Goal: Task Accomplishment & Management: Manage account settings

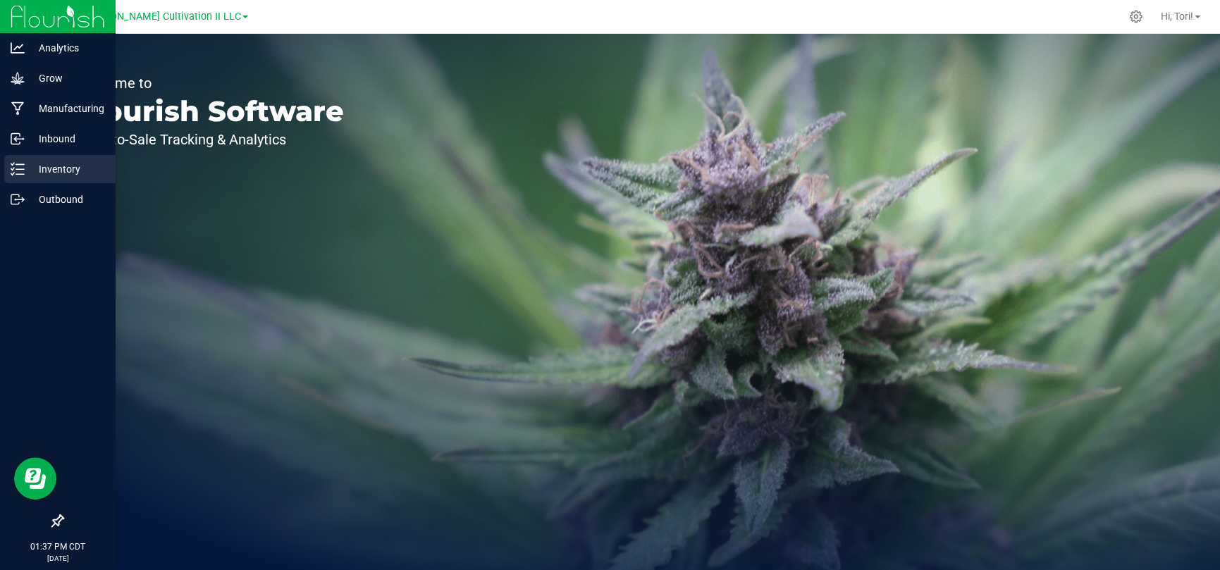
click at [59, 175] on p "Inventory" at bounding box center [67, 169] width 85 height 17
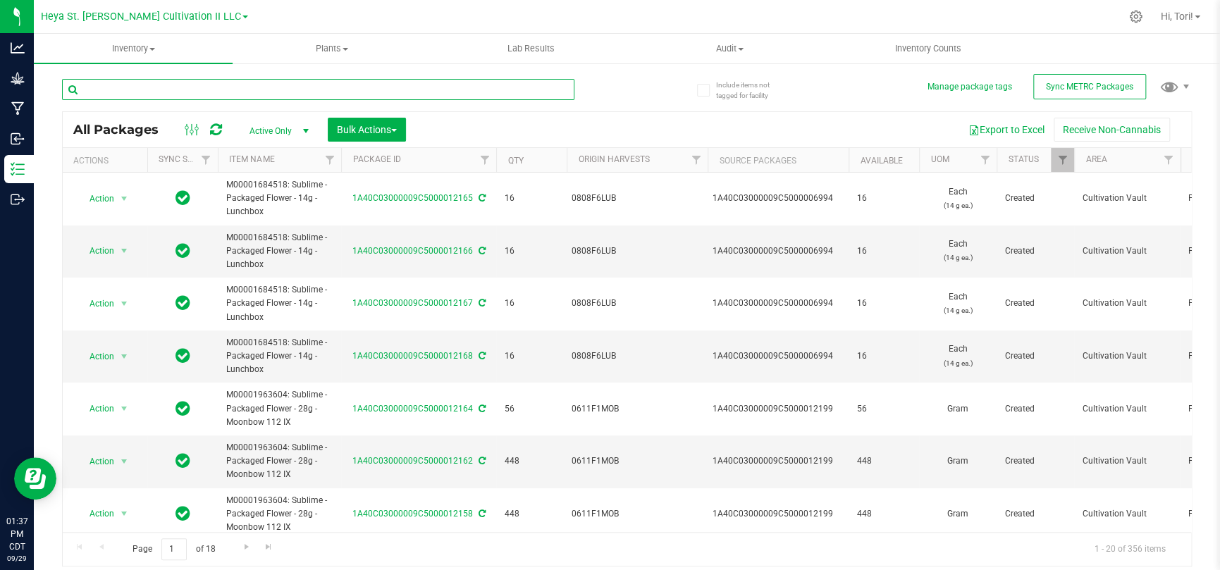
click at [166, 97] on input "text" at bounding box center [318, 89] width 512 height 21
type input "12206"
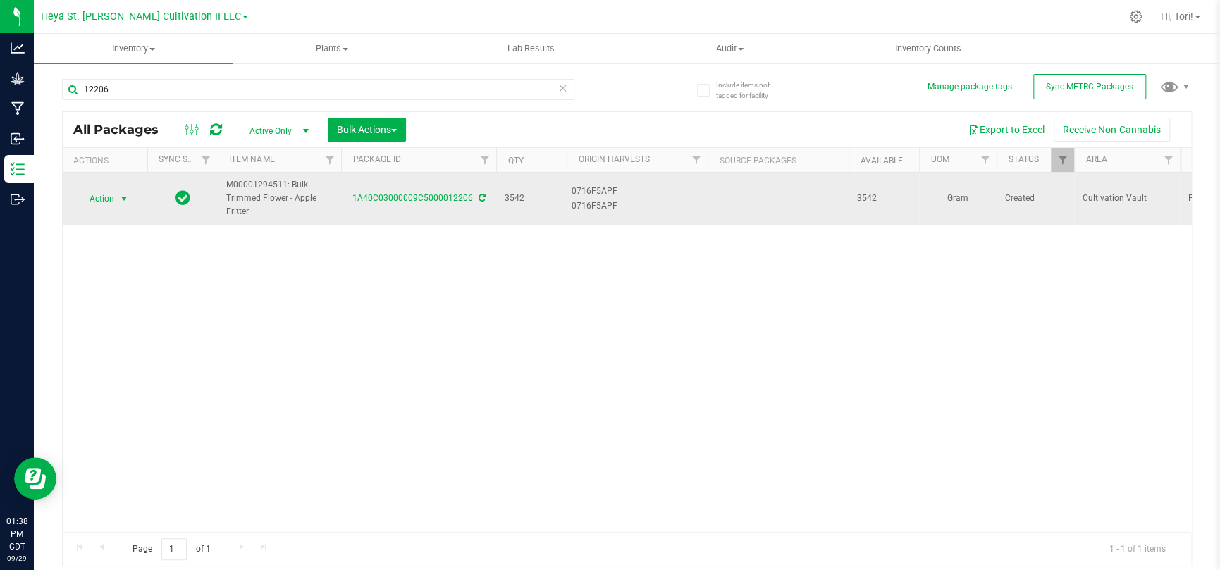
click at [112, 203] on span "Action" at bounding box center [96, 199] width 38 height 20
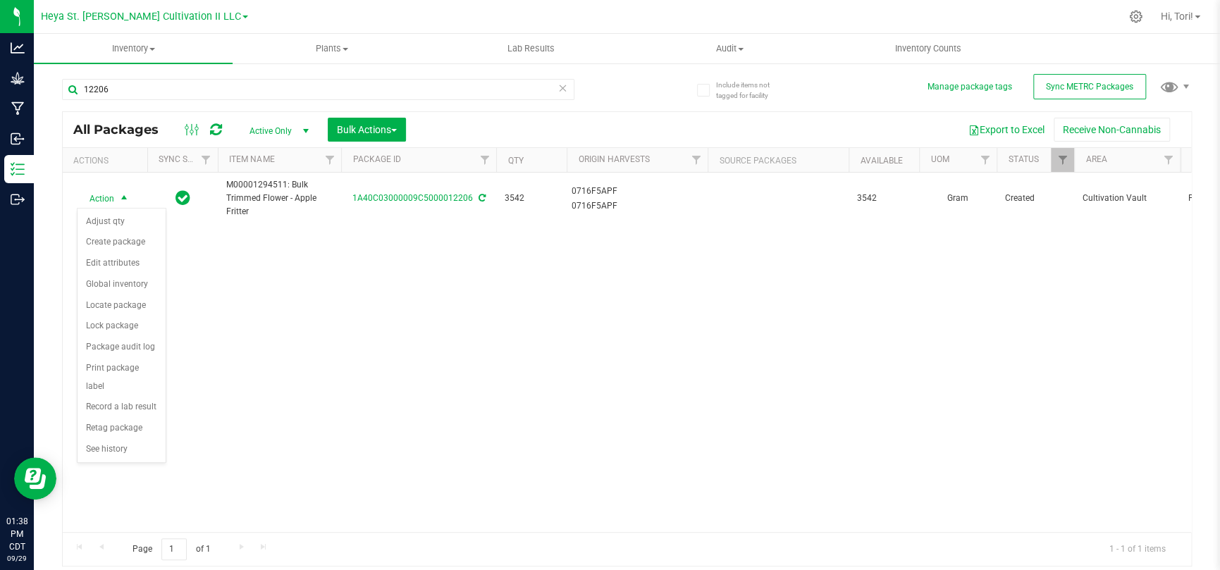
click at [359, 280] on div "Action Action Adjust qty Create package Edit attributes Global inventory Locate…" at bounding box center [627, 352] width 1128 height 359
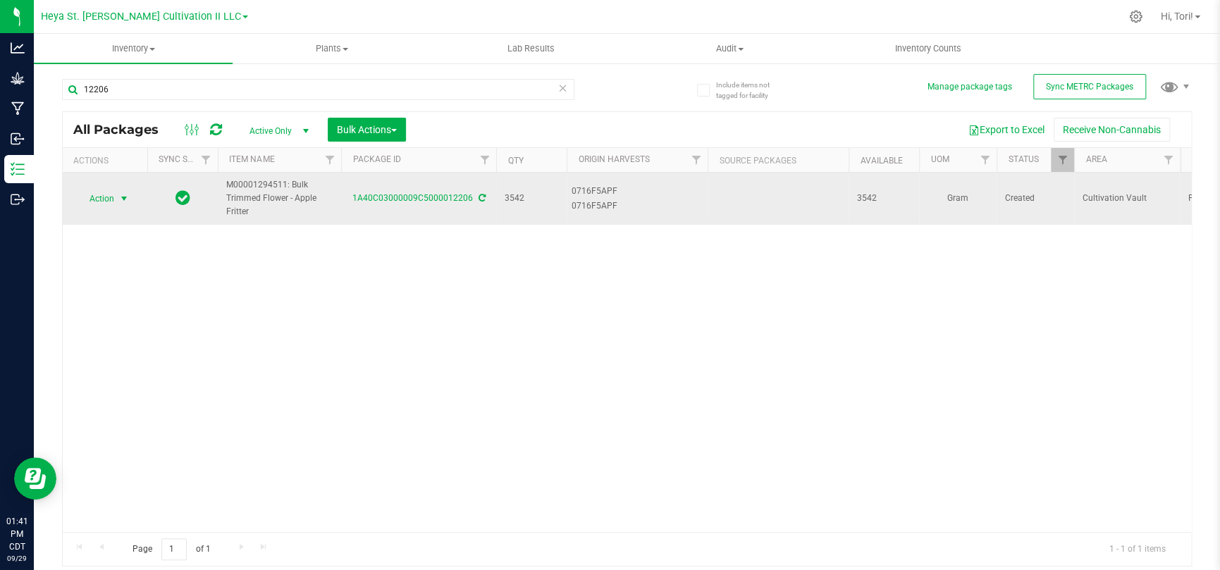
click at [125, 191] on span "select" at bounding box center [125, 199] width 18 height 20
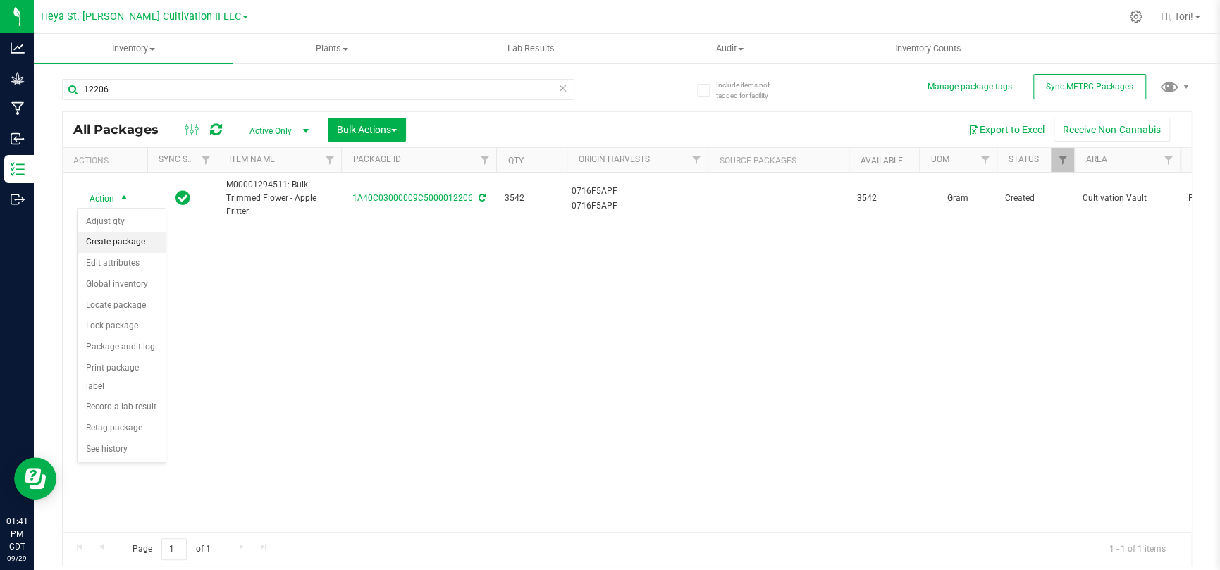
click at [123, 246] on li "Create package" at bounding box center [121, 242] width 88 height 21
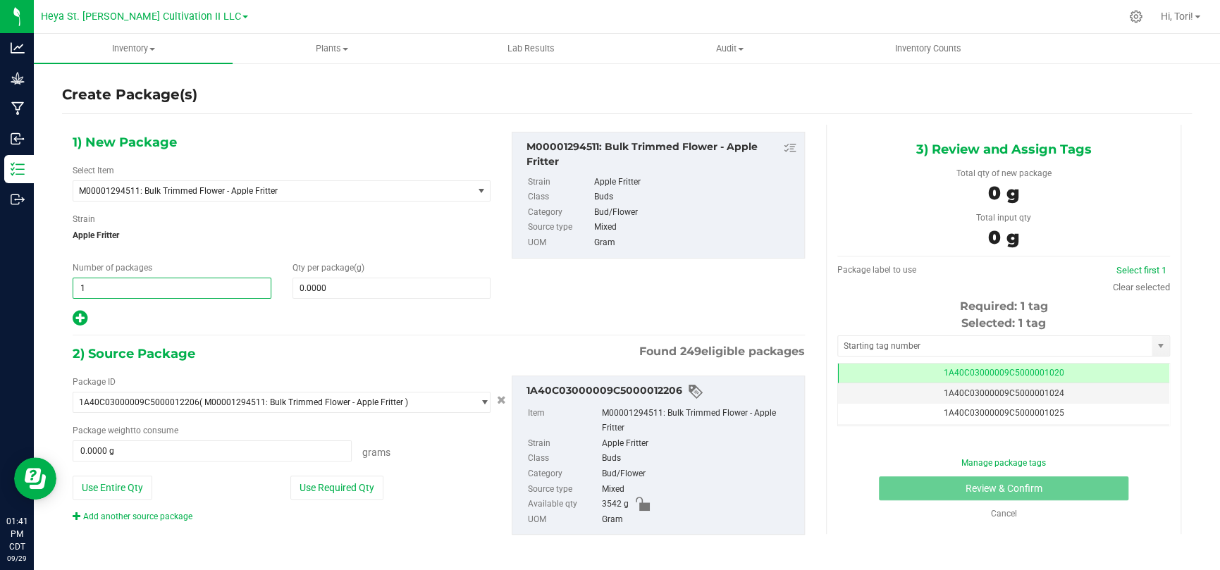
click at [228, 286] on span "1 1" at bounding box center [172, 288] width 199 height 21
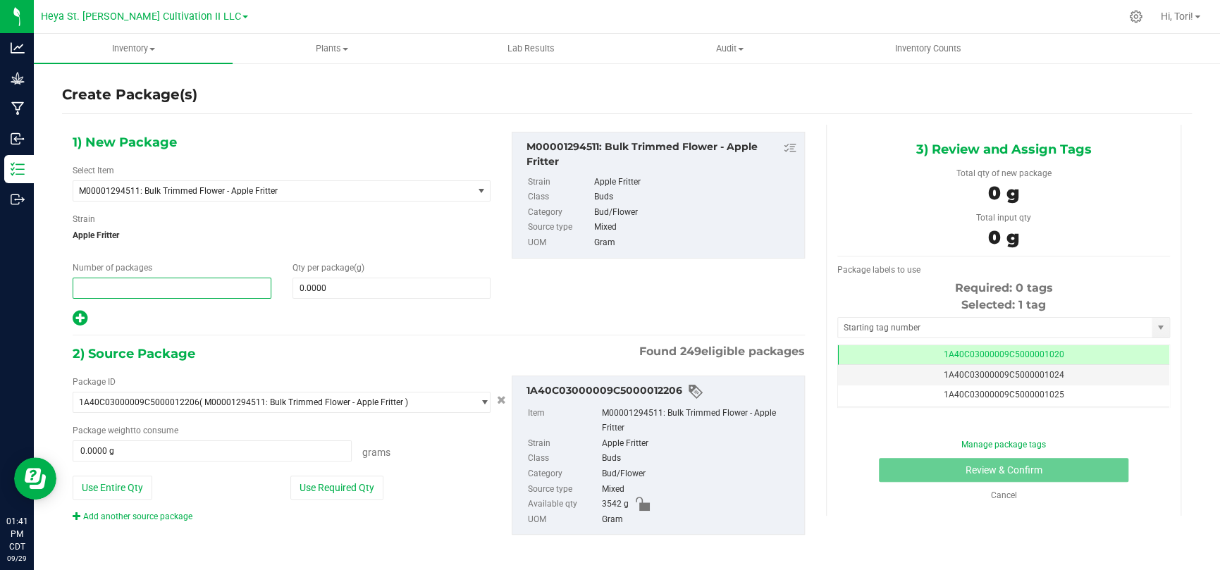
type input "3"
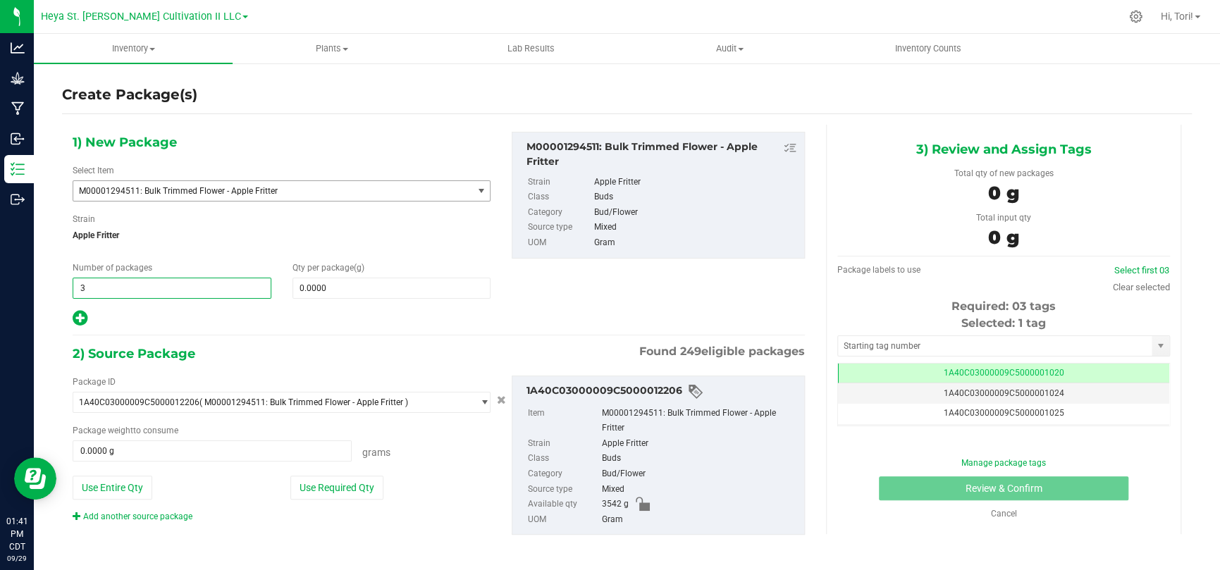
type input "3"
click at [265, 200] on span "M00001294511: Bulk Trimmed Flower - Apple Fritter" at bounding box center [282, 190] width 418 height 21
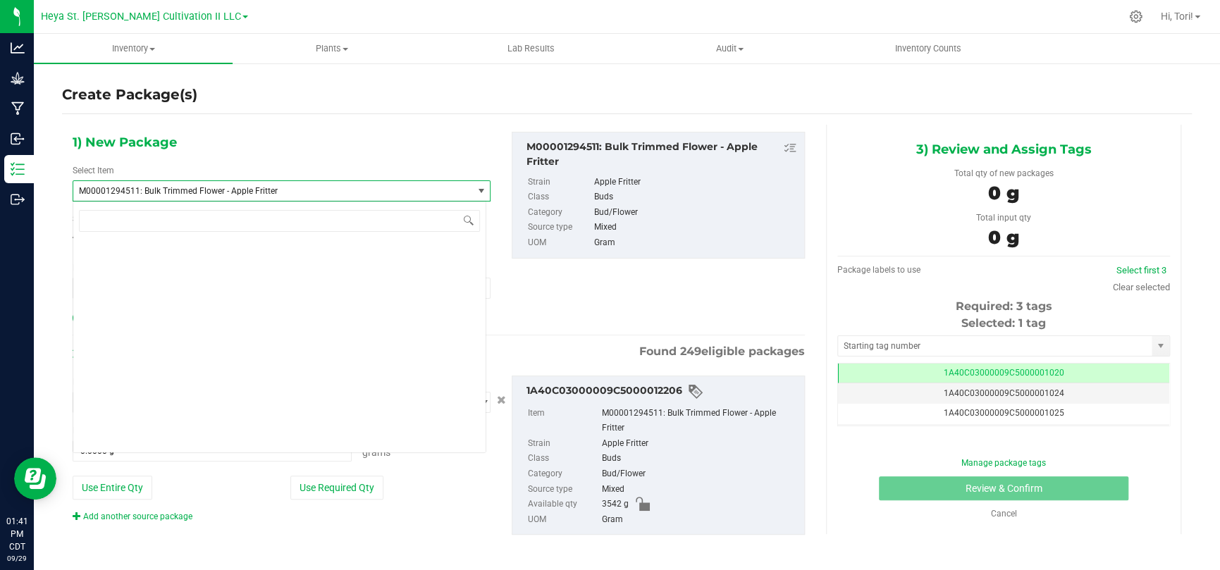
scroll to position [5010, 0]
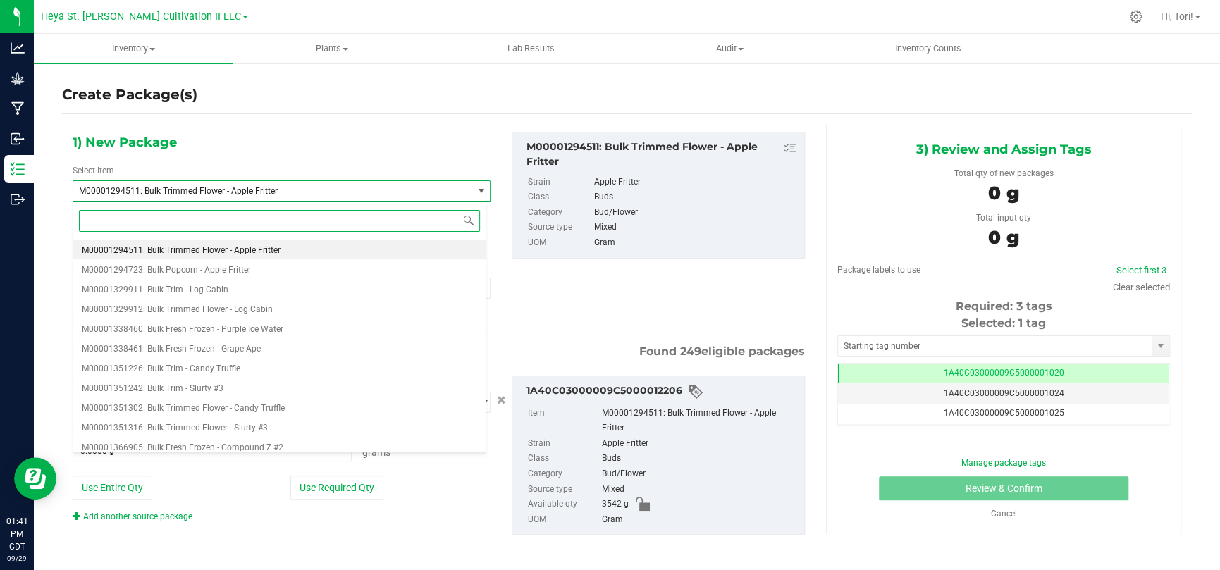
paste input "M00001681296"
type input "M00001681296"
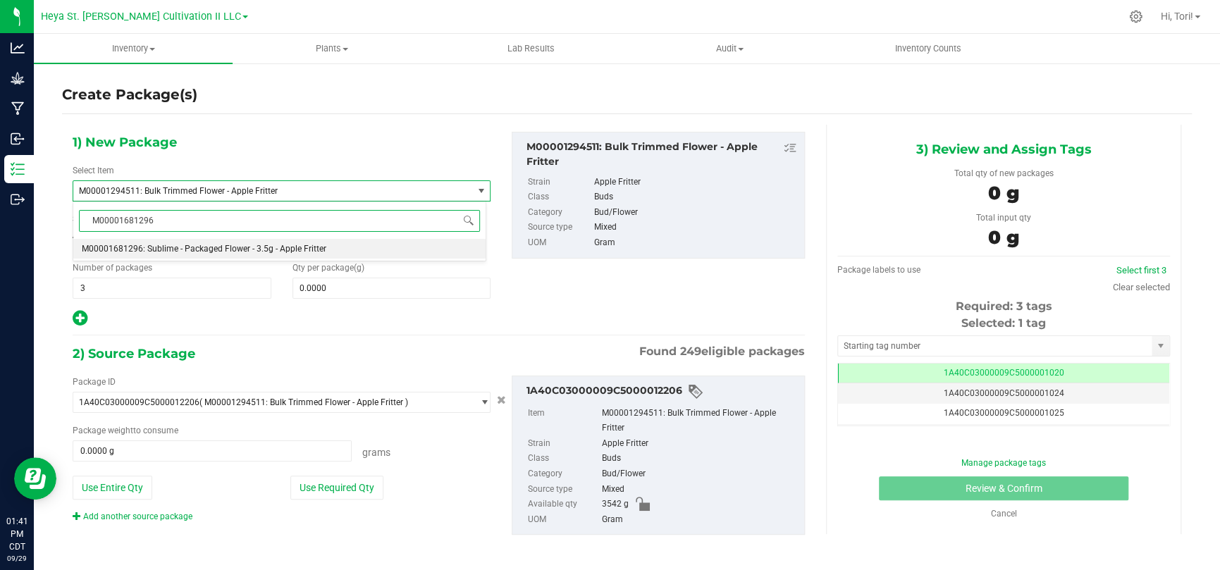
click at [275, 244] on span "M00001681296: Sublime - Packaged Flower - 3.5g - Apple Fritter" at bounding box center [204, 249] width 244 height 10
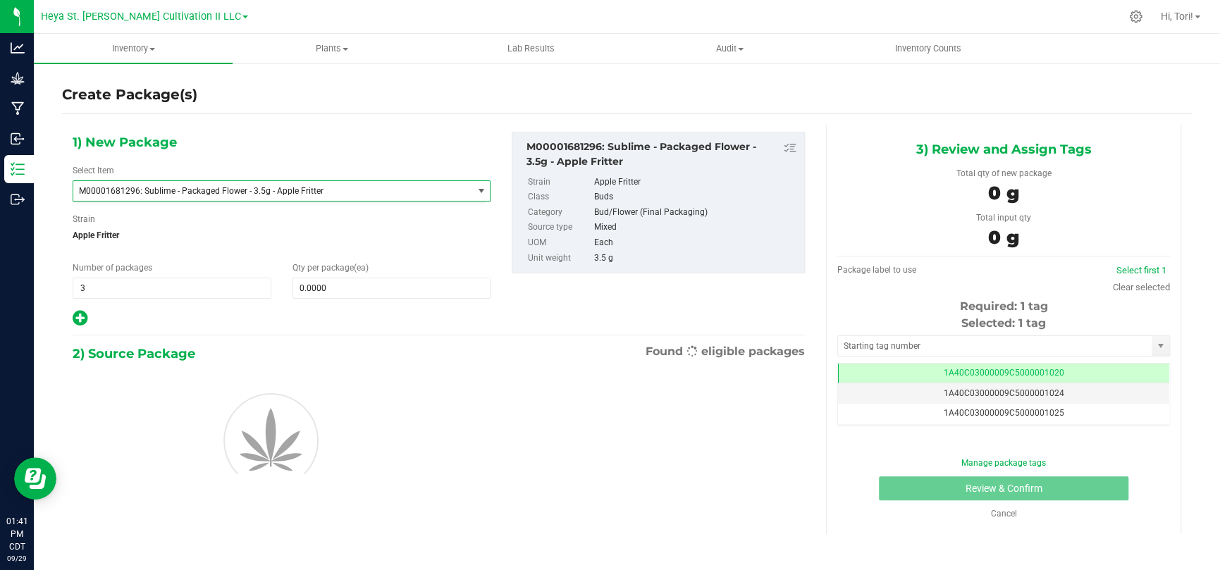
type input "1"
type input "0"
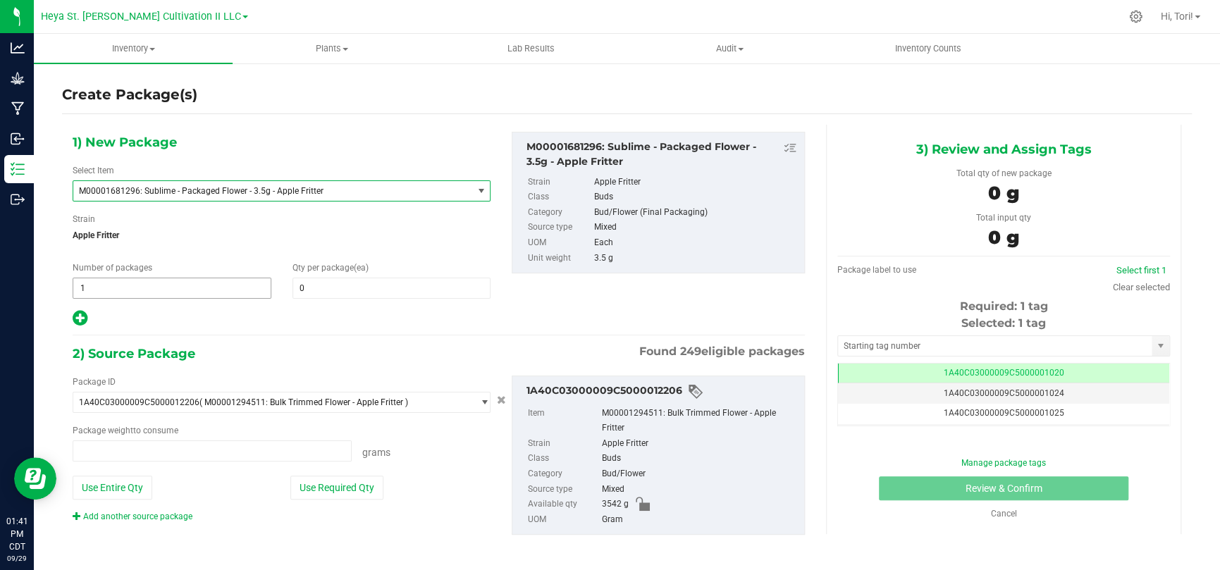
type input "0.0000 g"
click at [219, 291] on span "1 1" at bounding box center [172, 288] width 199 height 21
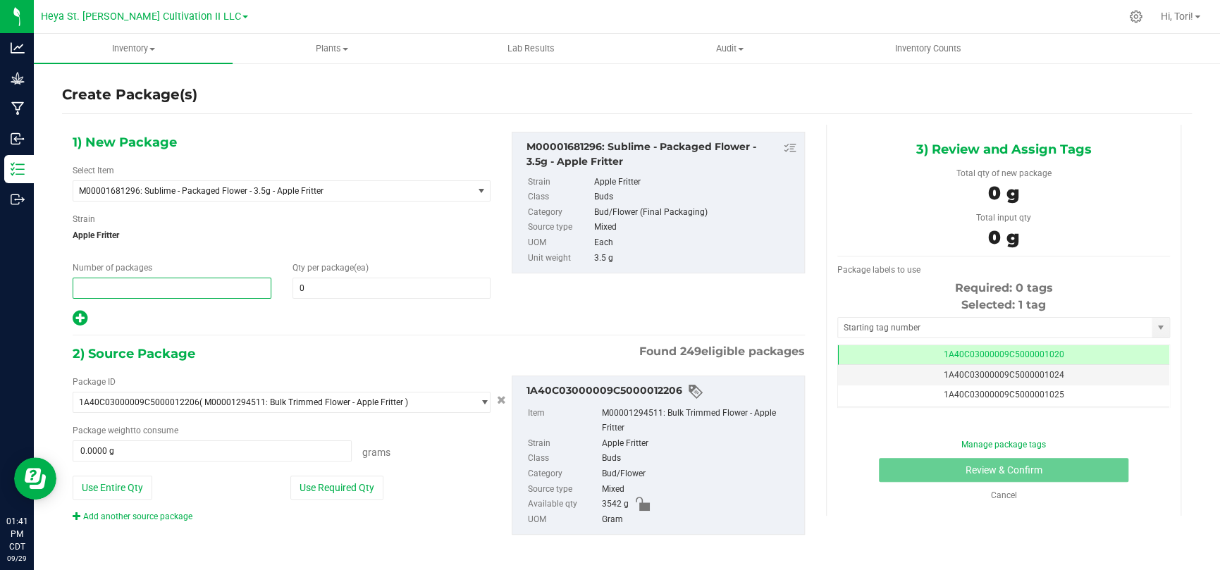
type input "3"
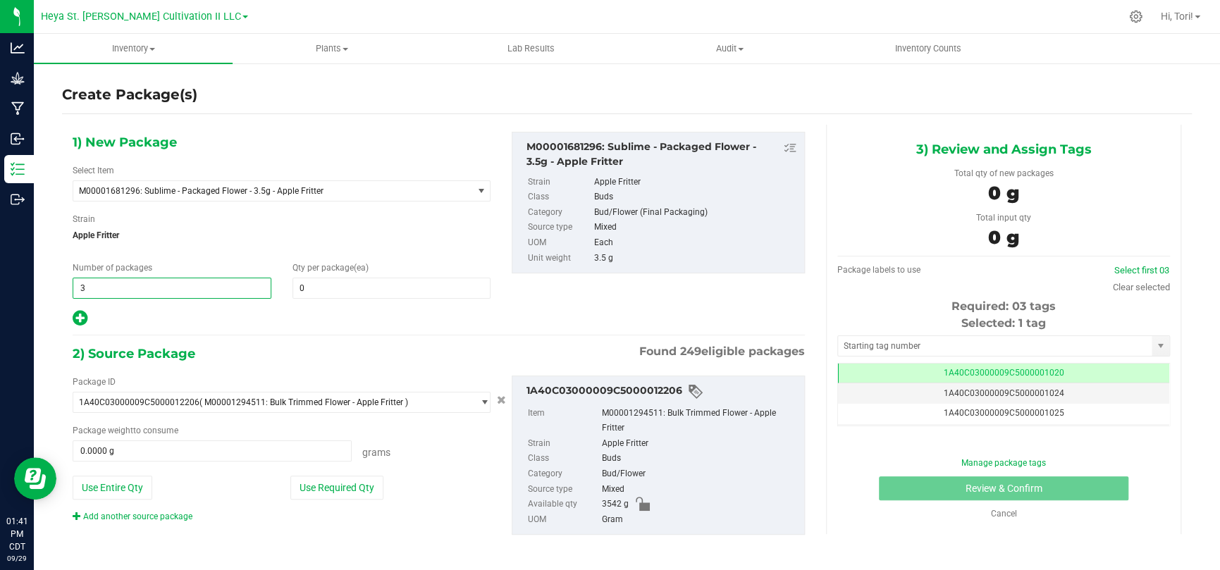
type input "3"
click at [235, 306] on div "1) New Package Select Item M00001681296: Sublime - Packaged Flower - 3.5g - App…" at bounding box center [281, 230] width 439 height 196
click at [333, 273] on div "Qty per package (ea) 0 0" at bounding box center [392, 279] width 220 height 37
click at [330, 287] on span at bounding box center [391, 288] width 199 height 21
type input "3"
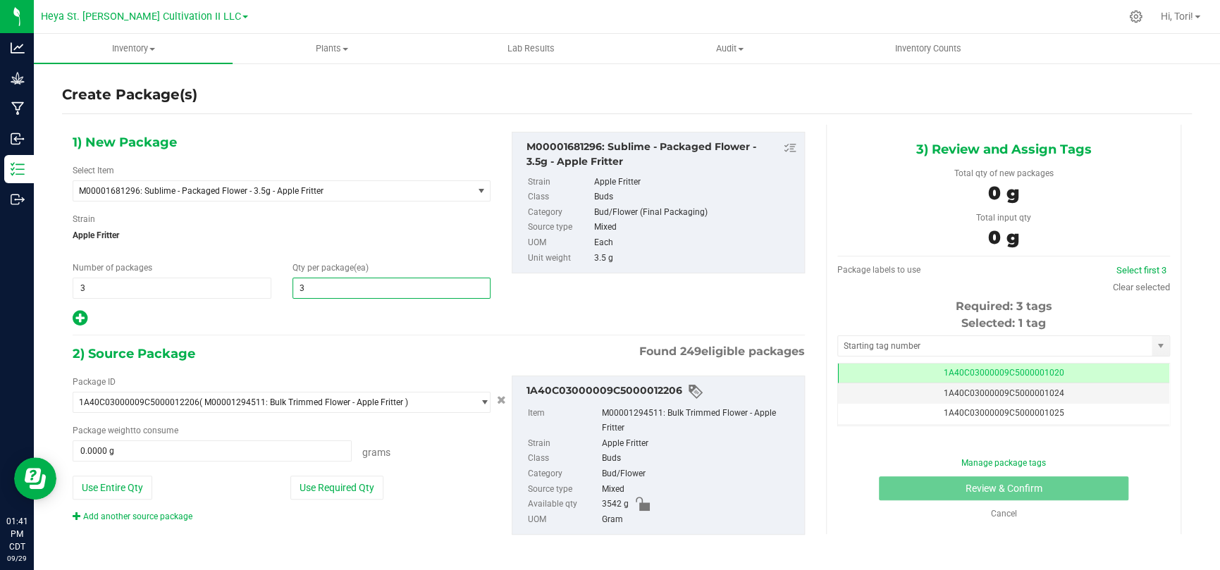
type input "3"
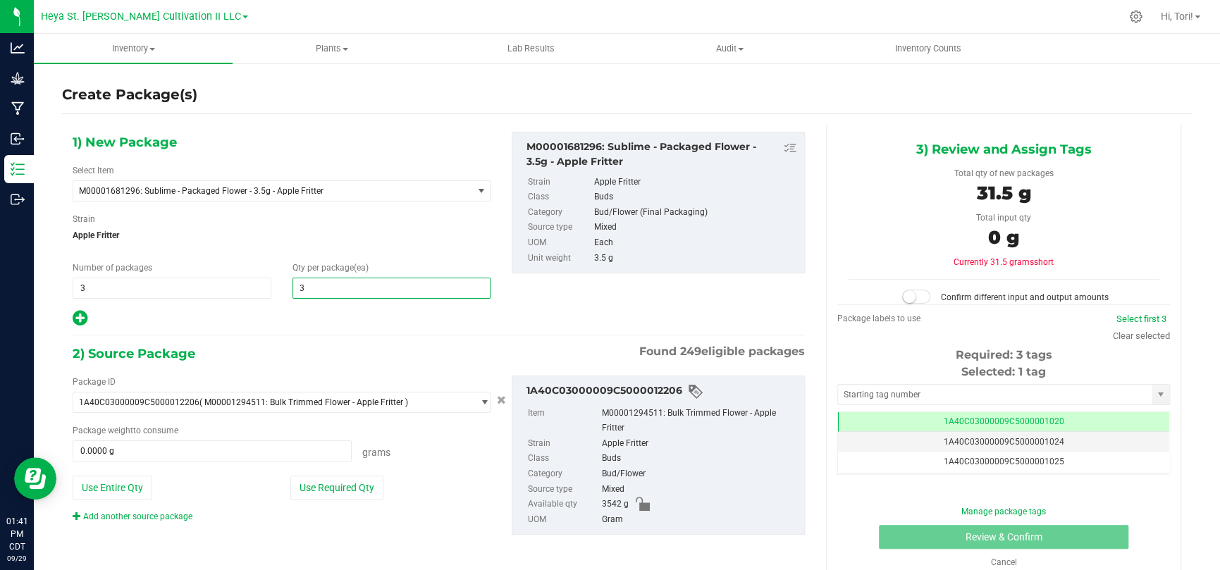
type input "32"
click at [308, 335] on div "1) New Package Select Item M00001681296: Sublime - Packaged Flower - 3.5g - App…" at bounding box center [438, 345] width 753 height 440
click at [347, 491] on button "Use Required Qty" at bounding box center [336, 488] width 93 height 24
type input "336.0000 g"
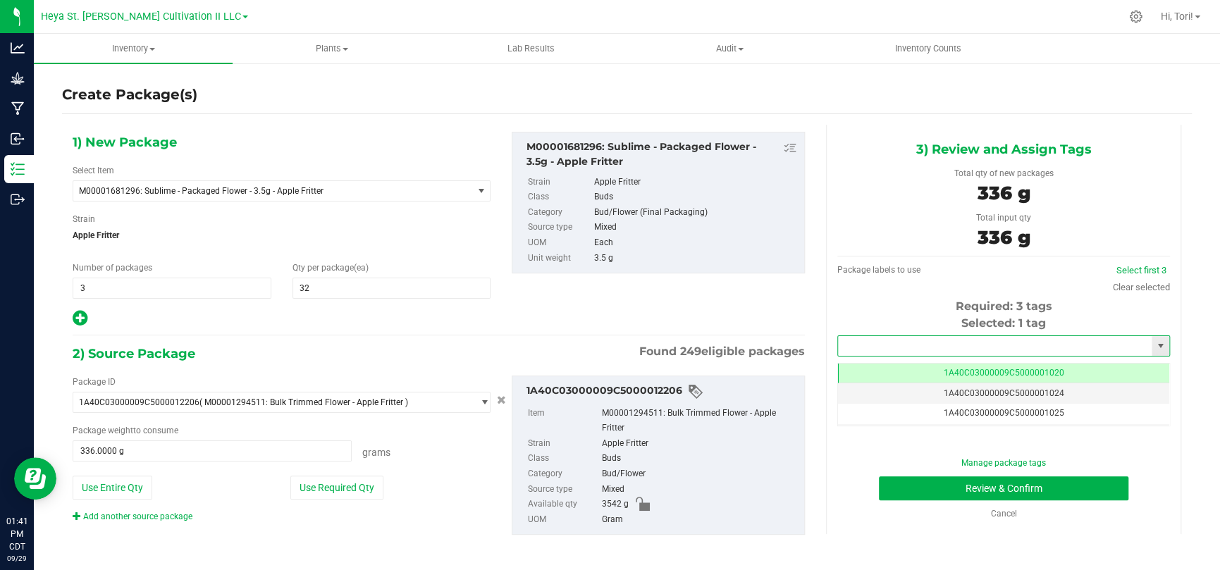
click at [870, 350] on input "text" at bounding box center [995, 346] width 314 height 20
click at [876, 361] on li "1A40C03000009C5000012169" at bounding box center [994, 369] width 328 height 21
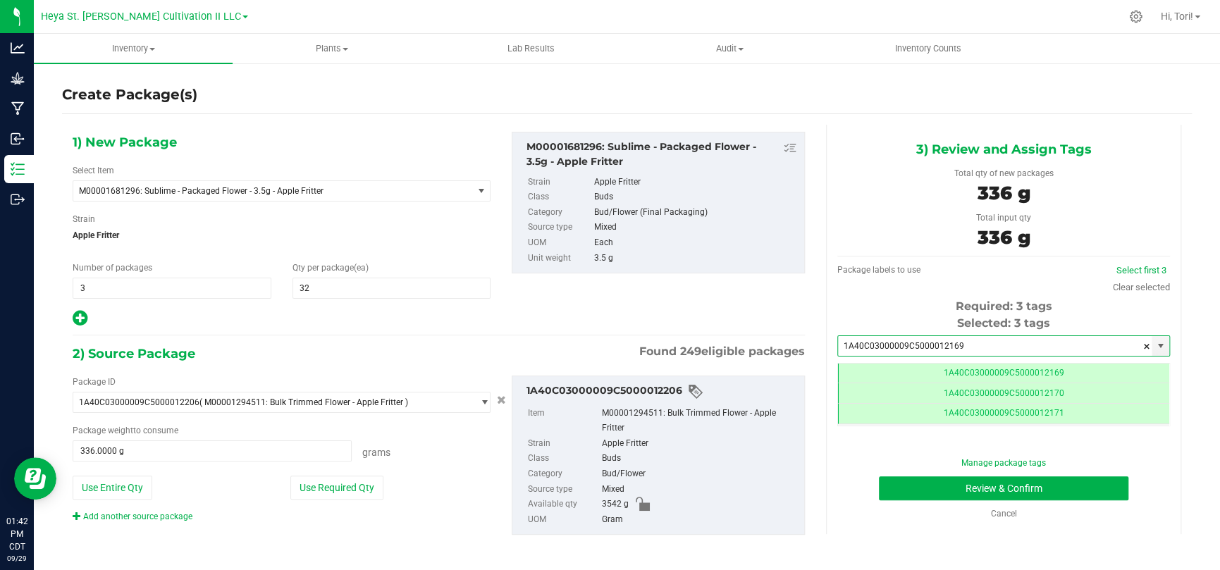
scroll to position [0, 0]
type input "1A40C03000009C5000012169"
click at [645, 306] on div "1) New Package Select Item M00001681296: Sublime - Packaged Flower - 3.5g - App…" at bounding box center [438, 230] width 753 height 196
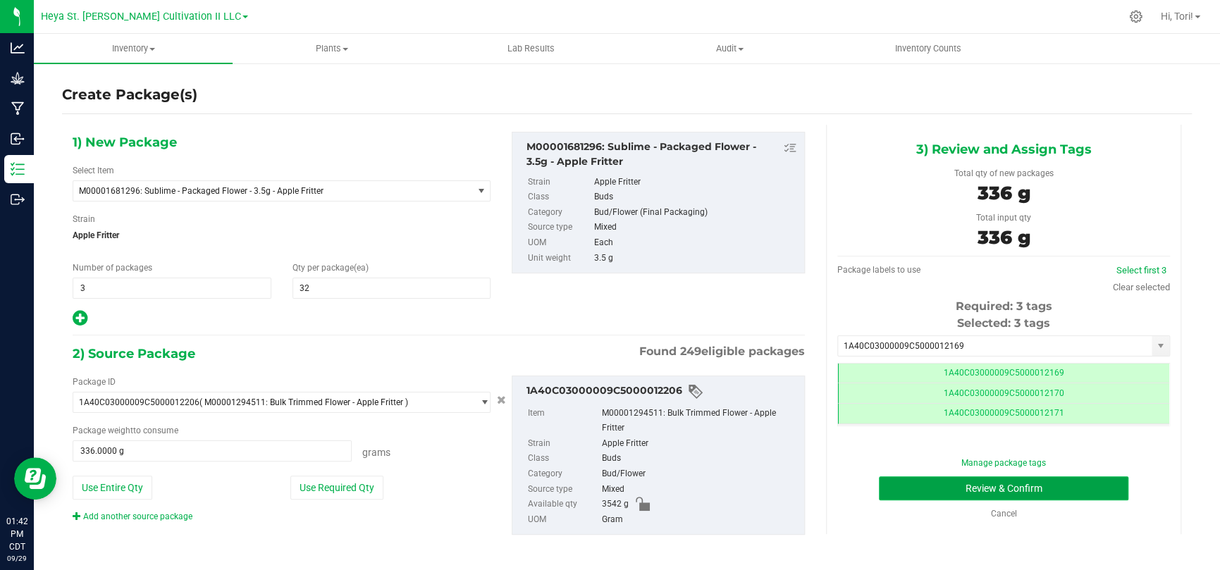
click at [975, 489] on button "Review & Confirm" at bounding box center [1003, 488] width 249 height 24
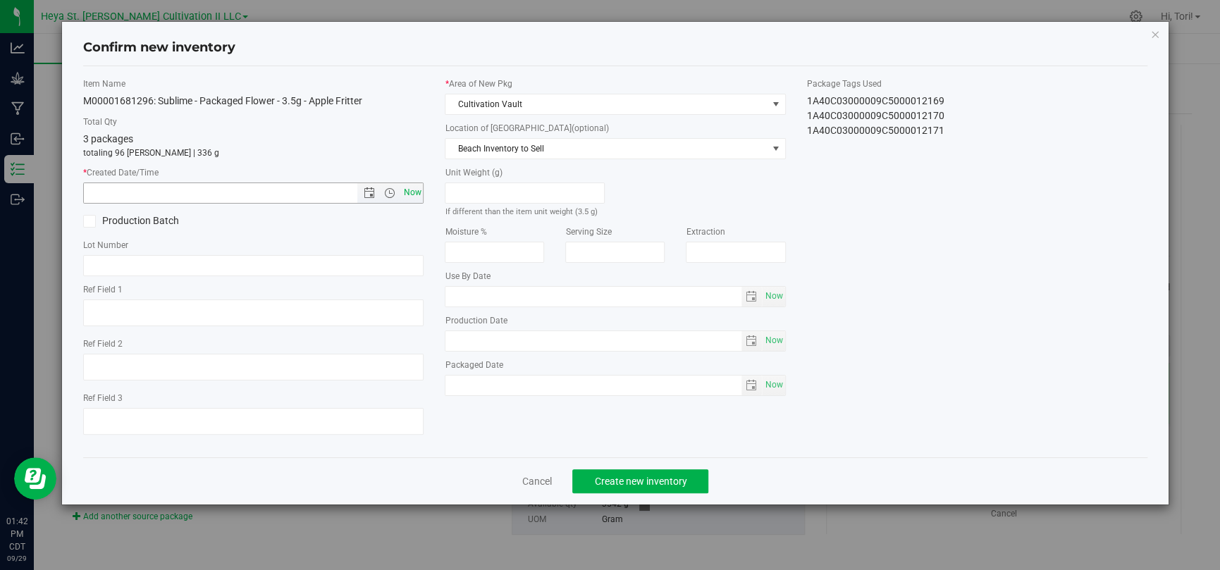
click at [416, 187] on span "Now" at bounding box center [412, 192] width 24 height 20
type input "9/29/2025 1:42 PM"
click at [521, 110] on span "Cultivation Vault" at bounding box center [605, 104] width 321 height 20
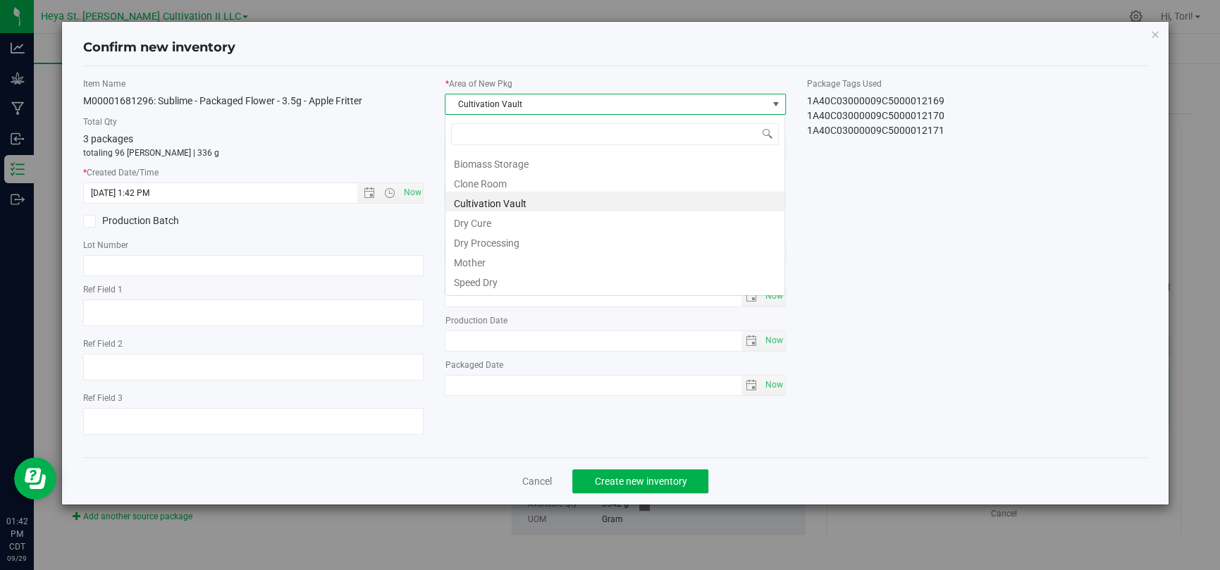
scroll to position [20, 340]
click at [506, 285] on li "Speed Dry" at bounding box center [614, 281] width 339 height 20
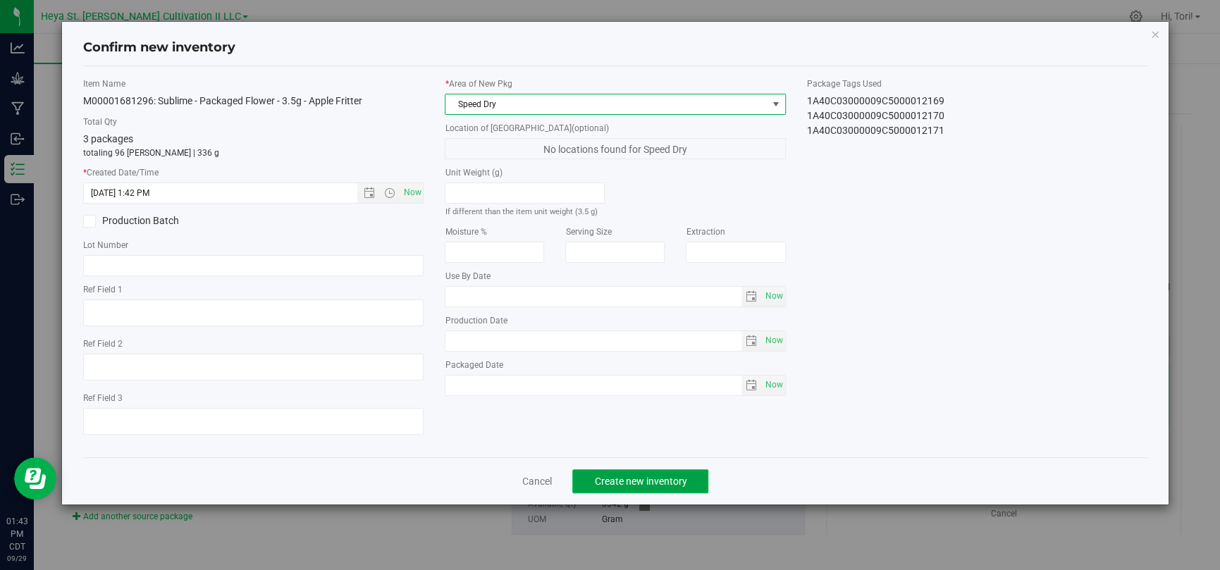
click at [668, 473] on button "Create new inventory" at bounding box center [640, 481] width 136 height 24
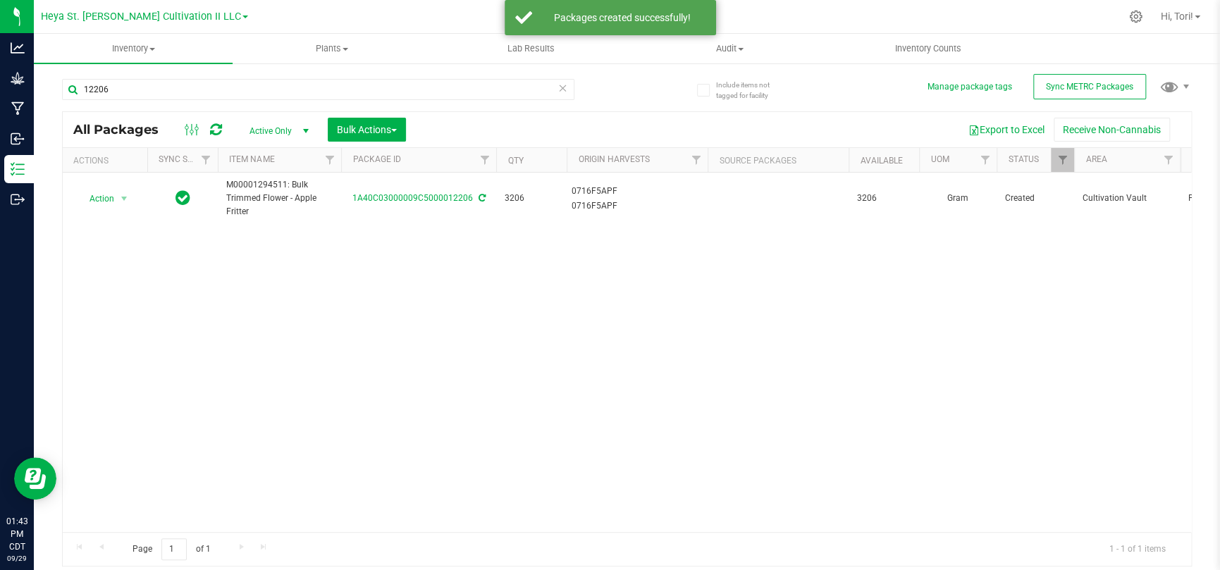
click at [563, 87] on icon at bounding box center [563, 87] width 10 height 17
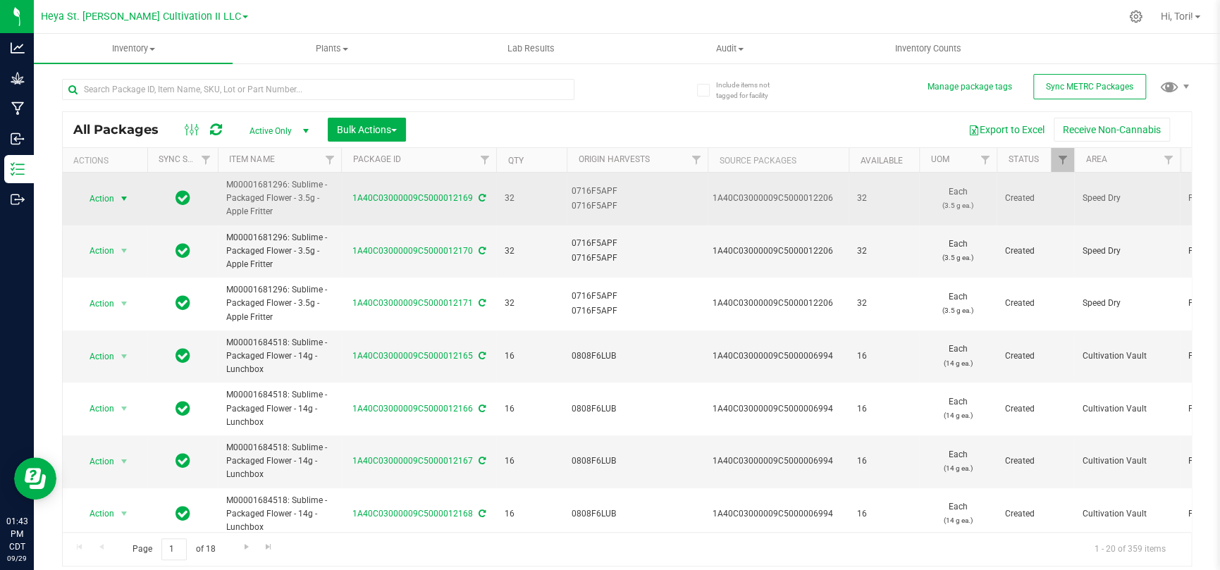
click at [87, 198] on span "Action" at bounding box center [96, 199] width 38 height 20
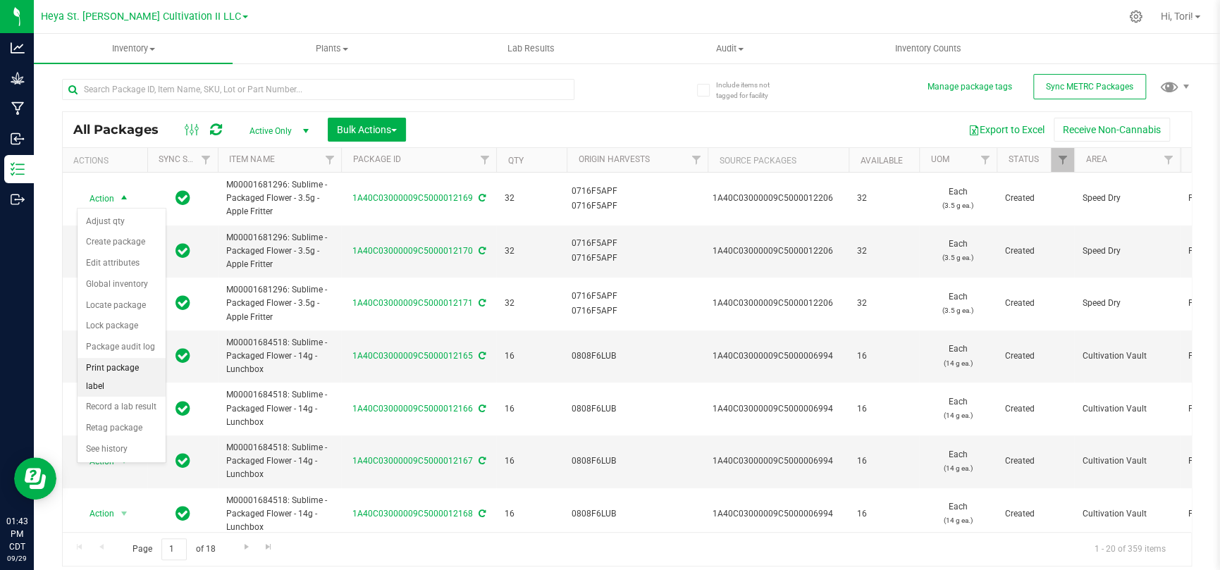
click at [114, 376] on li "Print package label" at bounding box center [121, 377] width 88 height 39
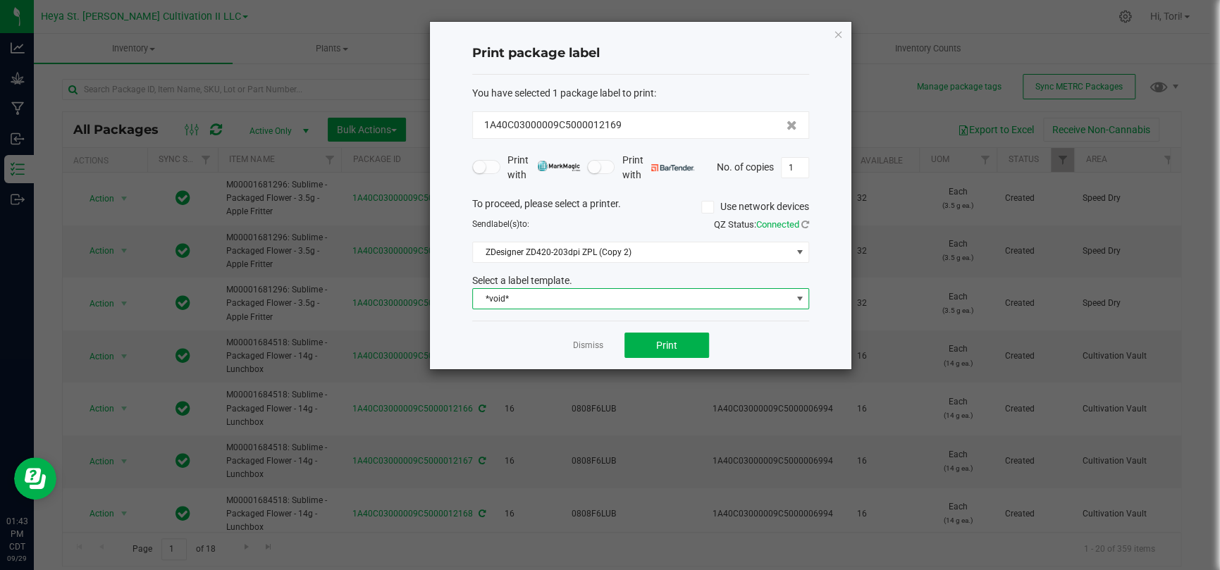
click at [599, 304] on span "*void*" at bounding box center [632, 299] width 318 height 20
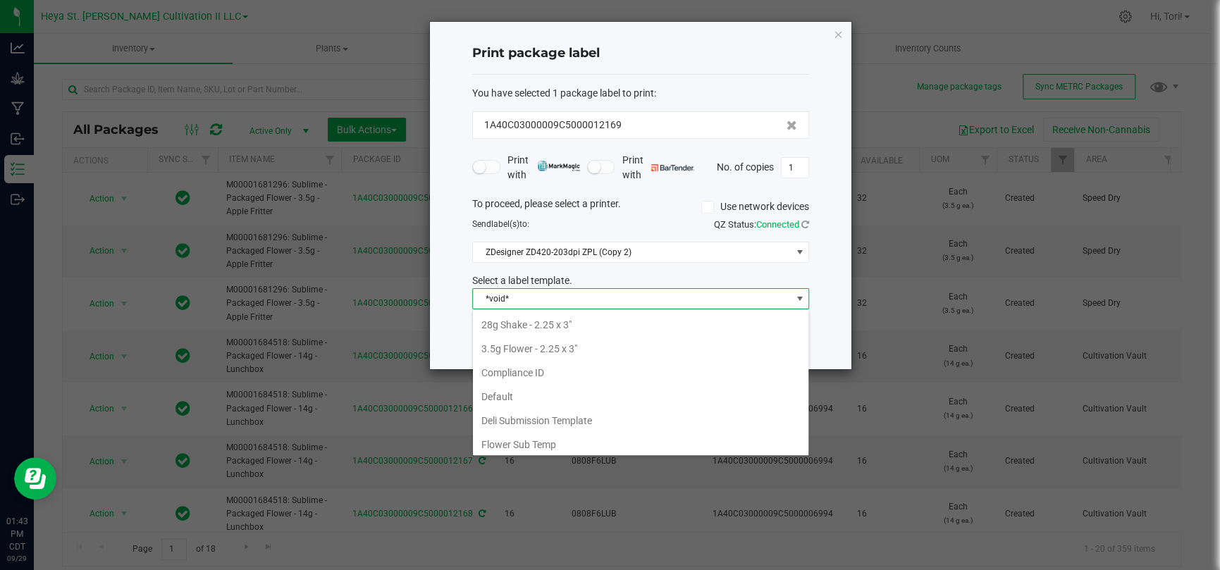
scroll to position [121, 0]
click at [556, 350] on li "3.5g Flower - 2.25 x 3"" at bounding box center [640, 347] width 335 height 24
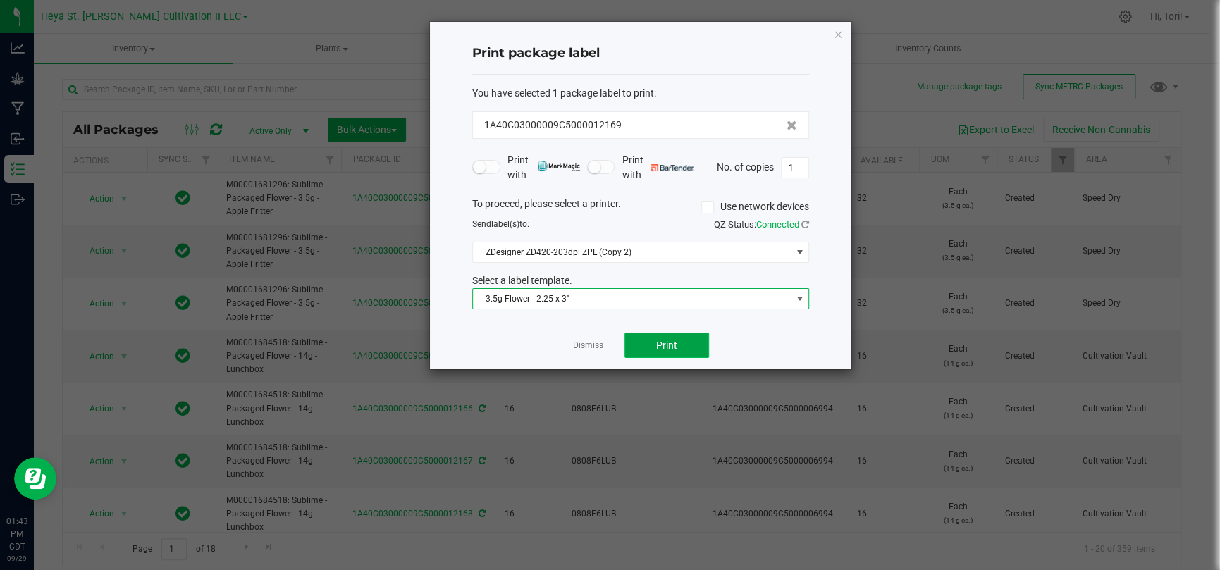
click at [686, 341] on button "Print" at bounding box center [666, 345] width 85 height 25
click at [697, 337] on button "Print" at bounding box center [666, 345] width 85 height 25
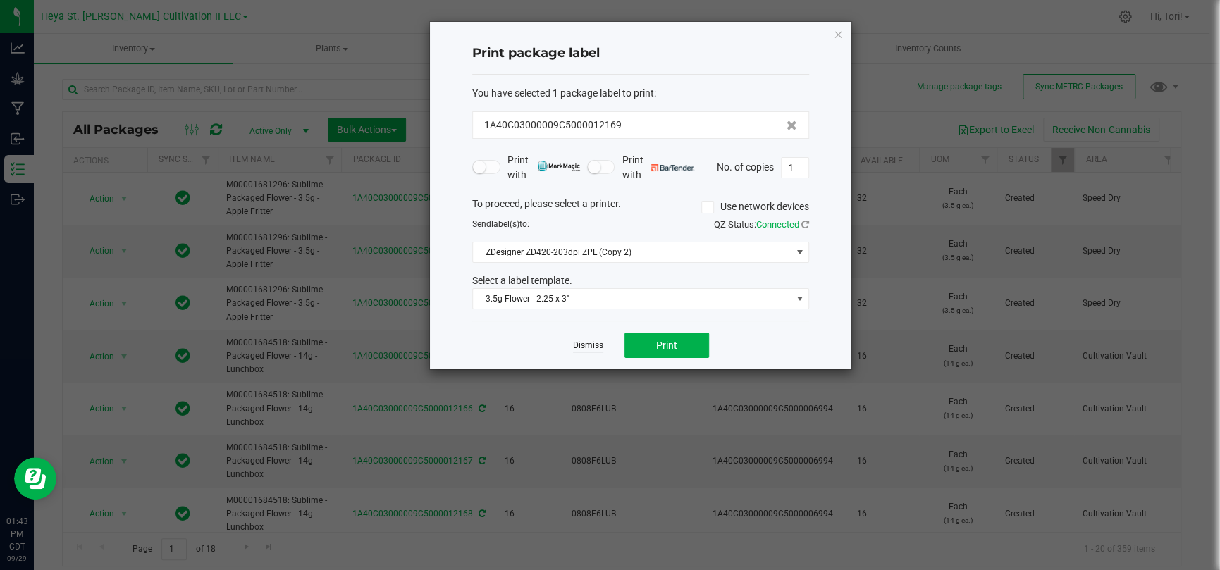
click at [583, 346] on link "Dismiss" at bounding box center [588, 346] width 30 height 12
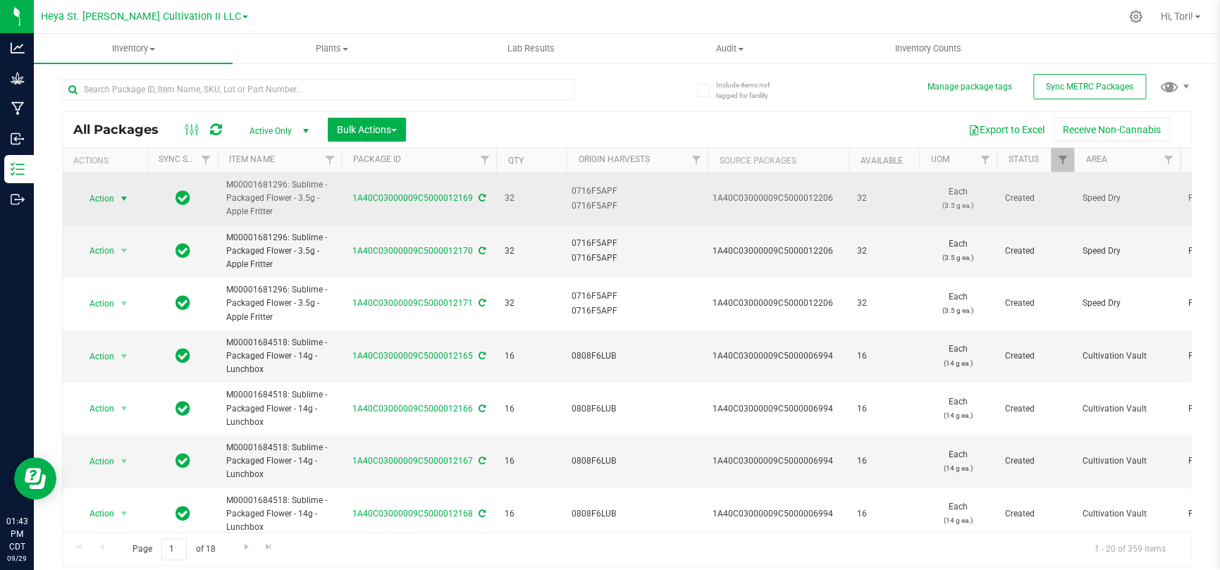
click at [118, 197] on span "select" at bounding box center [123, 198] width 11 height 11
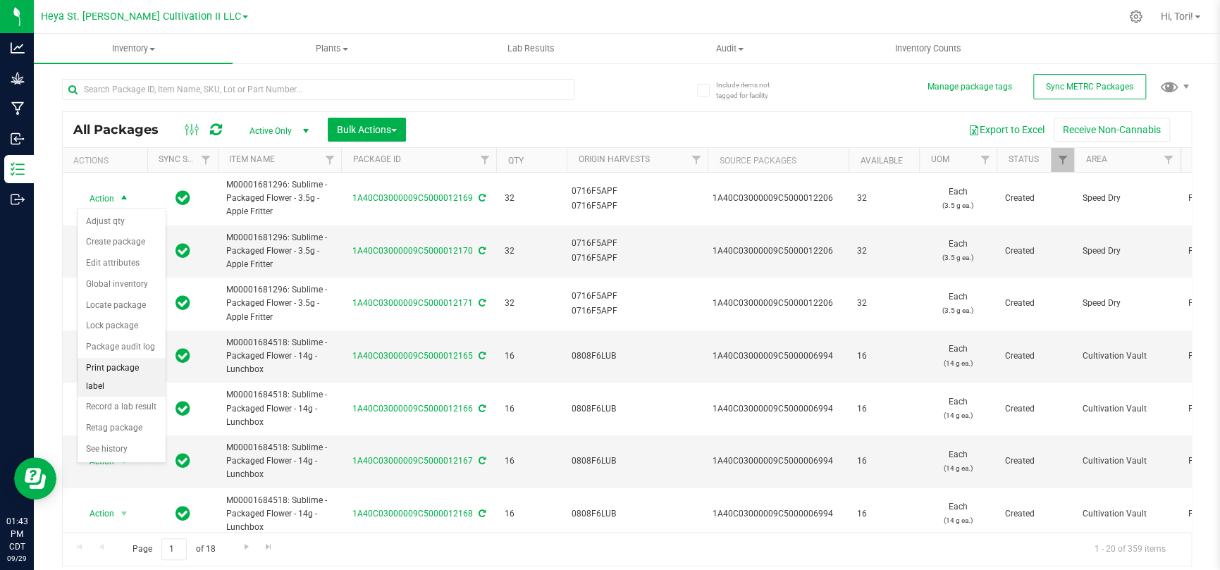
click at [129, 368] on li "Print package label" at bounding box center [121, 377] width 88 height 39
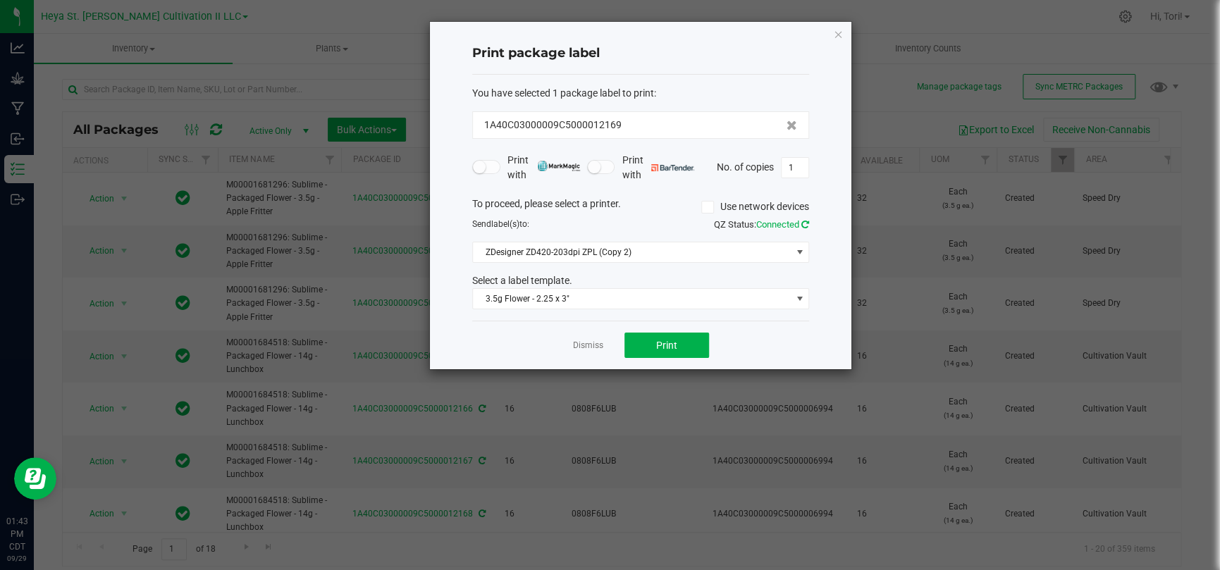
click at [806, 225] on icon at bounding box center [805, 224] width 8 height 9
click at [708, 207] on icon at bounding box center [707, 207] width 9 height 0
click at [0, 0] on input "Use network devices" at bounding box center [0, 0] width 0 height 0
click at [708, 207] on icon at bounding box center [707, 207] width 9 height 0
click at [0, 0] on input "Use network devices" at bounding box center [0, 0] width 0 height 0
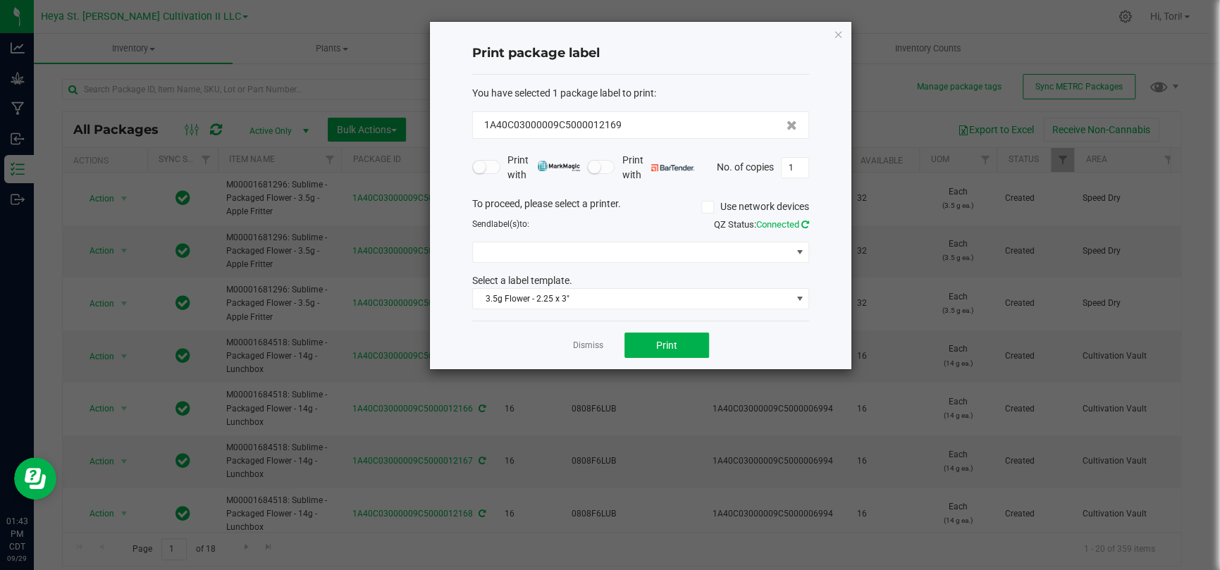
click at [804, 223] on icon at bounding box center [805, 224] width 8 height 9
click at [725, 352] on div "Dismiss Print" at bounding box center [640, 345] width 337 height 49
click at [693, 340] on button "Print" at bounding box center [666, 345] width 85 height 25
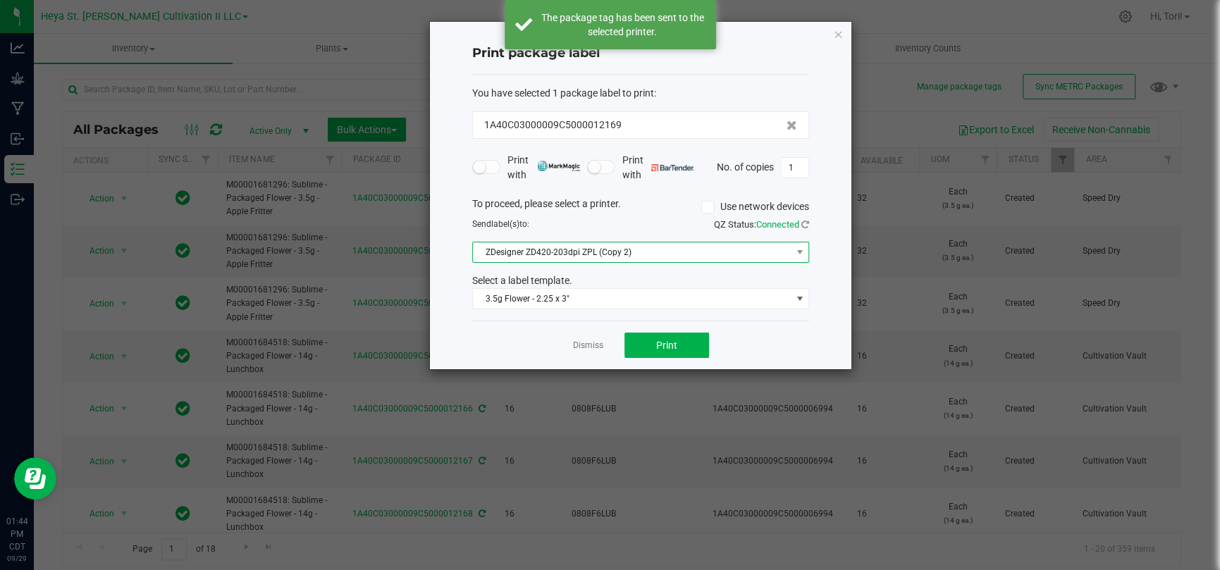
click at [755, 249] on span "ZDesigner ZD420-203dpi ZPL (Copy 2)" at bounding box center [632, 252] width 318 height 20
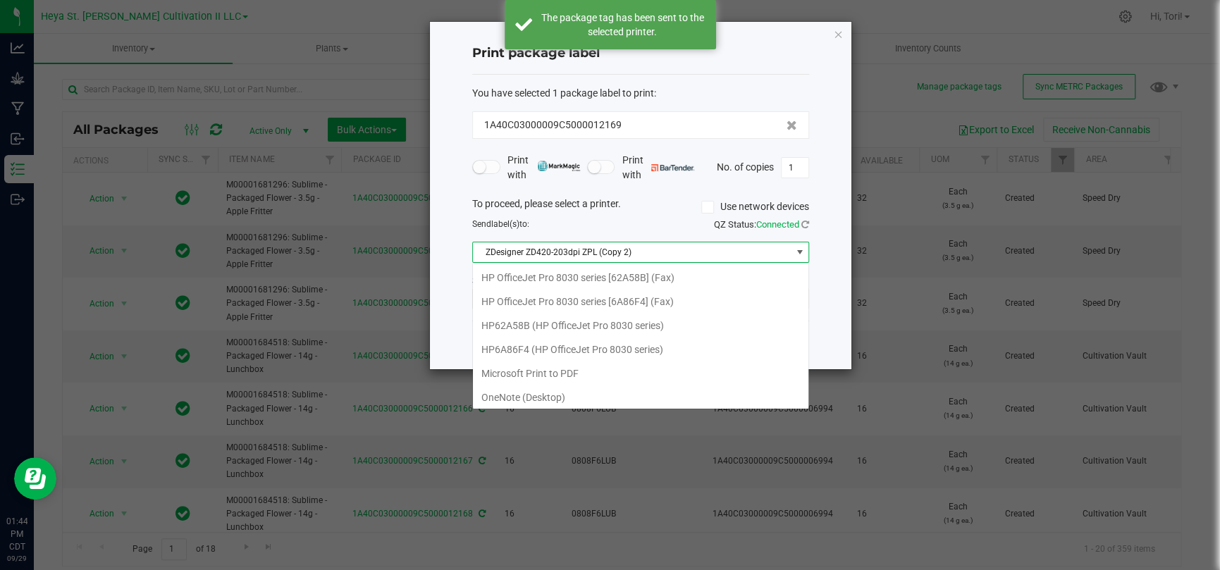
scroll to position [49, 0]
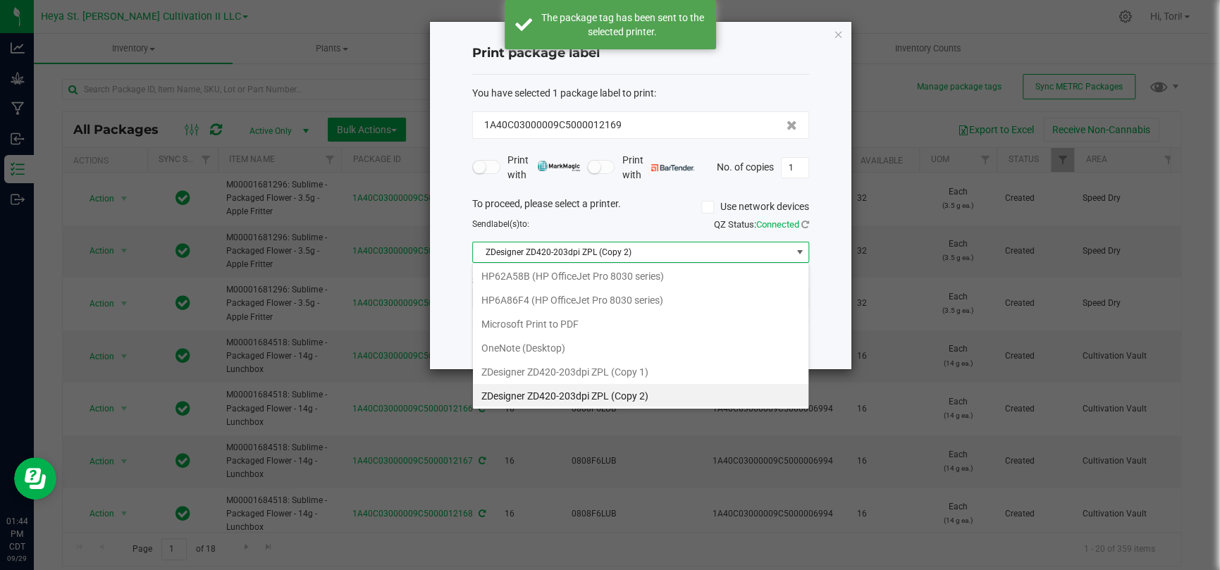
click at [759, 251] on span "ZDesigner ZD420-203dpi ZPL (Copy 2)" at bounding box center [632, 252] width 318 height 20
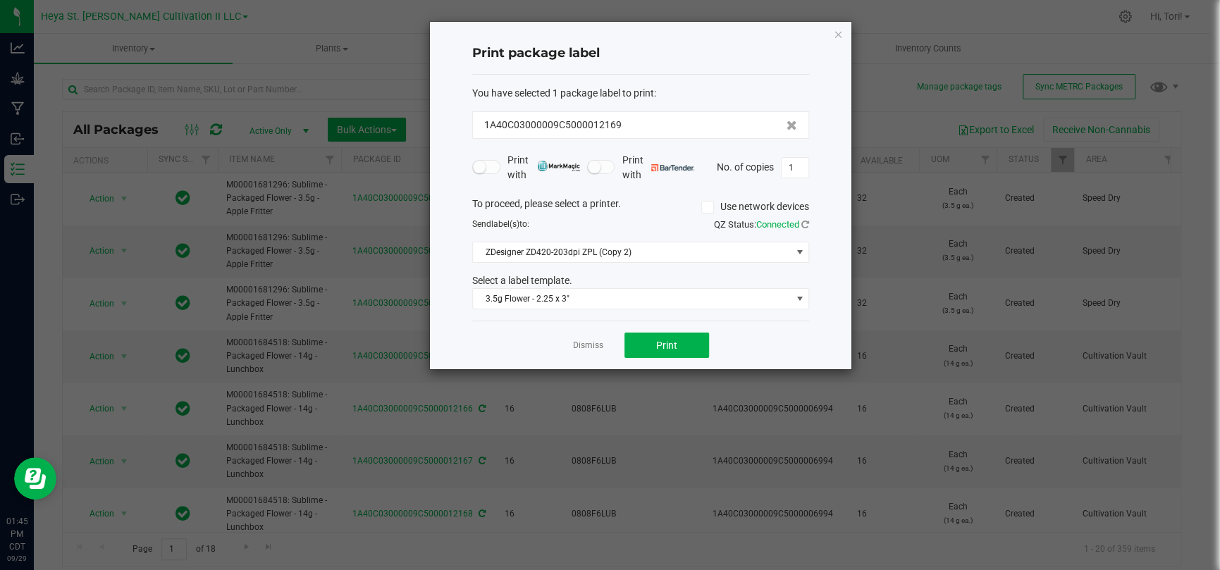
drag, startPoint x: 910, startPoint y: 228, endPoint x: 898, endPoint y: 228, distance: 11.3
drag, startPoint x: 898, startPoint y: 228, endPoint x: 807, endPoint y: 222, distance: 91.8
click at [807, 222] on icon at bounding box center [805, 224] width 8 height 9
click at [807, 222] on icon at bounding box center [805, 223] width 10 height 11
click at [684, 344] on button "Print" at bounding box center [666, 345] width 85 height 25
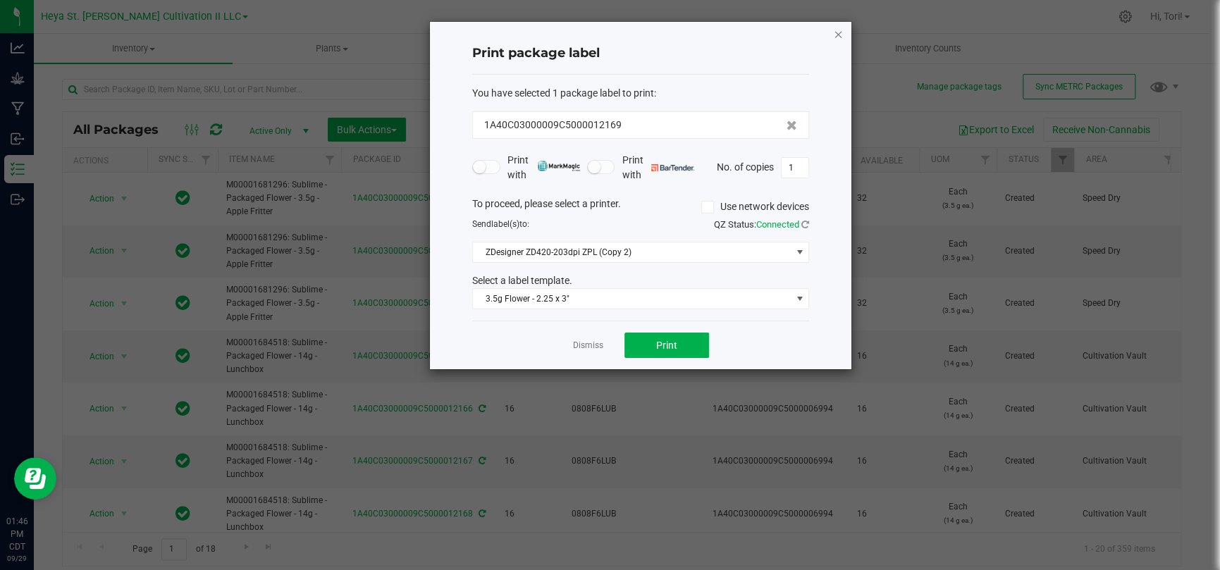
click at [839, 35] on icon "button" at bounding box center [838, 33] width 10 height 17
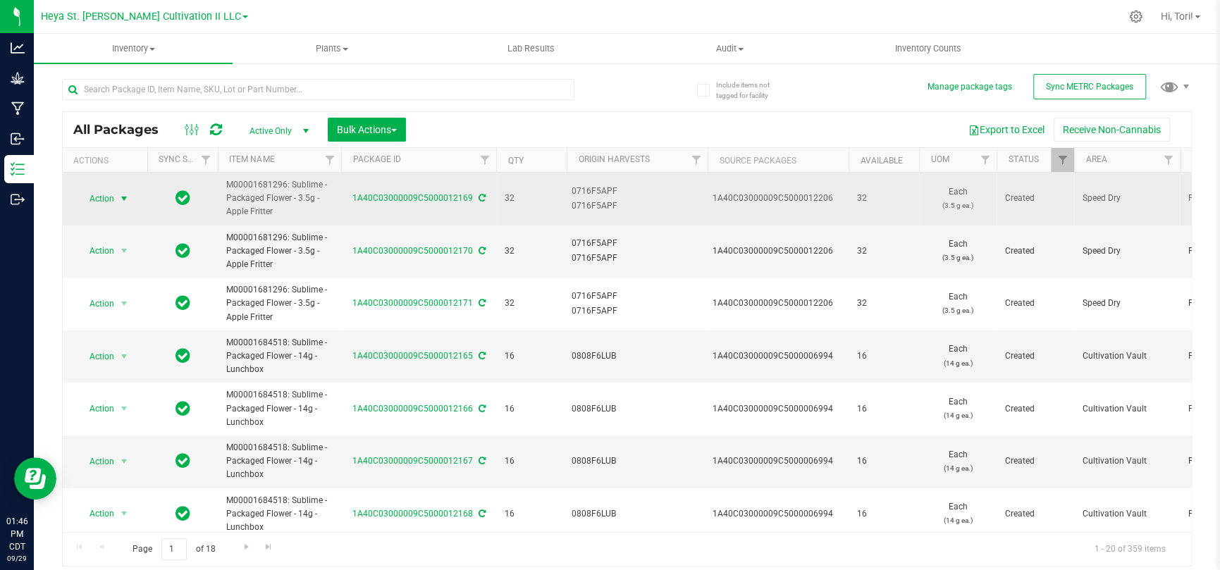
click at [102, 197] on span "Action" at bounding box center [96, 199] width 38 height 20
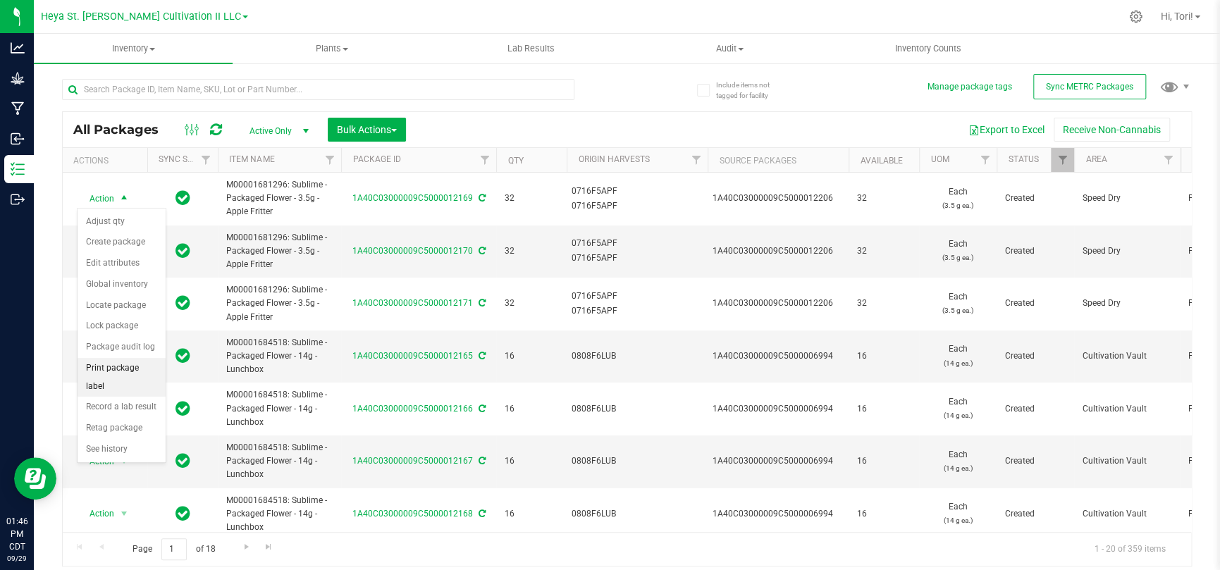
click at [101, 364] on li "Print package label" at bounding box center [121, 377] width 88 height 39
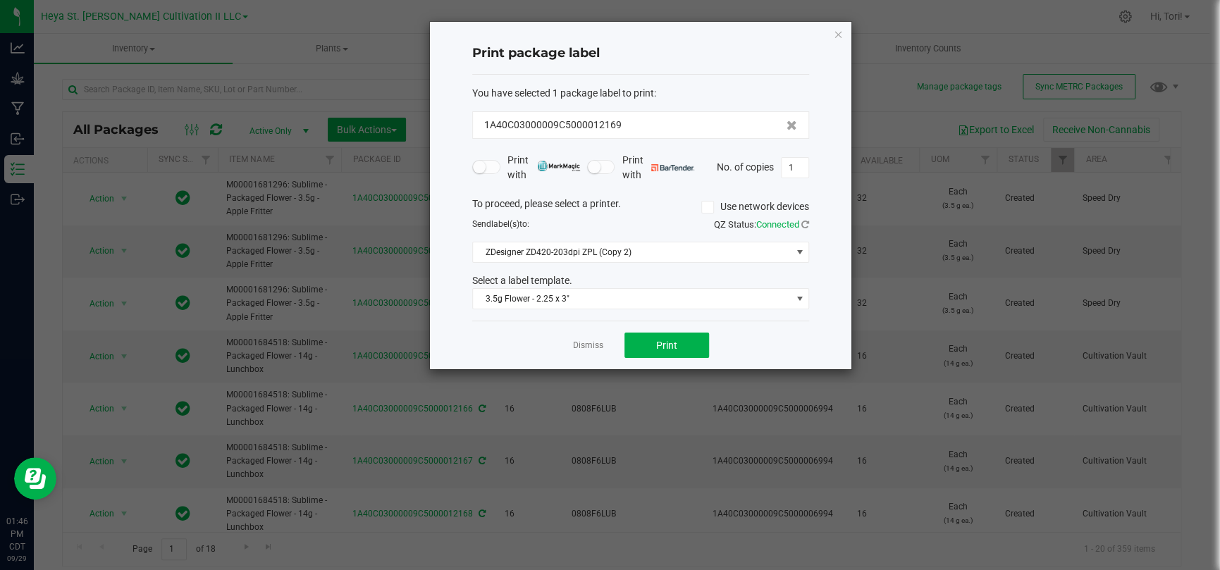
click at [810, 220] on div "QZ Status: Connected" at bounding box center [729, 225] width 179 height 14
click at [807, 218] on div "QZ Status: Connected" at bounding box center [729, 225] width 179 height 14
click at [807, 221] on icon at bounding box center [805, 224] width 8 height 9
click at [653, 355] on button "Print" at bounding box center [666, 345] width 85 height 25
click at [653, 354] on button "Print" at bounding box center [666, 345] width 85 height 25
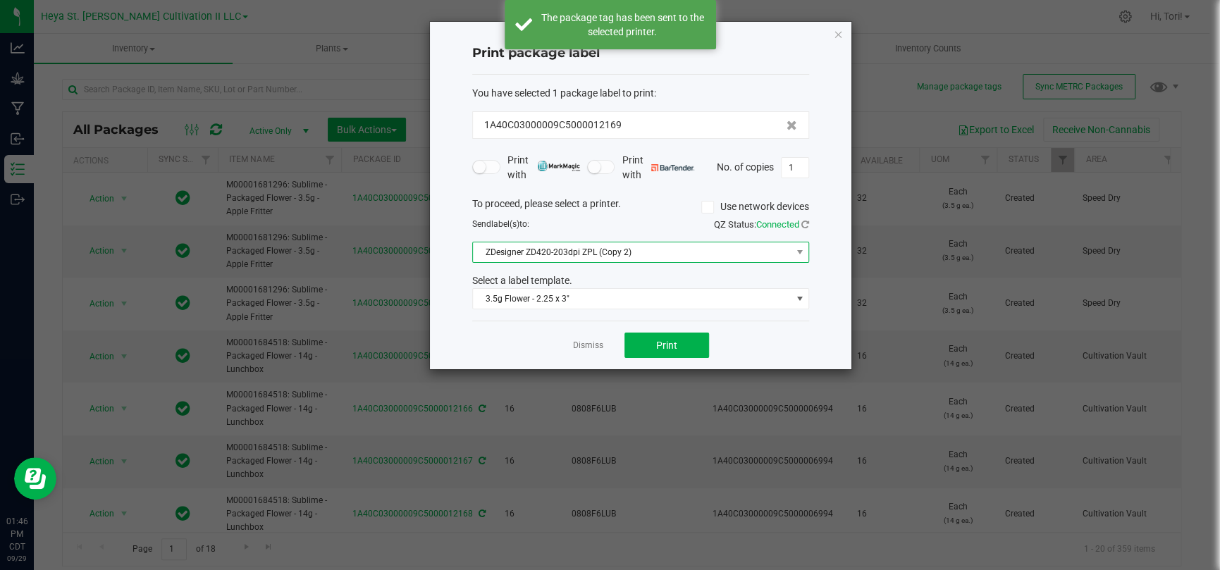
click at [672, 251] on span "ZDesigner ZD420-203dpi ZPL (Copy 2)" at bounding box center [632, 252] width 318 height 20
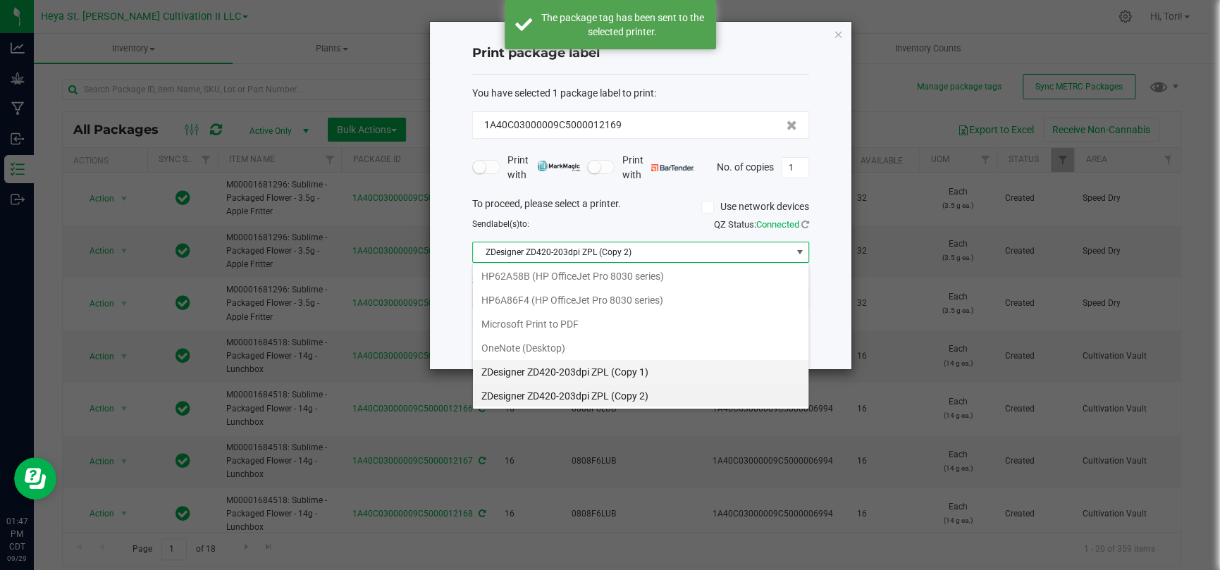
click at [640, 373] on 1\) "ZDesigner ZD420-203dpi ZPL (Copy 1)" at bounding box center [640, 372] width 335 height 24
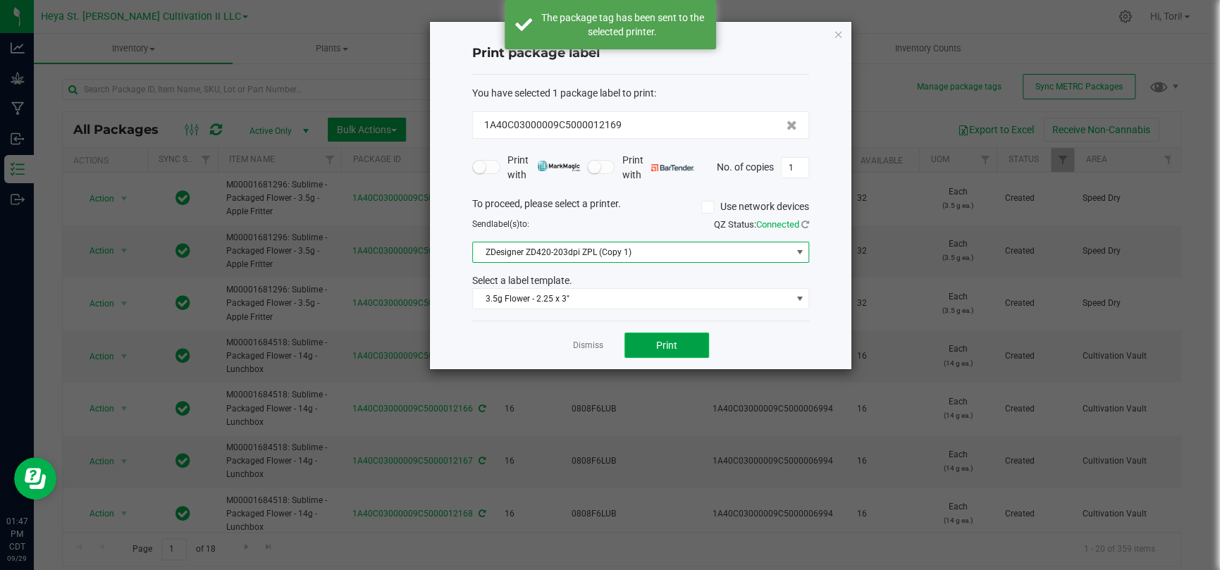
click at [637, 349] on button "Print" at bounding box center [666, 345] width 85 height 25
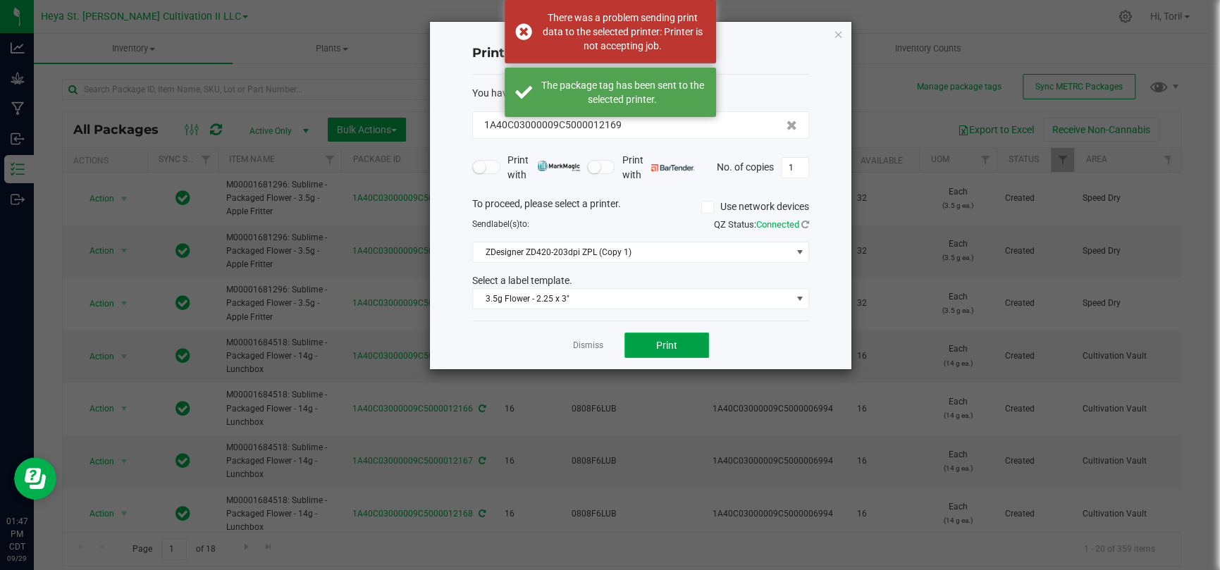
click at [640, 352] on button "Print" at bounding box center [666, 345] width 85 height 25
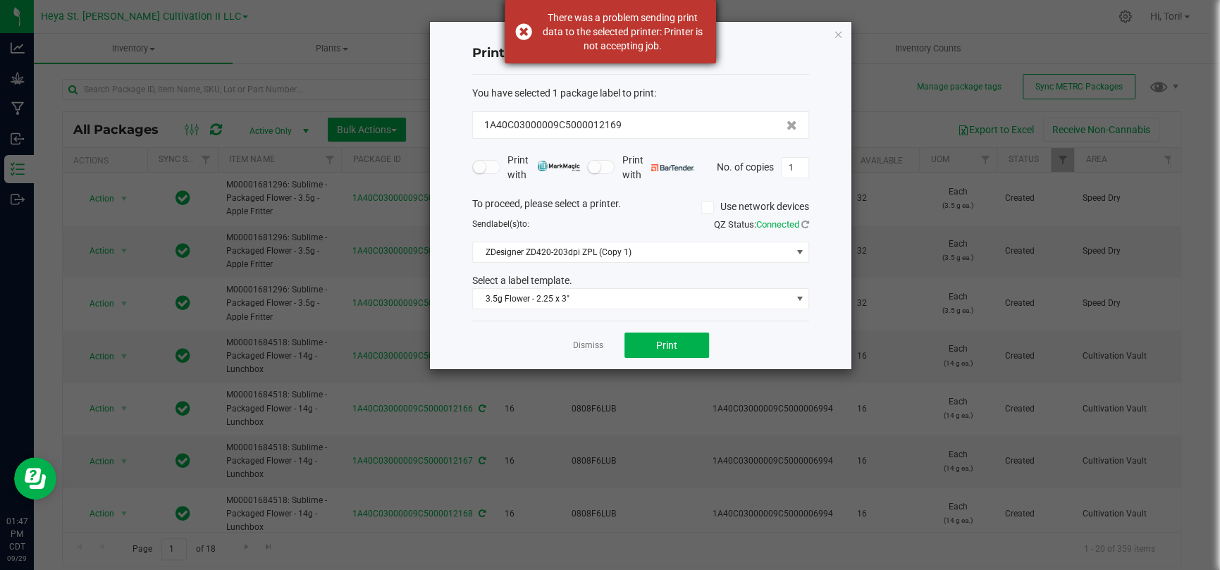
click at [525, 34] on div "There was a problem sending print data to the selected printer: Printer is not …" at bounding box center [609, 31] width 211 height 63
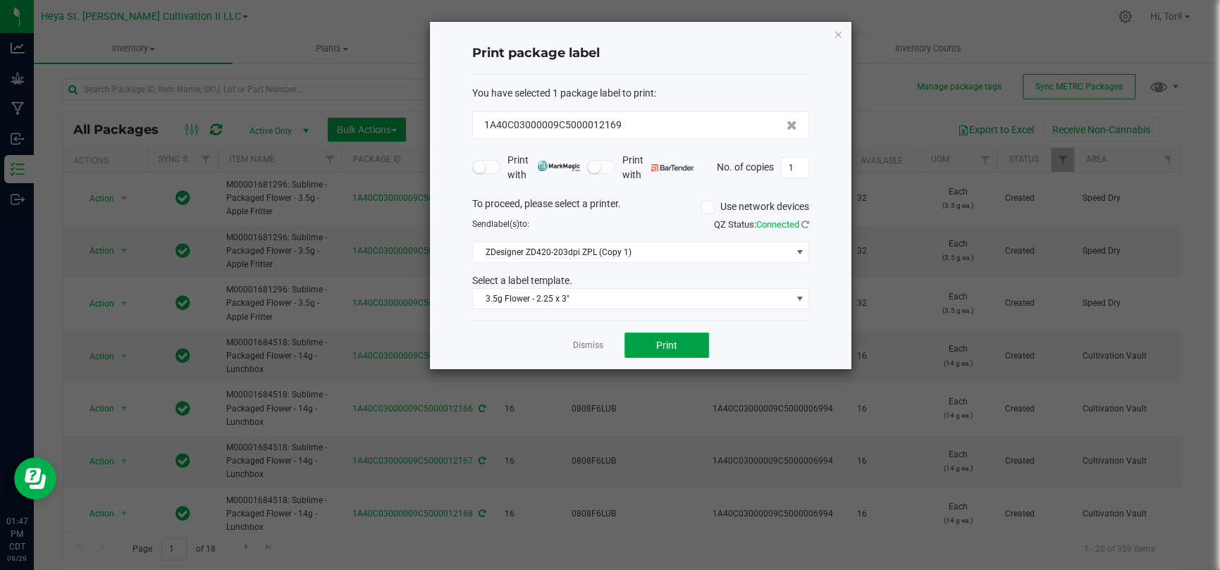
click at [666, 335] on button "Print" at bounding box center [666, 345] width 85 height 25
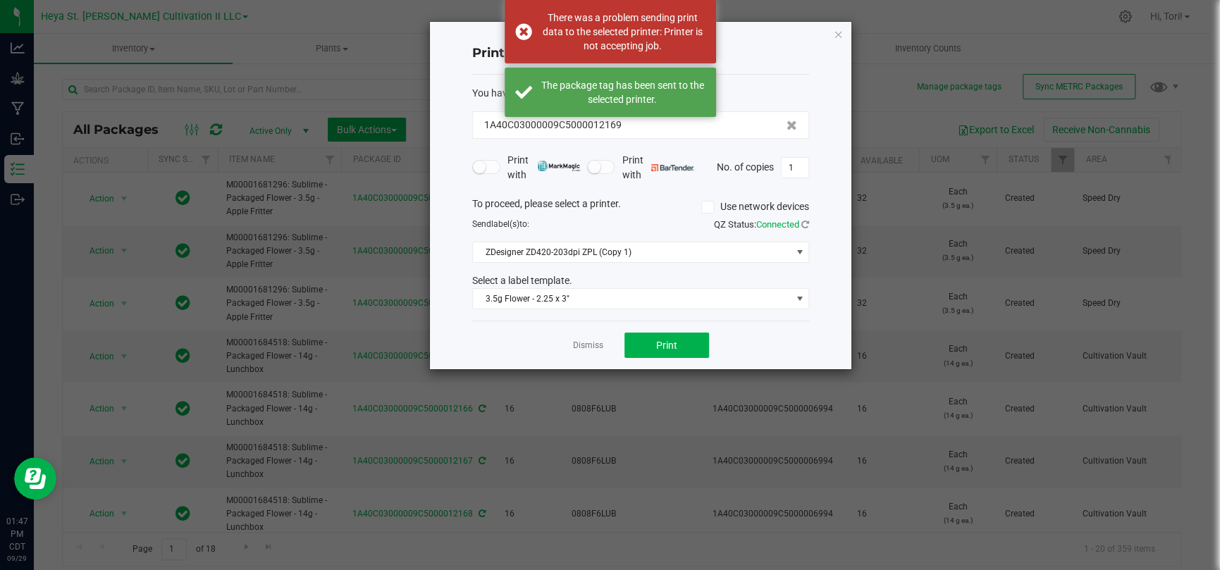
click at [837, 29] on icon "button" at bounding box center [838, 33] width 10 height 17
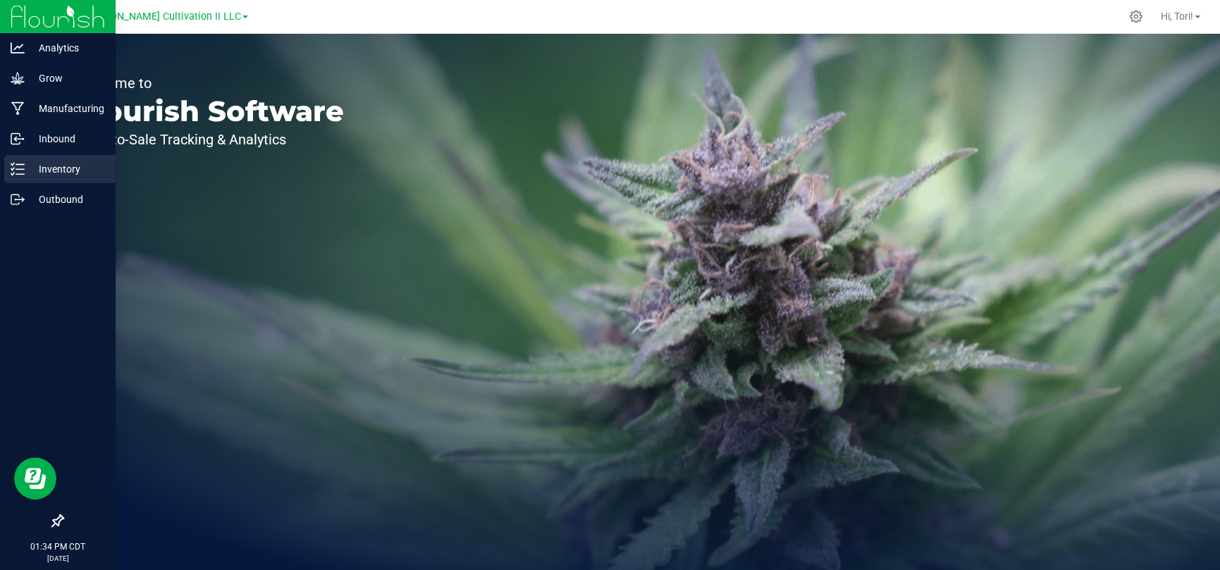
click at [68, 163] on p "Inventory" at bounding box center [67, 169] width 85 height 17
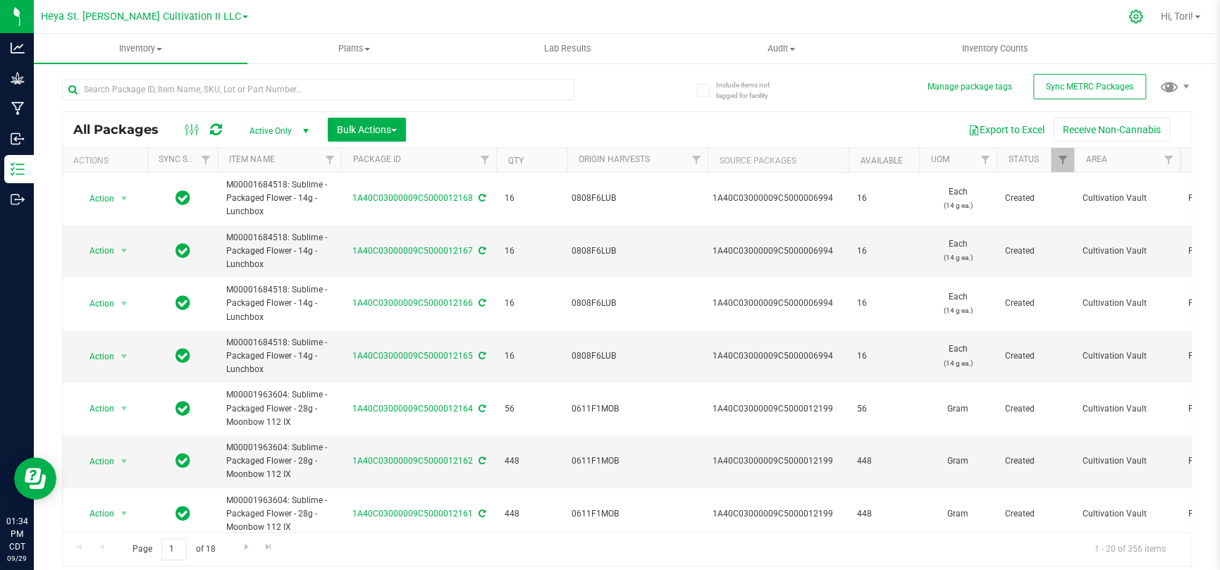
click at [1129, 15] on icon at bounding box center [1135, 16] width 15 height 15
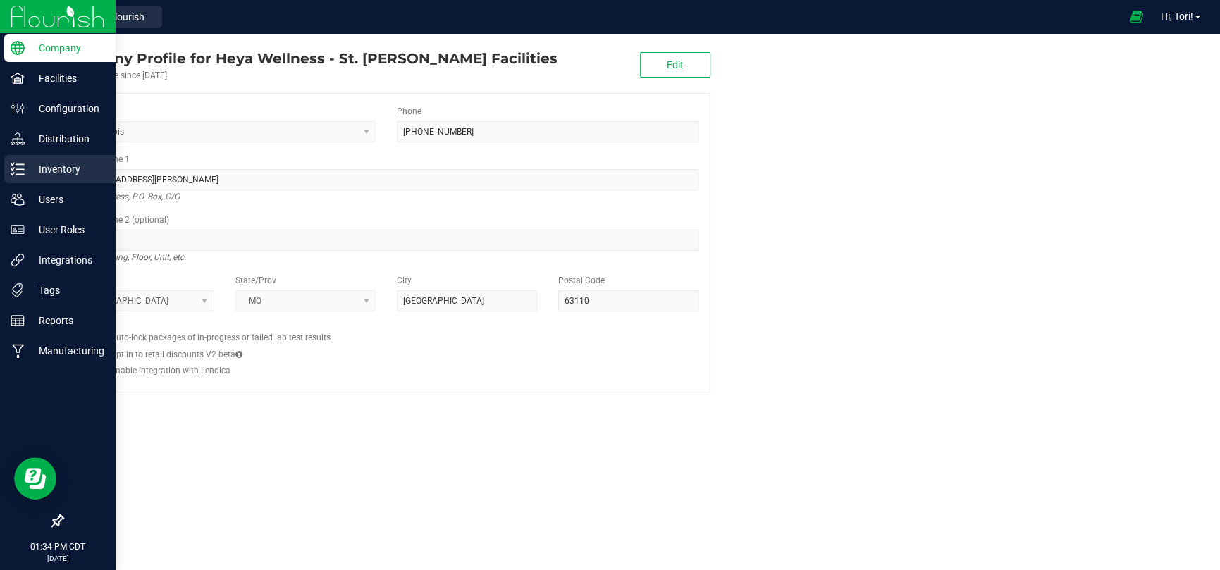
click at [70, 170] on p "Inventory" at bounding box center [67, 169] width 85 height 17
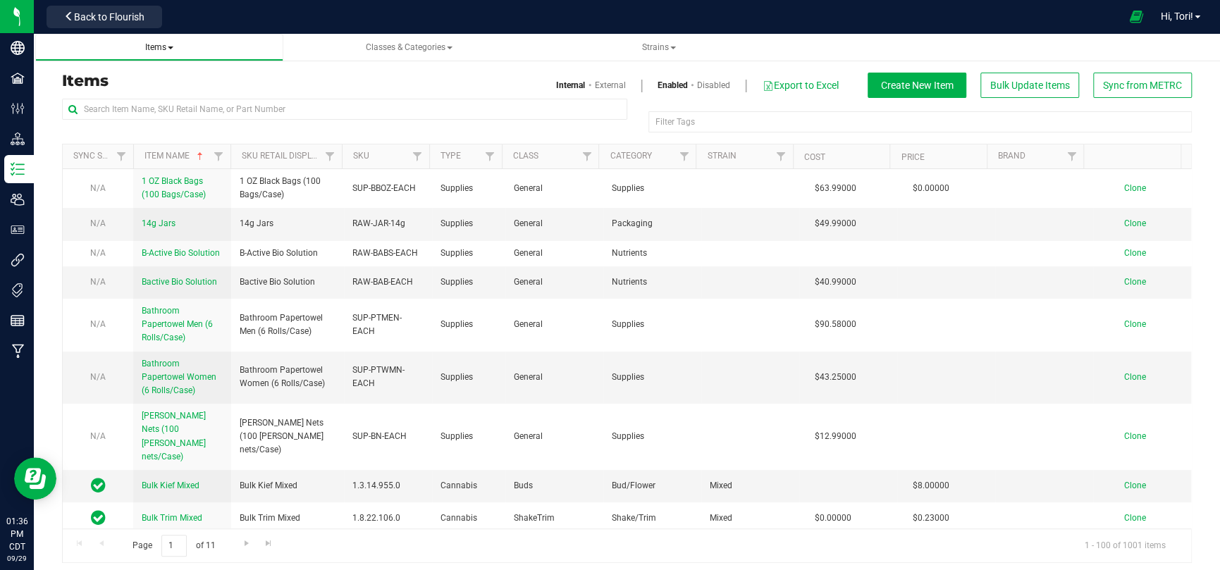
click at [171, 49] on span at bounding box center [171, 47] width 6 height 3
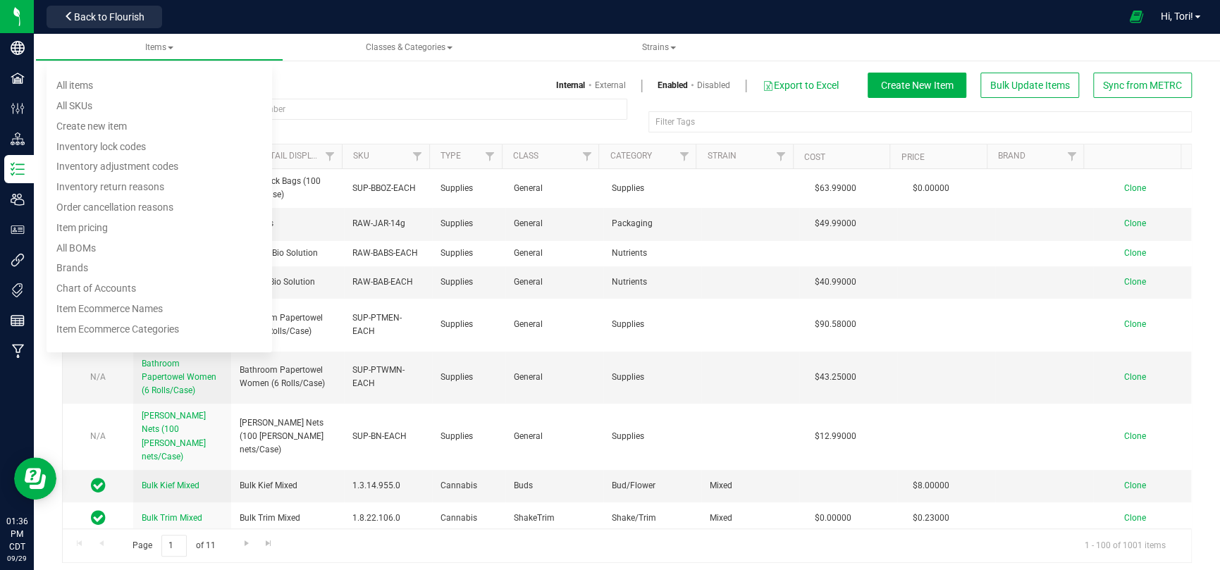
click at [325, 70] on div "Items Internal External Enabled Disabled Export to Excel Create New Item Bulk U…" at bounding box center [626, 309] width 1129 height 508
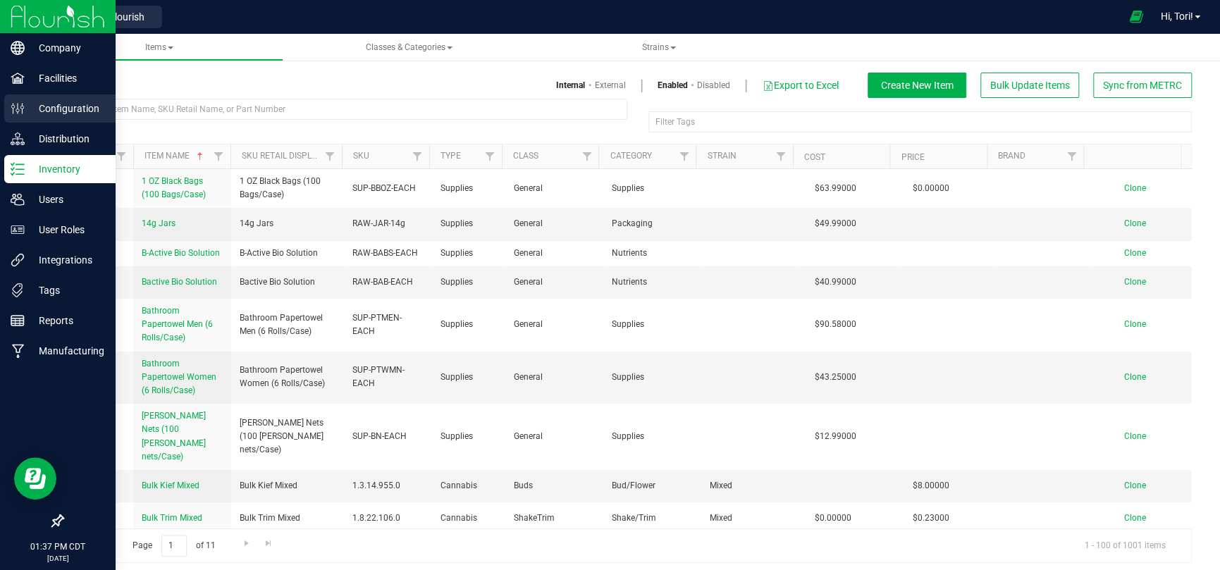
click at [59, 110] on p "Configuration" at bounding box center [67, 108] width 85 height 17
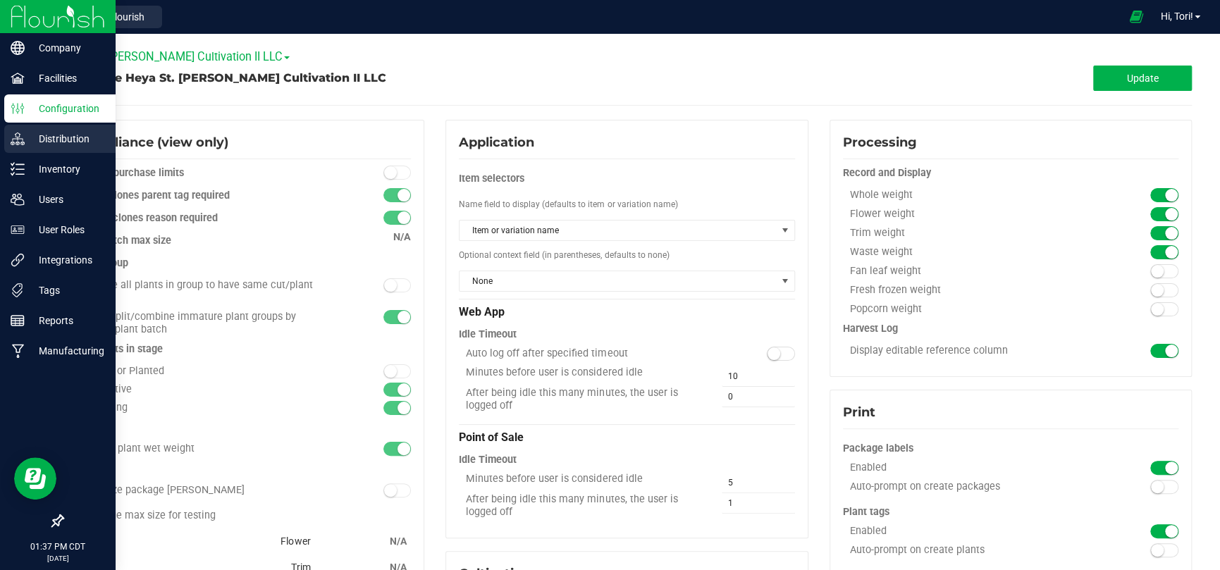
click at [59, 141] on p "Distribution" at bounding box center [67, 138] width 85 height 17
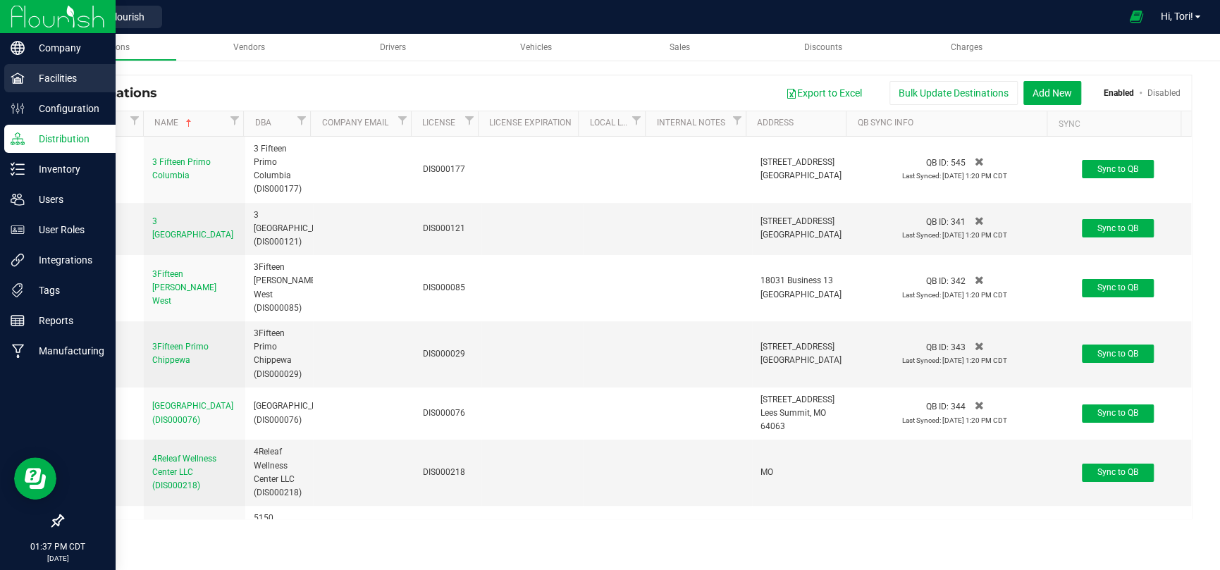
click at [66, 75] on p "Facilities" at bounding box center [67, 78] width 85 height 17
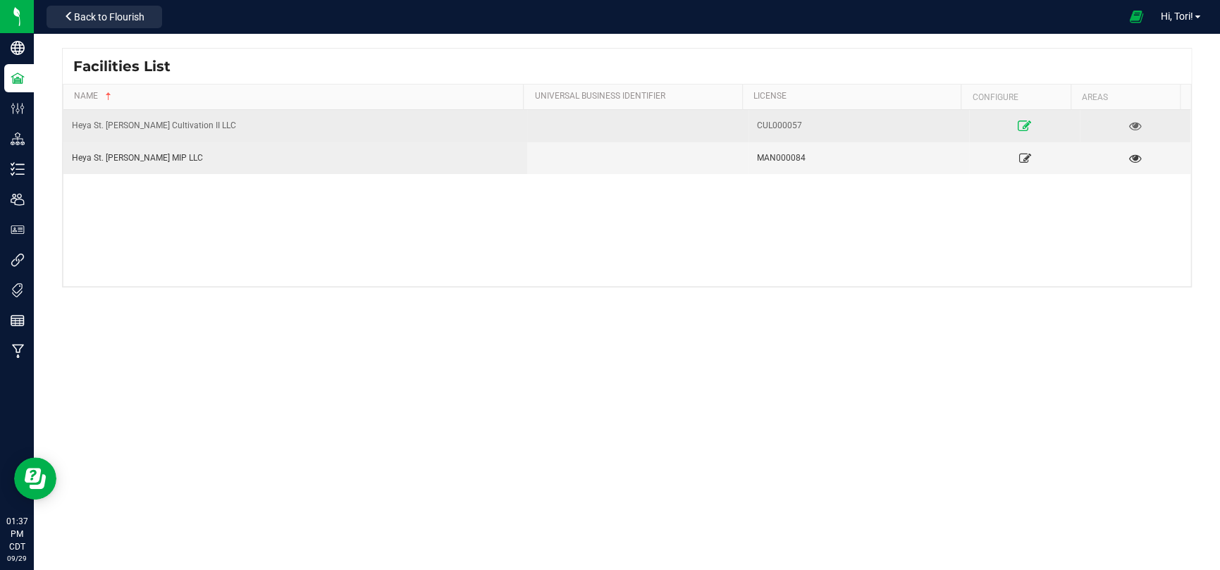
click at [1017, 122] on icon at bounding box center [1023, 125] width 13 height 10
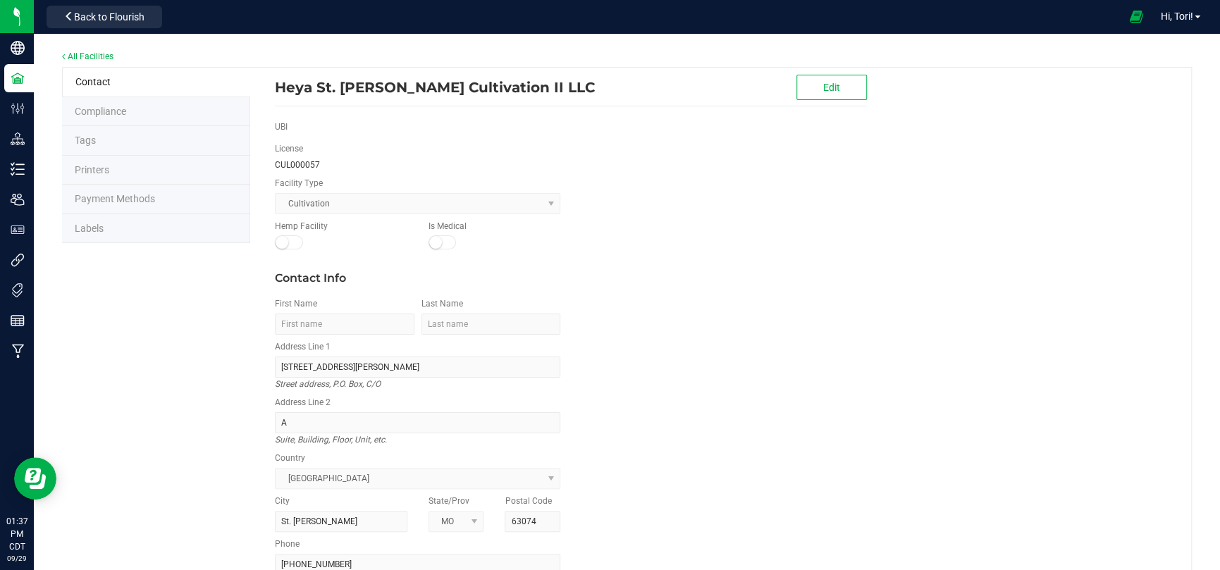
click at [101, 143] on li "Tags" at bounding box center [156, 141] width 188 height 30
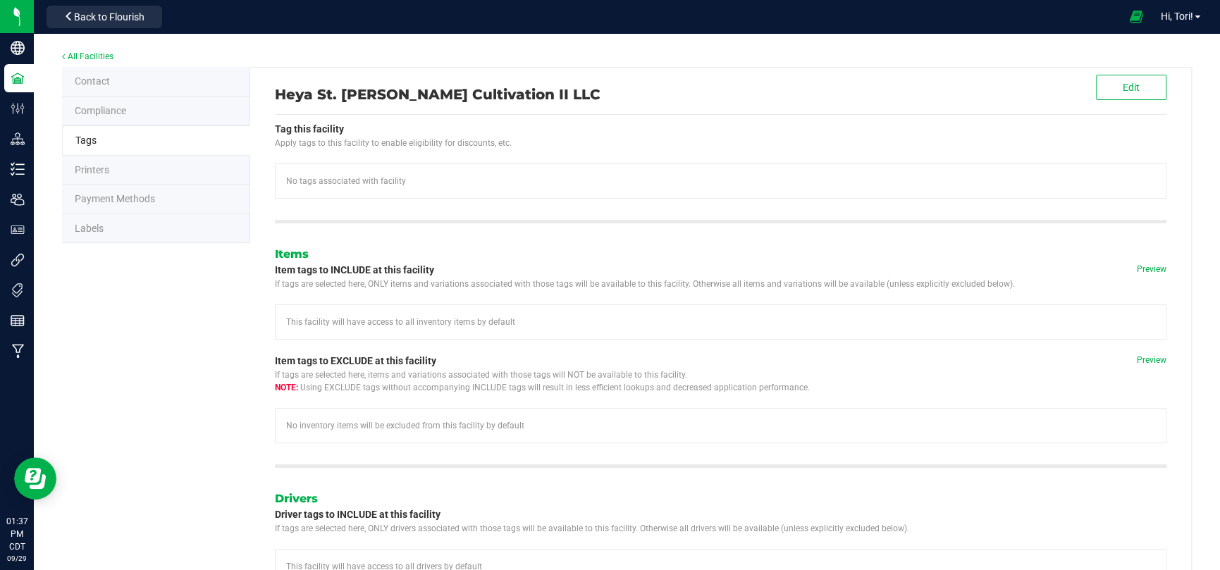
click at [97, 116] on li "Compliance" at bounding box center [156, 112] width 188 height 30
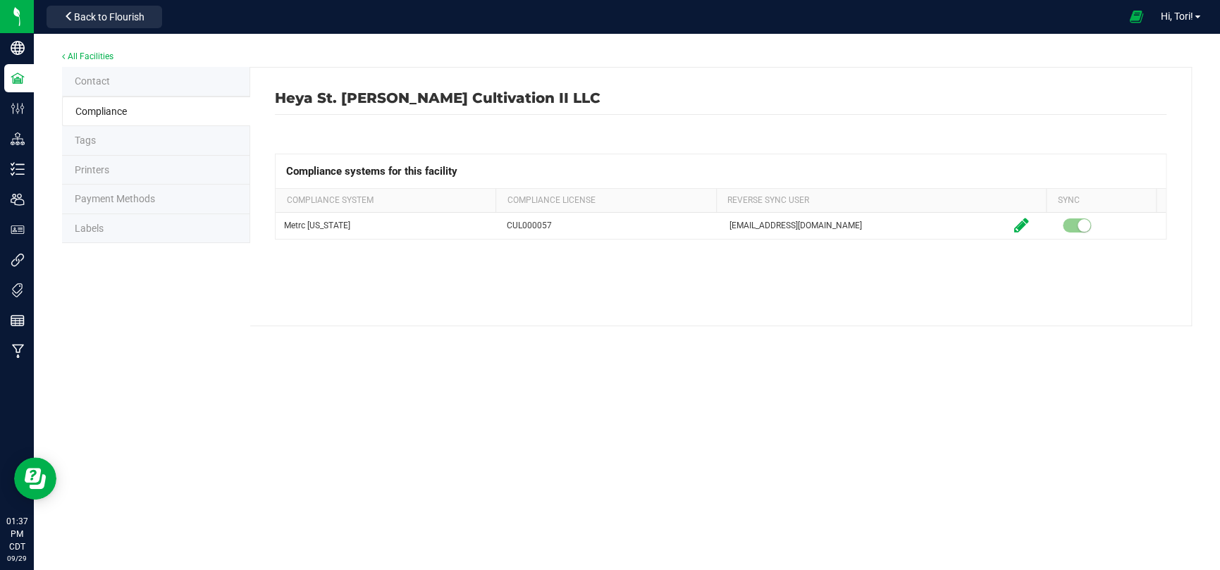
click at [99, 225] on span "Labels" at bounding box center [89, 228] width 29 height 11
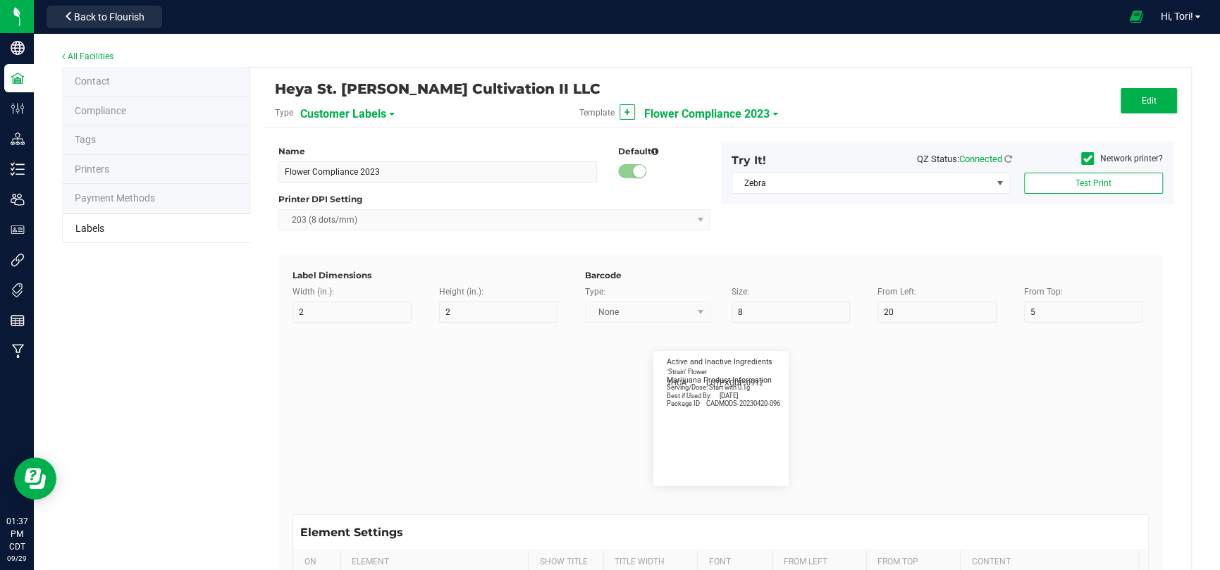
click at [724, 111] on span "Flower Compliance 2023" at bounding box center [706, 114] width 125 height 24
click at [352, 115] on span "Customer Labels" at bounding box center [343, 114] width 86 height 24
click at [350, 187] on li "Package Labels" at bounding box center [368, 196] width 139 height 25
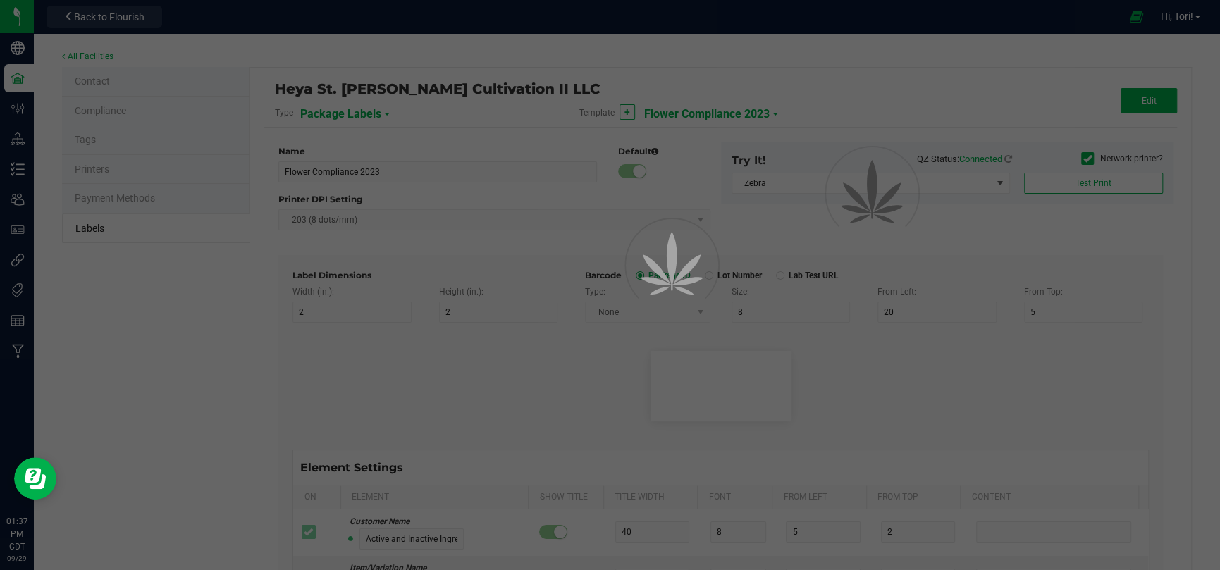
click at [723, 113] on div "Template + Flower Compliance 2023" at bounding box center [721, 113] width 304 height 24
type input "*void*"
type input "2.25"
type input "4"
type input "5"
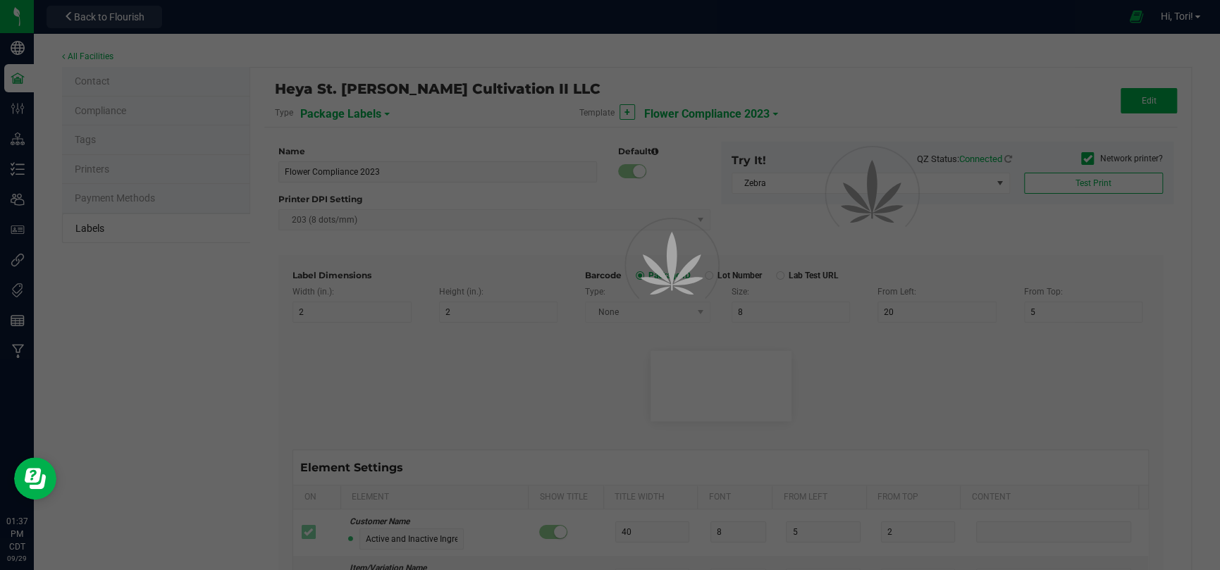
type input "40"
type input "50"
type input "10"
type input "3"
type input "4"
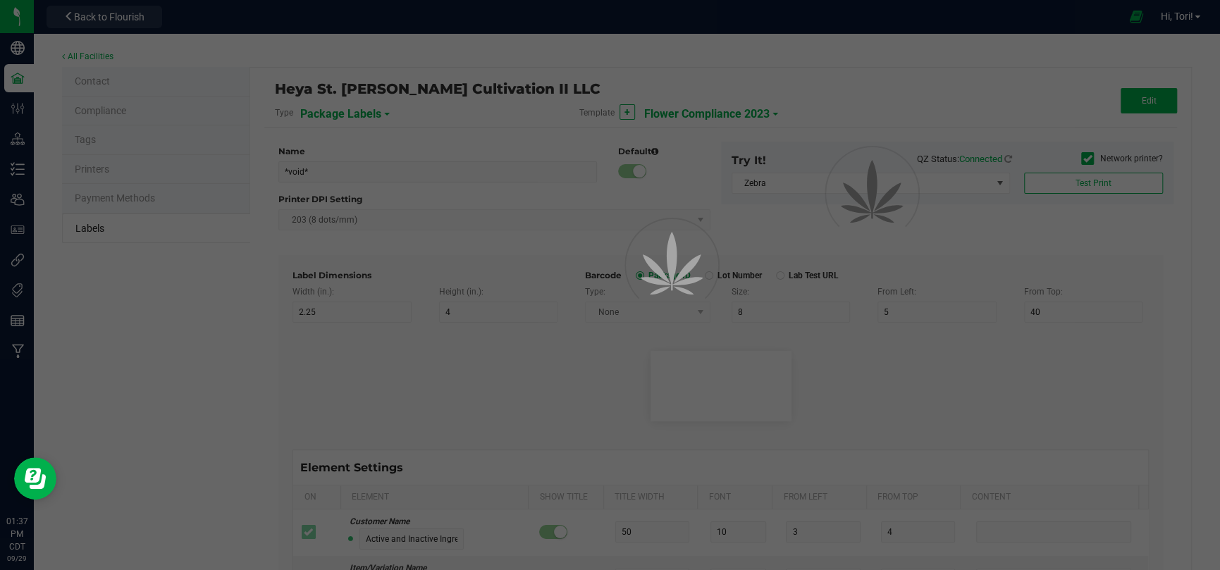
type input "____________________________________"
type input "10"
type input "0"
type input "8"
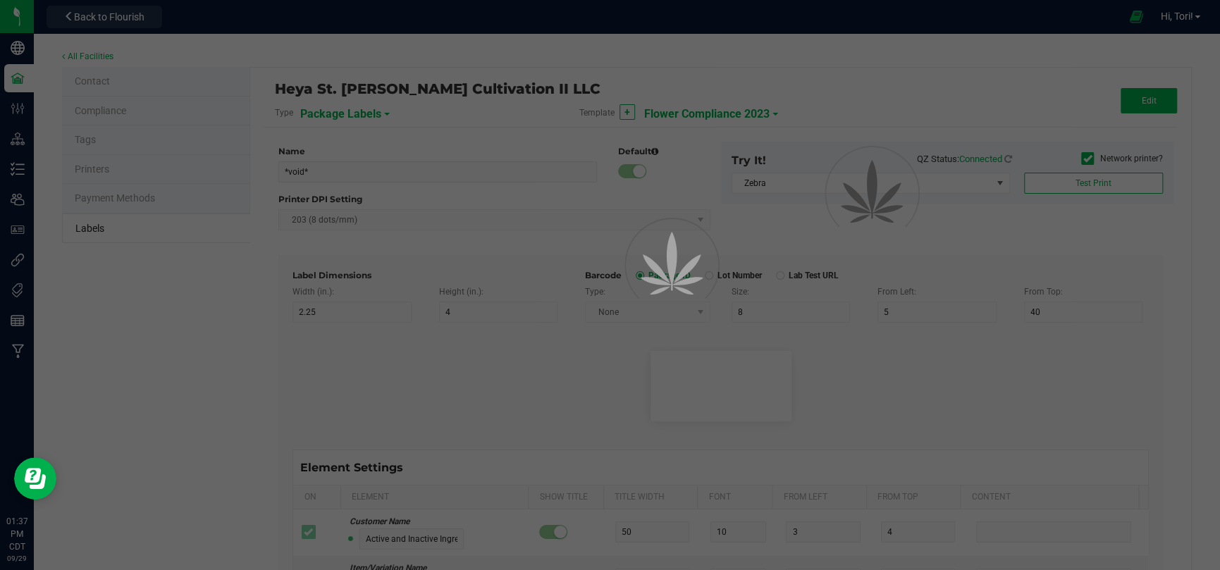
type input "50"
type input "10"
type input "3"
type input "12"
type input "Serving/Dose:"
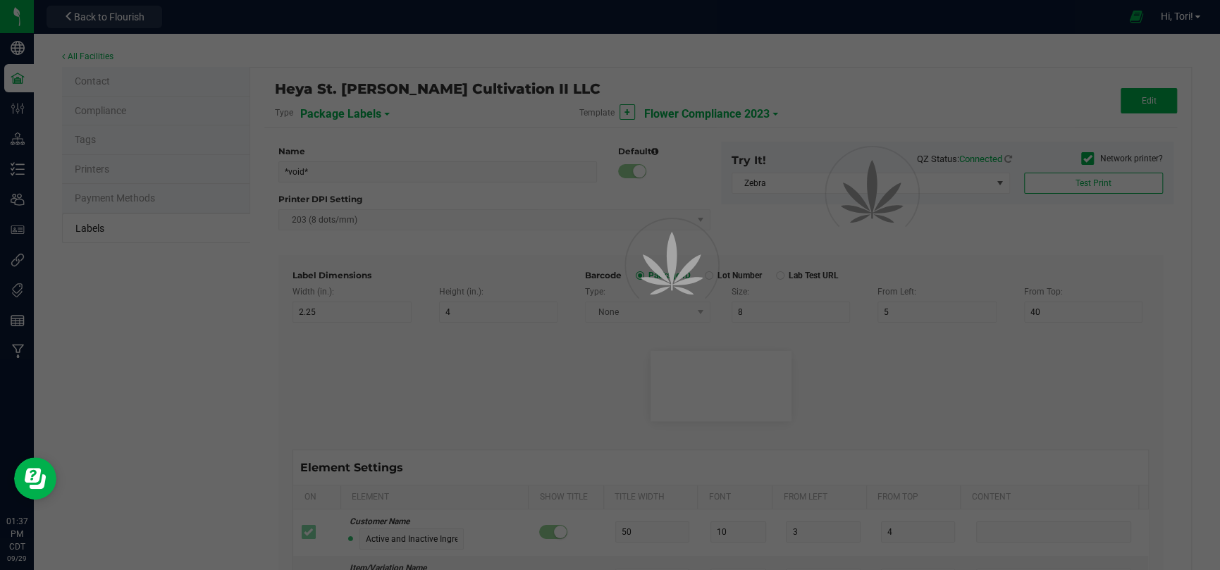
type input "25"
type input "1"
type input "14.5"
type input ".1 gram"
type input "____________________________________"
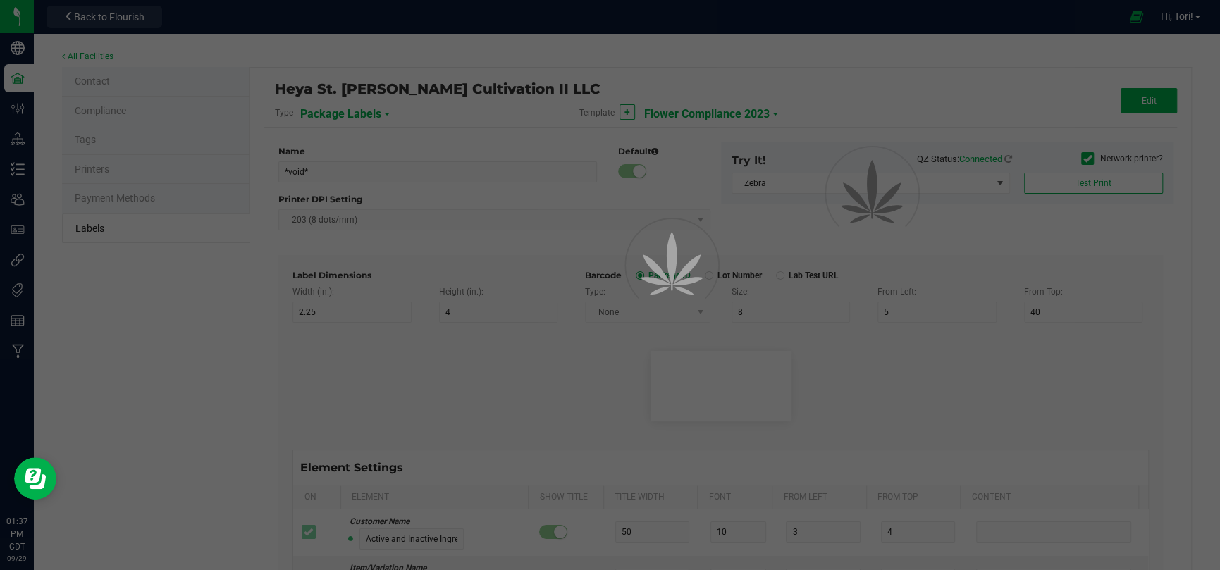
type input "10"
type input "0"
type input "29"
type input "Cannabinoid Profile"
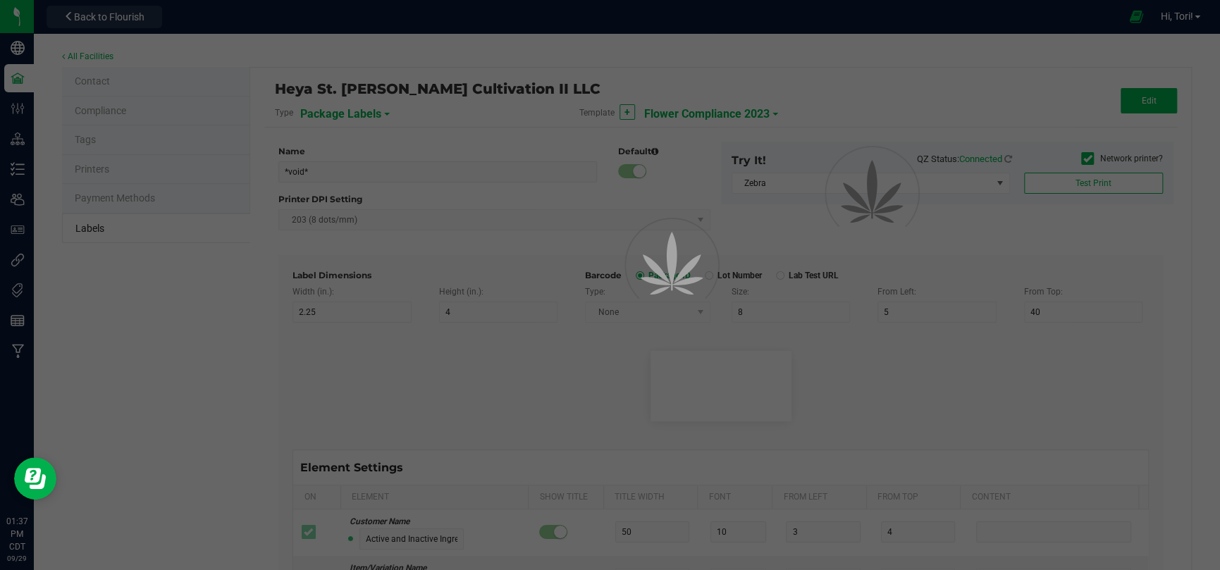
type input "35"
type input "10"
type input "3"
type input "33"
type input "____________________________________"
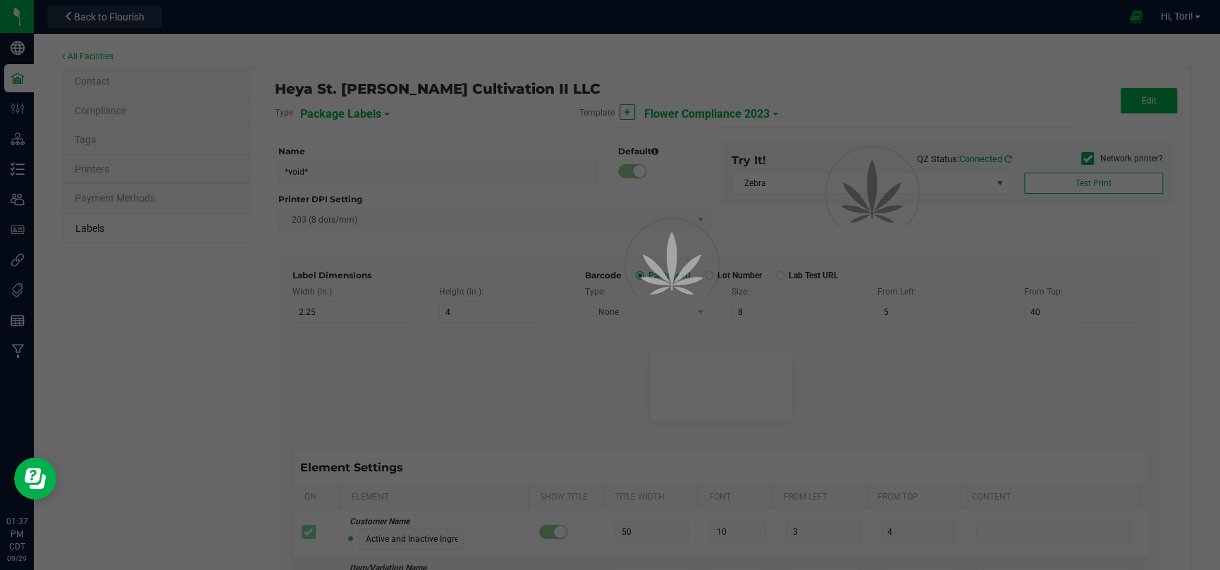
type input "10"
type input "0"
type input "45"
type input "WARNING:"
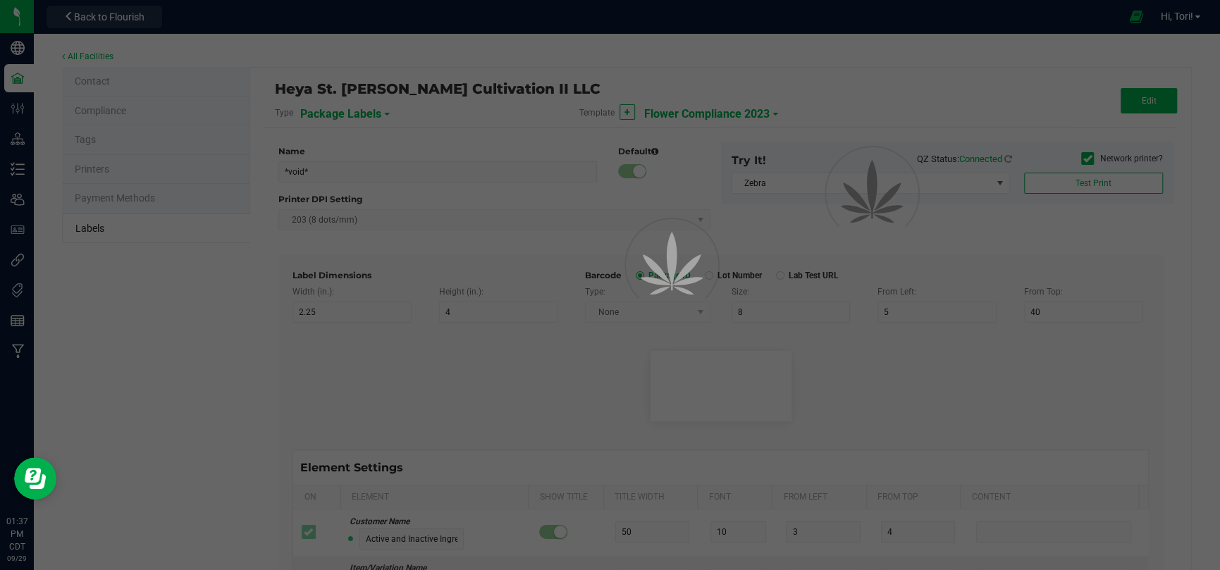
type input "10"
type input "15"
type input "96"
type input "Cognitive and physical impairment may result"
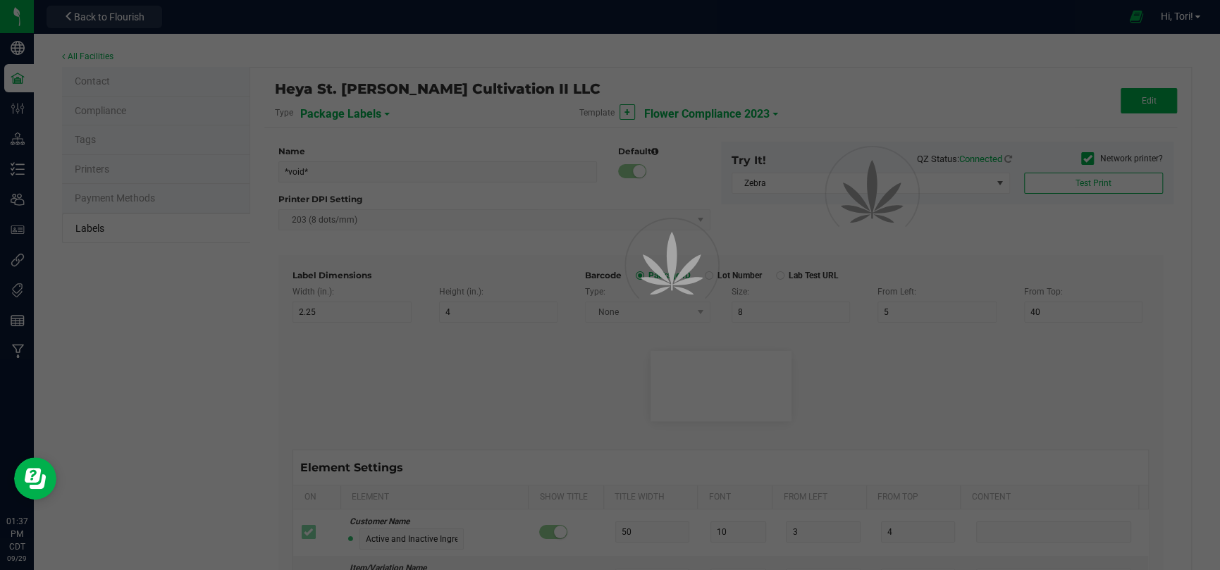
type input "55"
type input "7"
type input "3"
type input "99"
type input "Terpene Profile"
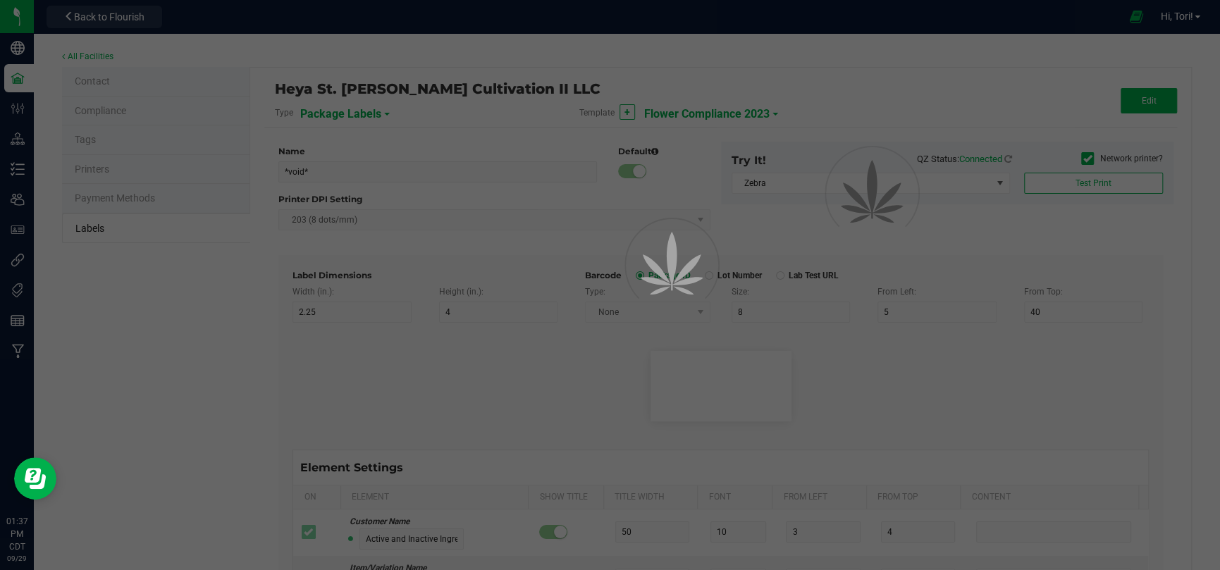
type input "25"
type input "10"
type input "3"
type input "49"
type input "Delta-9 THCA mg/g:"
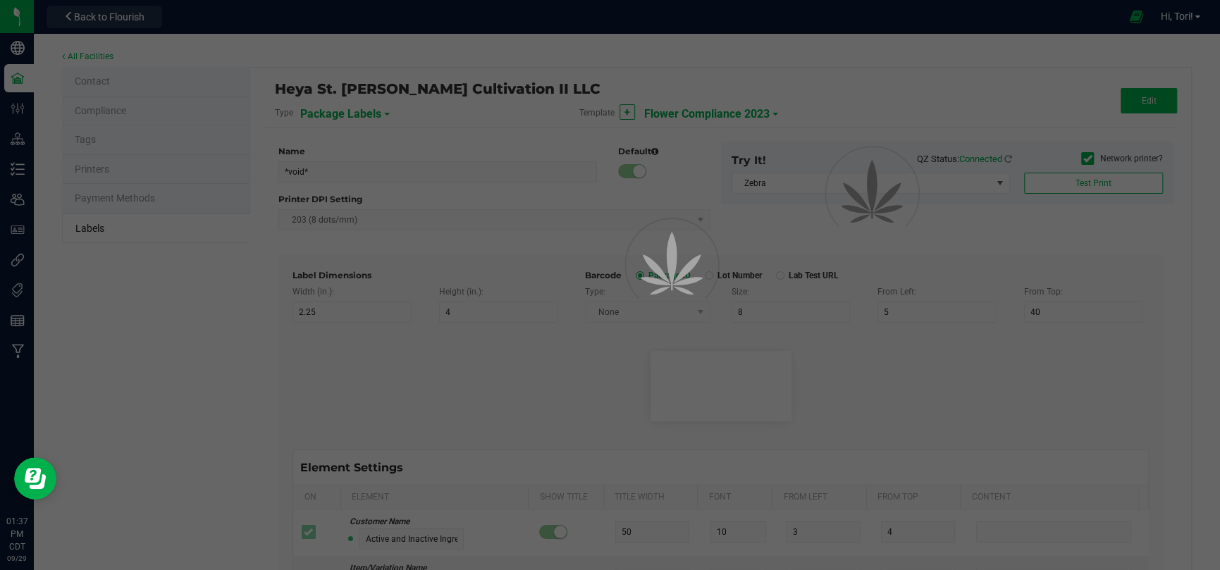
type input "19"
type input "6"
type input "1"
type input "37"
type input "16.10 mg/g"
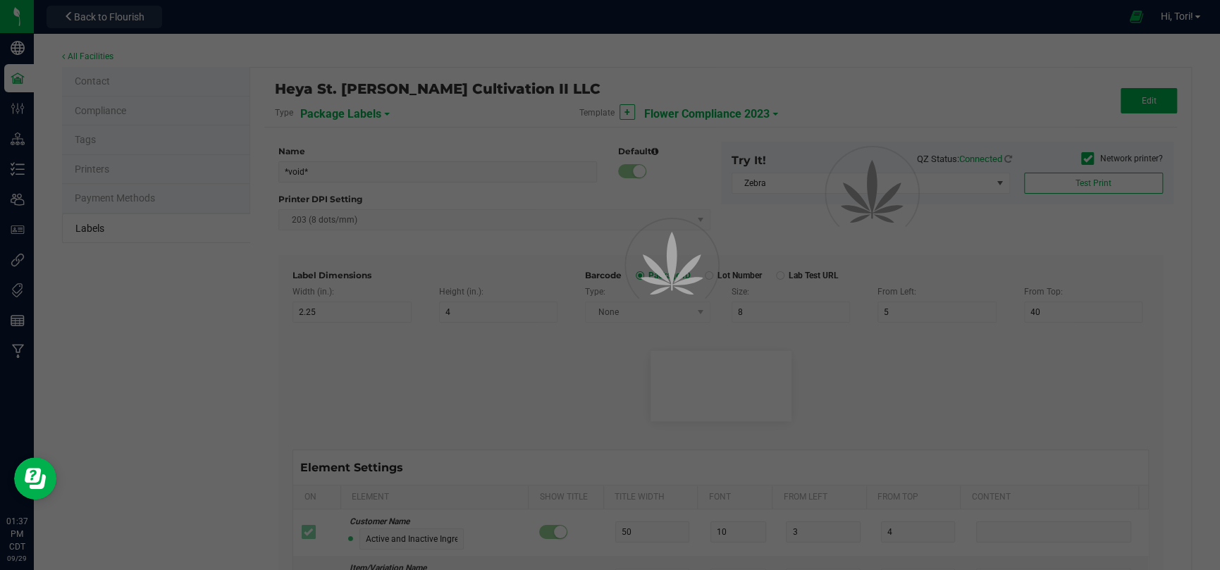
type input "CBD mg/g:"
type input "14"
type input "6"
type input "1"
type input "39"
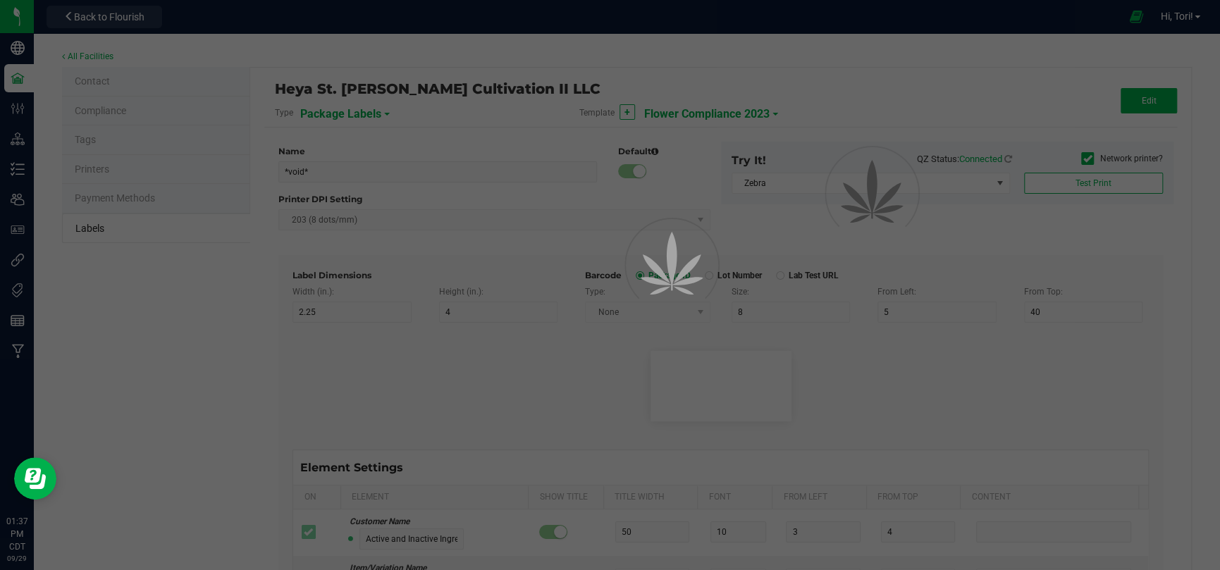
type input "ND"
type input "CBDA mg/g:"
type input "14"
type input "6"
type input "1"
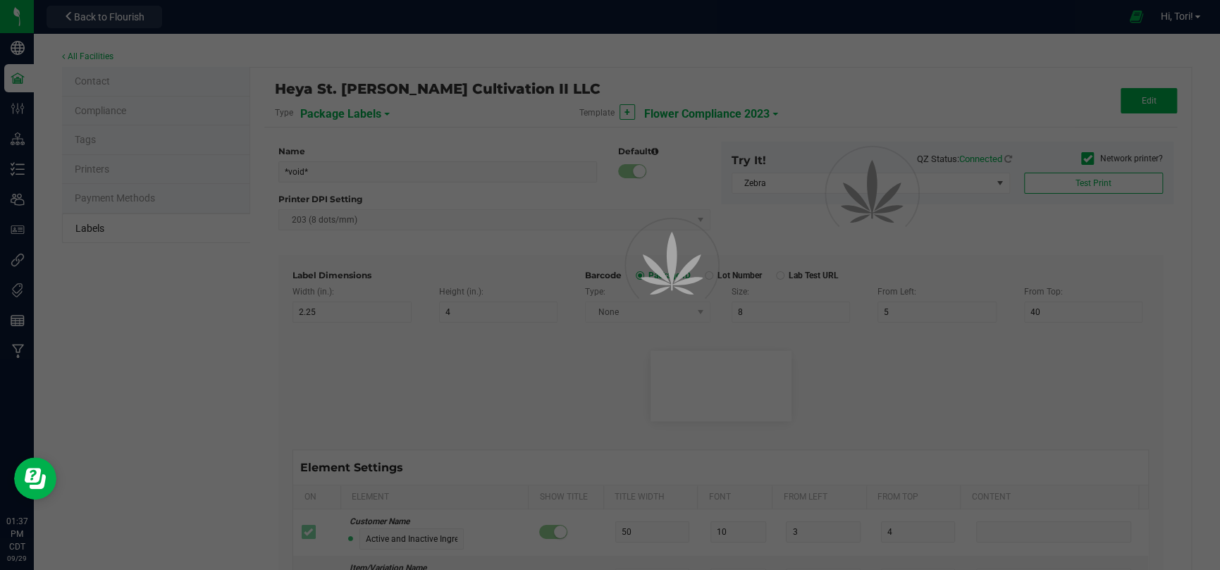
type input "41"
type input "1.12 mg/g"
type input "CBN mg/g:"
type input "14"
type input "6"
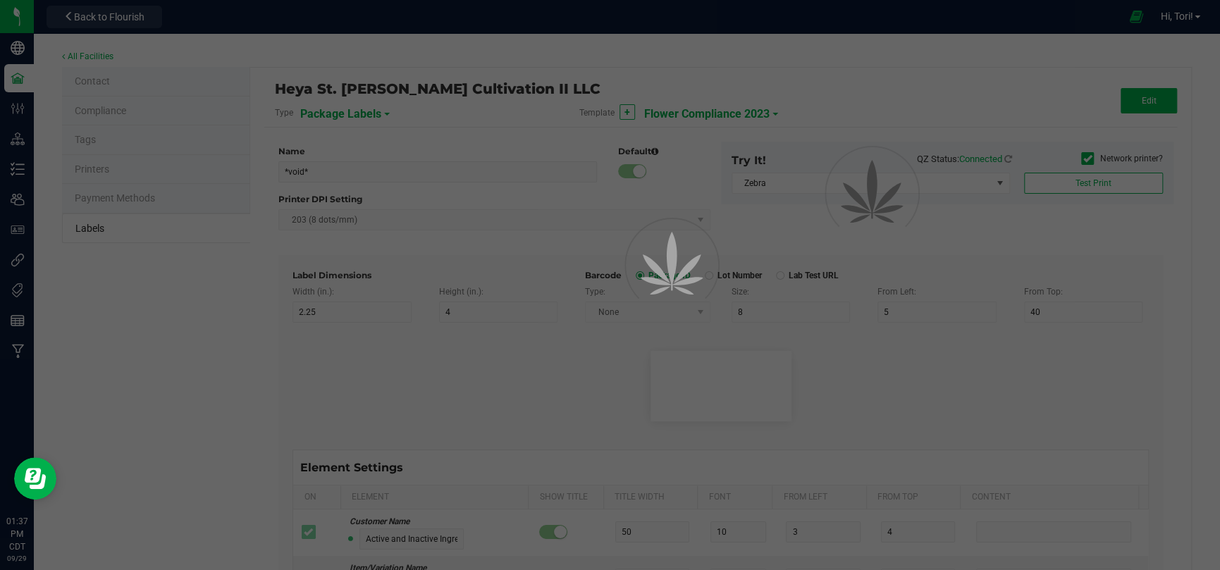
type input "1"
type input "43"
type input "ND"
type input "____________________________________"
type input "10"
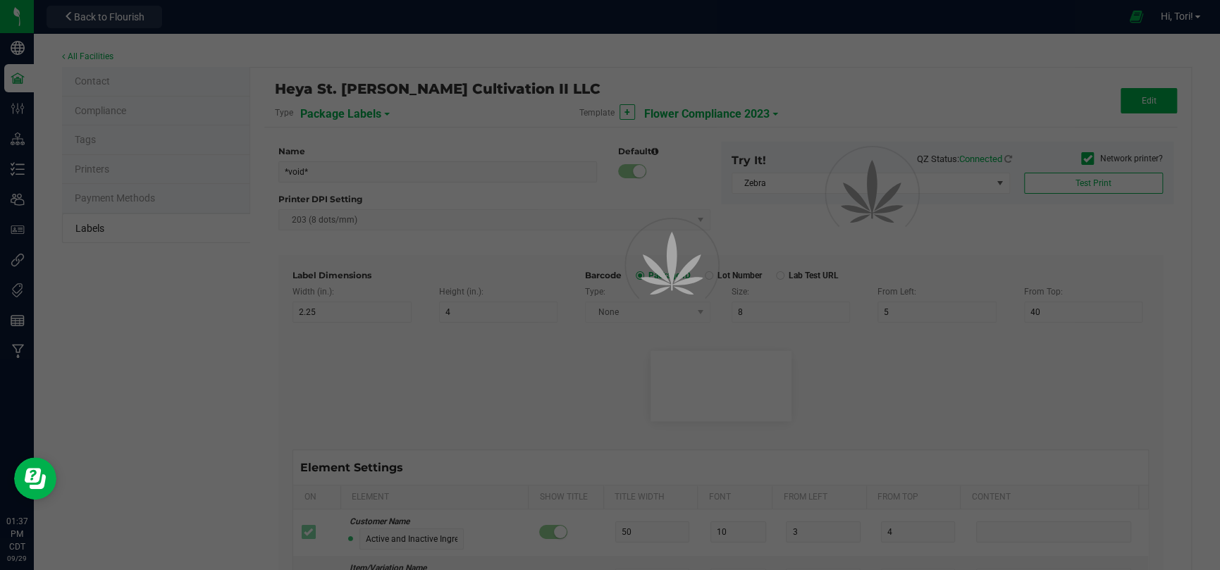
type input "10"
type input "0"
type input "68"
type input "Instructions and Length of Effect"
type input "55"
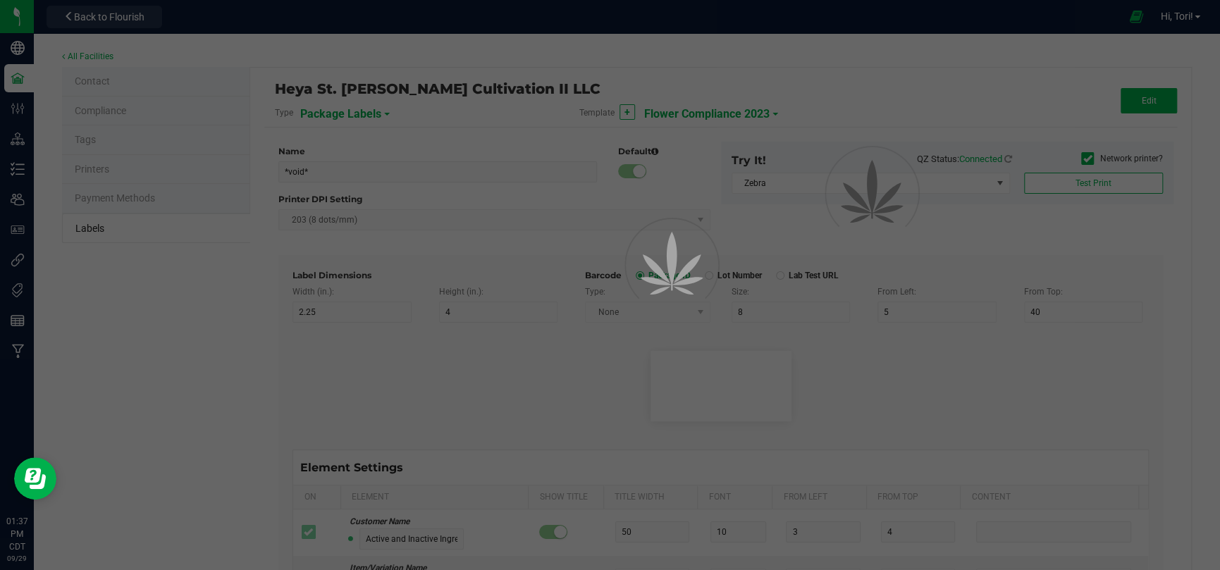
type input "9"
type input "3"
type input "72"
type input "Heat .1g of flower to 392 degrees Fahrenheit (200C) and"
type input "54"
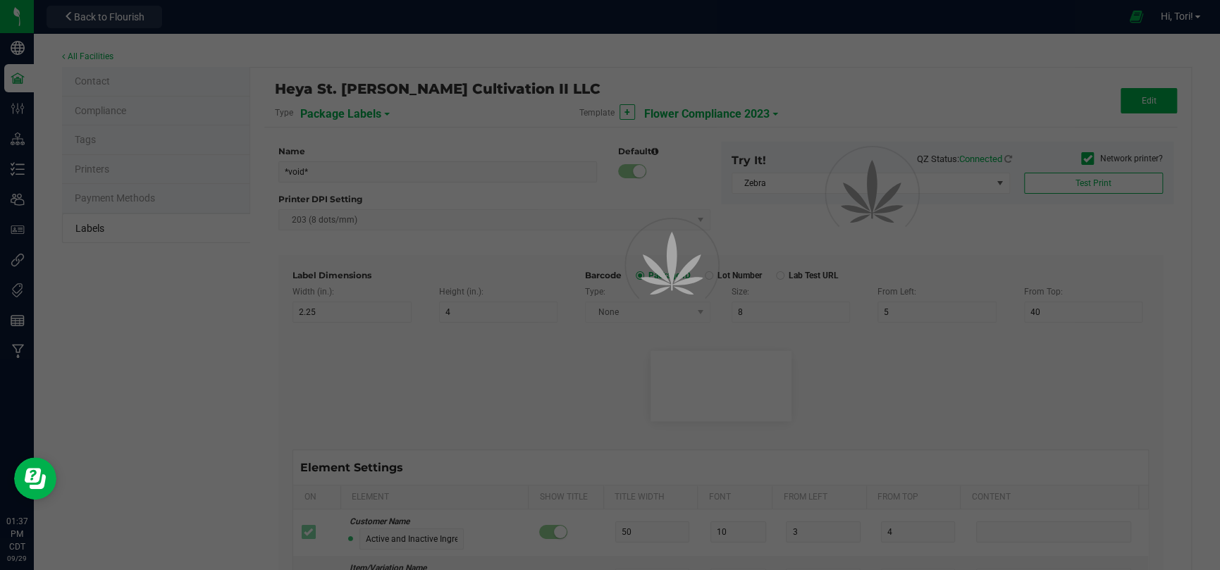
type input "6"
type input "3"
type input "75"
type input "____________________________________"
type input "10"
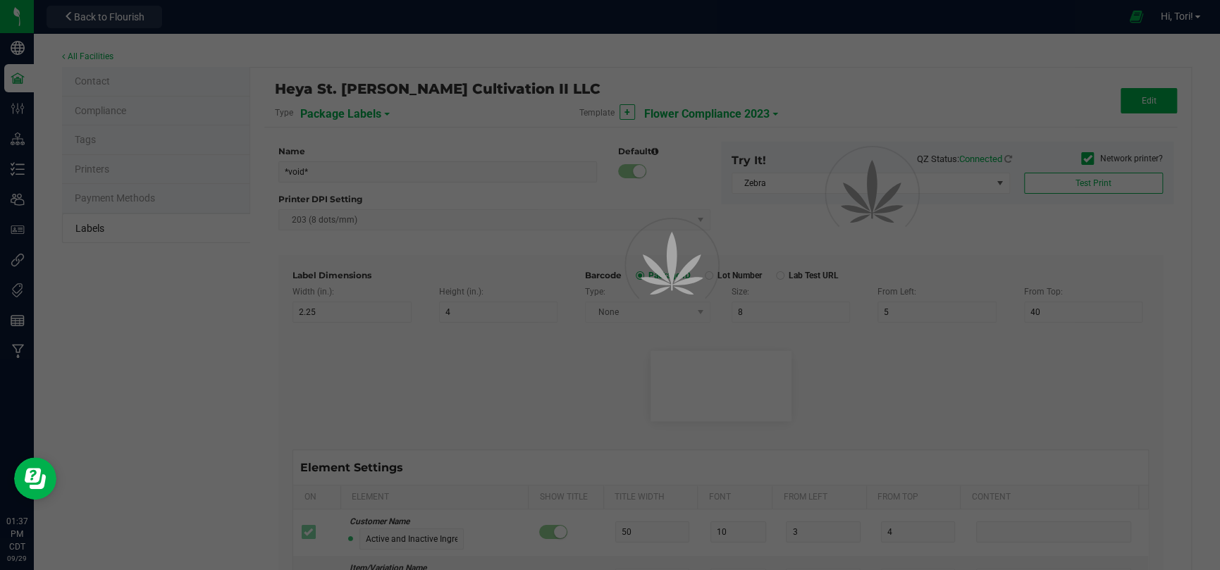
type input "10"
type input "0"
type input "77"
type input "Cannabis Flower"
type input "55"
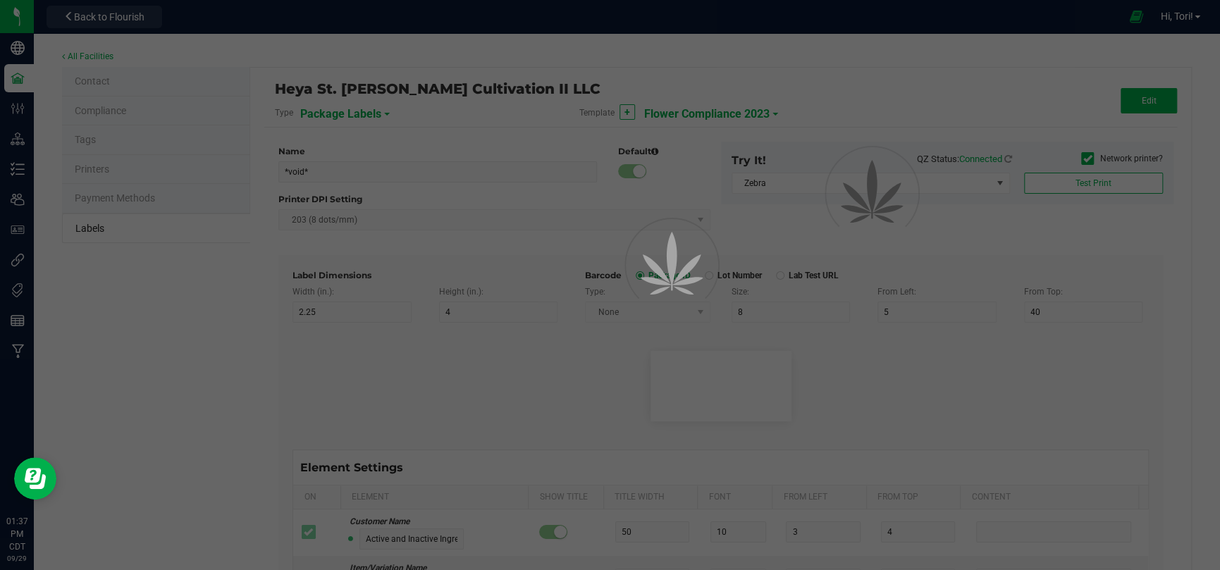
type input "7"
type input "1"
type input "8"
type input "Best If Used By:"
type input "25"
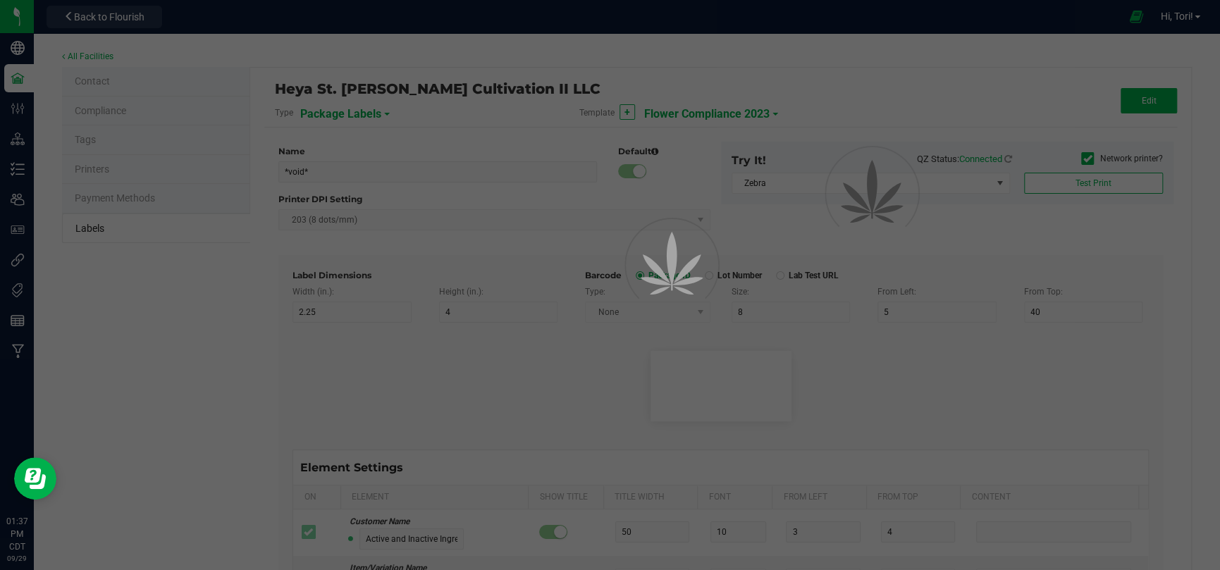
type input "7"
type input "1"
type input "17"
type input "07/13/2025"
type input "Produced By:"
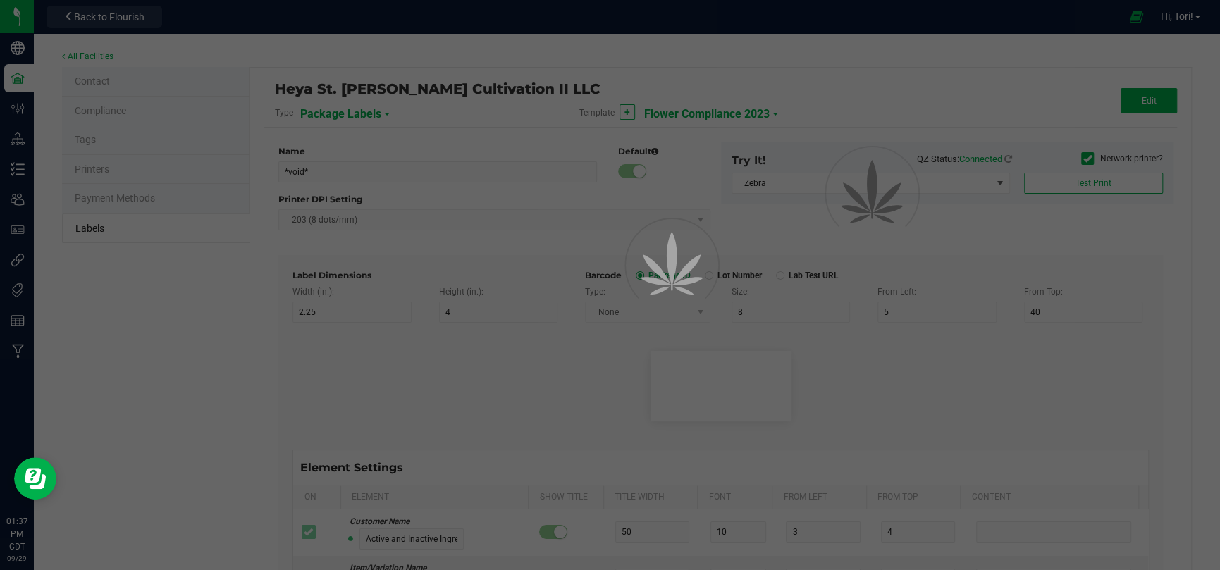
type input "25"
type input "7"
type input "1"
type input "19.5"
type input "CUL000057"
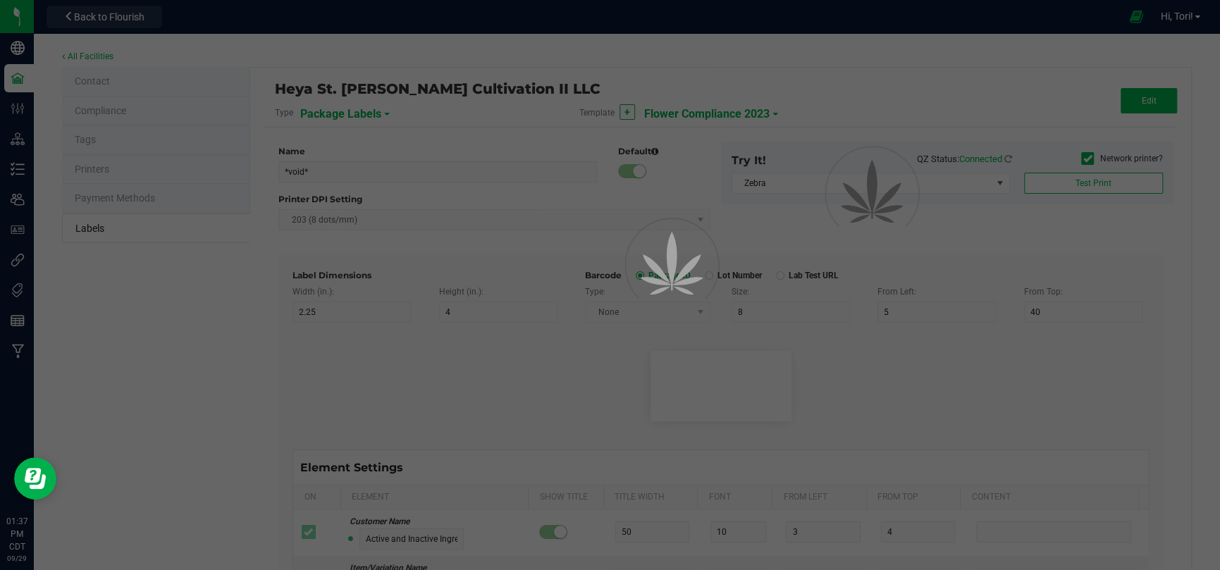
type input "inhale vapor or smoke. Effects typically last 1-4 hours."
type input "55"
type input "6"
type input "3"
type input "77"
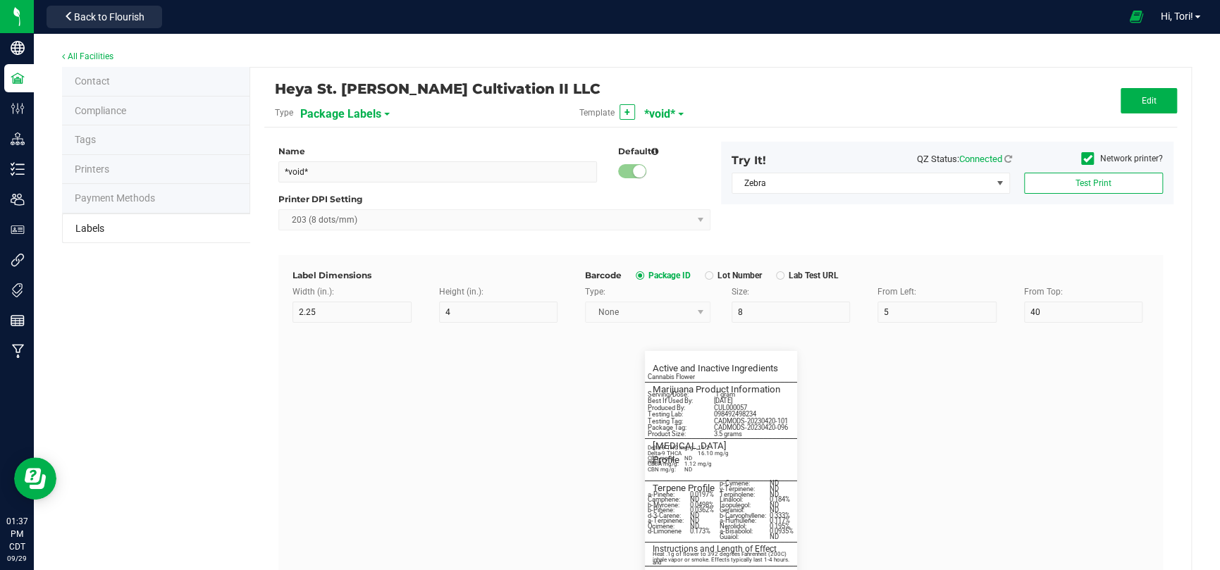
click at [659, 113] on span "*void*" at bounding box center [659, 114] width 31 height 24
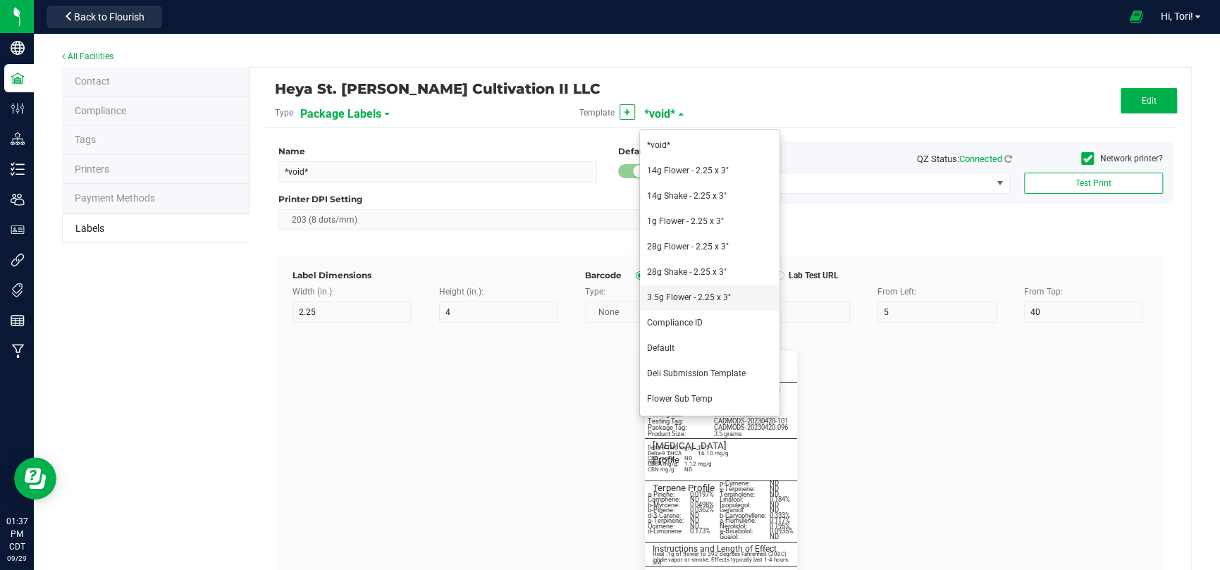
click at [691, 290] on li "3.5g Flower - 2.25 x 3"" at bounding box center [709, 297] width 139 height 25
type input "3.5g Flower - 2.25 x 3""
type input "3"
type input "7"
type input "10"
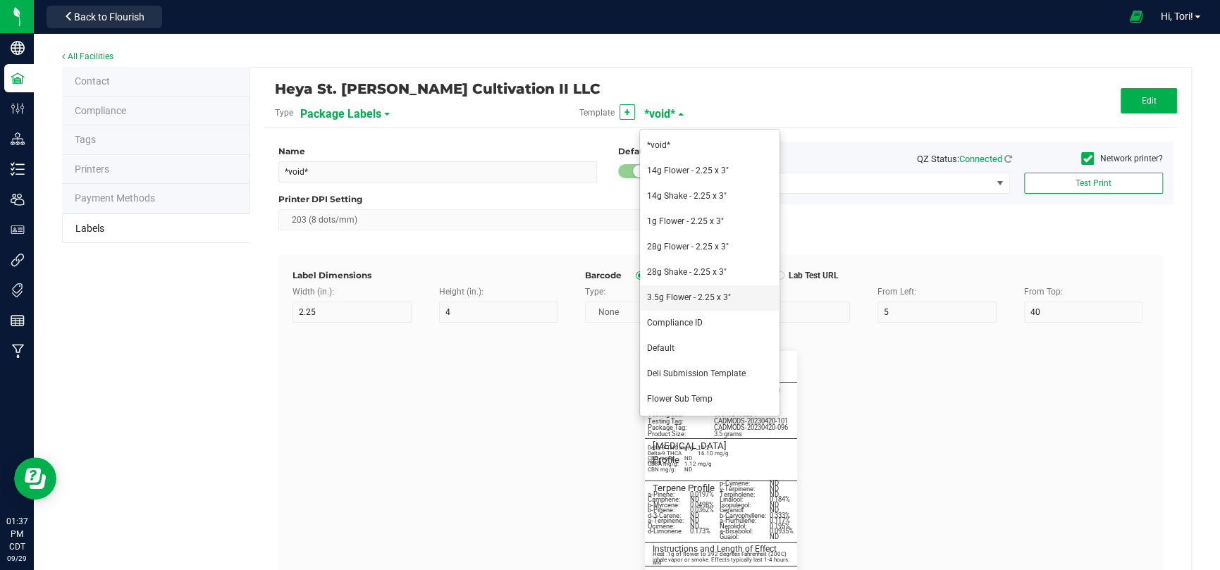
type input "26"
type input "60"
type input "5.5"
type input "3.25"
type input "Ingredient 1"
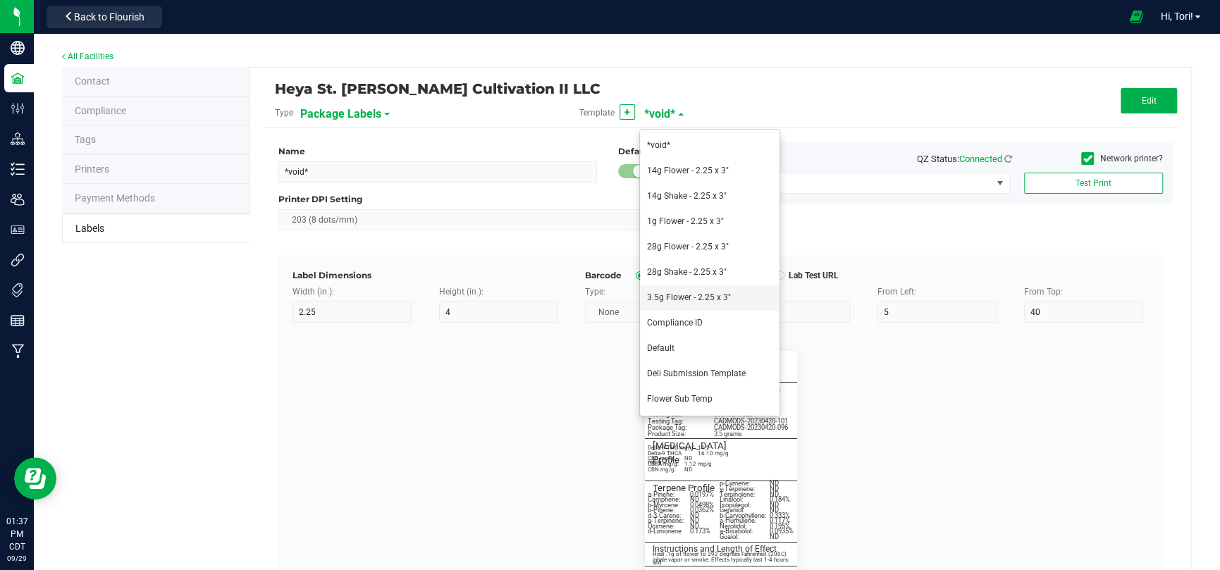
type input "5.2"
type input "3"
type input "5.25"
type input "Cannabis Flower"
type input "________________________________________"
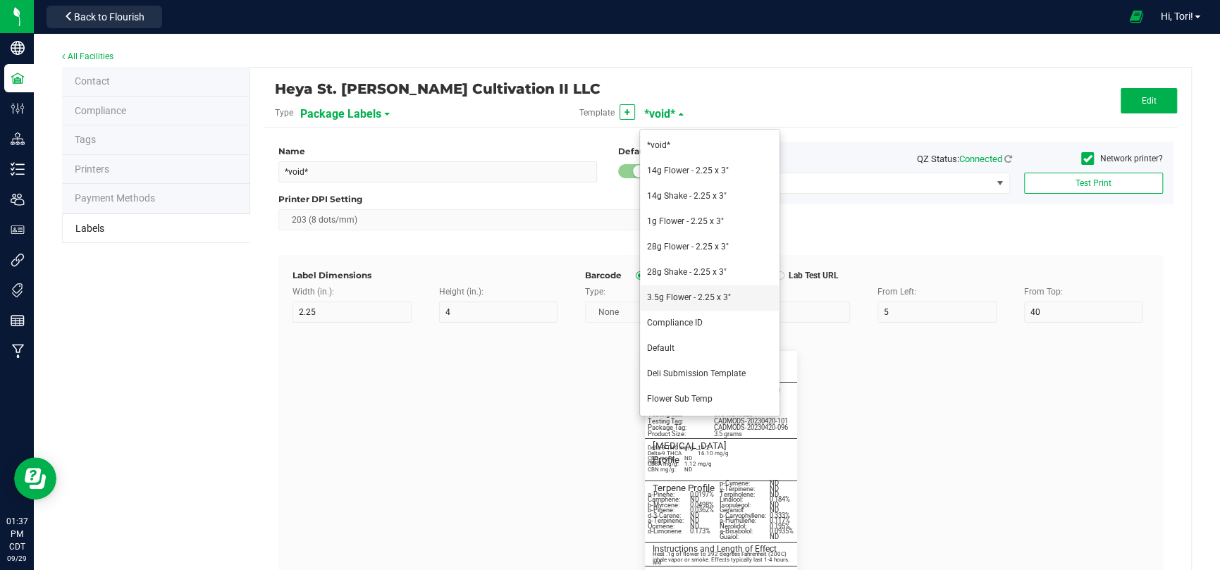
type input "10"
type input "0"
type input "5"
type input "Marijuana Product Information"
type input "60"
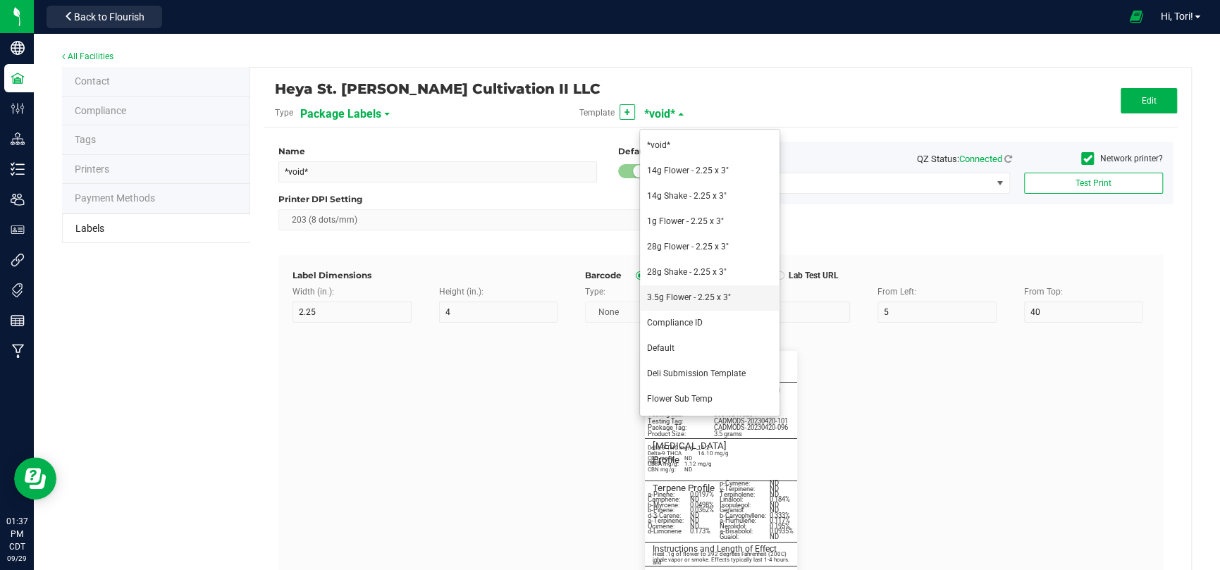
type input "5.5"
type input "3"
type input "8.25"
type input "Servings / Doses per Package:"
type input "26"
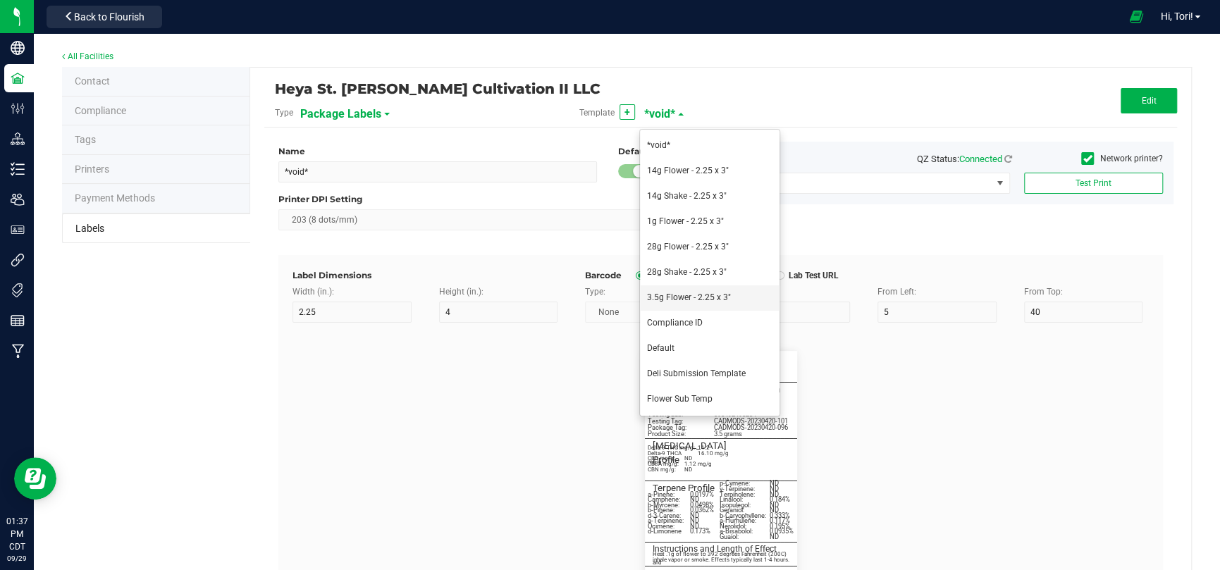
type input "5"
type input "3"
type input "10.5"
type input "35"
type input "Best if Used By:"
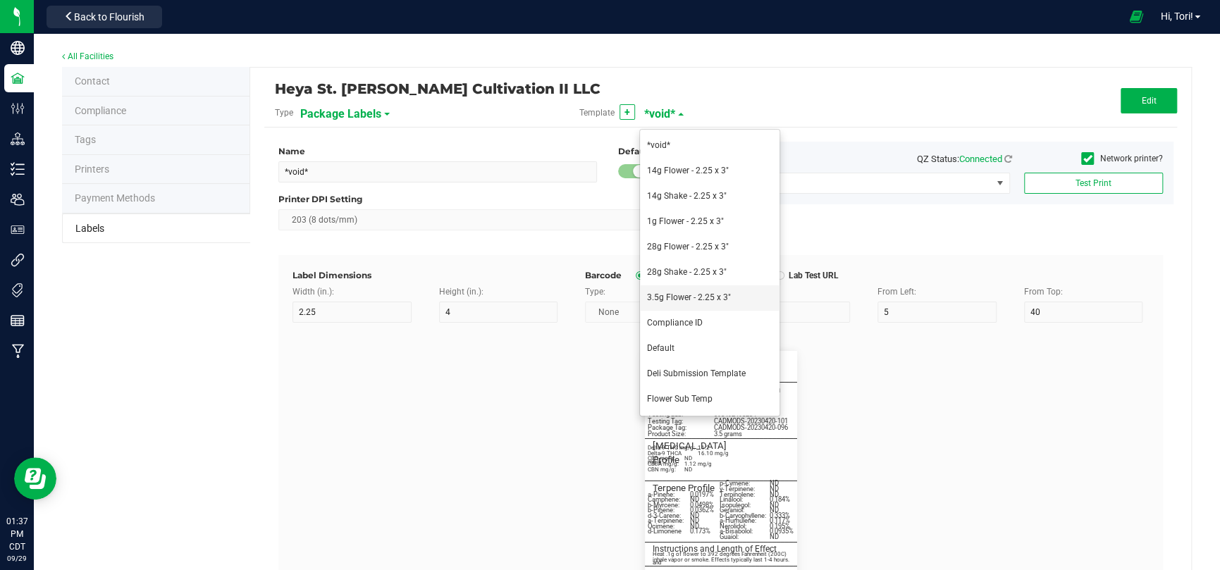
type input "26"
type input "5"
type input "12.5"
type input "09/17/2027"
type input "Produced By:"
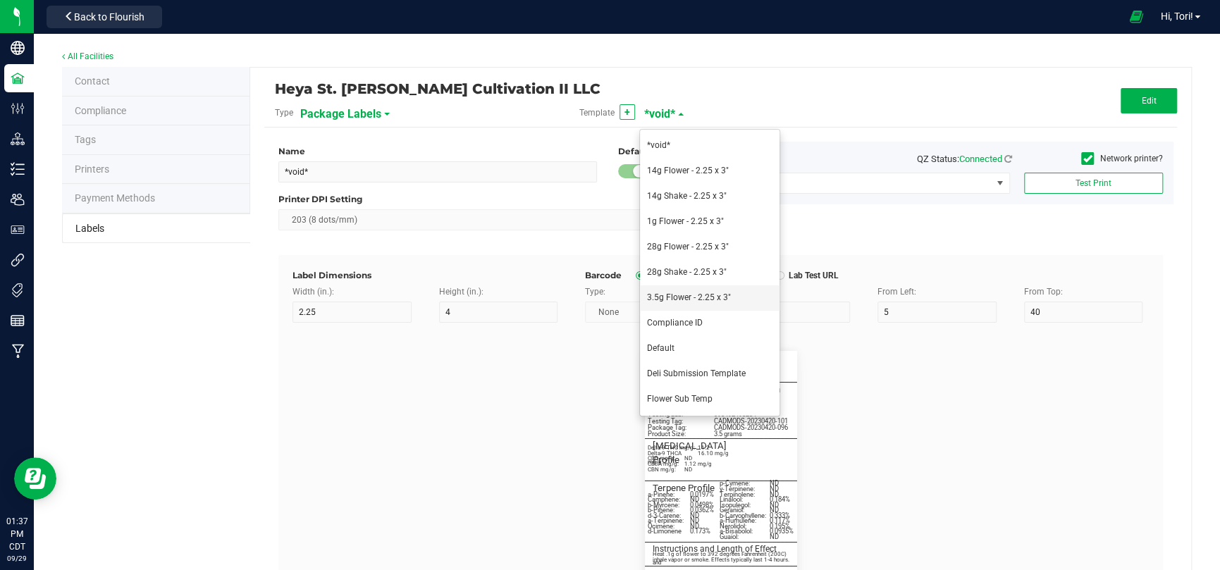
type input "26"
type input "5"
type input "3"
type input "14.5"
type input "CUL000057"
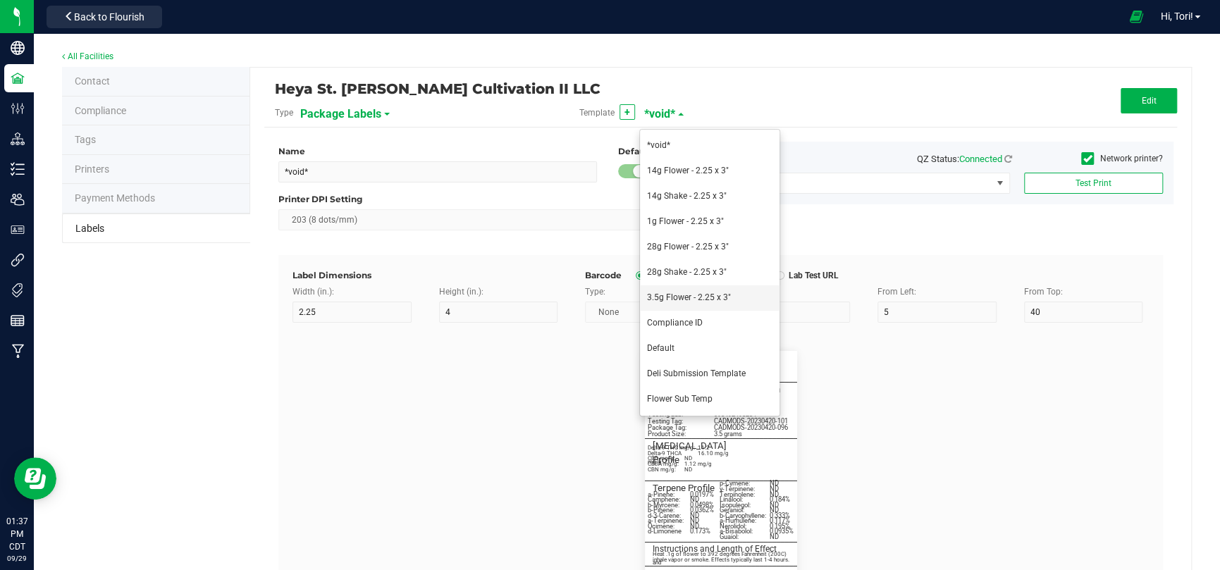
type input "Testing Lab:"
type input "26"
type input "5"
type input "3"
type input "16.5"
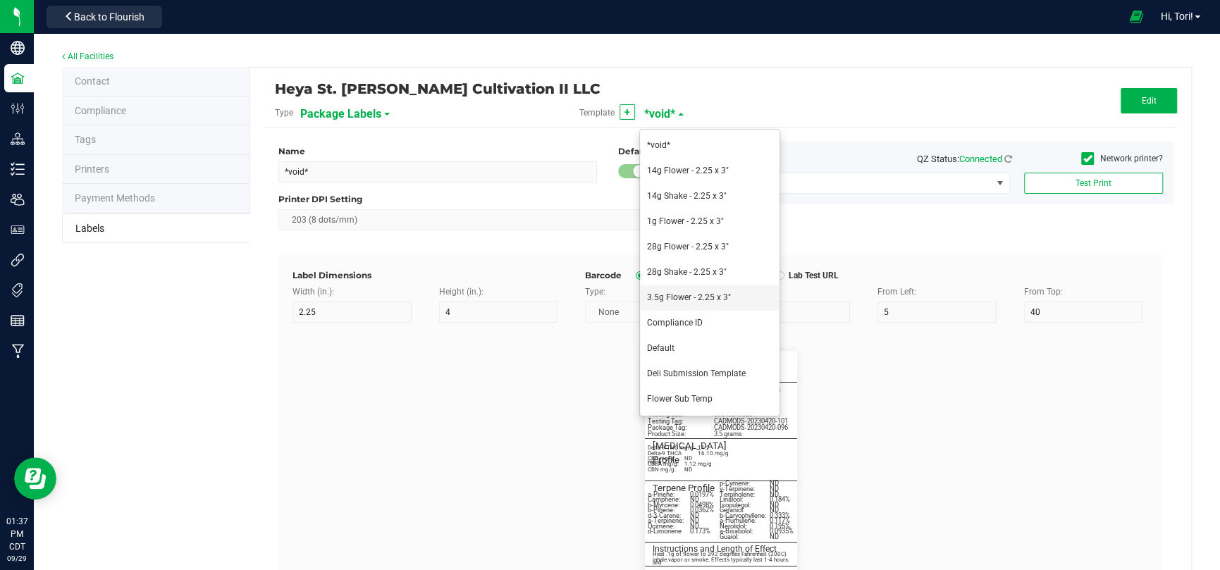
type input "TES000012"
type input "Testing Tag:"
type input "26"
type input "5"
type input "18.5"
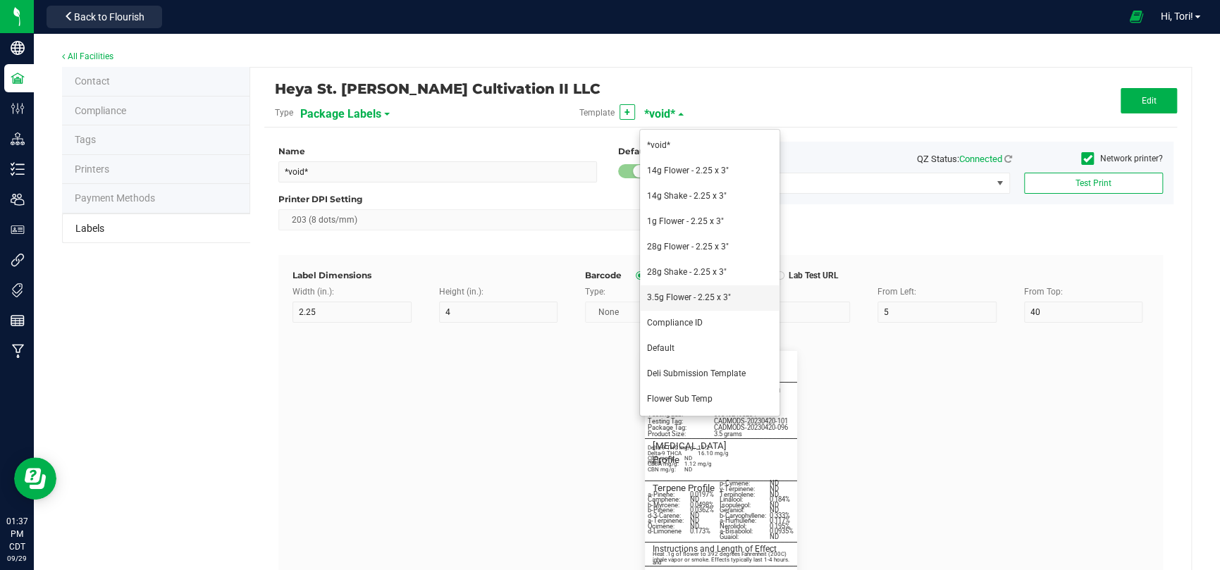
type input "1A40C03000009C5000012245"
type input "Source Tag:"
type input "26"
type input "5"
type input "20.5"
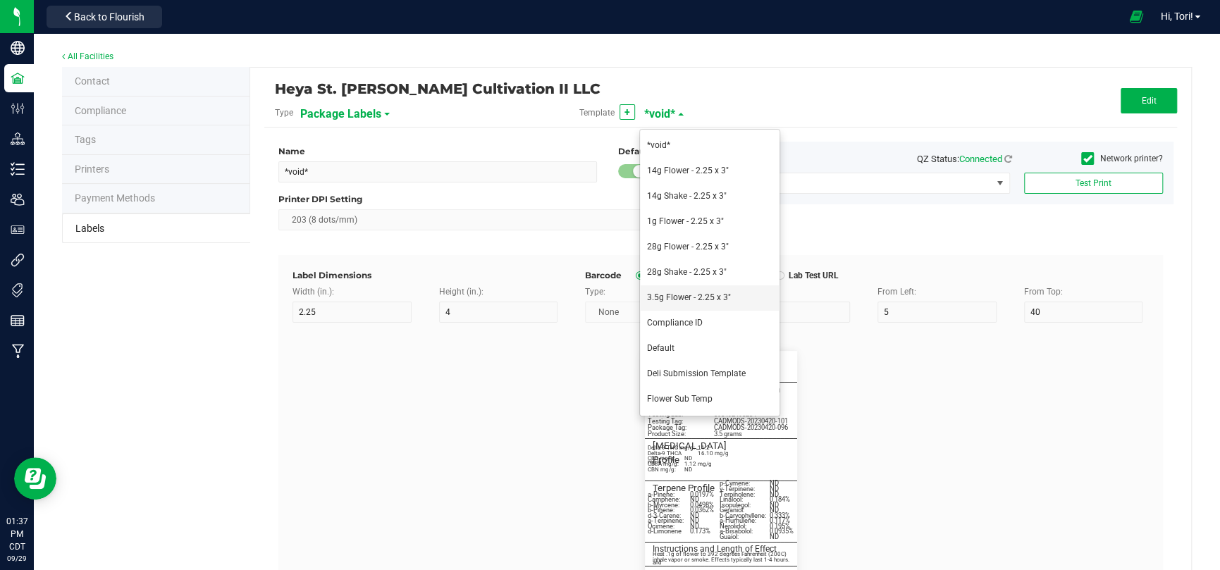
type input "1A40C03000009C5000012200"
type input "Product Size:"
type input "26"
type input "5"
type input "3"
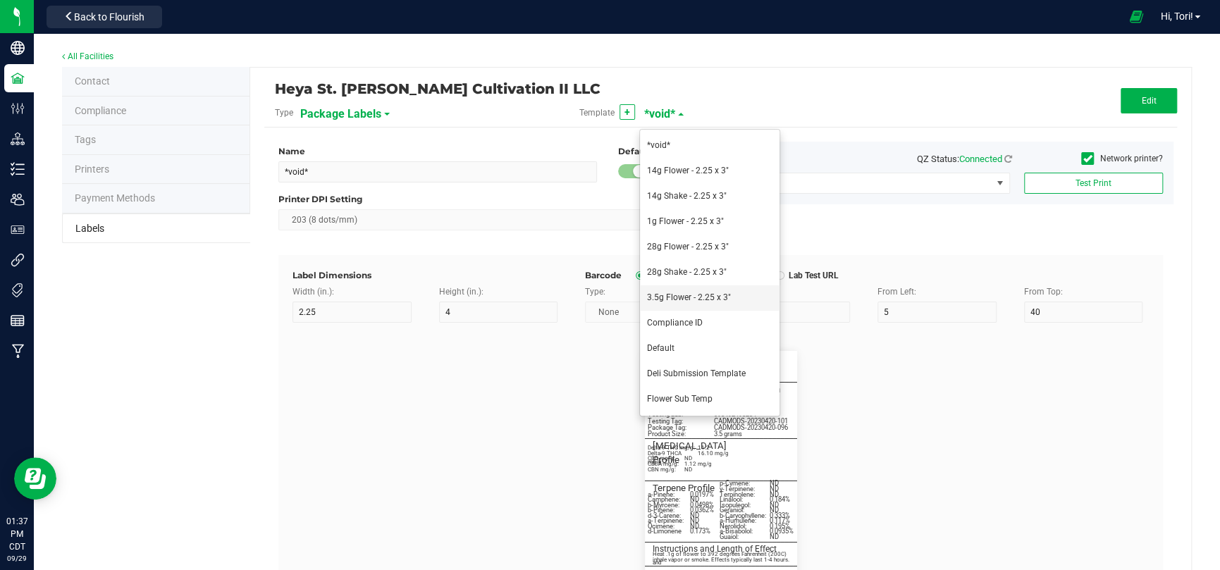
type input "29.5"
type input "3.5g"
type input "________________________________________"
type input "10"
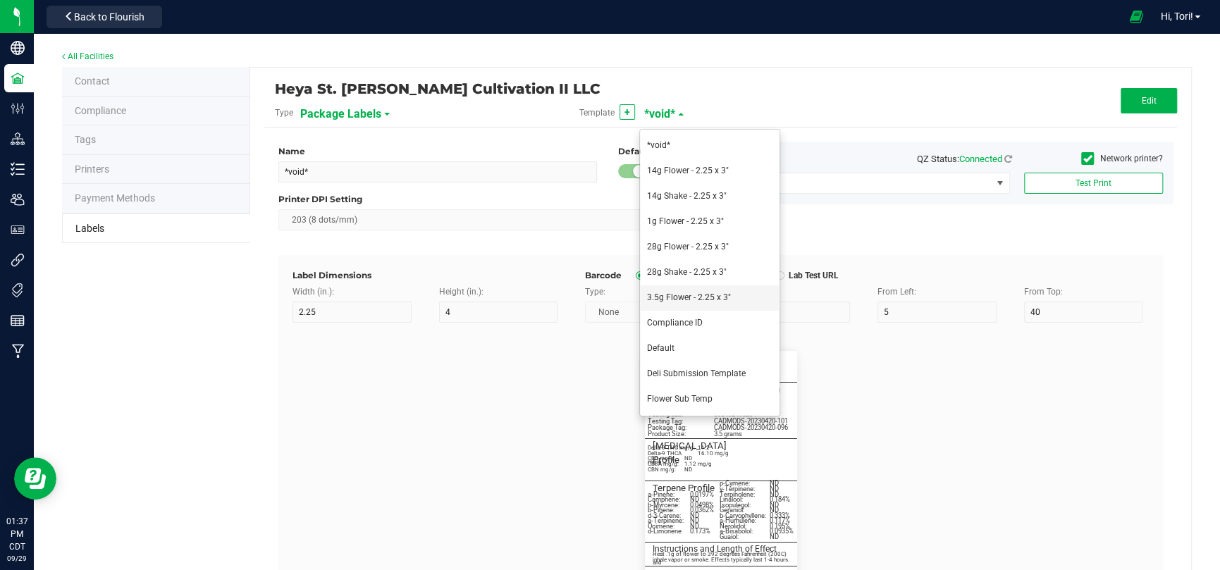
type input "0"
type input "29.5"
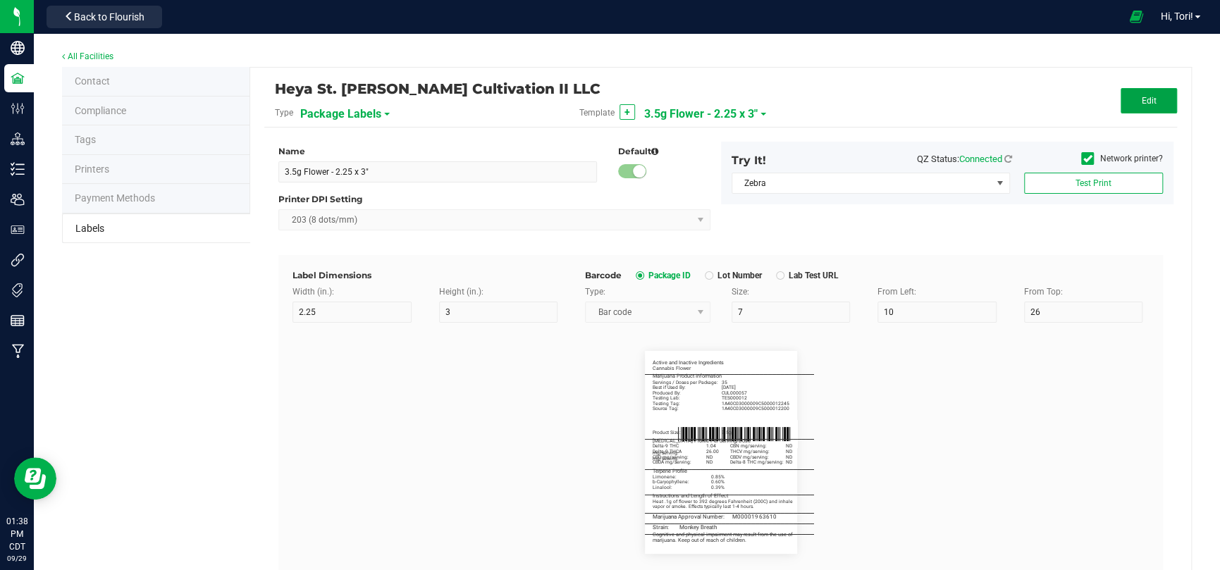
click at [1162, 99] on button "Edit" at bounding box center [1148, 100] width 56 height 25
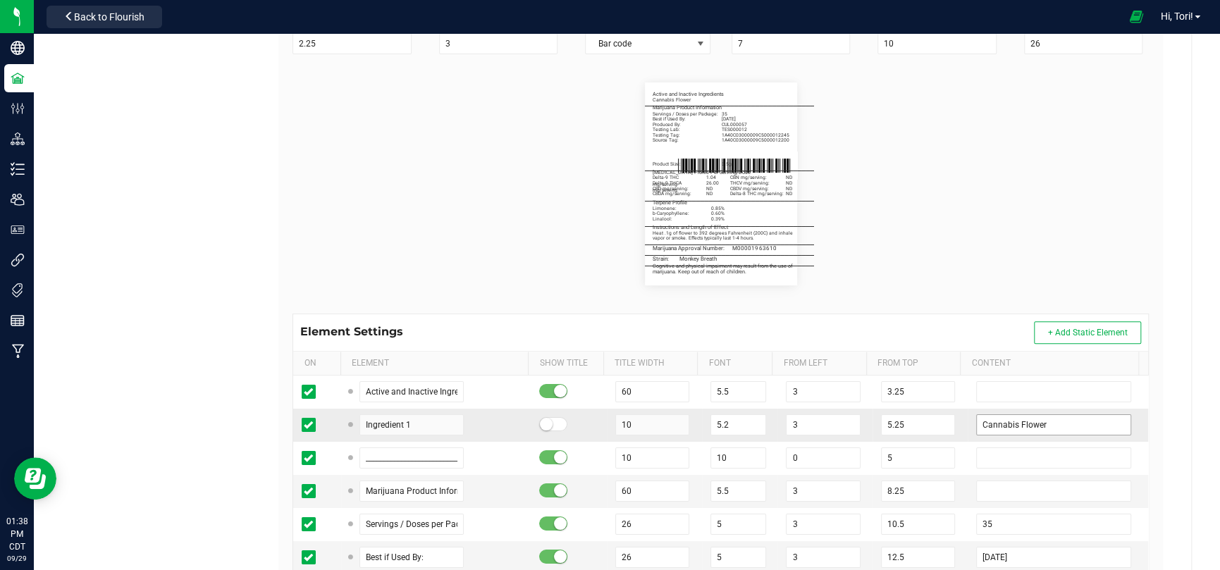
scroll to position [339, 0]
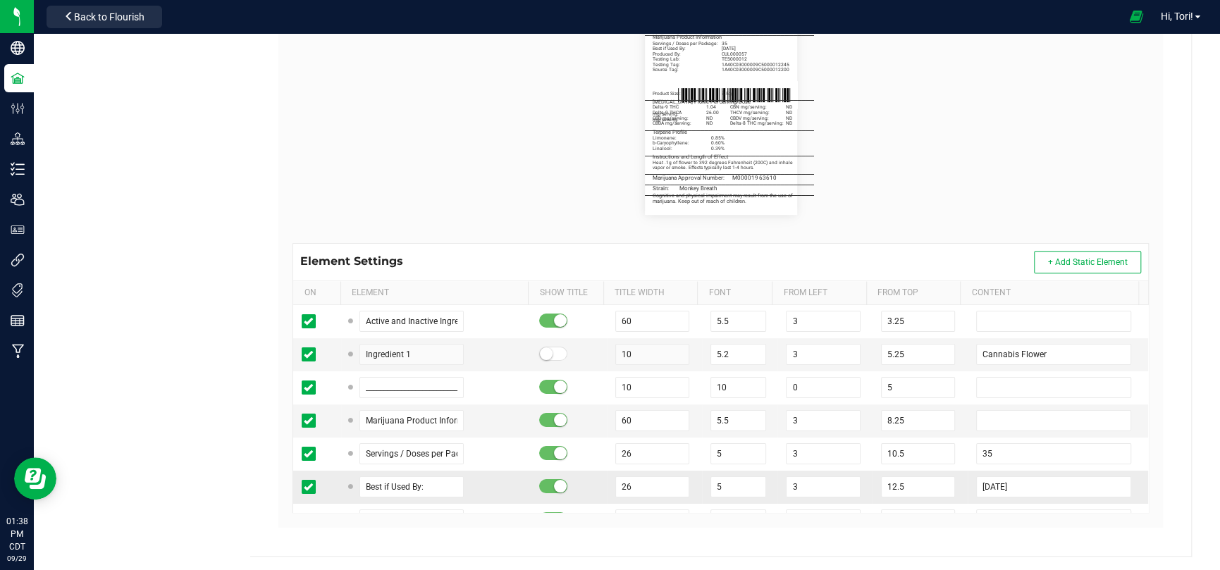
click at [1043, 502] on td "09/17/2027" at bounding box center [1057, 487] width 180 height 33
click at [1038, 491] on input "09/17/2027" at bounding box center [1053, 486] width 155 height 21
click at [1038, 491] on input "09/09/2027" at bounding box center [1053, 486] width 155 height 21
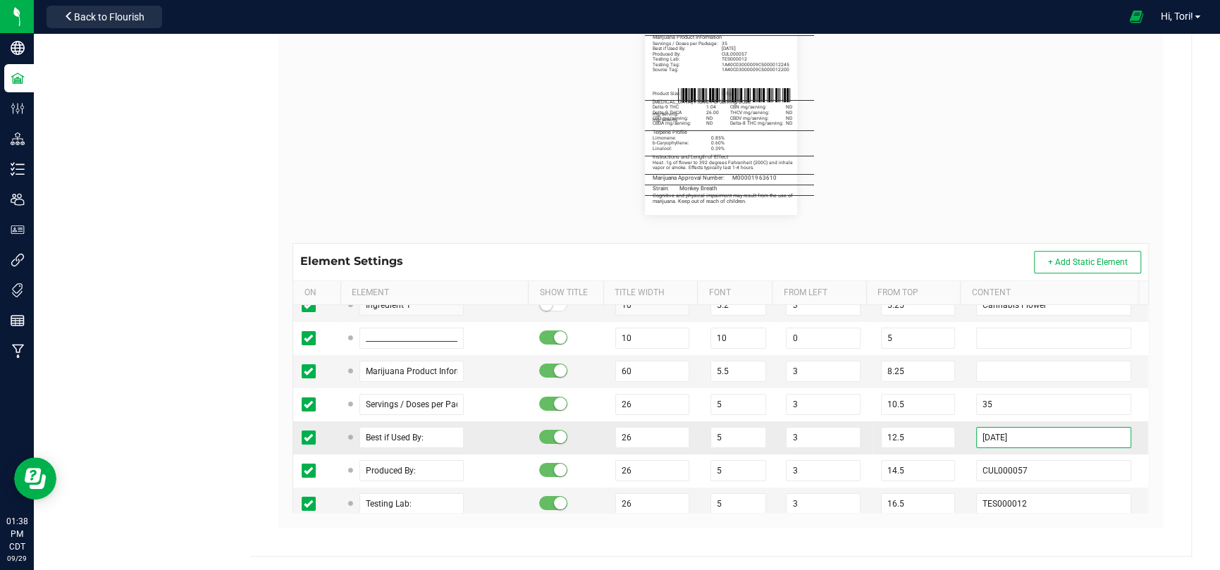
scroll to position [70, 0]
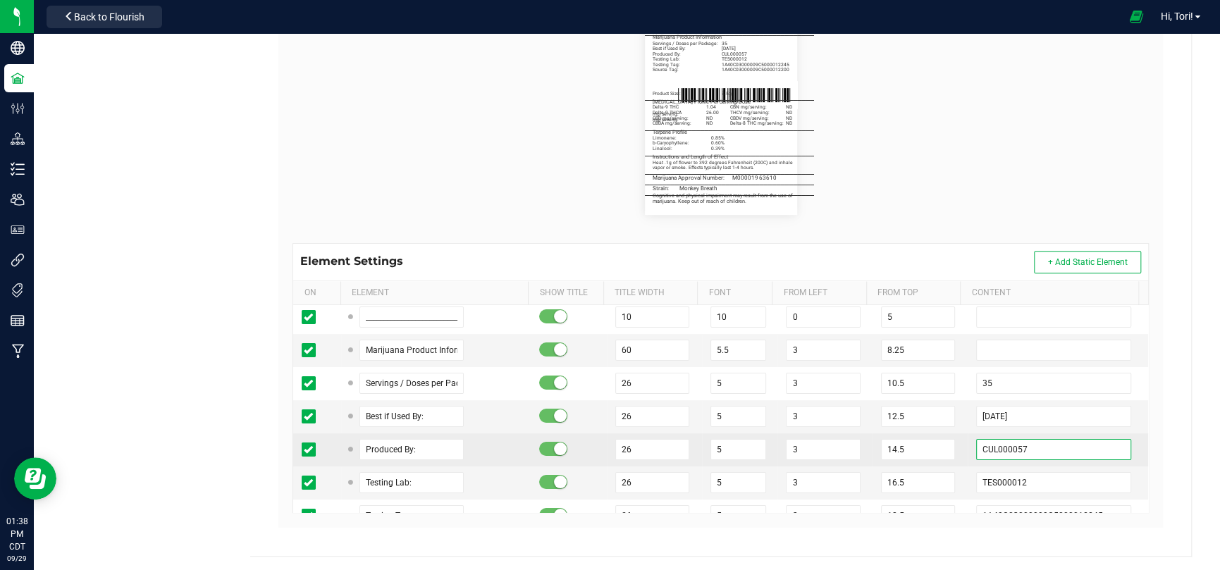
click at [1025, 446] on input "CUL000057" at bounding box center [1053, 449] width 155 height 21
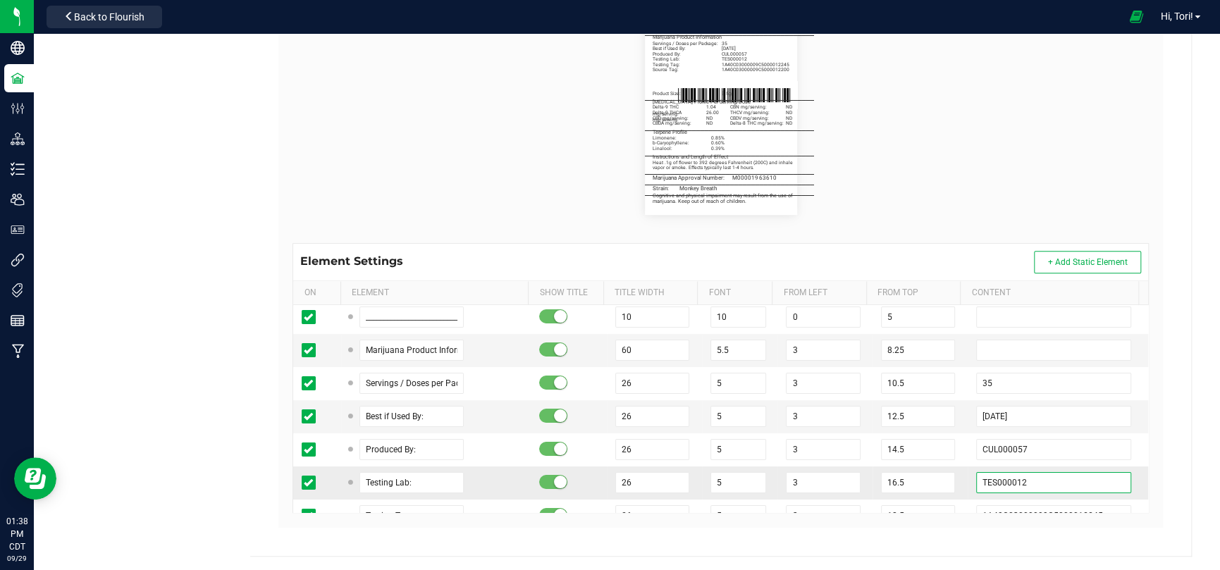
click at [1031, 486] on input "TES000012" at bounding box center [1053, 482] width 155 height 21
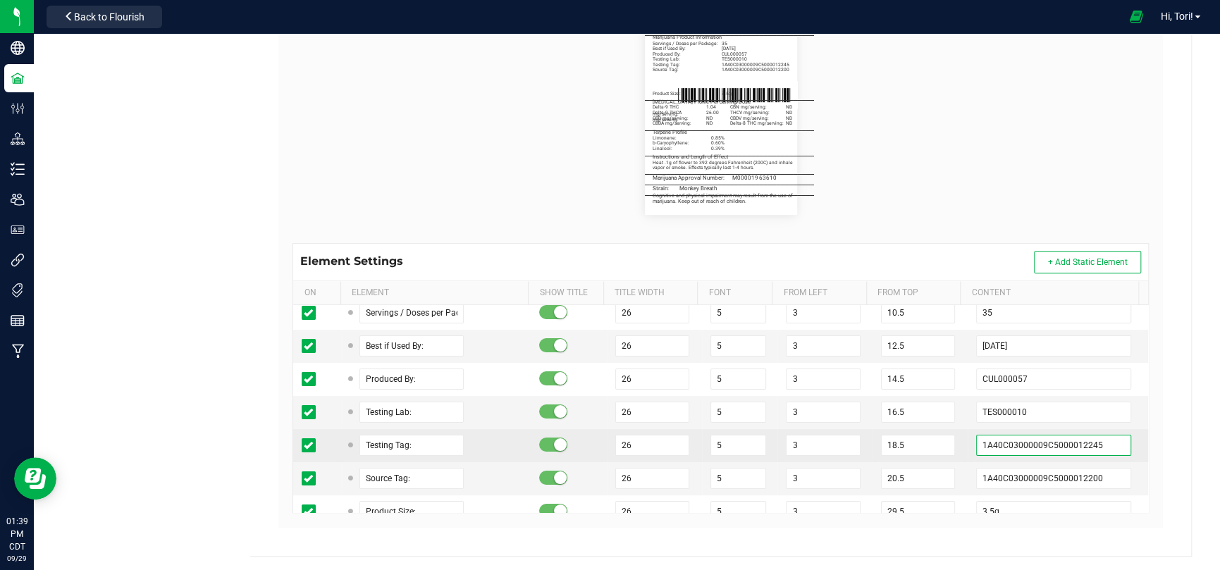
click at [998, 447] on input "1A40C03000009C5000012245" at bounding box center [1053, 445] width 155 height 21
paste input "08"
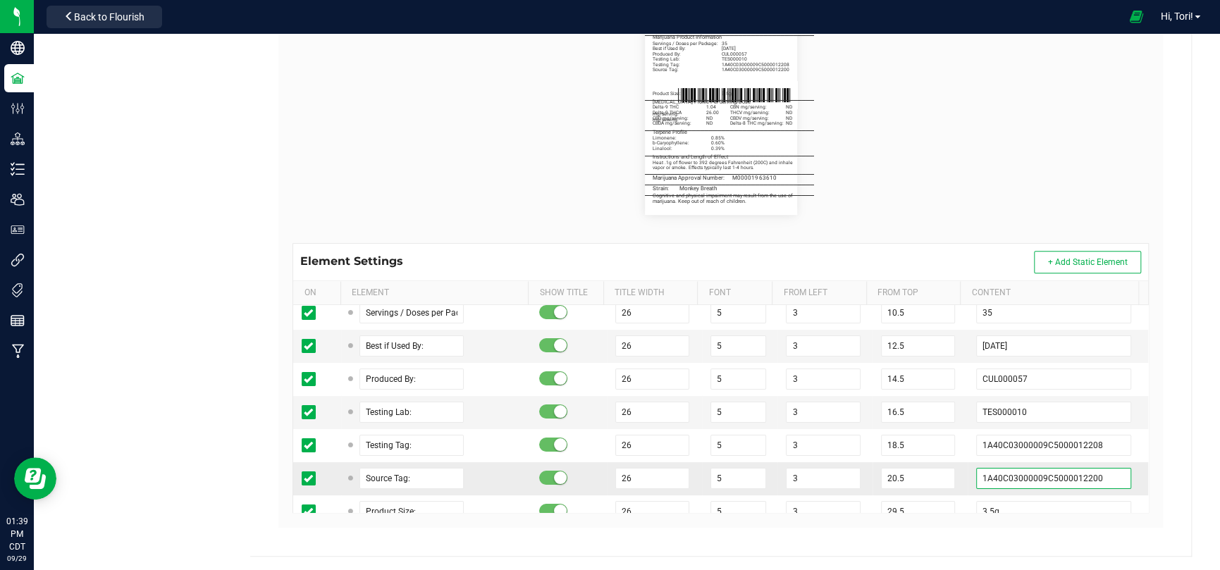
click at [1043, 480] on input "1A40C03000009C5000012200" at bounding box center [1053, 478] width 155 height 21
paste input "6;"
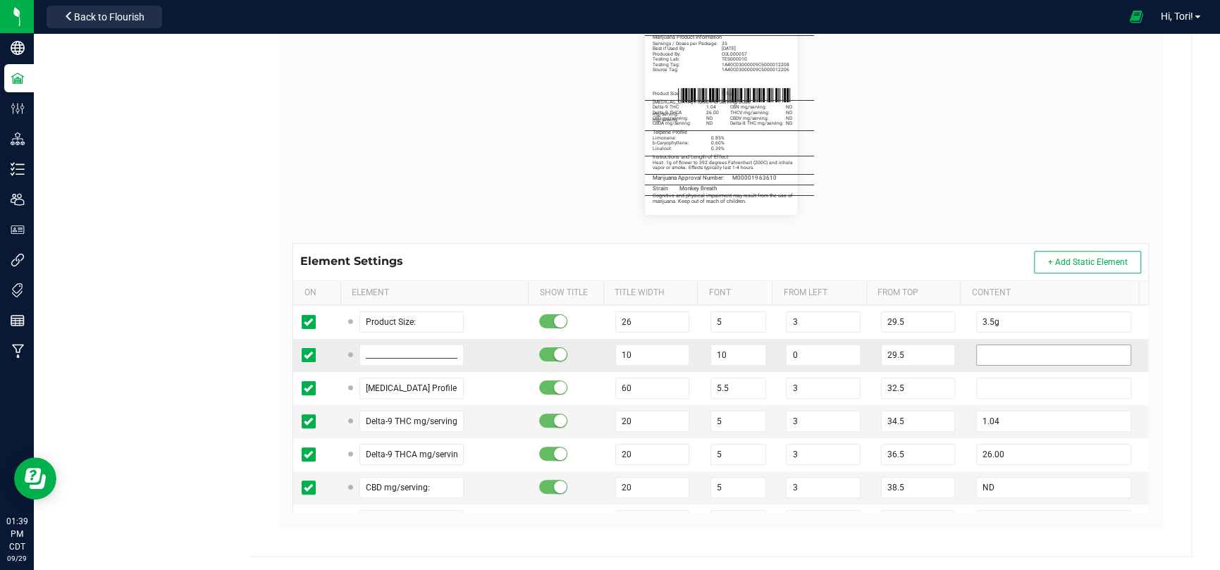
scroll to position [352, 0]
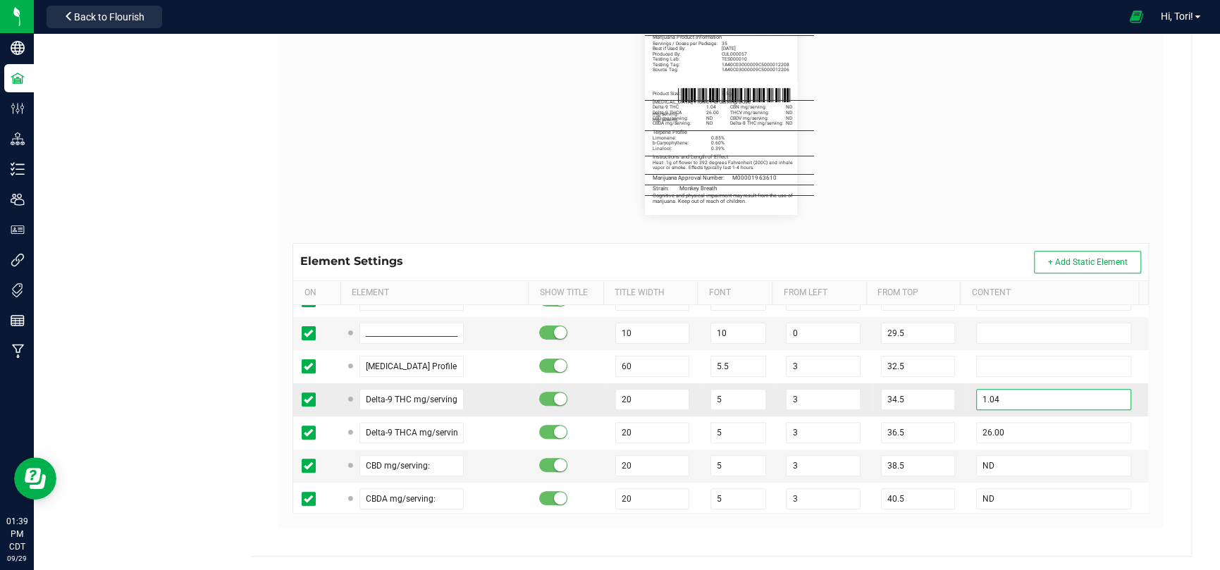
click at [996, 398] on input "1.04" at bounding box center [1053, 399] width 155 height 21
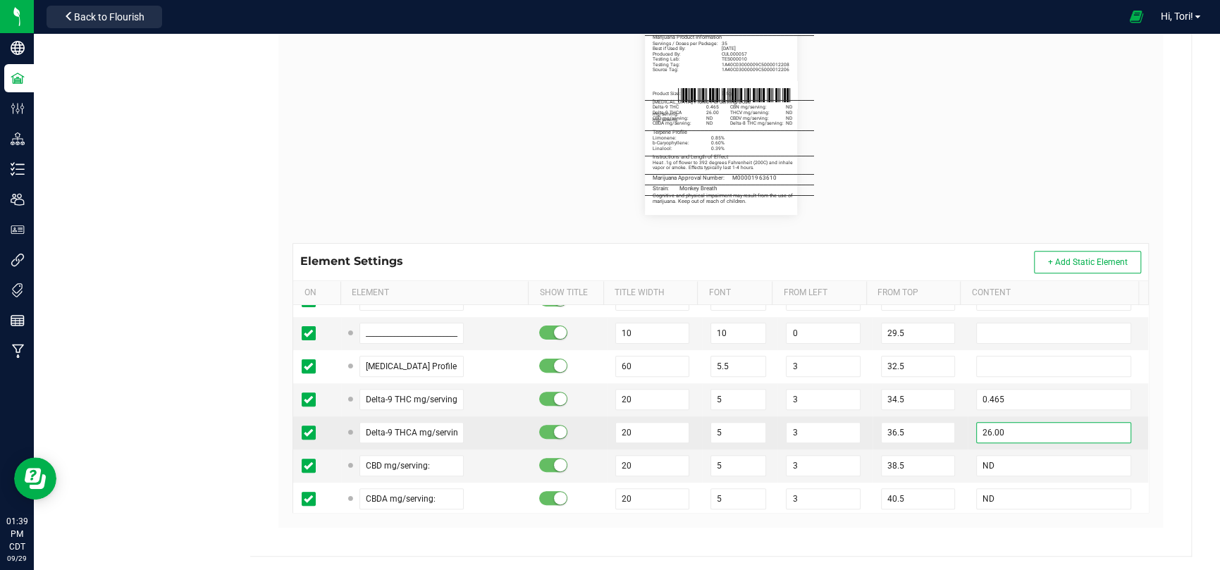
drag, startPoint x: 992, startPoint y: 413, endPoint x: 998, endPoint y: 433, distance: 20.7
click at [998, 433] on input "26.00" at bounding box center [1053, 432] width 155 height 21
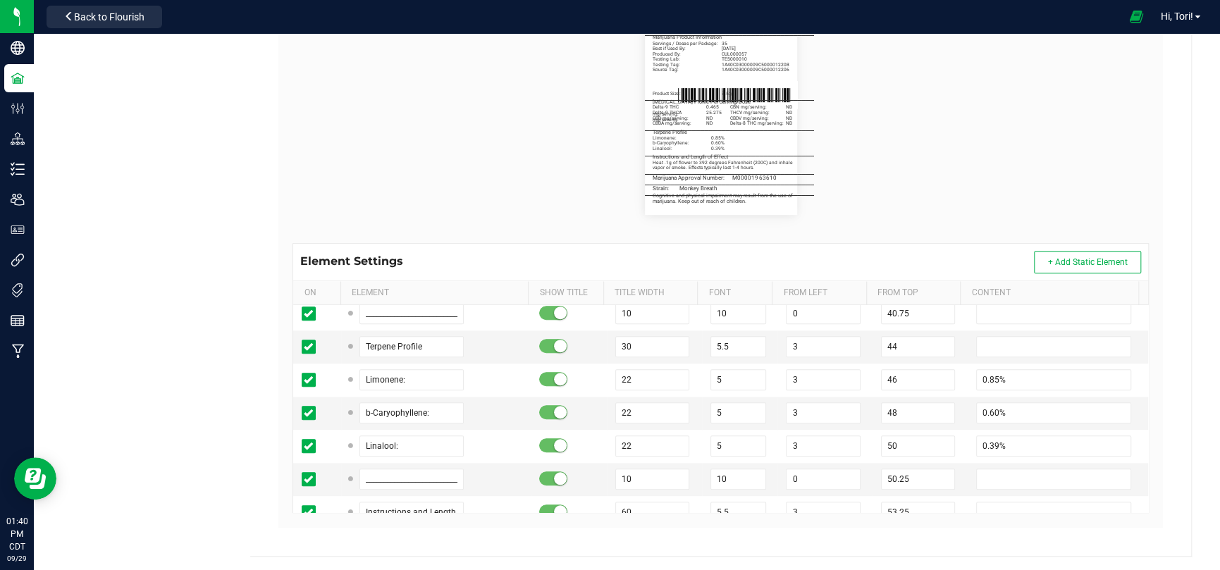
scroll to position [775, 0]
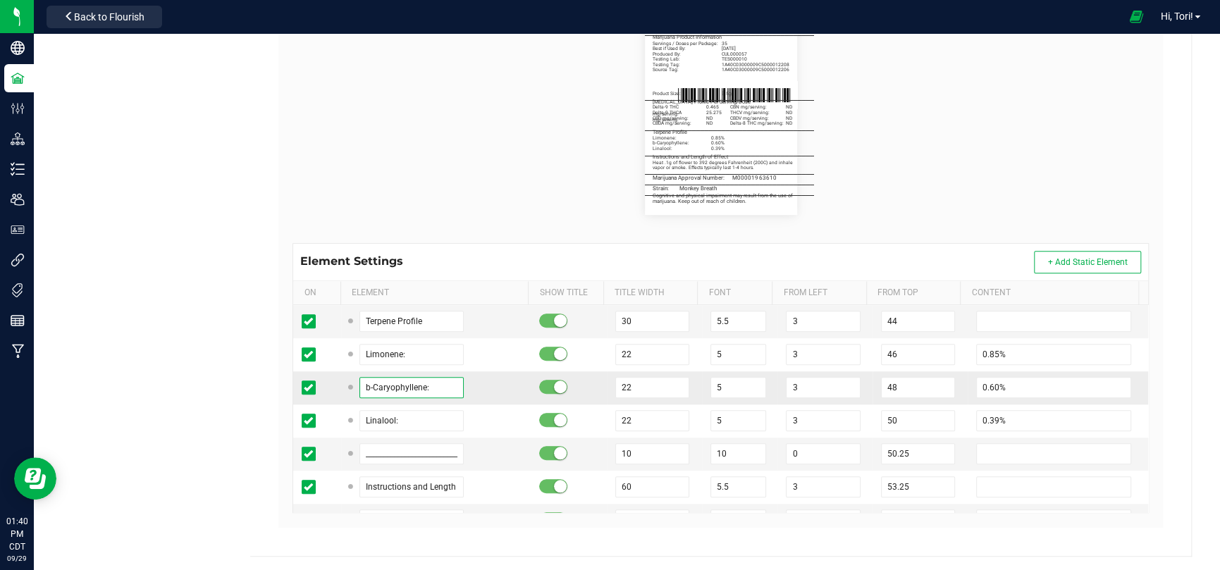
drag, startPoint x: 431, startPoint y: 384, endPoint x: 326, endPoint y: 376, distance: 105.3
click at [326, 376] on tr "b-Caryophyllene: 22 5 3 48 0.60%" at bounding box center [720, 387] width 855 height 33
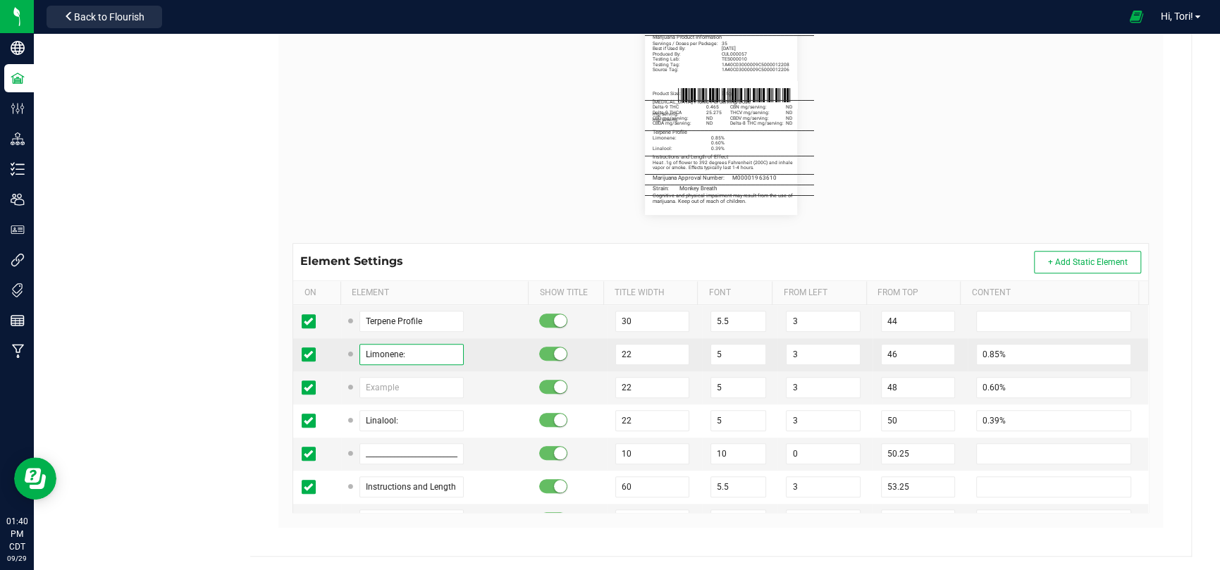
click at [457, 350] on input "Limonene:" at bounding box center [411, 354] width 104 height 21
paste input "b-Caryophyll"
click at [1005, 344] on input "0.85%" at bounding box center [1053, 354] width 155 height 21
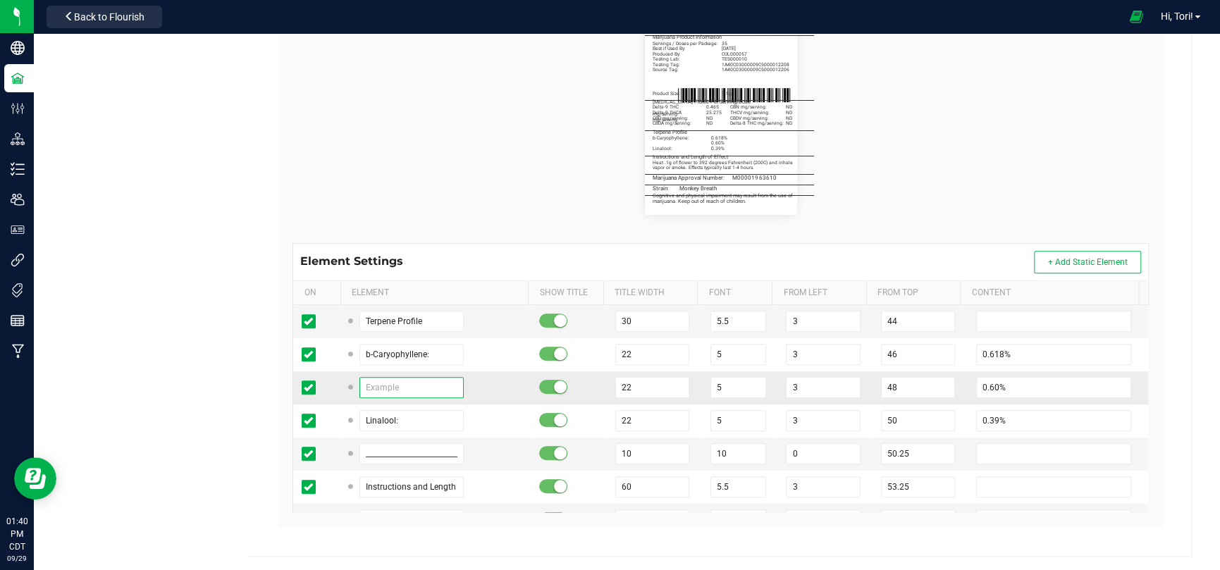
click at [379, 385] on input "text" at bounding box center [411, 387] width 104 height 21
click at [1035, 389] on input "0.60%" at bounding box center [1053, 387] width 155 height 21
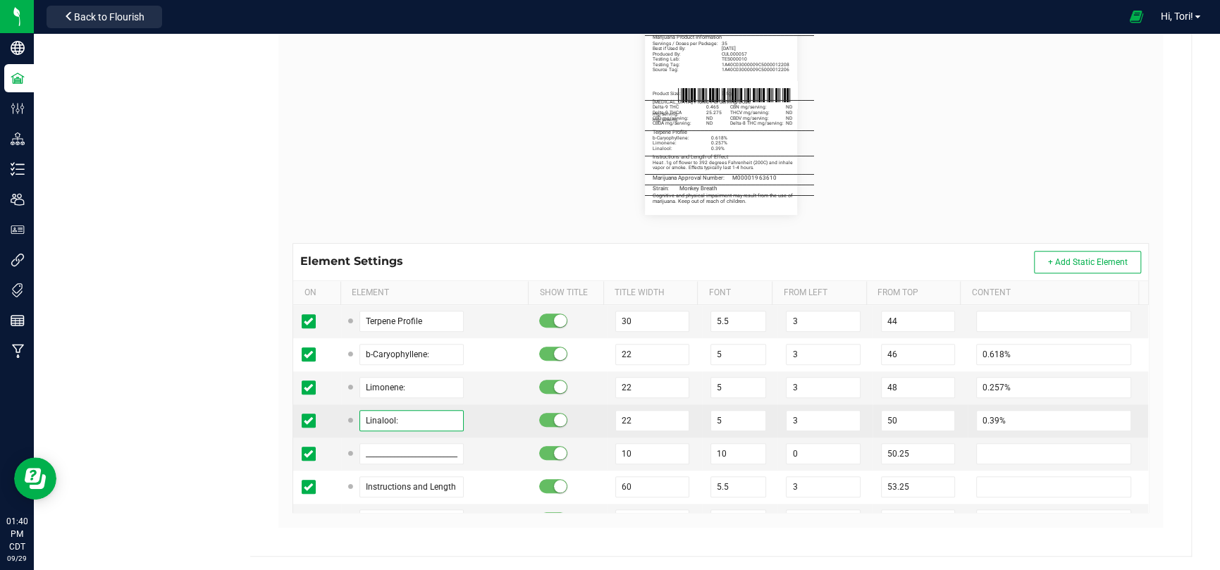
drag, startPoint x: 411, startPoint y: 418, endPoint x: 318, endPoint y: 416, distance: 93.0
click at [318, 416] on tr "Linalool: 22 5 3 50 0.39%" at bounding box center [720, 420] width 855 height 33
click at [988, 421] on input "0.39%" at bounding box center [1053, 420] width 155 height 21
click at [1011, 419] on input "0.190%" at bounding box center [1053, 420] width 155 height 21
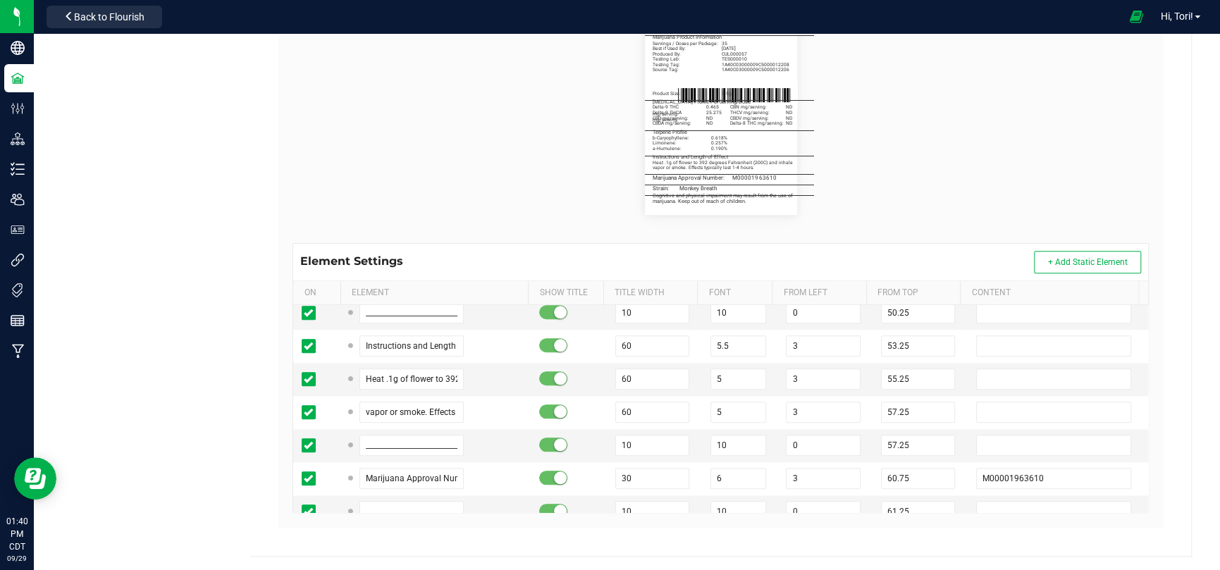
scroll to position [986, 0]
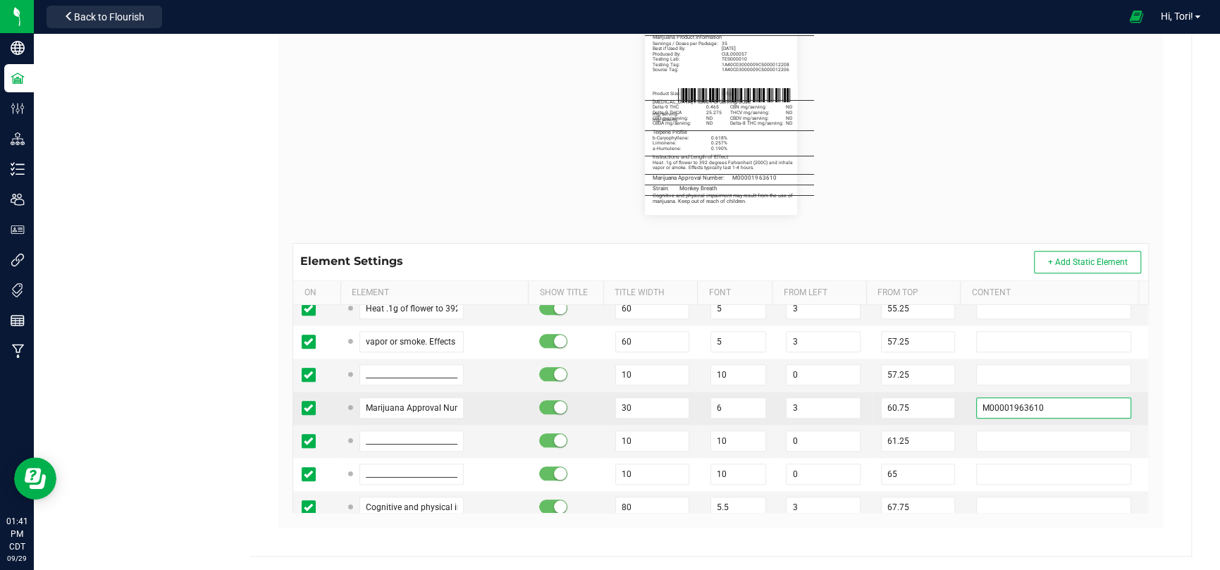
click at [976, 412] on input "M00001963610" at bounding box center [1053, 407] width 155 height 21
paste input "681296"
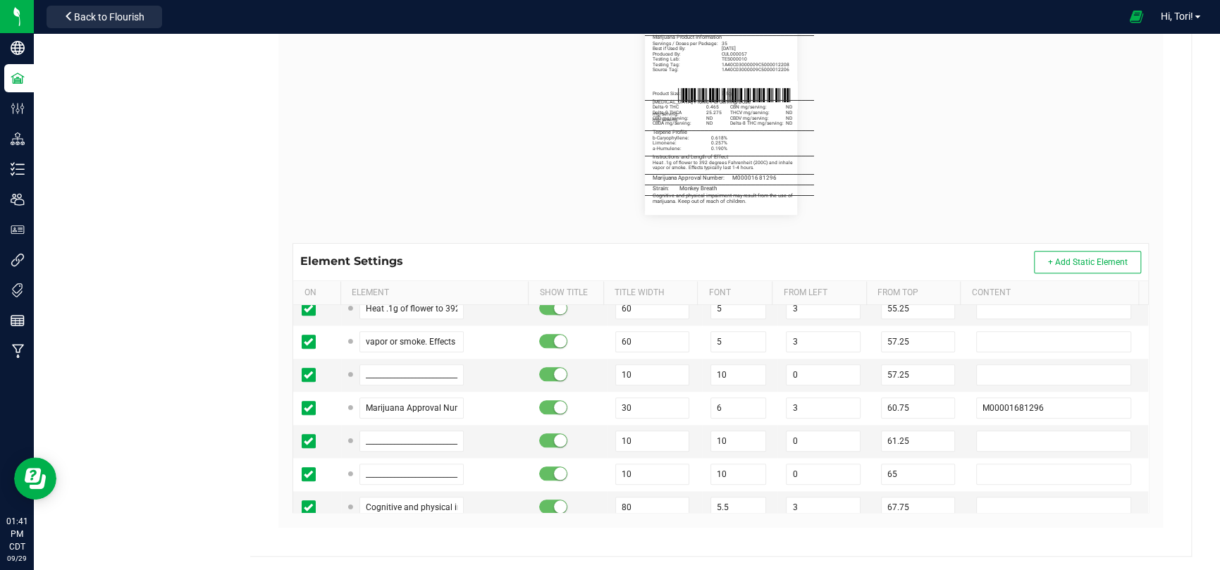
click at [1174, 392] on div "Heya St. Ann Cultivation II LLC Type Package Labels Template 3.5g Flower - 2.25…" at bounding box center [720, 142] width 941 height 827
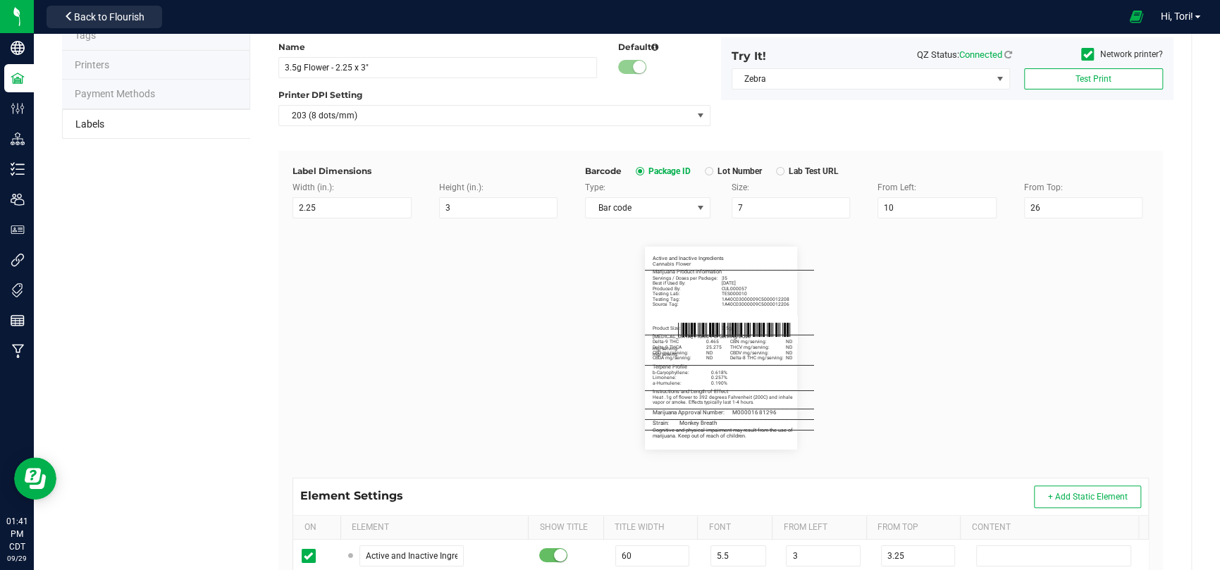
scroll to position [0, 0]
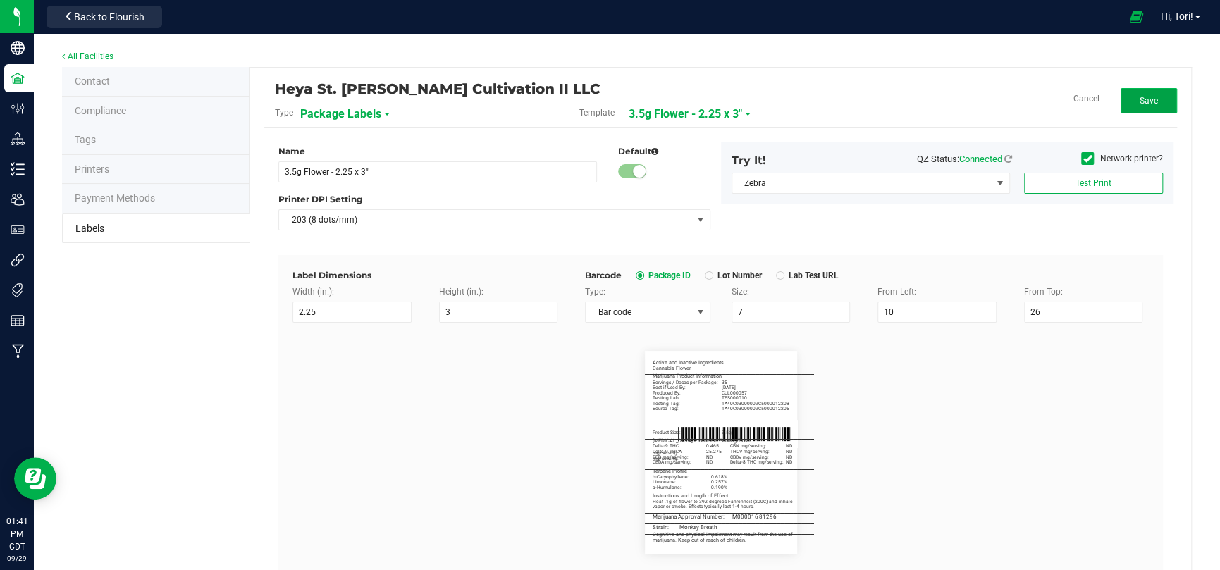
click at [1139, 99] on span "Save" at bounding box center [1148, 101] width 18 height 10
drag, startPoint x: 1096, startPoint y: 103, endPoint x: 1096, endPoint y: 145, distance: 42.3
click at [1099, 103] on span "Edit" at bounding box center [1137, 101] width 77 height 10
click at [1083, 159] on icon at bounding box center [1087, 159] width 9 height 0
click at [0, 0] on input "Network printer?" at bounding box center [0, 0] width 0 height 0
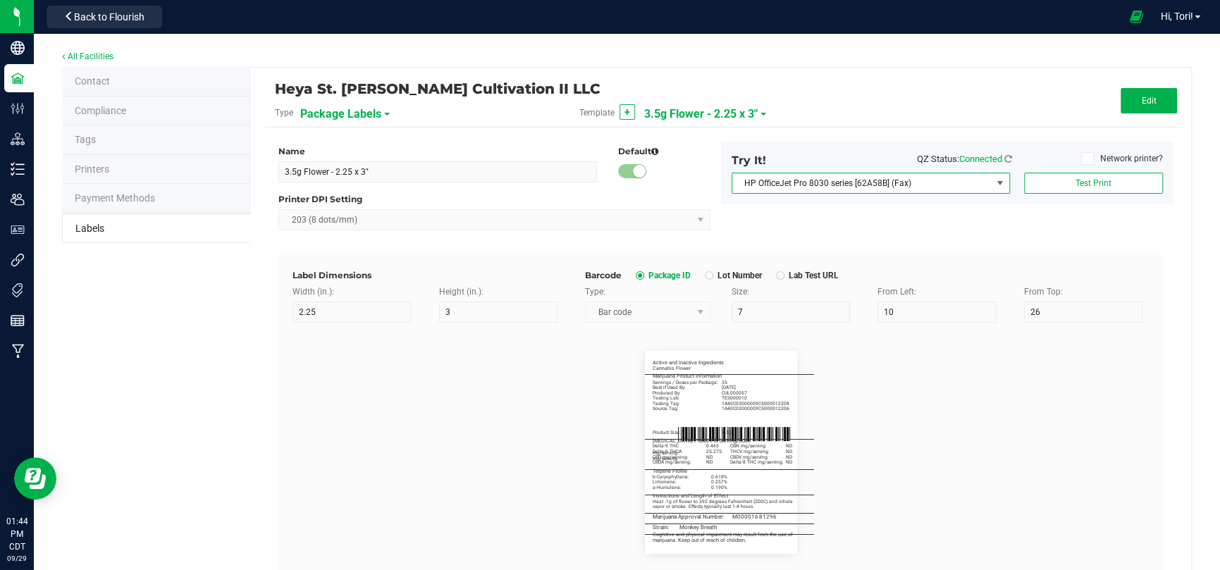
click at [994, 180] on span at bounding box center [999, 183] width 11 height 11
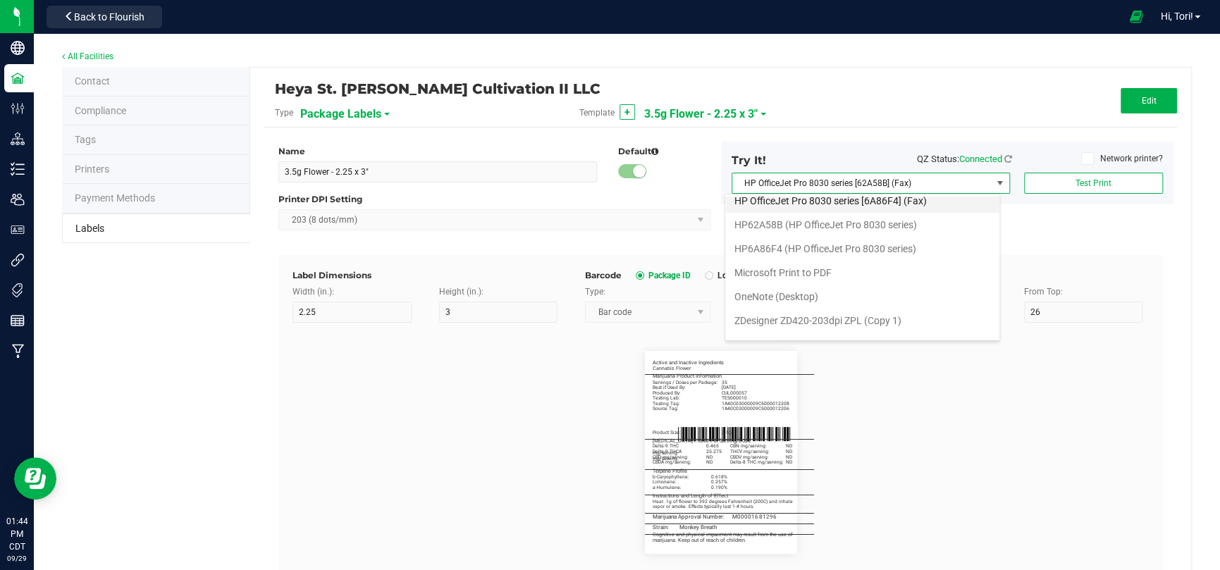
scroll to position [49, 0]
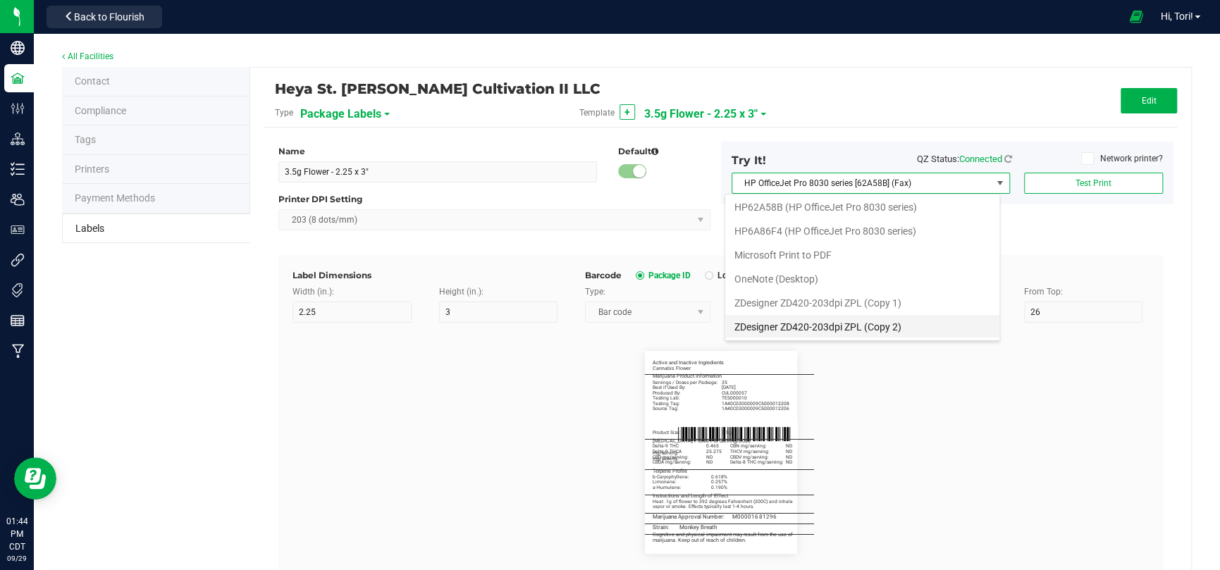
click at [923, 326] on 2\) "ZDesigner ZD420-203dpi ZPL (Copy 2)" at bounding box center [862, 327] width 274 height 24
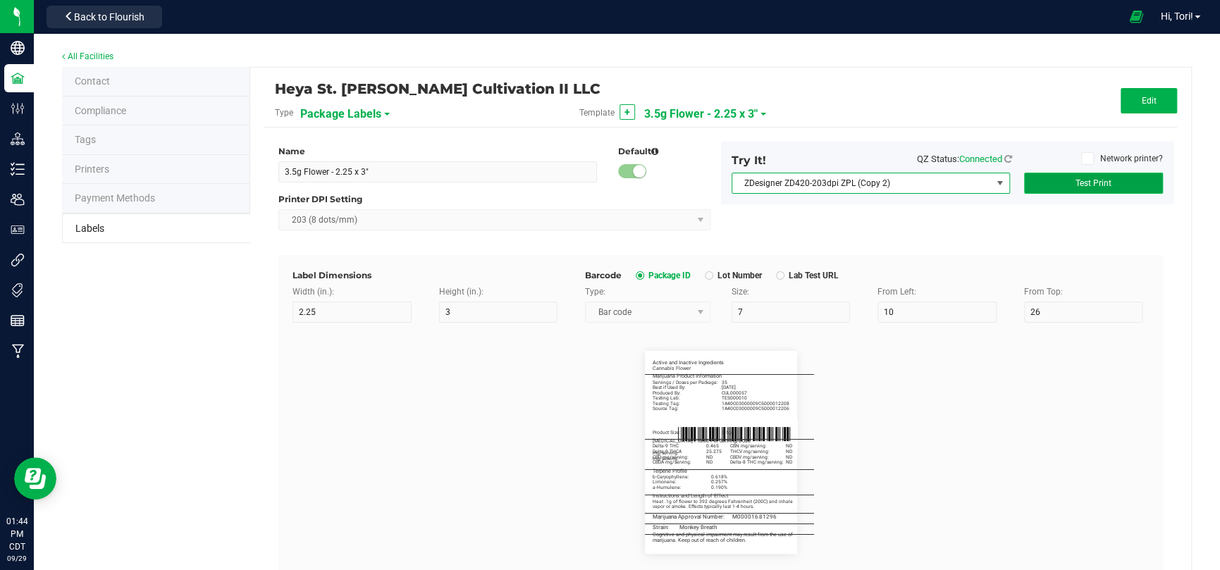
click at [1061, 177] on button "Test Print" at bounding box center [1093, 183] width 139 height 21
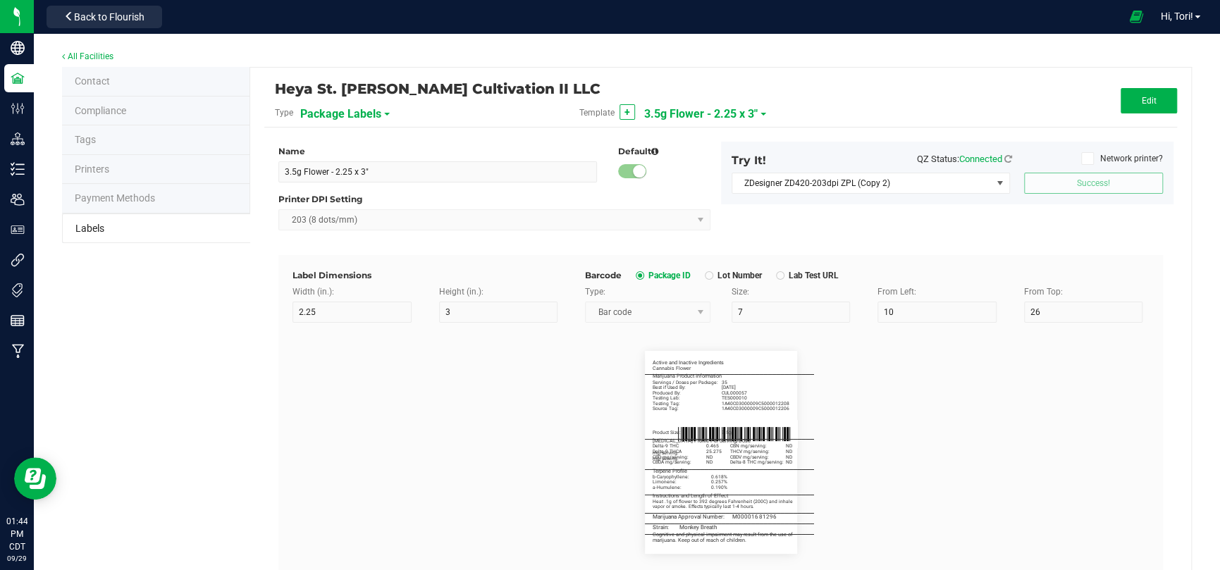
click at [1055, 237] on div "Name 3.5g Flower - 2.25 x 3" Default Printer DPI Setting 203 (8 dots/mm) Try It…" at bounding box center [720, 198] width 905 height 113
click at [991, 187] on span at bounding box center [1000, 183] width 18 height 20
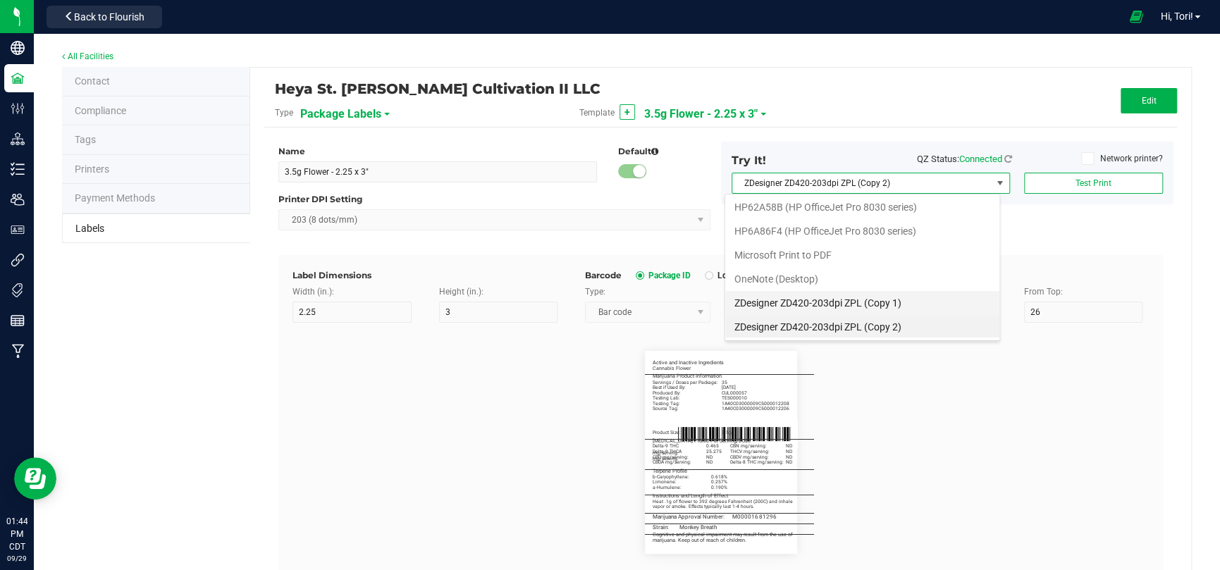
click at [920, 298] on 1\) "ZDesigner ZD420-203dpi ZPL (Copy 1)" at bounding box center [862, 303] width 274 height 24
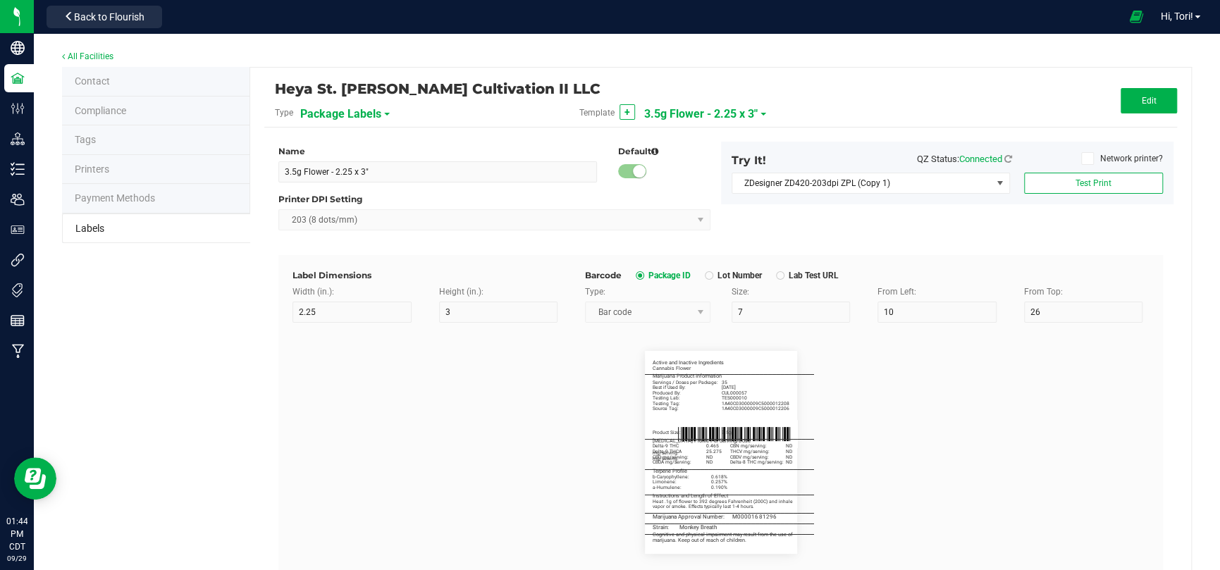
click at [1000, 218] on div "Name 3.5g Flower - 2.25 x 3" Default Printer DPI Setting 203 (8 dots/mm) Try It…" at bounding box center [720, 198] width 905 height 113
click at [1043, 188] on button "Test Print" at bounding box center [1093, 183] width 139 height 21
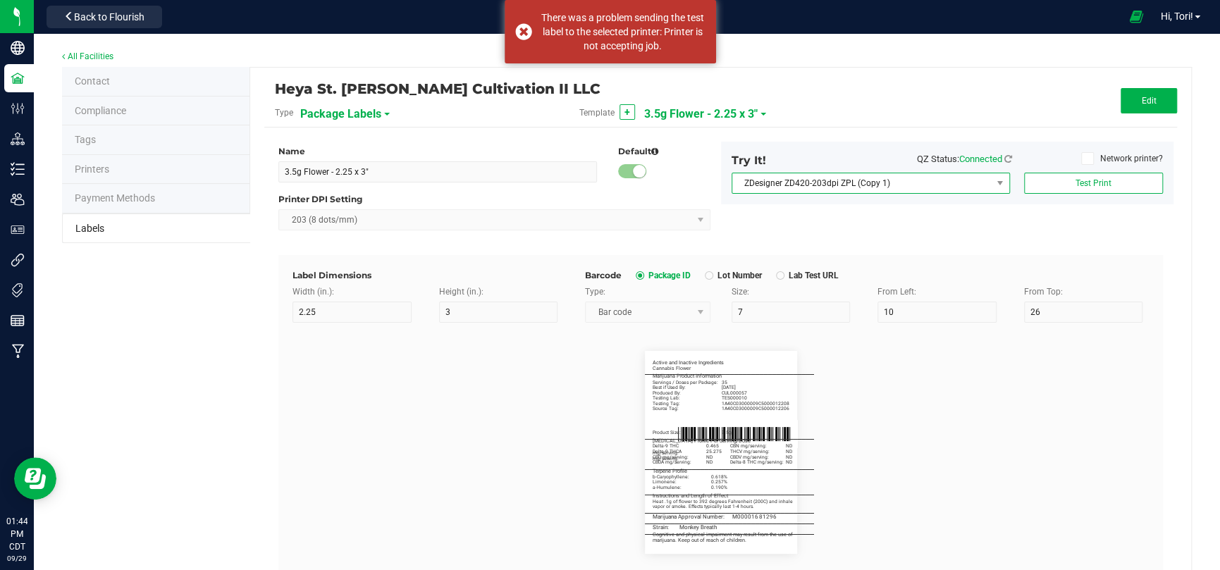
click at [916, 177] on span "ZDesigner ZD420-203dpi ZPL (Copy 1)" at bounding box center [861, 183] width 259 height 20
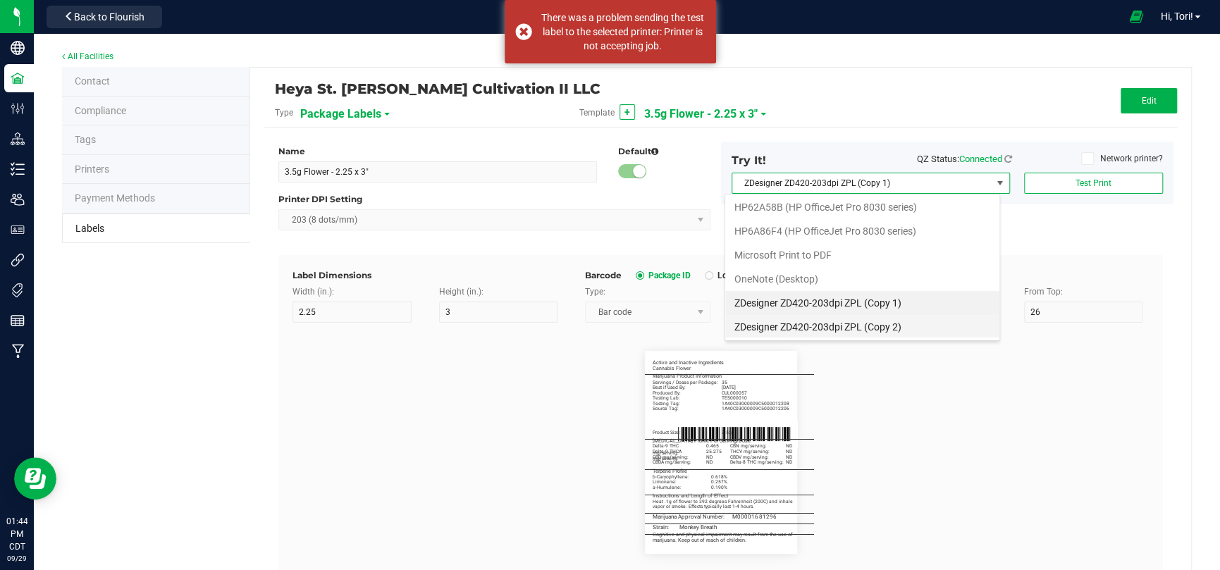
click at [890, 325] on 2\) "ZDesigner ZD420-203dpi ZPL (Copy 2)" at bounding box center [862, 327] width 274 height 24
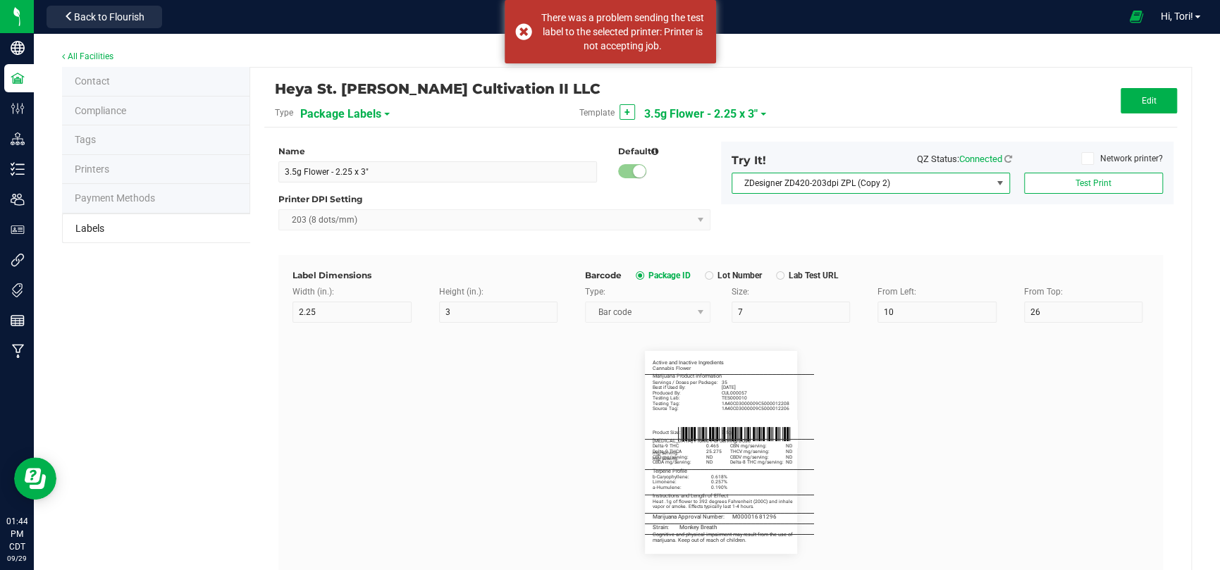
click at [1048, 214] on div "Name 3.5g Flower - 2.25 x 3" Default Printer DPI Setting 203 (8 dots/mm) Try It…" at bounding box center [720, 198] width 905 height 113
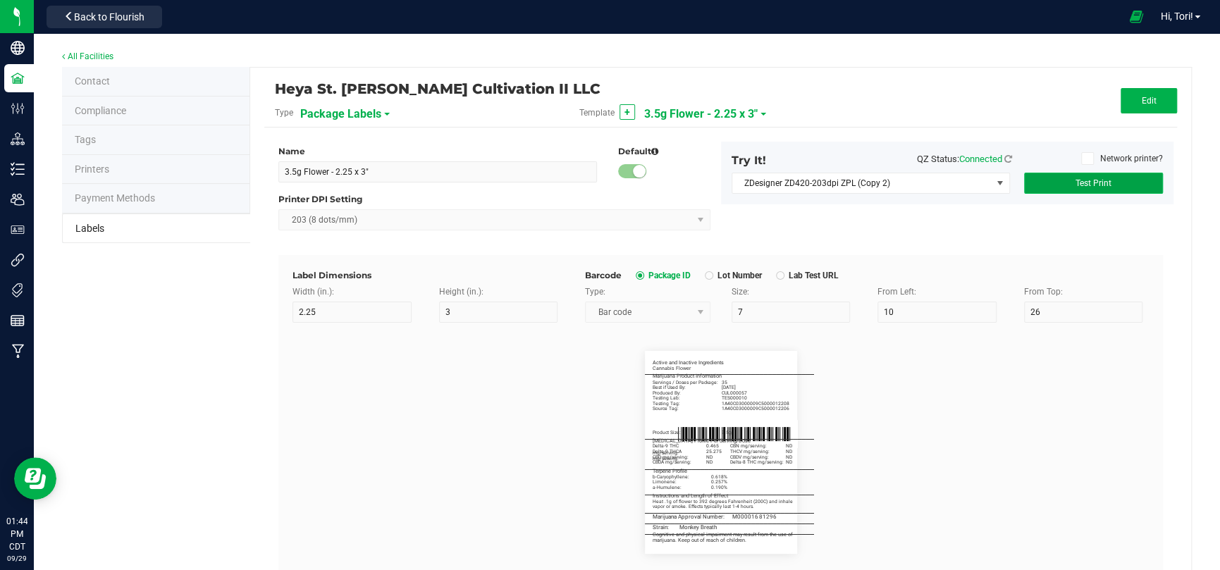
click at [1057, 188] on button "Test Print" at bounding box center [1093, 183] width 139 height 21
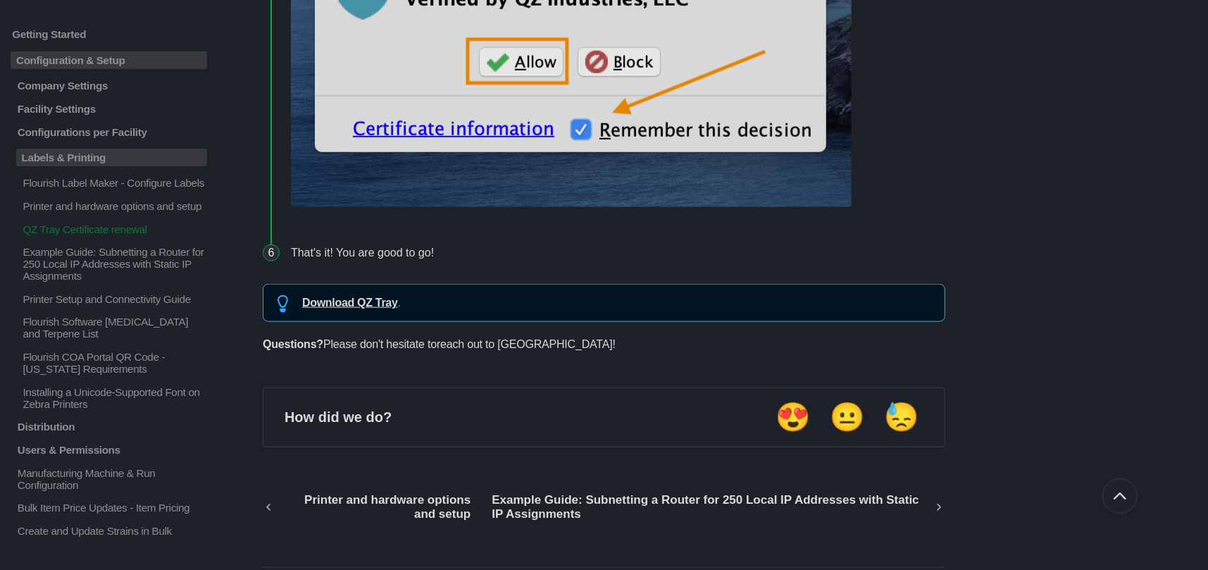
scroll to position [1057, 0]
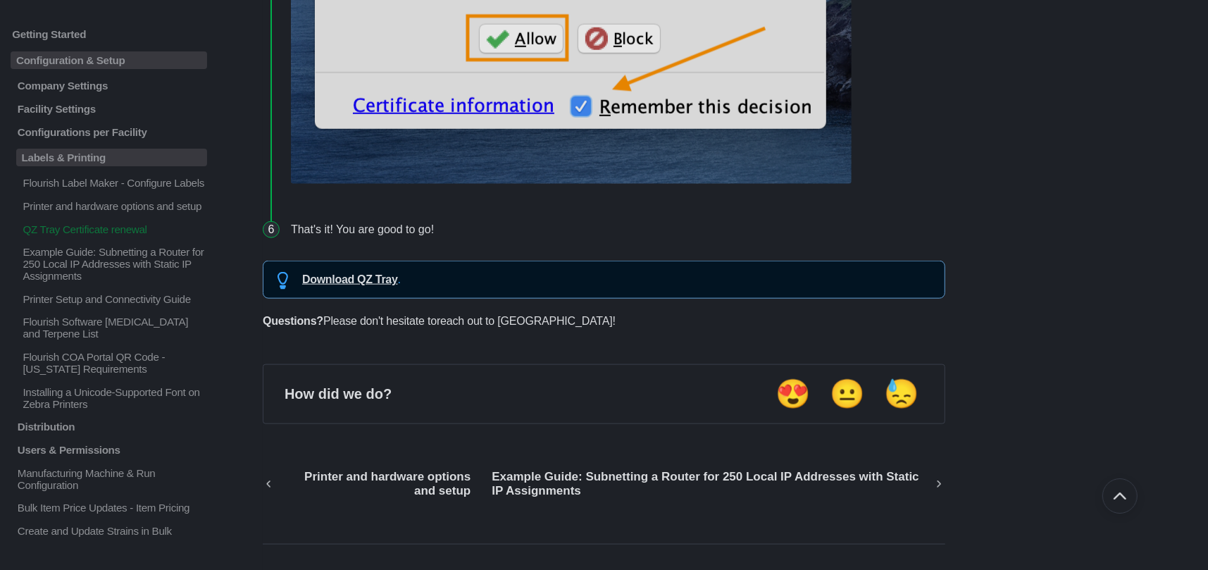
click at [352, 285] on link "Download QZ Tray" at bounding box center [350, 279] width 96 height 12
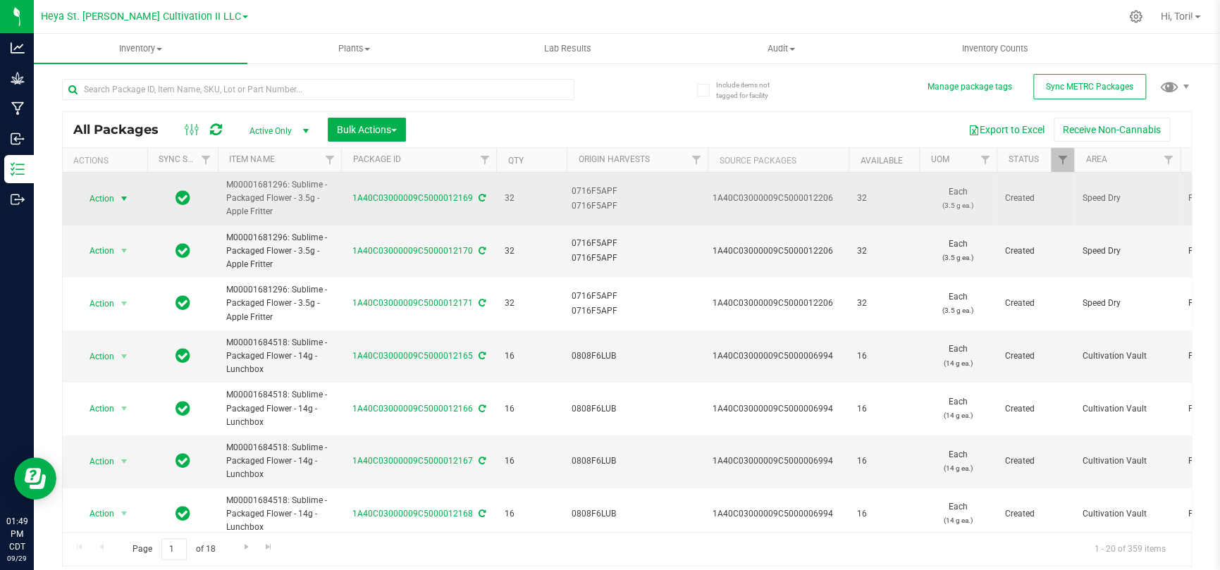
click at [116, 191] on span "select" at bounding box center [125, 199] width 18 height 20
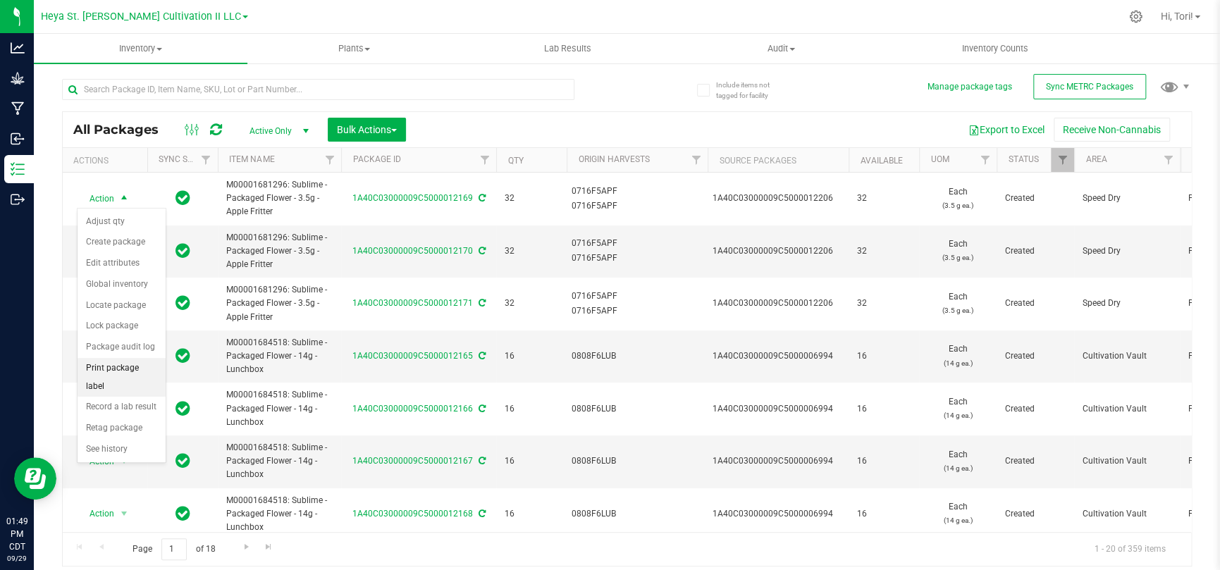
click at [106, 380] on li "Print package label" at bounding box center [121, 377] width 88 height 39
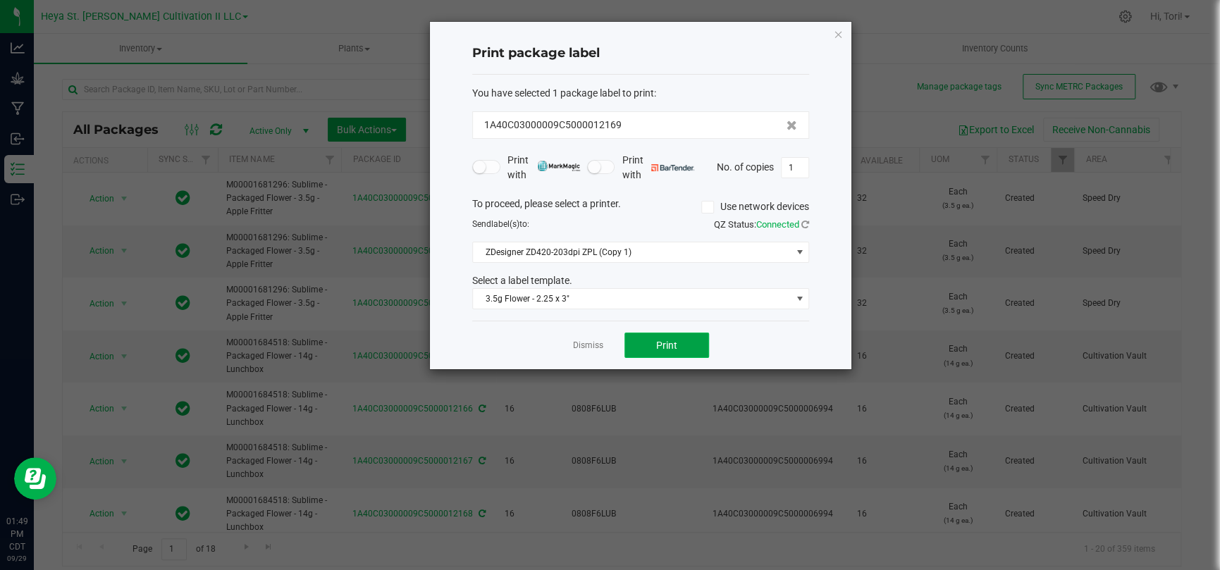
click at [673, 347] on span "Print" at bounding box center [666, 345] width 21 height 11
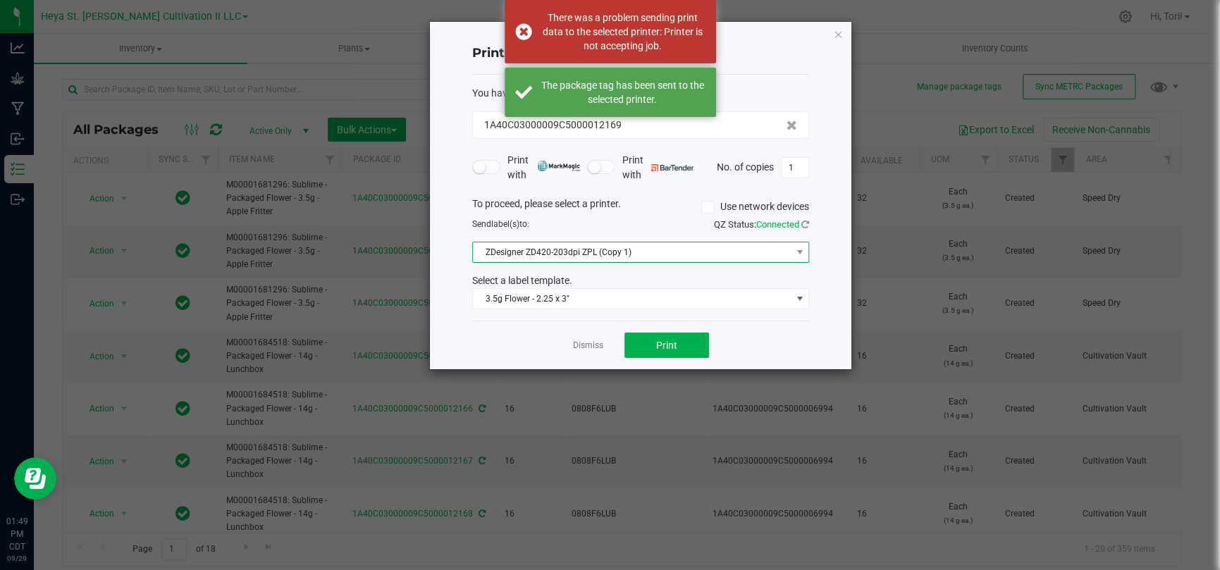
click at [681, 254] on span "ZDesigner ZD420-203dpi ZPL (Copy 1)" at bounding box center [632, 252] width 318 height 20
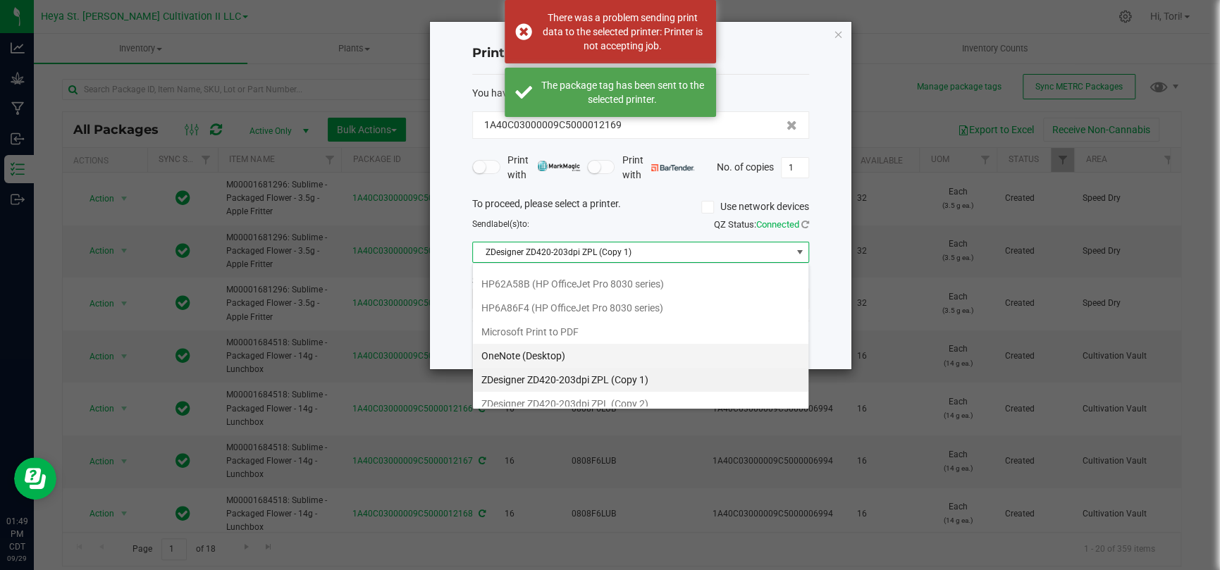
scroll to position [49, 0]
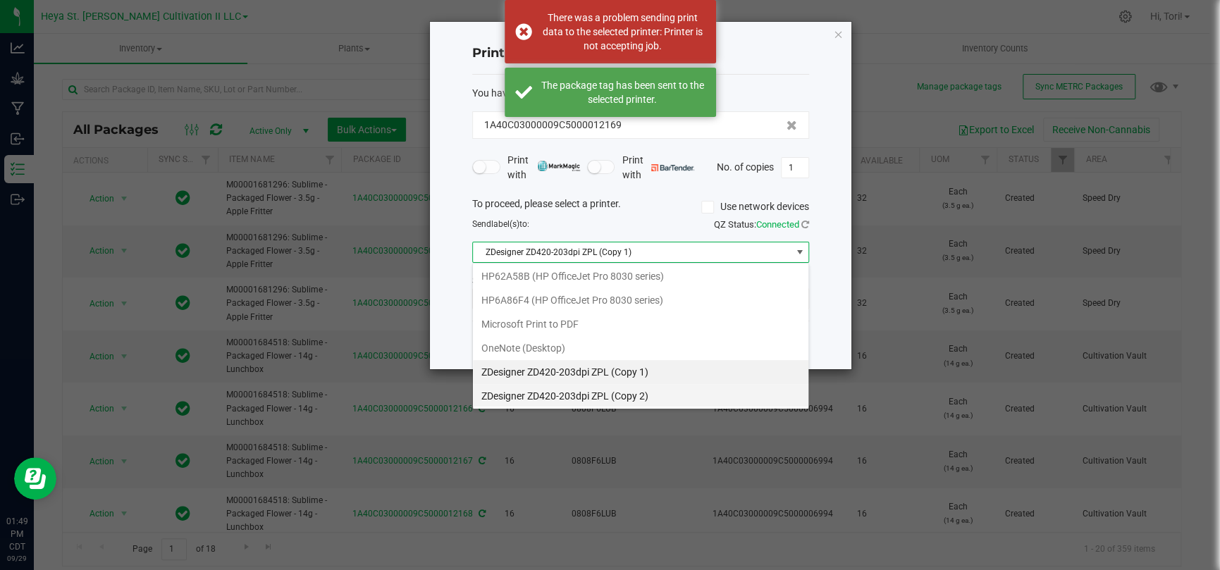
click at [590, 395] on 2\) "ZDesigner ZD420-203dpi ZPL (Copy 2)" at bounding box center [640, 396] width 335 height 24
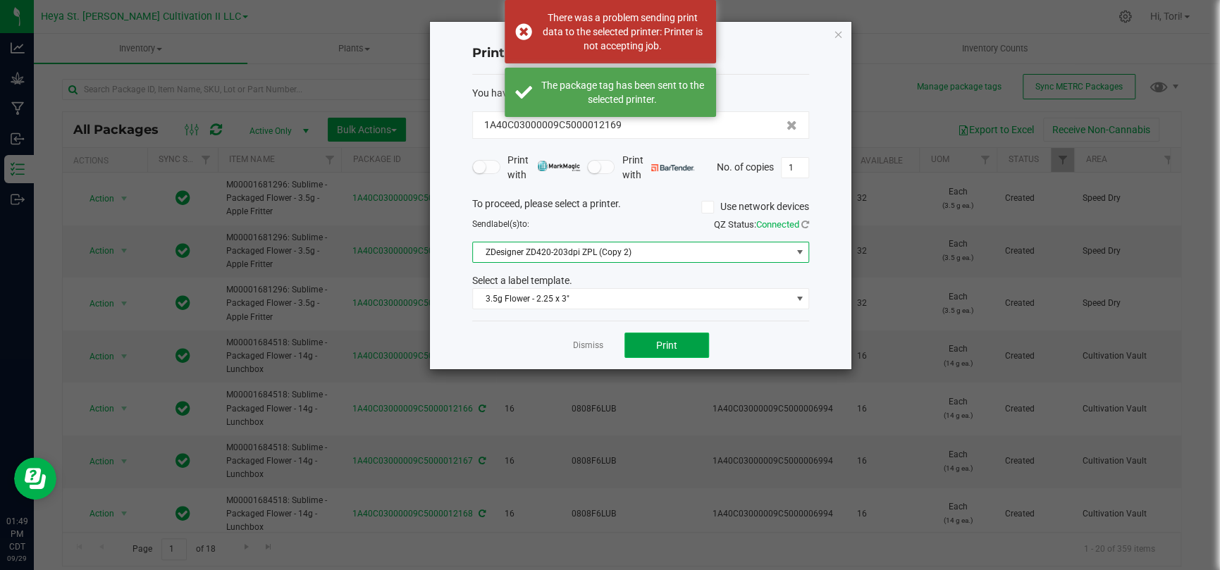
click at [647, 340] on button "Print" at bounding box center [666, 345] width 85 height 25
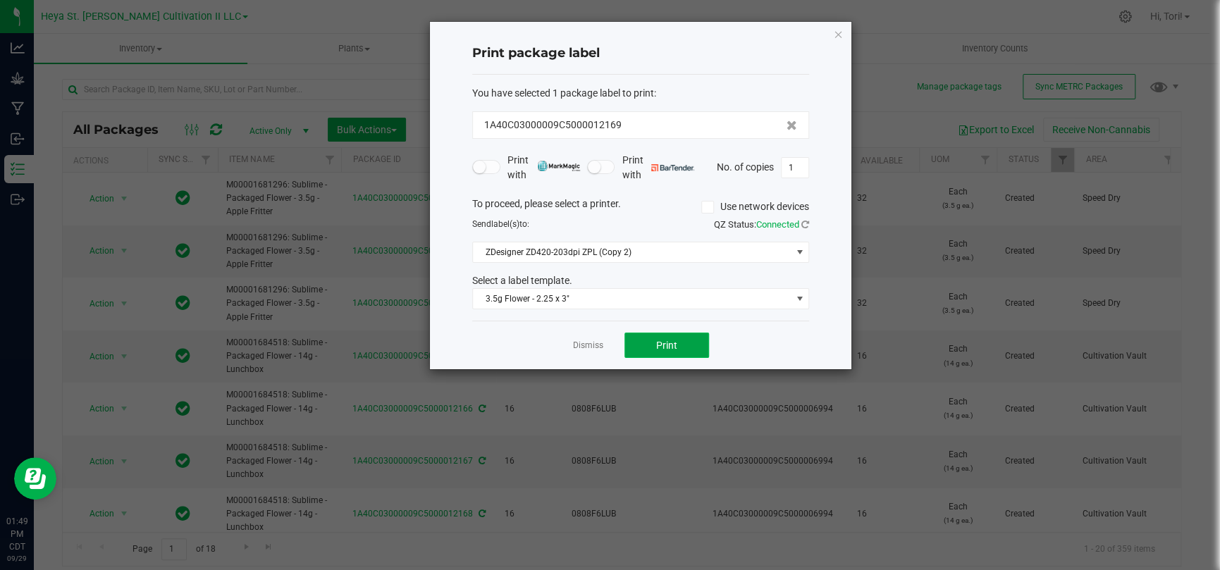
click at [647, 340] on button "Print" at bounding box center [666, 345] width 85 height 25
click at [634, 337] on button "Print" at bounding box center [666, 345] width 85 height 25
click at [639, 347] on button "Print" at bounding box center [666, 345] width 85 height 25
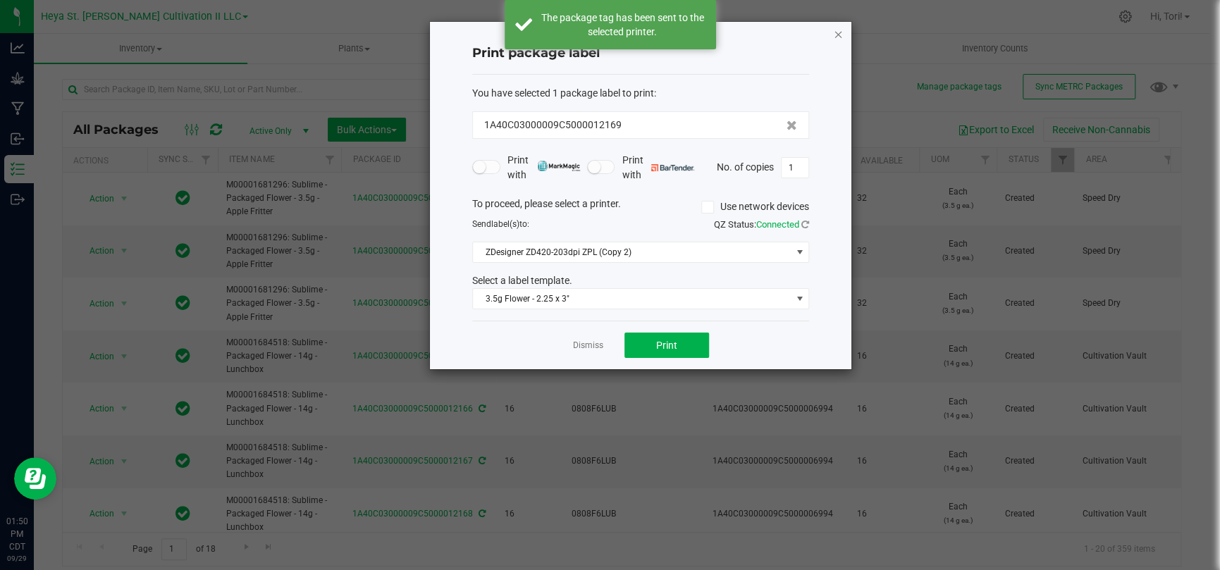
click at [836, 29] on icon "button" at bounding box center [838, 33] width 10 height 17
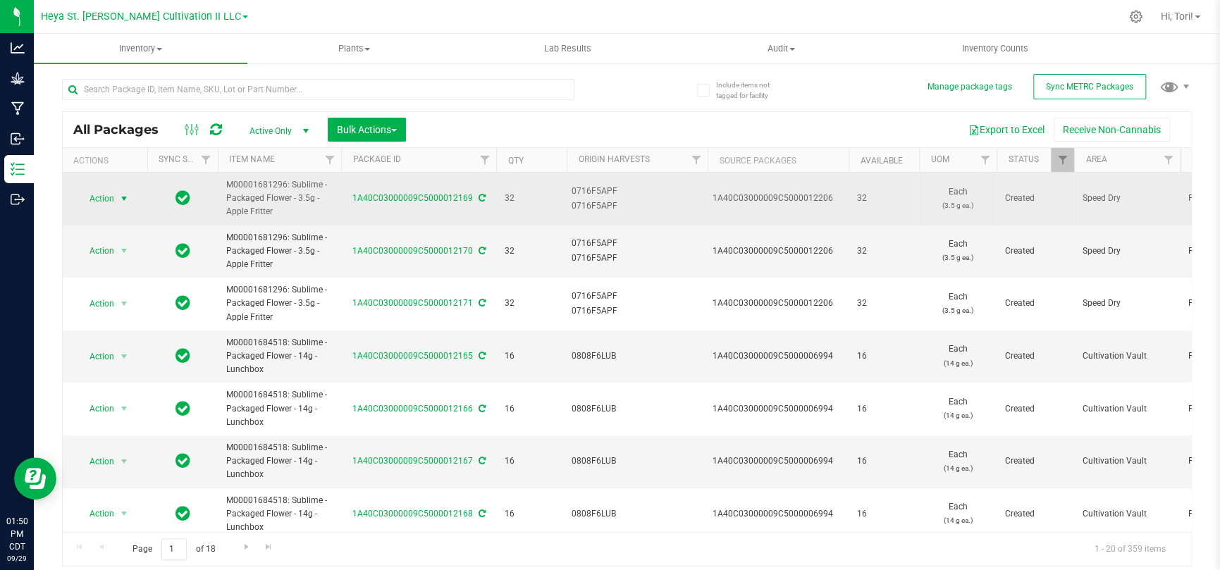
click at [120, 194] on span "select" at bounding box center [123, 198] width 11 height 11
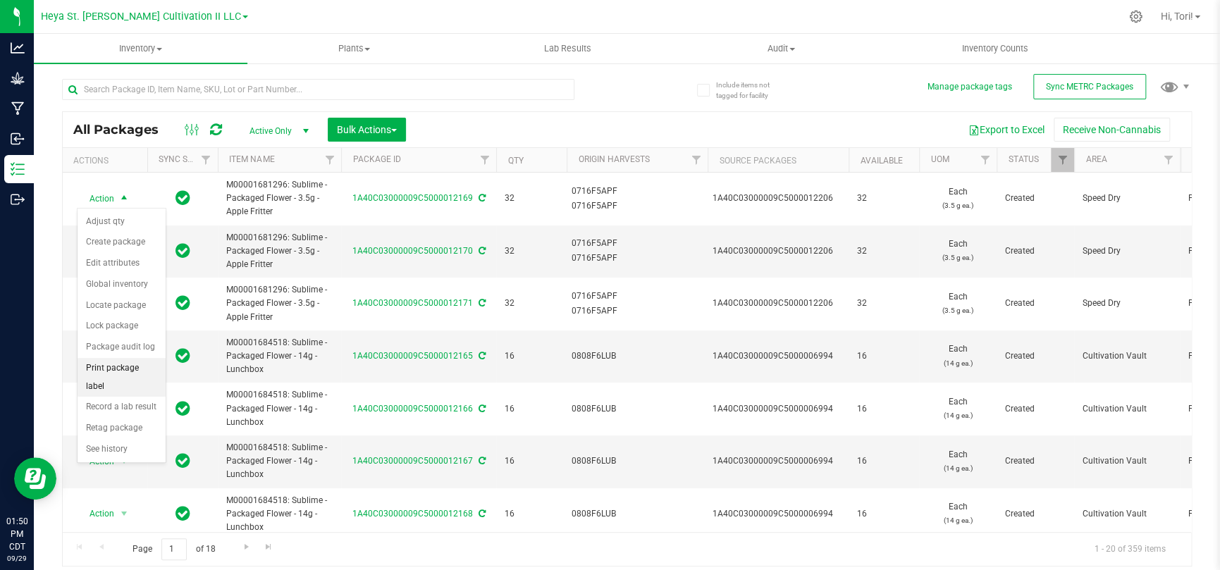
click at [102, 367] on li "Print package label" at bounding box center [121, 377] width 88 height 39
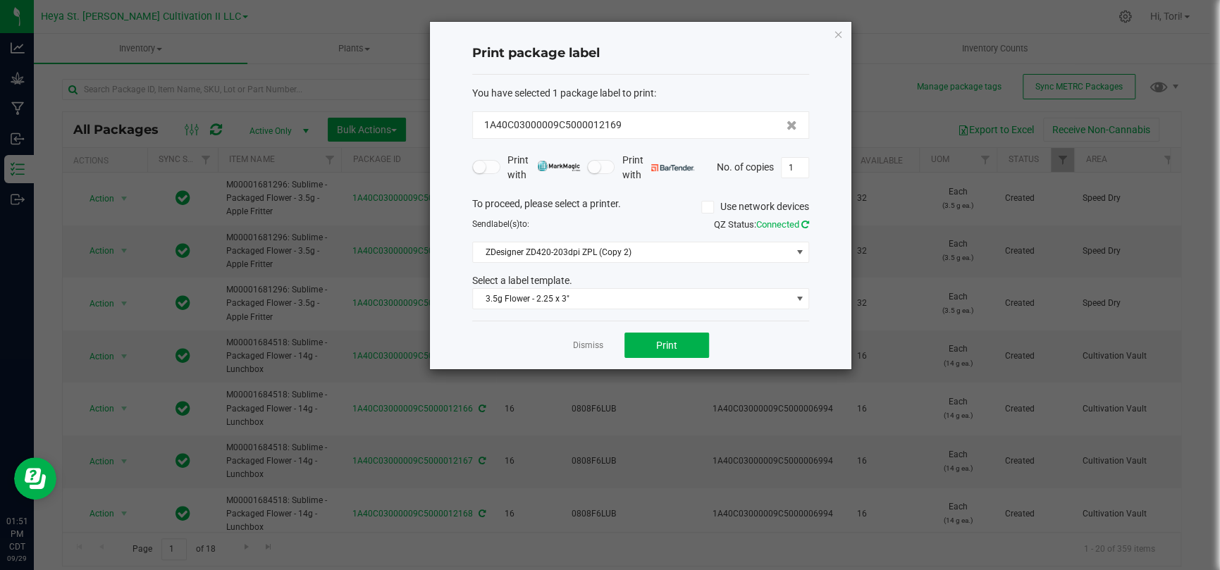
click at [804, 222] on icon at bounding box center [805, 224] width 8 height 9
click at [660, 341] on span "Print" at bounding box center [666, 345] width 21 height 11
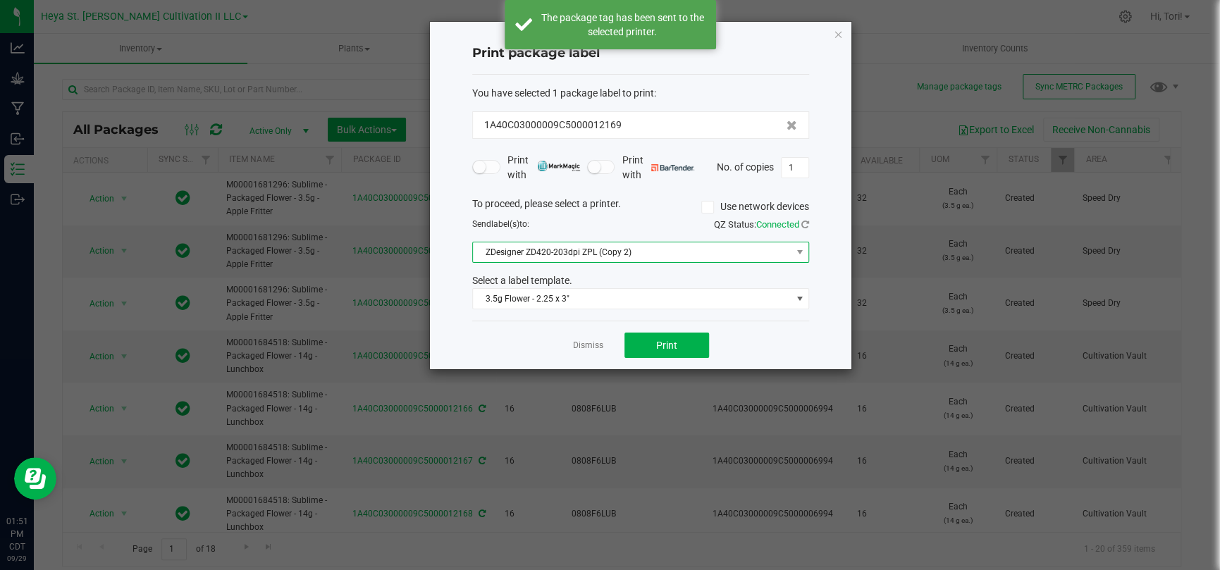
click at [611, 247] on span "ZDesigner ZD420-203dpi ZPL (Copy 2)" at bounding box center [632, 252] width 318 height 20
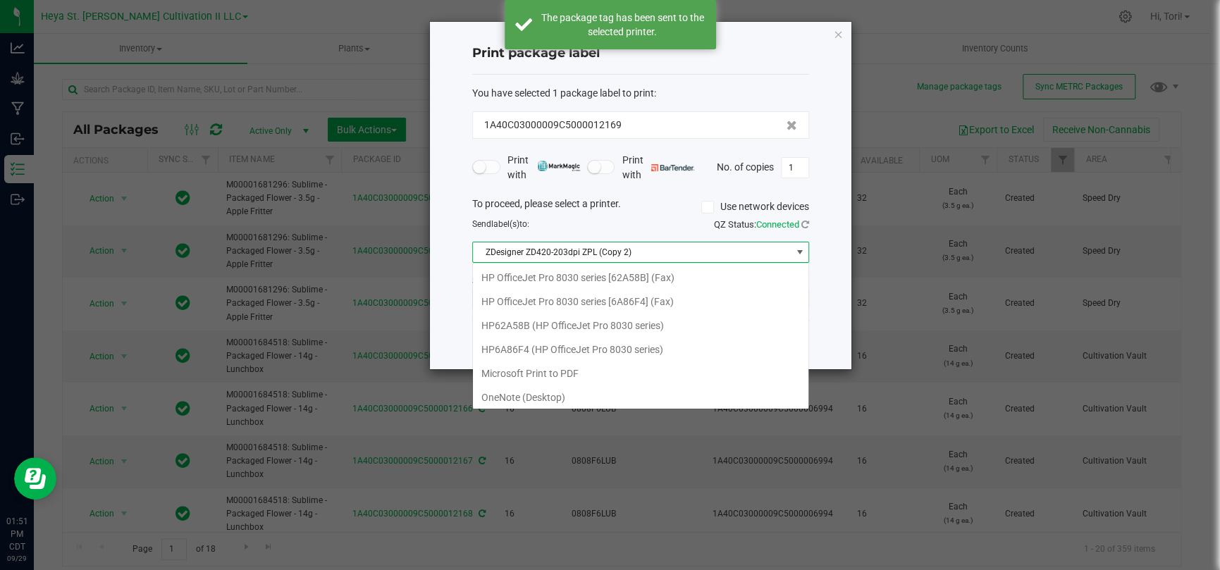
scroll to position [20, 337]
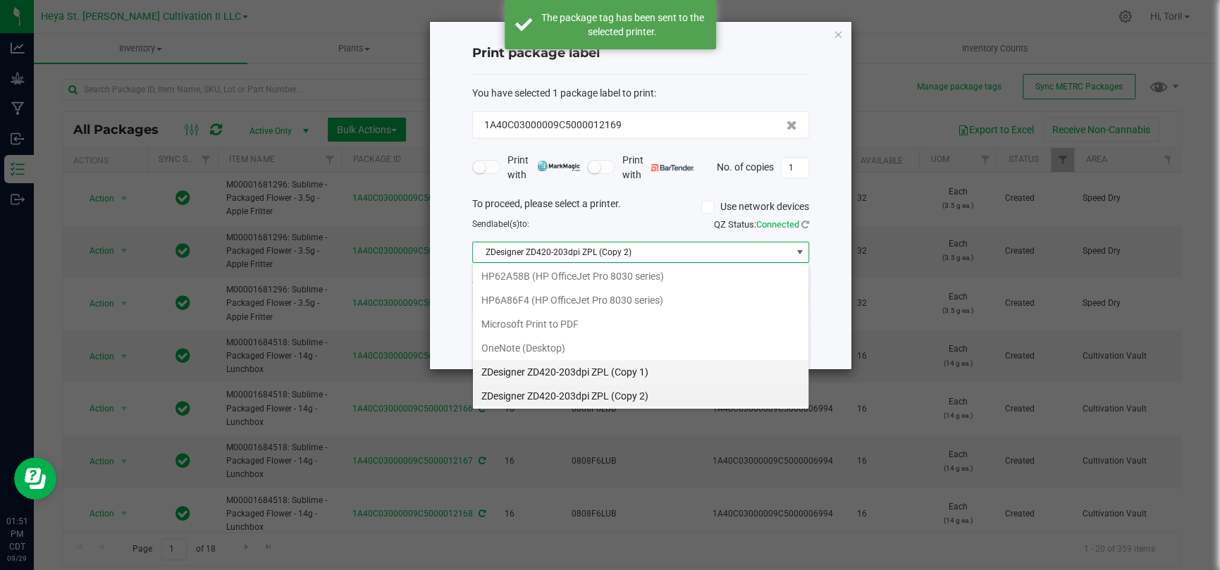
click at [518, 361] on 1\) "ZDesigner ZD420-203dpi ZPL (Copy 1)" at bounding box center [640, 372] width 335 height 24
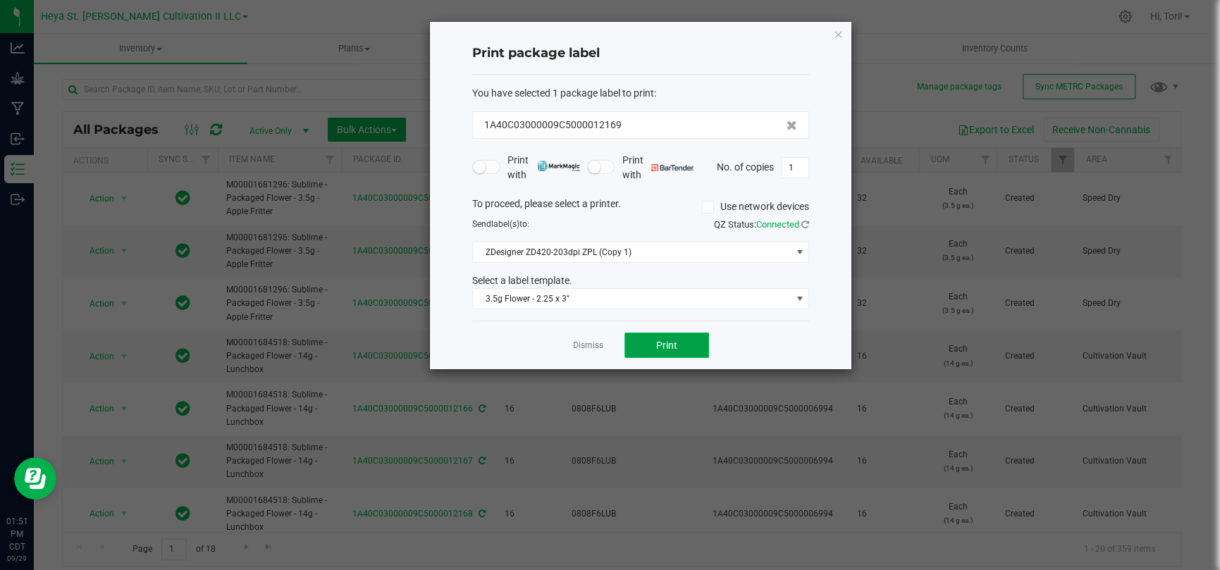
click at [654, 342] on button "Print" at bounding box center [666, 345] width 85 height 25
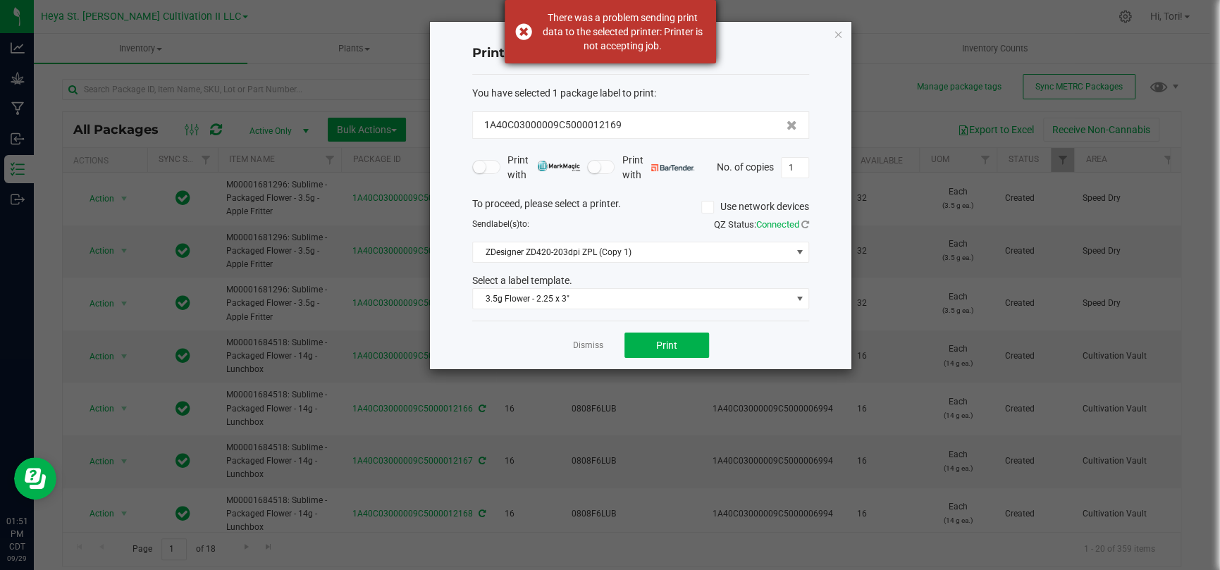
click at [523, 46] on div "There was a problem sending print data to the selected printer: Printer is not …" at bounding box center [609, 31] width 211 height 63
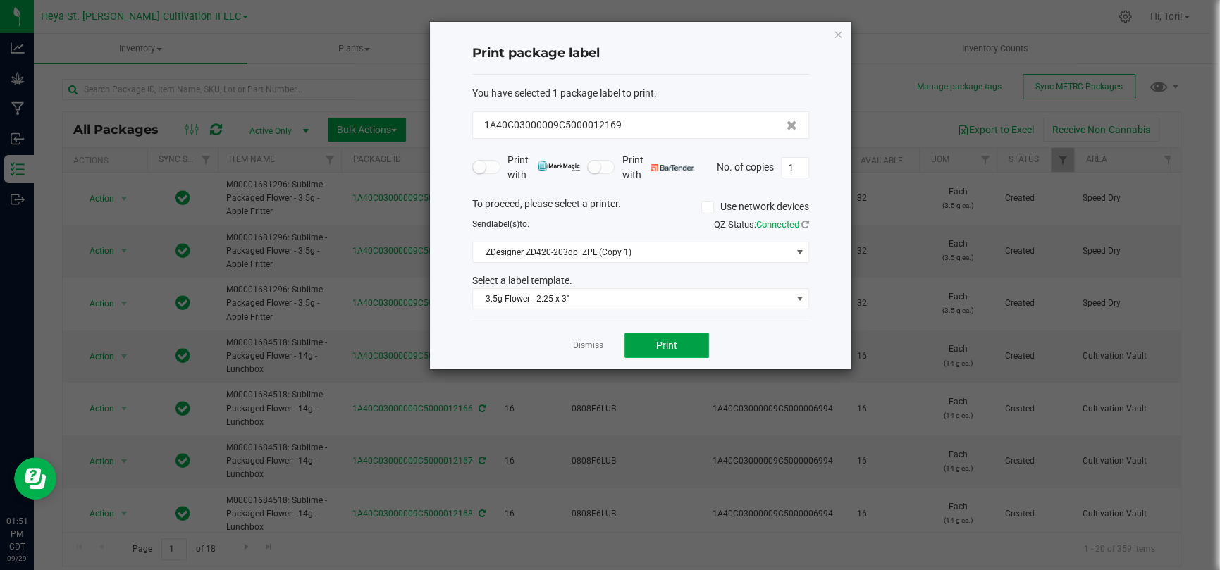
click at [647, 347] on button "Print" at bounding box center [666, 345] width 85 height 25
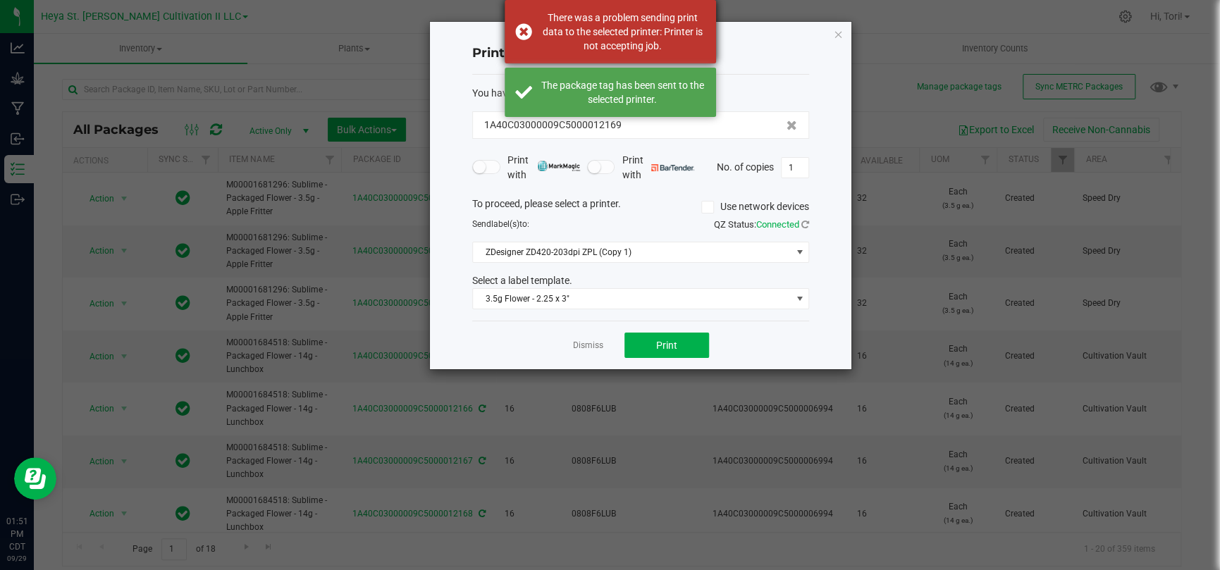
click at [514, 33] on div "There was a problem sending print data to the selected printer: Printer is not …" at bounding box center [609, 31] width 211 height 63
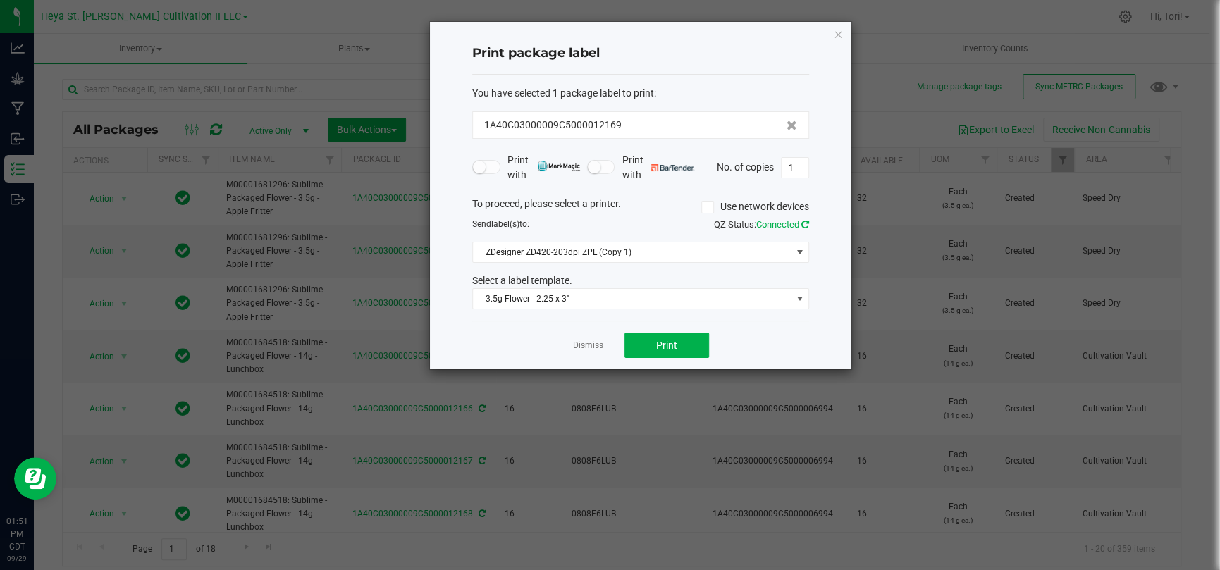
click at [807, 220] on icon at bounding box center [805, 224] width 8 height 9
click at [685, 247] on span "ZDesigner ZD420-203dpi ZPL (Copy 1)" at bounding box center [632, 252] width 318 height 20
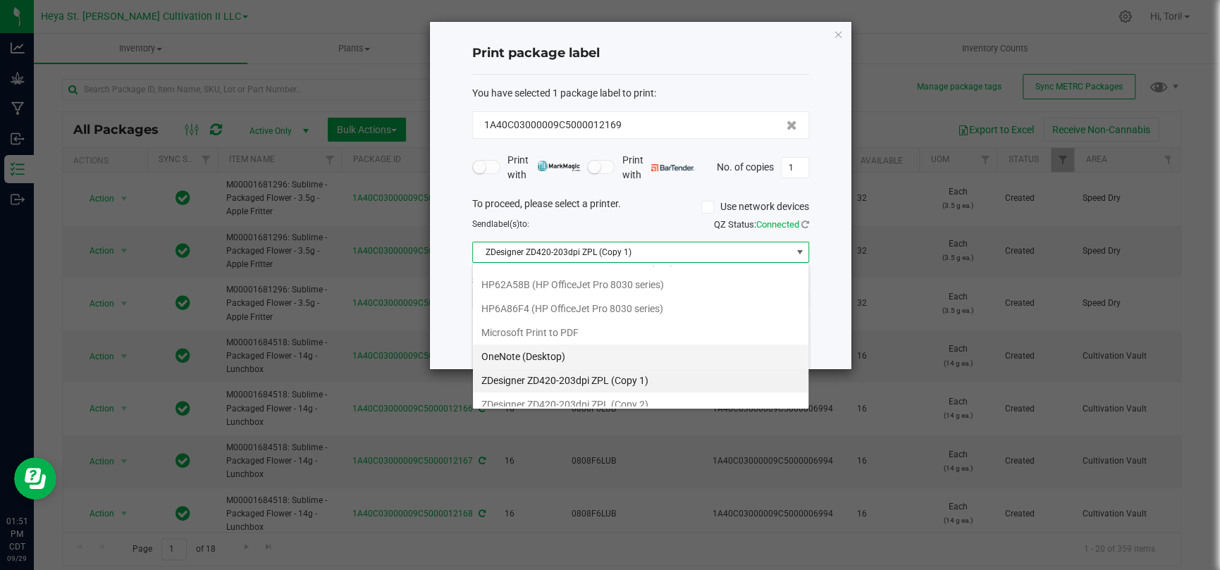
scroll to position [49, 0]
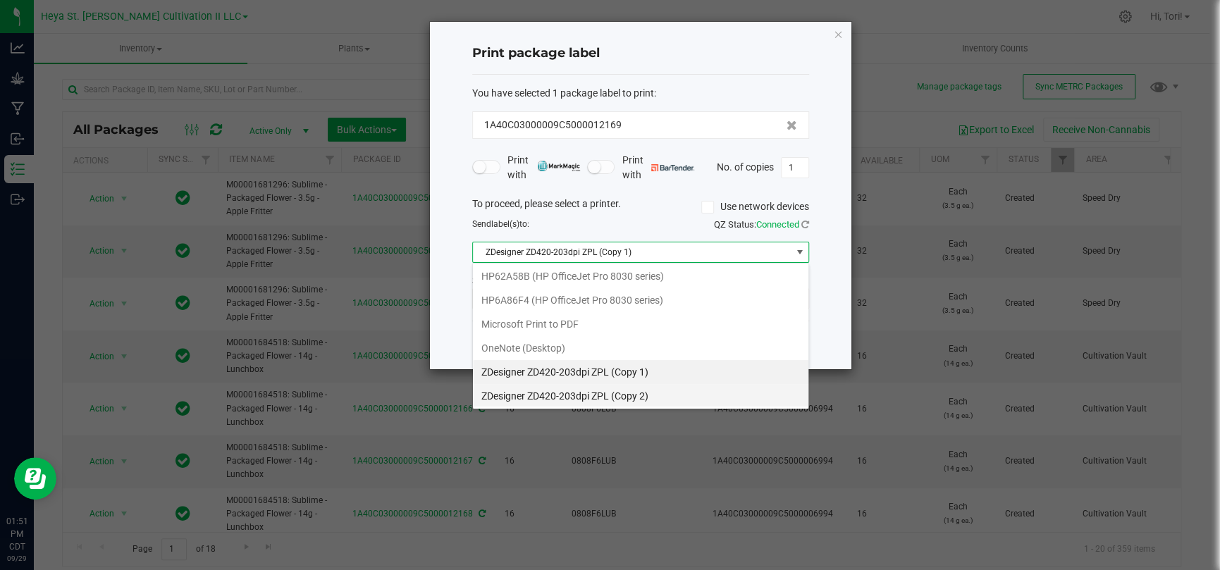
click at [653, 399] on 2\) "ZDesigner ZD420-203dpi ZPL (Copy 2)" at bounding box center [640, 396] width 335 height 24
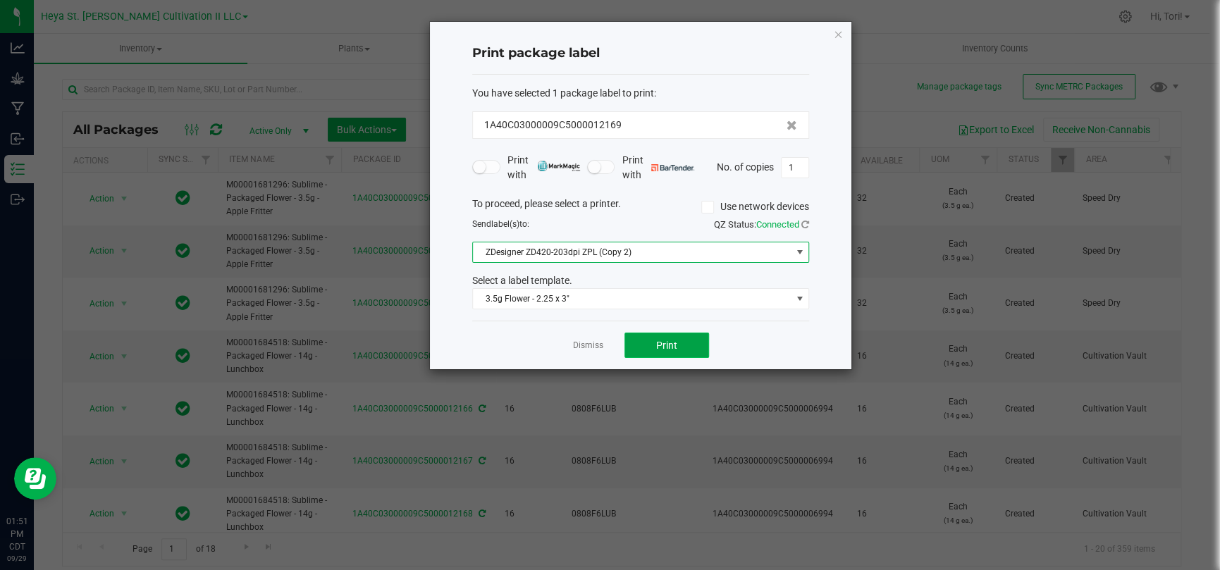
click at [659, 344] on span "Print" at bounding box center [666, 345] width 21 height 11
click at [691, 349] on button "Print" at bounding box center [666, 345] width 85 height 25
drag, startPoint x: 691, startPoint y: 349, endPoint x: 890, endPoint y: 197, distance: 250.3
drag, startPoint x: 890, startPoint y: 197, endPoint x: 705, endPoint y: 256, distance: 194.7
click at [705, 265] on div "To proceed, please select a printer. Use network devices Send label(s) to: QZ S…" at bounding box center [640, 253] width 337 height 113
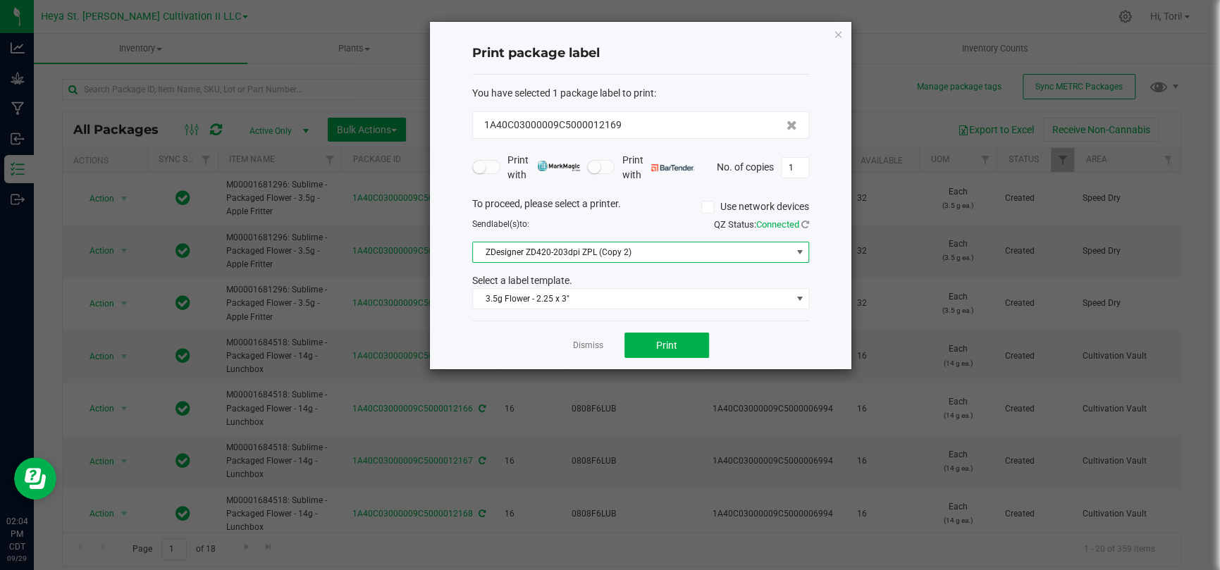
click at [707, 247] on span "ZDesigner ZD420-203dpi ZPL (Copy 2)" at bounding box center [632, 252] width 318 height 20
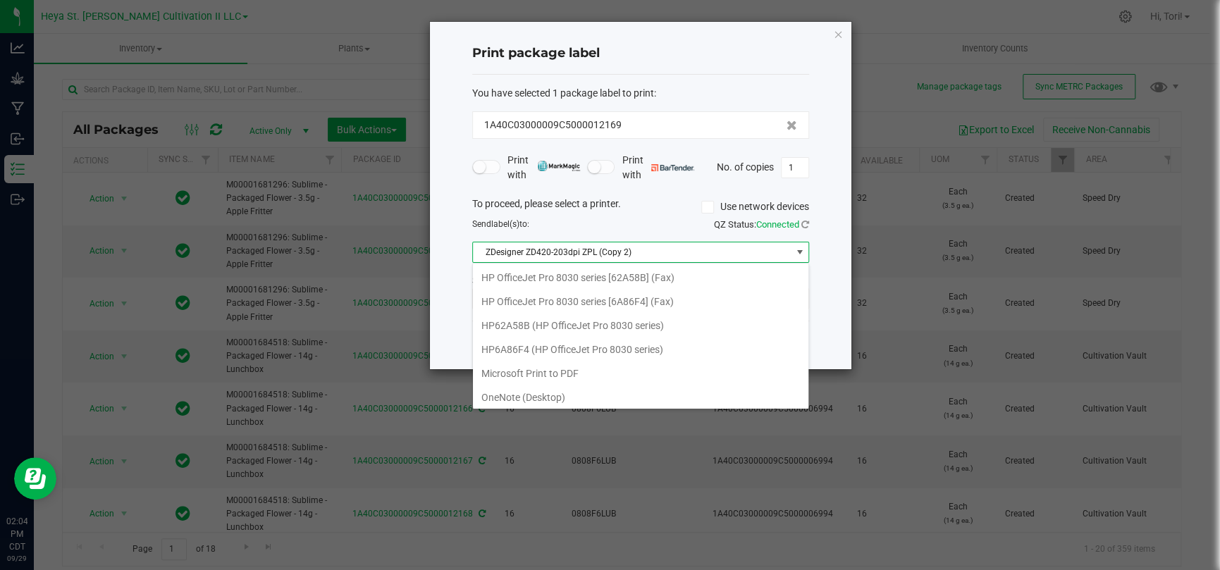
scroll to position [20, 337]
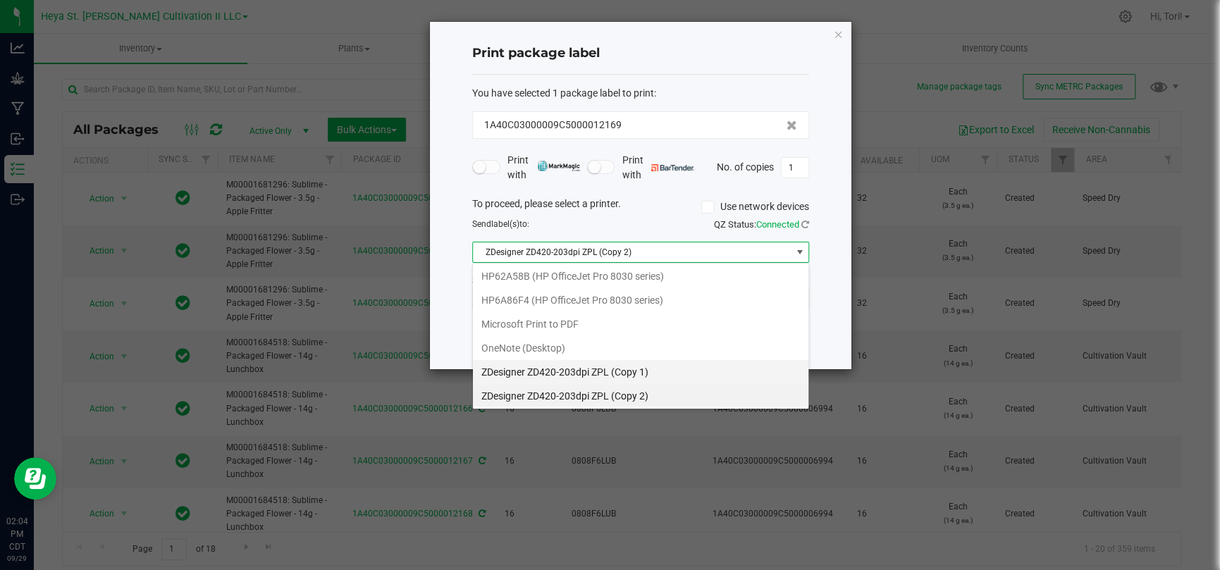
click at [677, 371] on 1\) "ZDesigner ZD420-203dpi ZPL (Copy 1)" at bounding box center [640, 372] width 335 height 24
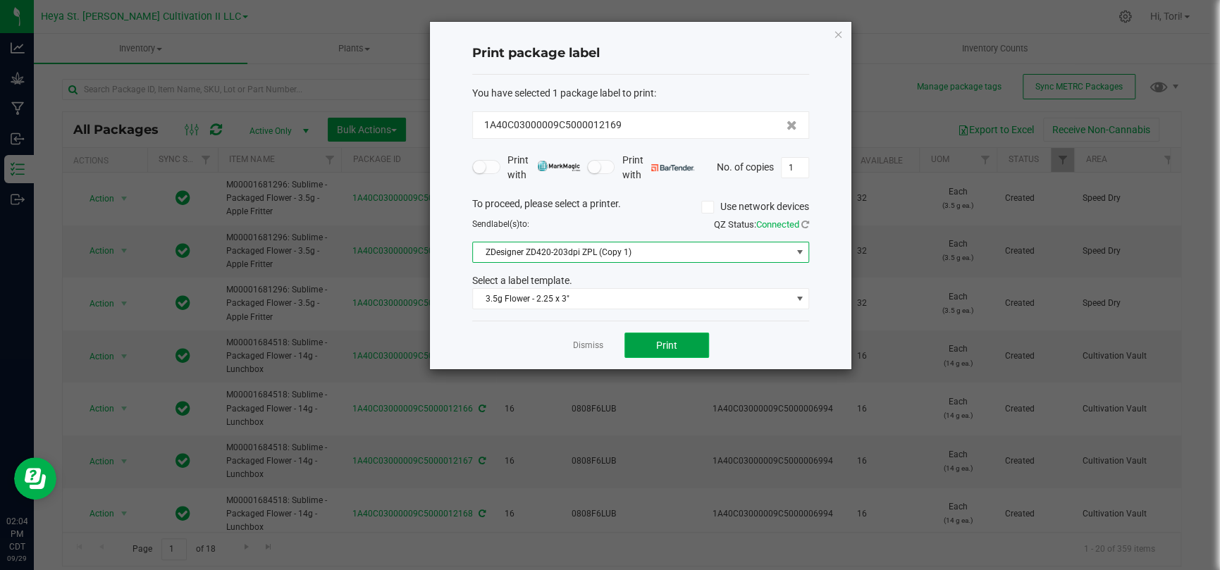
click at [658, 346] on span "Print" at bounding box center [666, 345] width 21 height 11
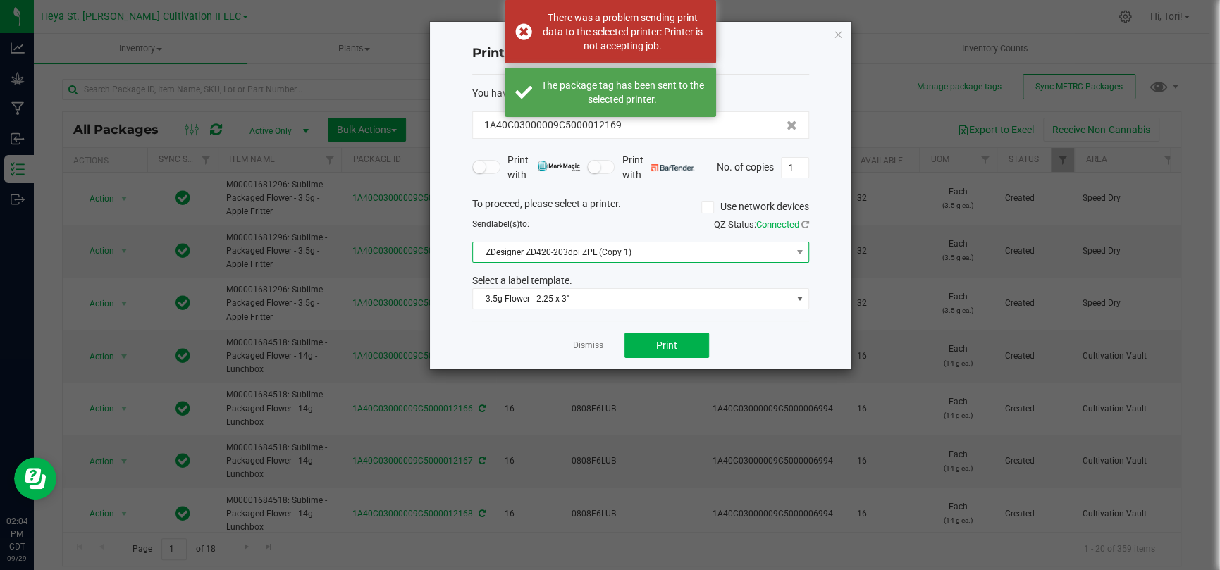
click at [653, 247] on span "ZDesigner ZD420-203dpi ZPL (Copy 1)" at bounding box center [632, 252] width 318 height 20
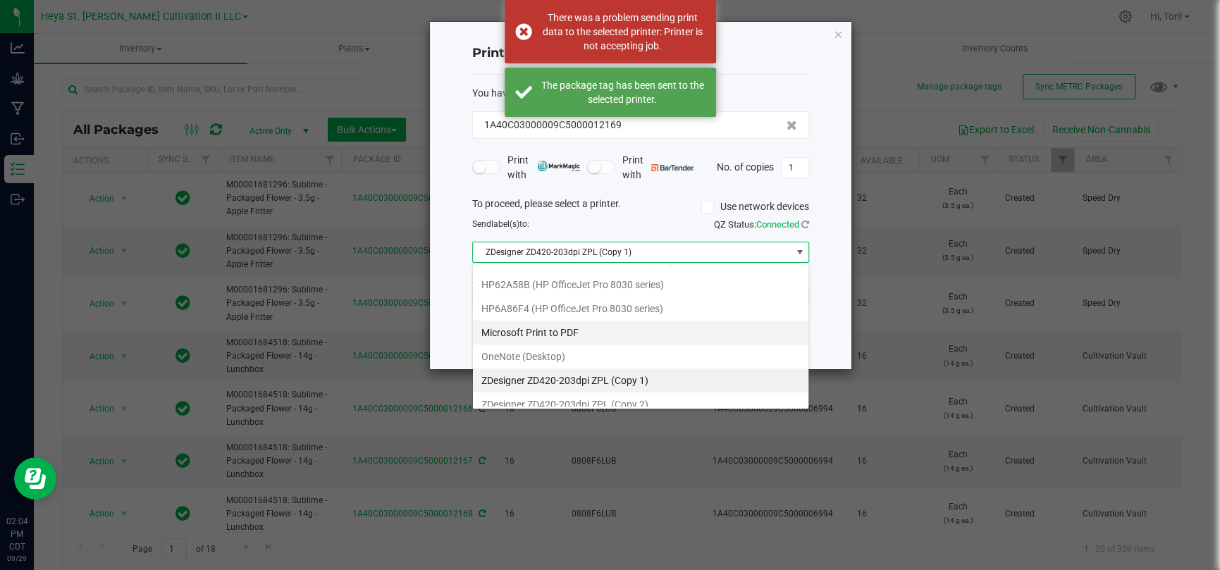
scroll to position [49, 0]
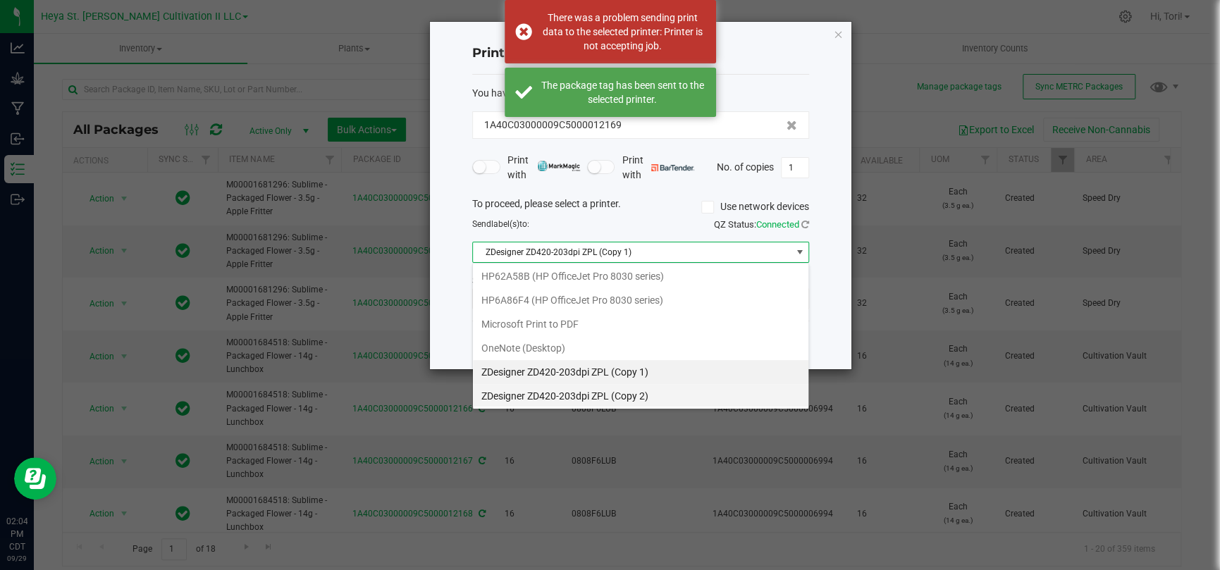
click at [639, 388] on 2\) "ZDesigner ZD420-203dpi ZPL (Copy 2)" at bounding box center [640, 396] width 335 height 24
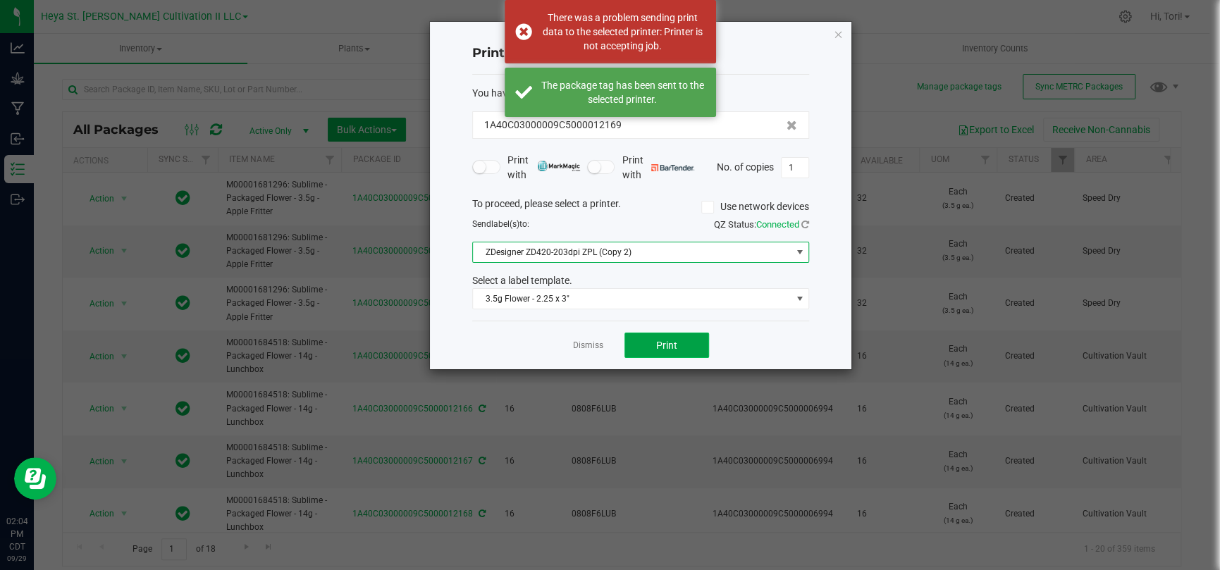
click at [641, 337] on button "Print" at bounding box center [666, 345] width 85 height 25
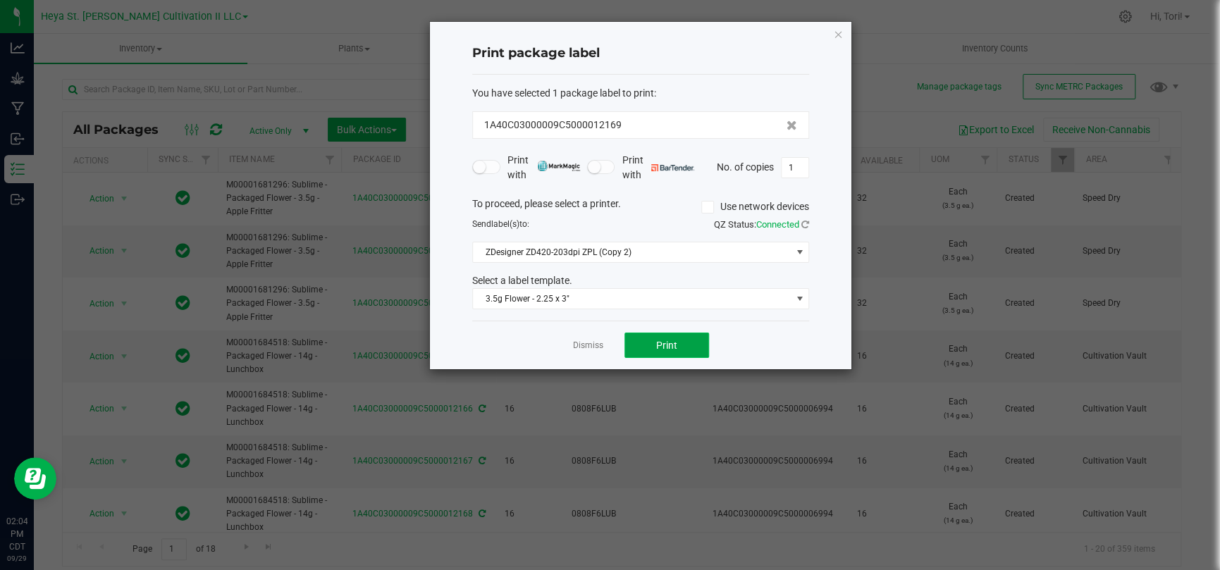
click at [672, 352] on button "Print" at bounding box center [666, 345] width 85 height 25
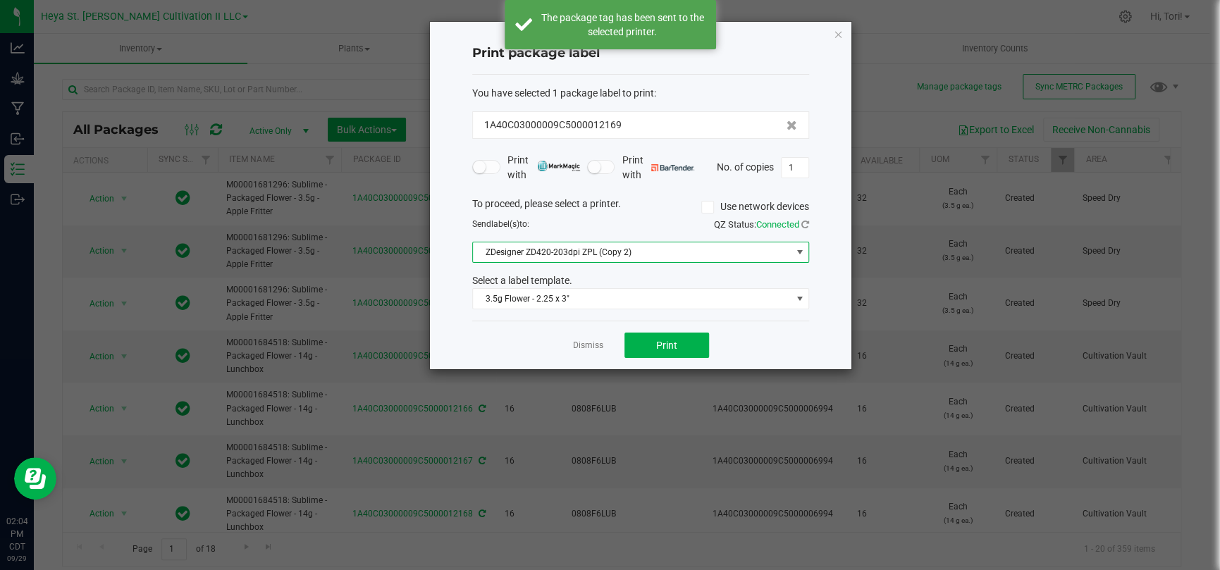
click at [666, 255] on span "ZDesigner ZD420-203dpi ZPL (Copy 2)" at bounding box center [632, 252] width 318 height 20
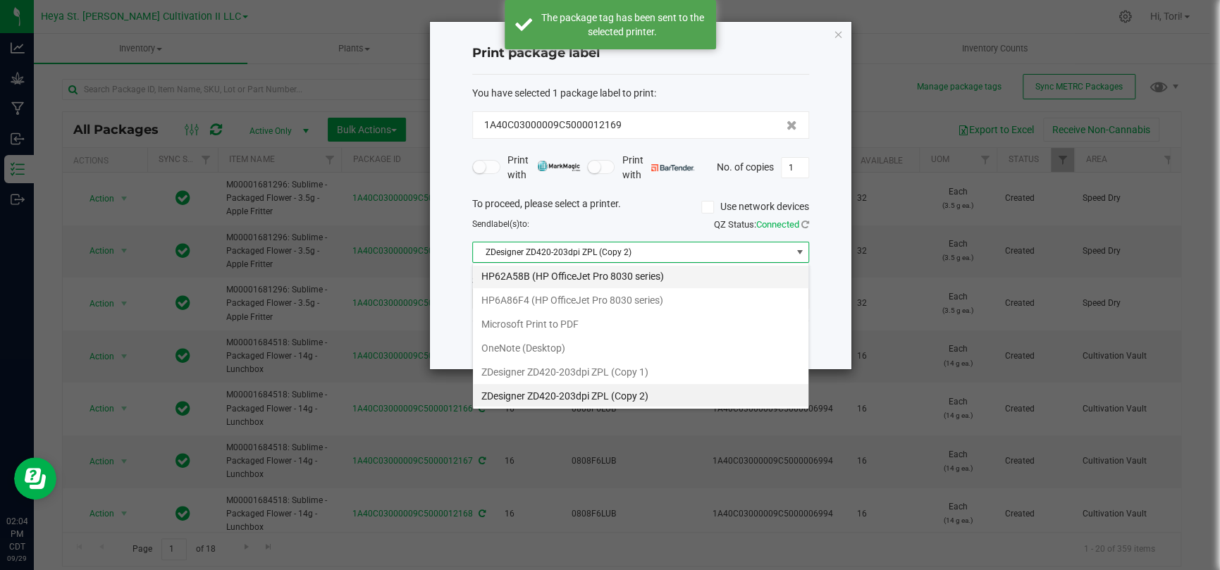
scroll to position [20, 337]
click at [653, 389] on 2\) "ZDesigner ZD420-203dpi ZPL (Copy 2)" at bounding box center [640, 396] width 335 height 24
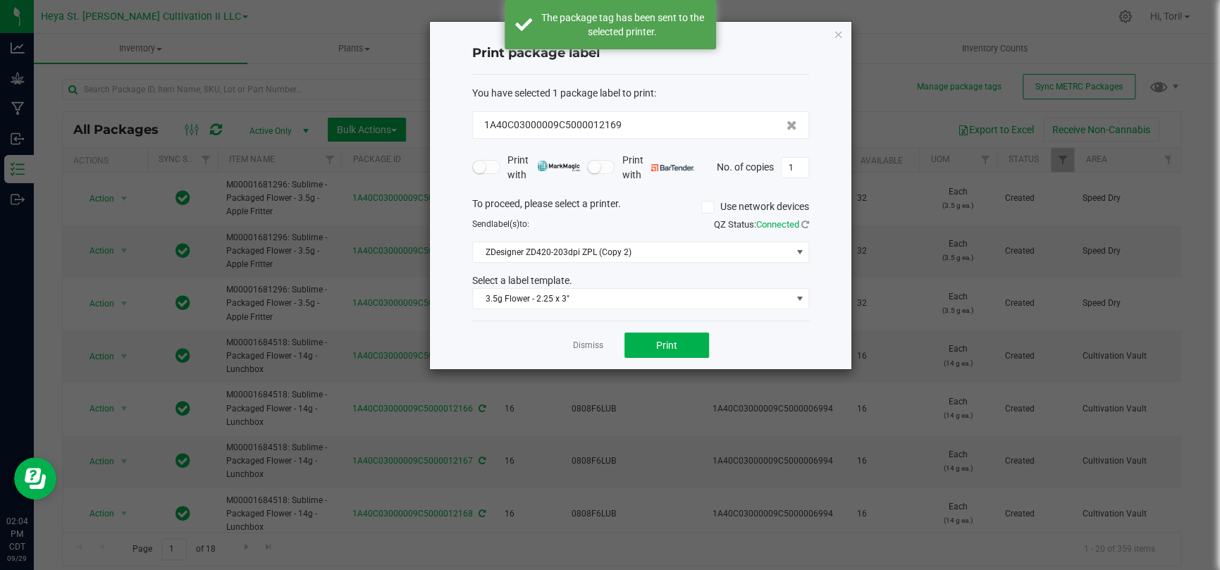
click at [653, 389] on ngb-modal-window "Print package label You have selected 1 package label to print : 1A40C03000009C…" at bounding box center [615, 285] width 1230 height 570
click at [655, 249] on span "ZDesigner ZD420-203dpi ZPL (Copy 2)" at bounding box center [632, 252] width 318 height 20
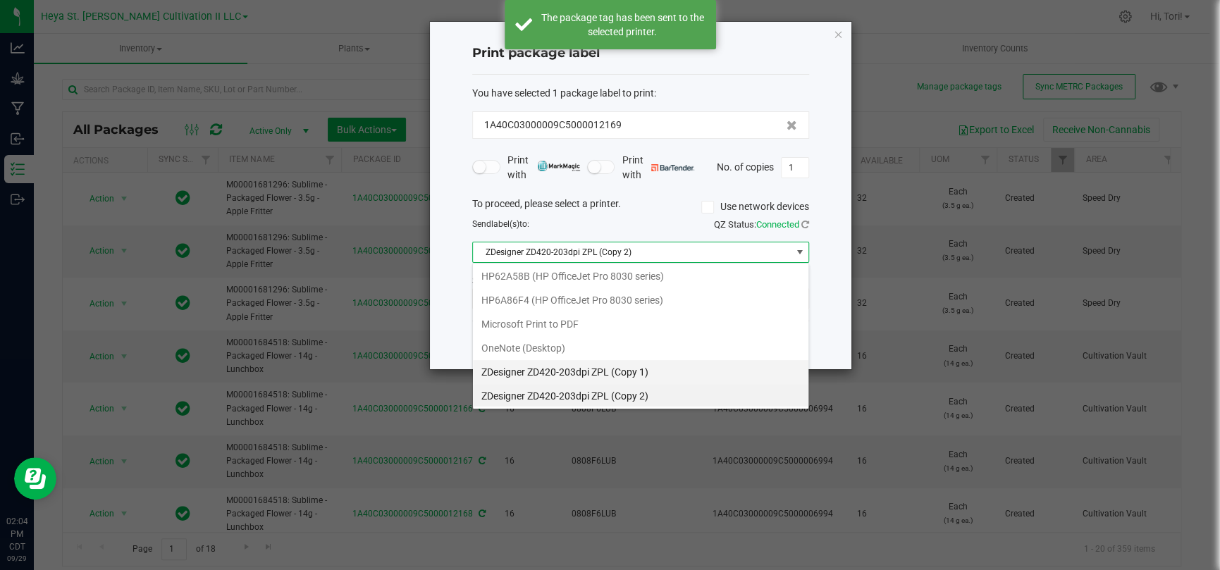
click at [656, 363] on 1\) "ZDesigner ZD420-203dpi ZPL (Copy 1)" at bounding box center [640, 372] width 335 height 24
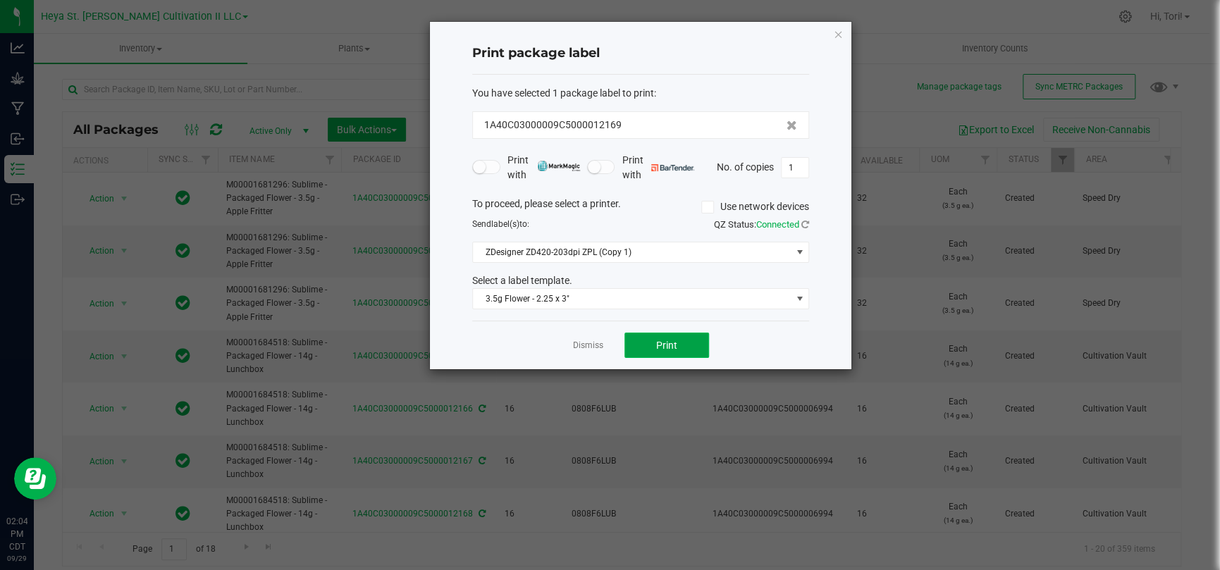
click at [659, 352] on button "Print" at bounding box center [666, 345] width 85 height 25
click at [728, 204] on label "Use network devices" at bounding box center [755, 206] width 108 height 15
click at [0, 0] on input "Use network devices" at bounding box center [0, 0] width 0 height 0
click at [702, 248] on span at bounding box center [632, 252] width 318 height 20
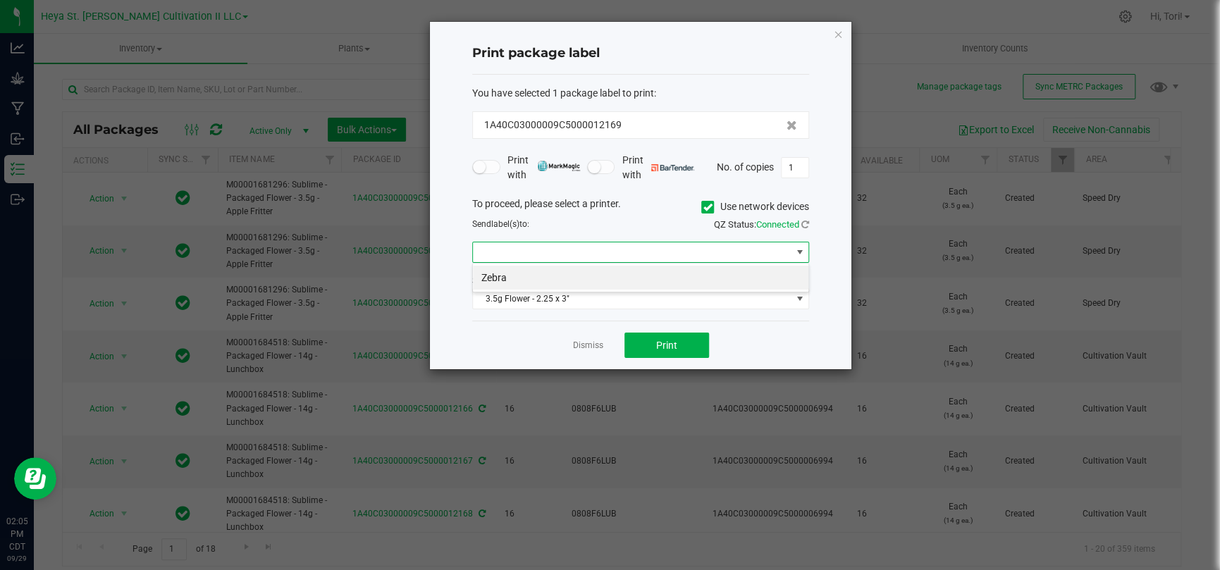
click at [702, 248] on span at bounding box center [632, 252] width 318 height 20
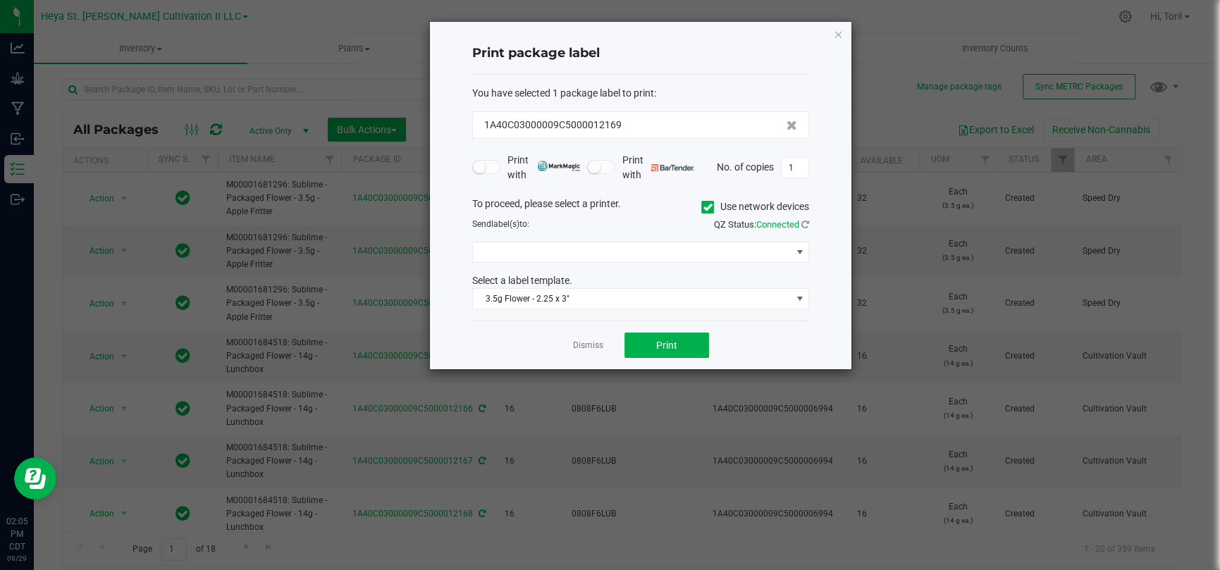
click at [690, 262] on div "To proceed, please select a printer. Use network devices Send label(s) to: QZ S…" at bounding box center [640, 253] width 337 height 113
click at [691, 253] on span at bounding box center [632, 252] width 318 height 20
click at [677, 279] on li "Zebra" at bounding box center [640, 278] width 335 height 24
click at [680, 338] on button "Print" at bounding box center [666, 345] width 85 height 25
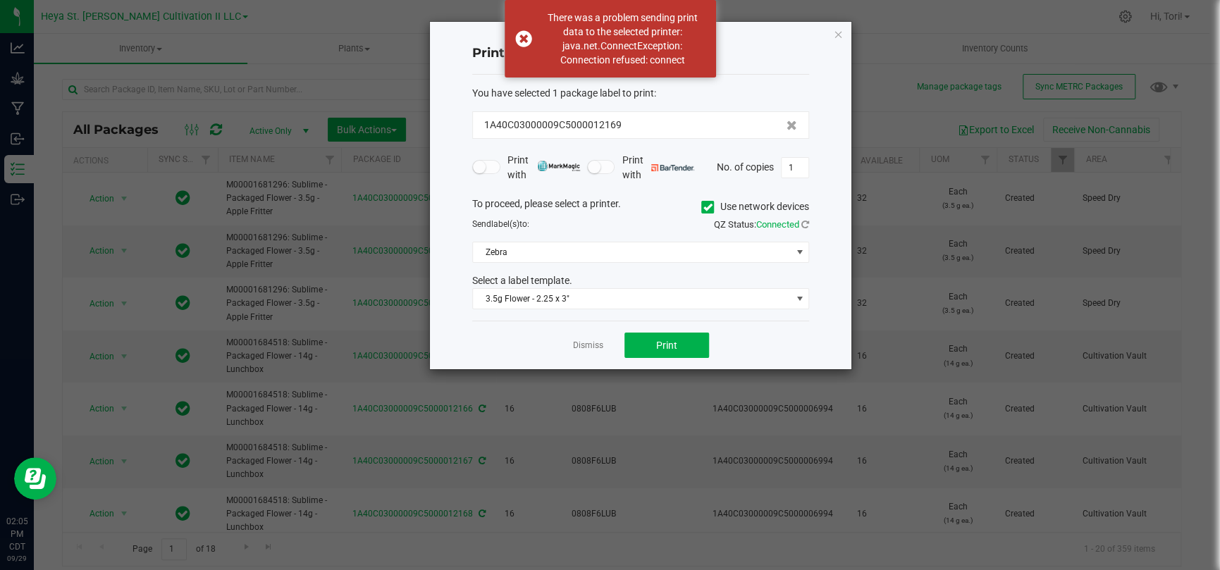
click at [707, 207] on icon at bounding box center [707, 207] width 9 height 0
click at [0, 0] on input "Use network devices" at bounding box center [0, 0] width 0 height 0
click at [701, 248] on span at bounding box center [632, 252] width 318 height 20
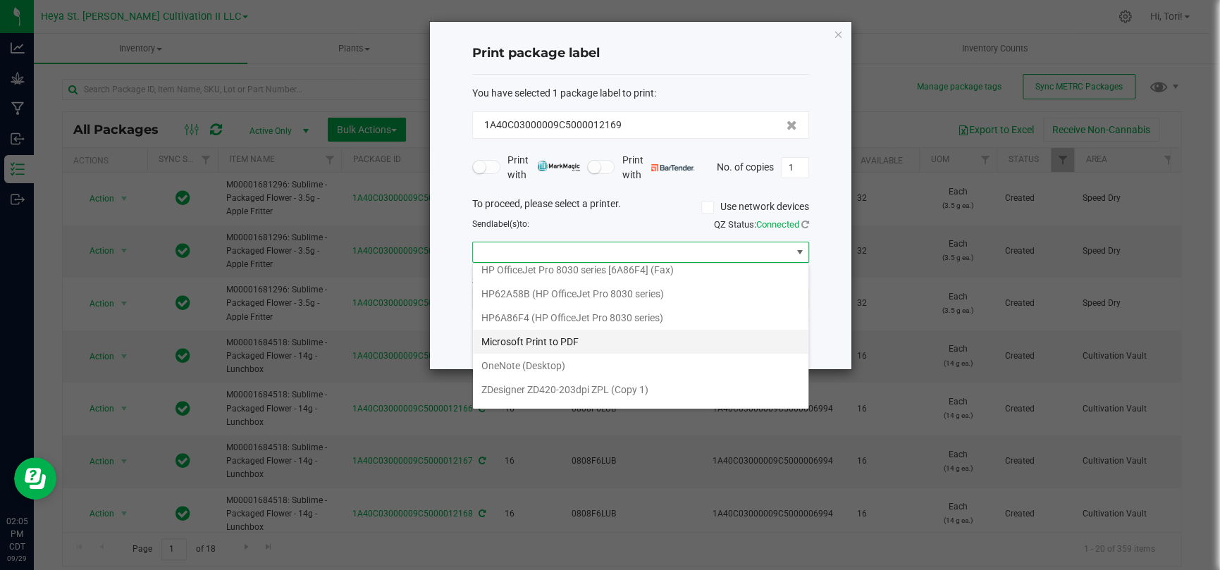
scroll to position [49, 0]
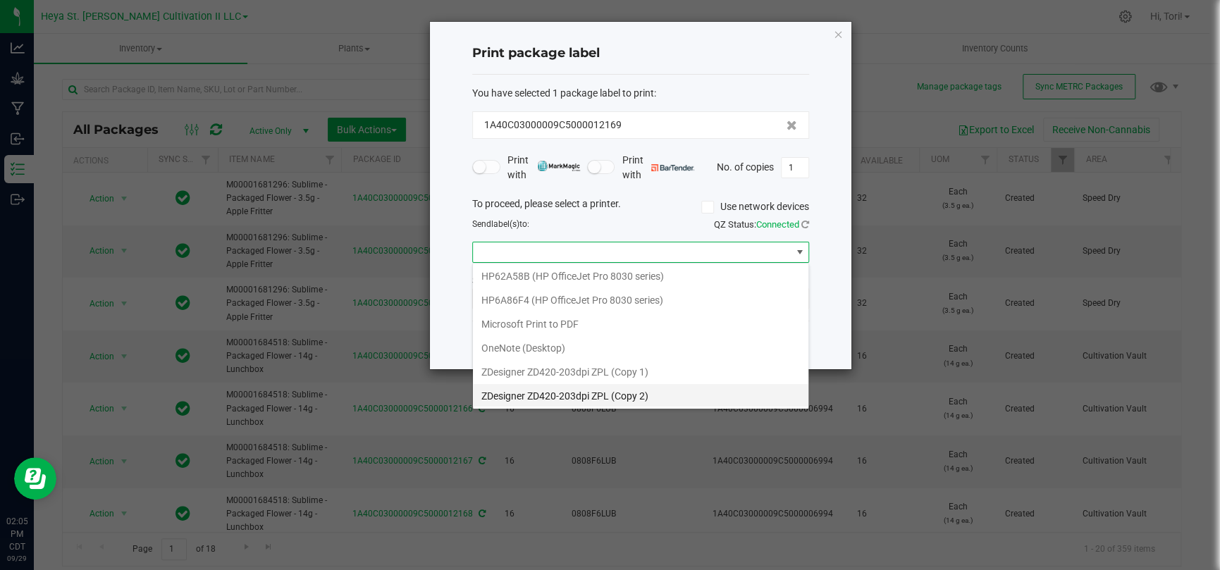
click at [663, 385] on 2\) "ZDesigner ZD420-203dpi ZPL (Copy 2)" at bounding box center [640, 396] width 335 height 24
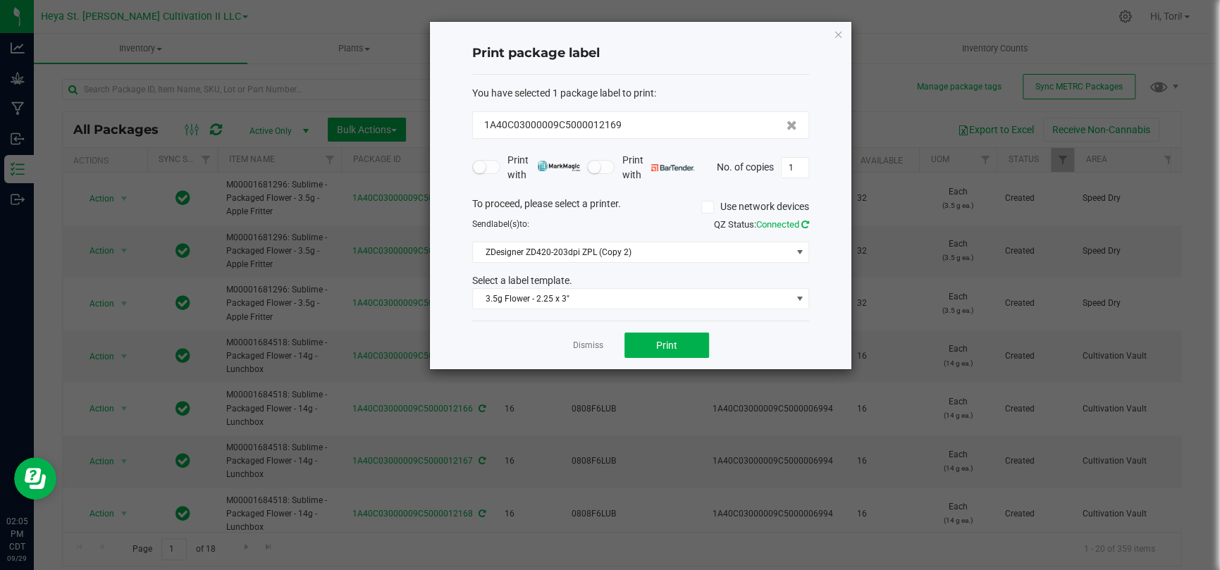
click at [802, 220] on icon at bounding box center [805, 224] width 8 height 9
click at [802, 220] on icon at bounding box center [804, 224] width 9 height 8
click at [693, 340] on button "Print" at bounding box center [666, 345] width 85 height 25
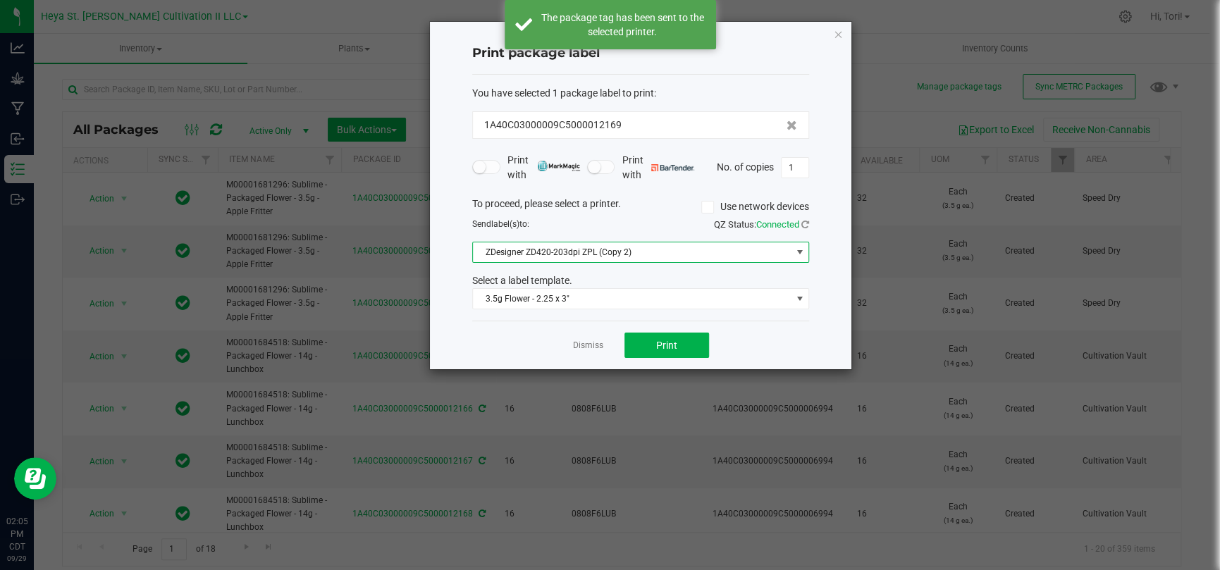
click at [693, 260] on span "ZDesigner ZD420-203dpi ZPL (Copy 2)" at bounding box center [632, 252] width 318 height 20
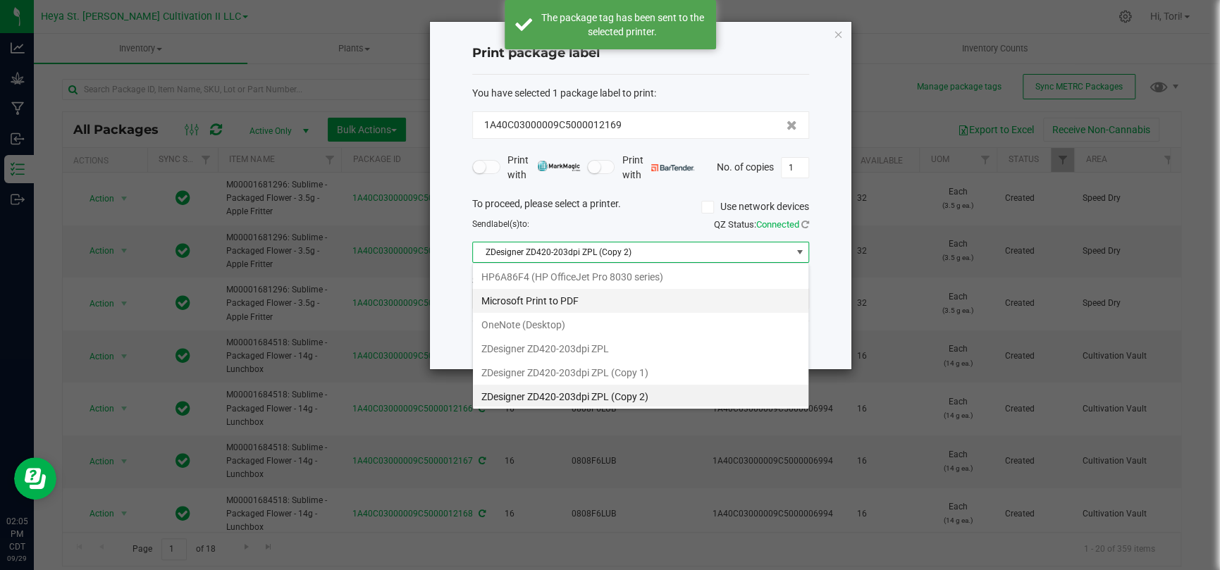
scroll to position [20, 337]
click at [689, 379] on 1\) "ZDesigner ZD420-203dpi ZPL (Copy 1)" at bounding box center [640, 373] width 335 height 24
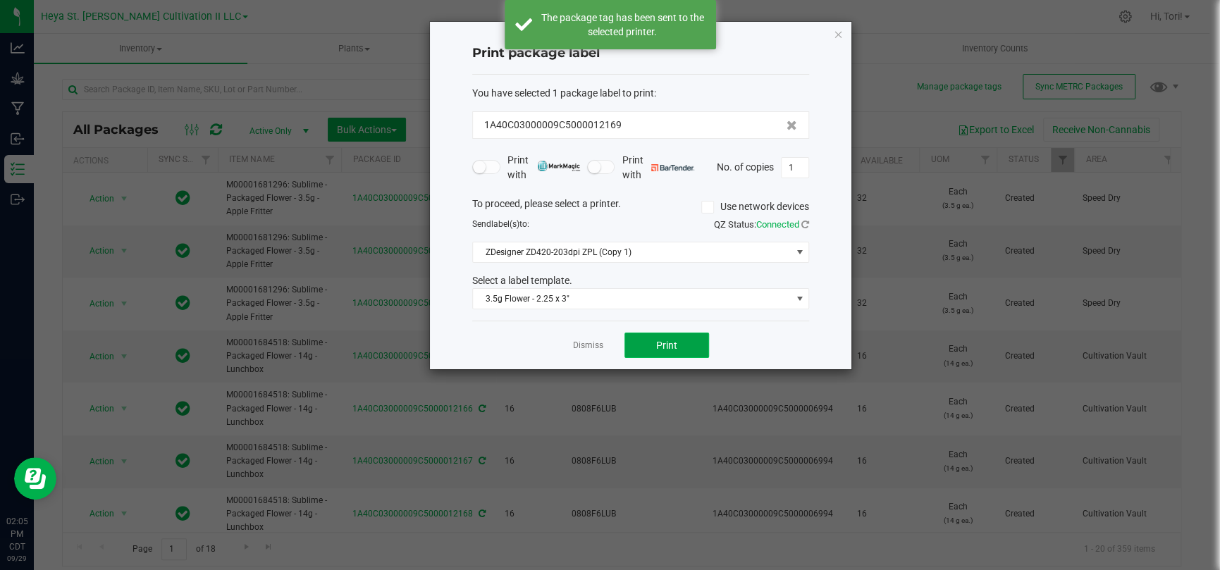
click at [685, 335] on button "Print" at bounding box center [666, 345] width 85 height 25
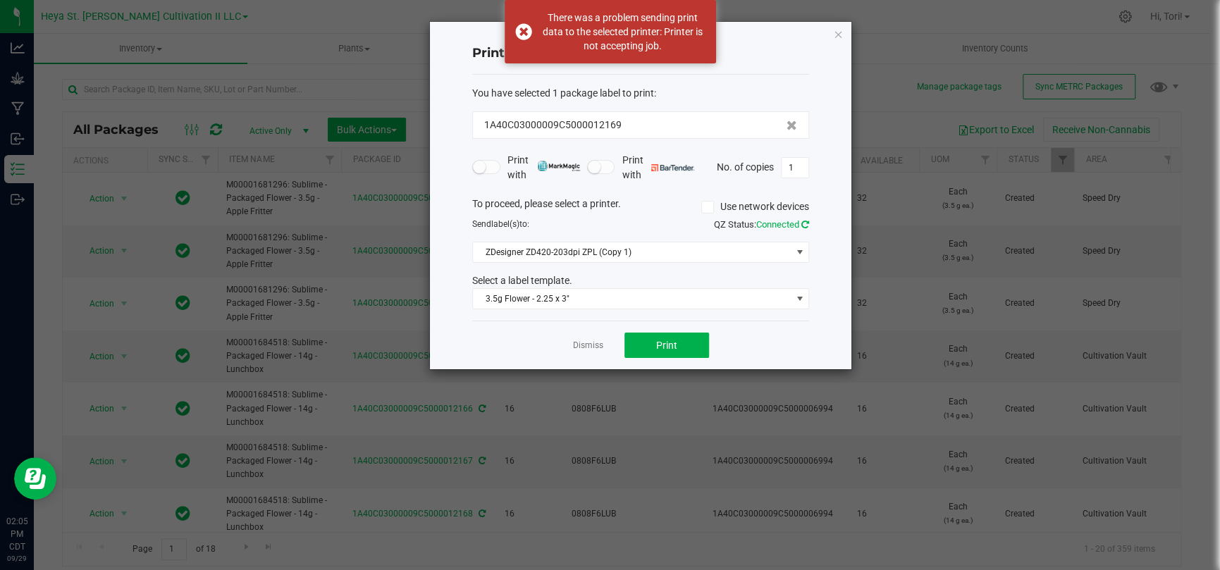
click at [801, 221] on icon at bounding box center [804, 224] width 9 height 10
click at [801, 221] on icon at bounding box center [805, 223] width 10 height 11
click at [789, 242] on span "ZDesigner ZD420-203dpi ZPL (Copy 1)" at bounding box center [632, 252] width 318 height 20
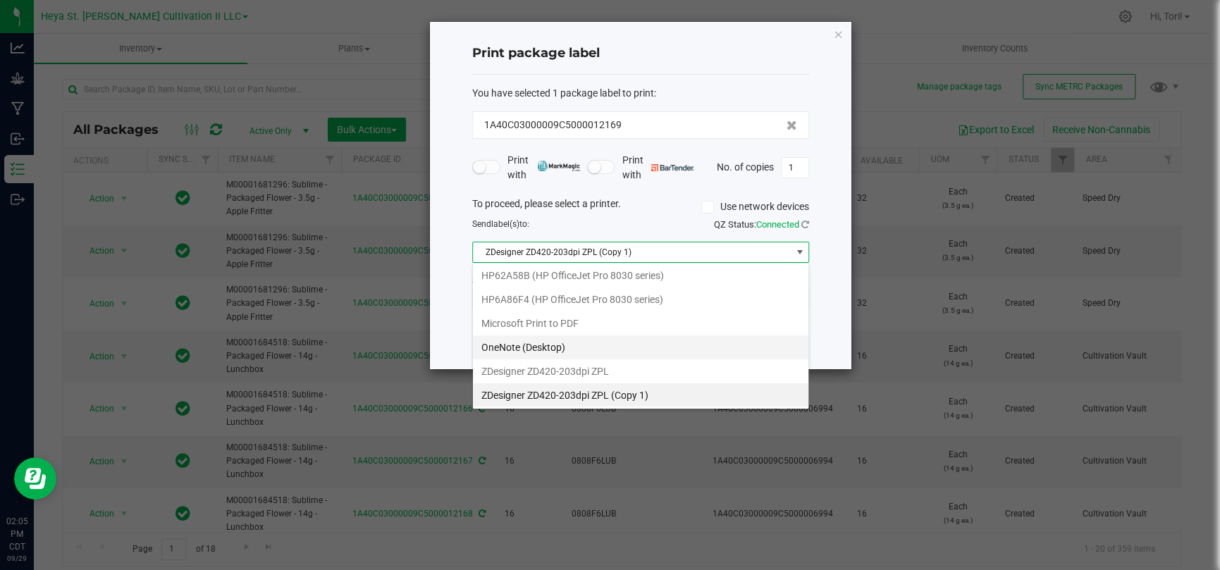
scroll to position [73, 0]
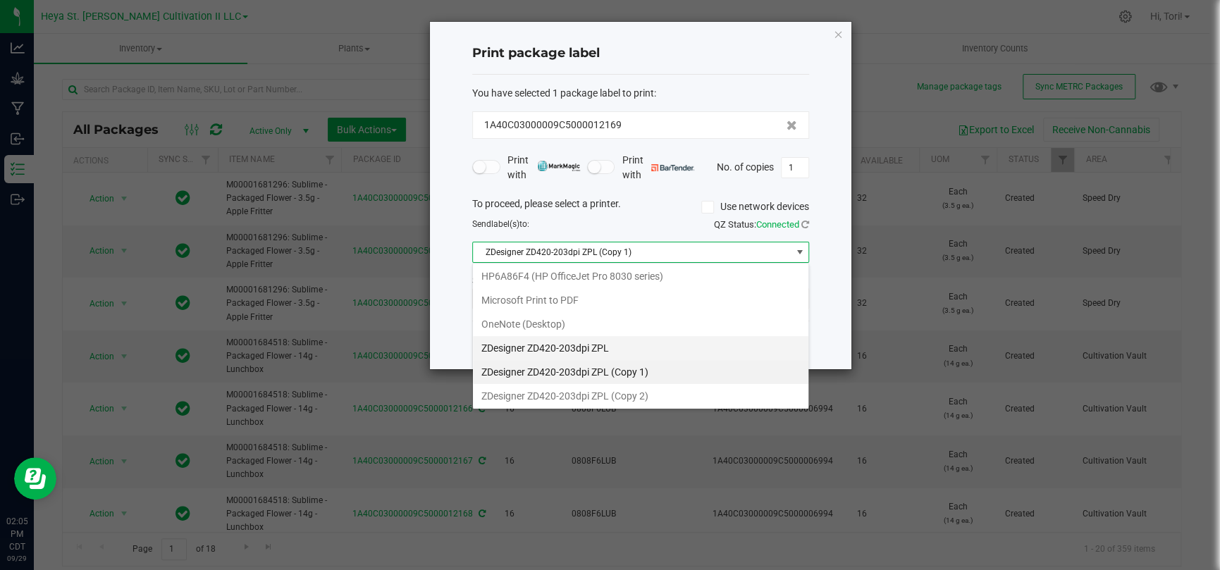
click at [682, 342] on ZPL "ZDesigner ZD420-203dpi ZPL" at bounding box center [640, 348] width 335 height 24
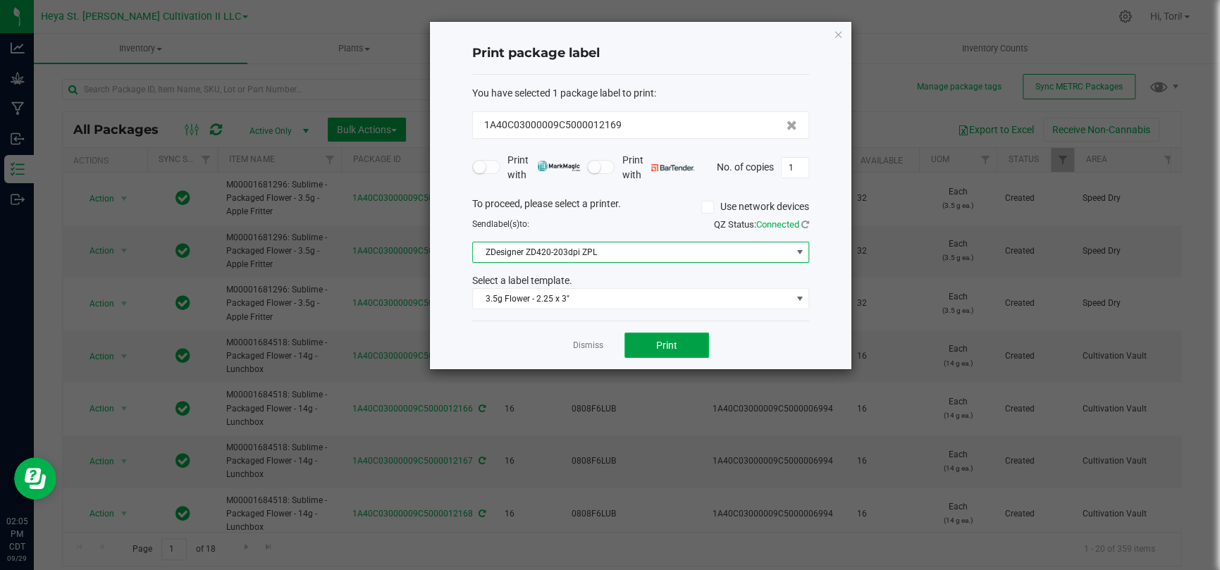
click at [678, 350] on button "Print" at bounding box center [666, 345] width 85 height 25
click at [674, 350] on span "Print" at bounding box center [666, 345] width 21 height 11
click at [669, 340] on span "Print" at bounding box center [666, 345] width 21 height 11
click at [762, 244] on span "ZDesigner ZD420-203dpi ZPL" at bounding box center [632, 252] width 318 height 20
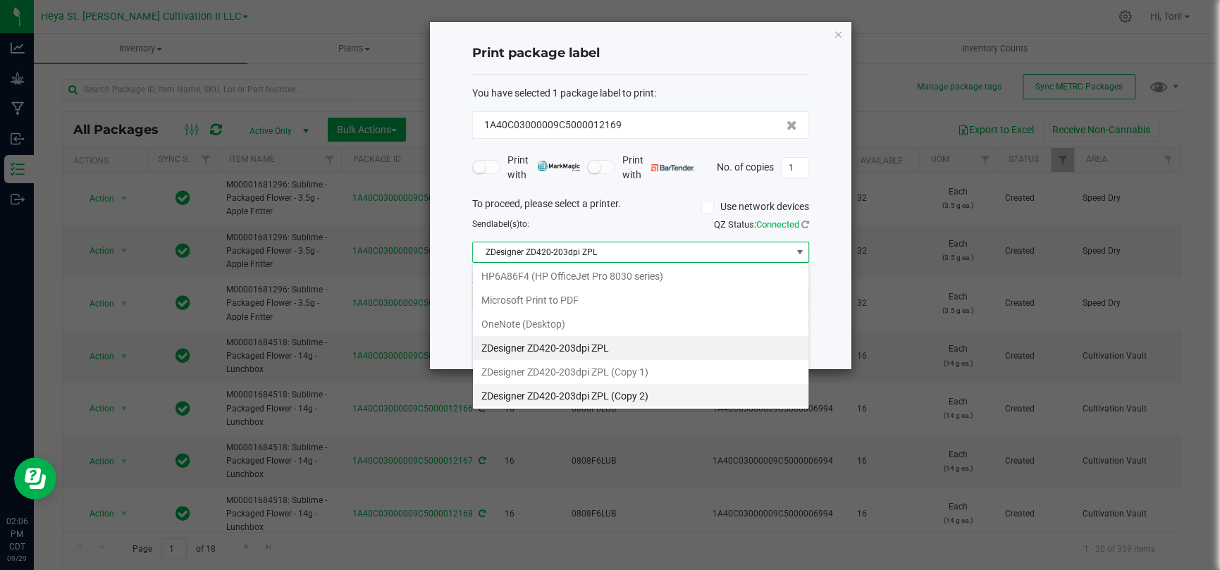
click at [686, 387] on 2\) "ZDesigner ZD420-203dpi ZPL (Copy 2)" at bounding box center [640, 396] width 335 height 24
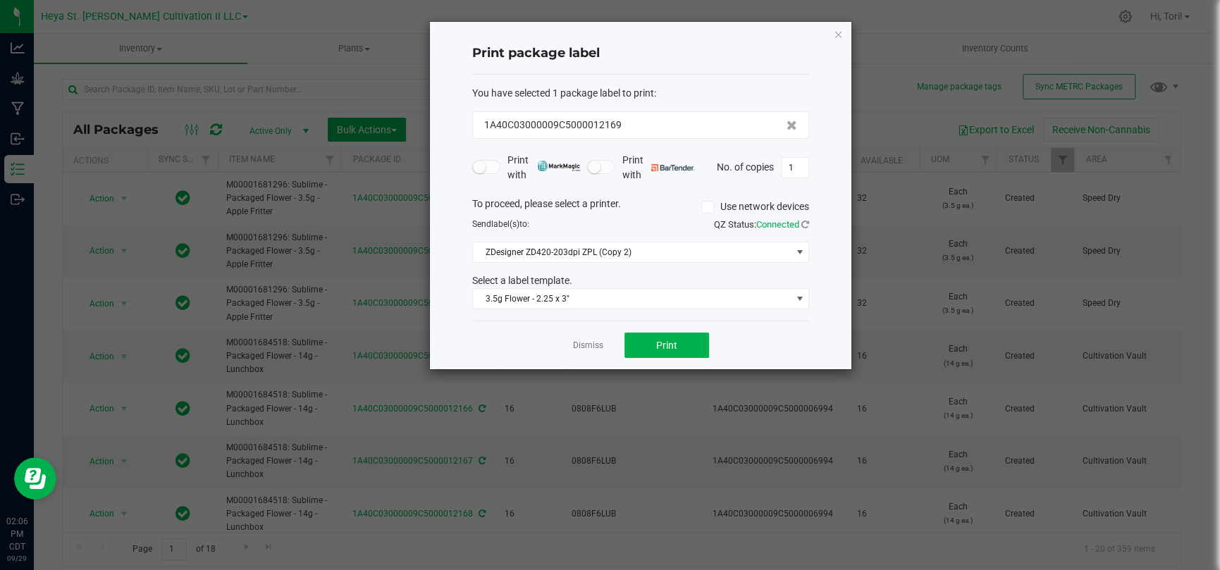
click at [772, 218] on div "QZ Status: Connected" at bounding box center [729, 225] width 179 height 14
click at [774, 222] on span "Connected" at bounding box center [777, 224] width 43 height 11
click at [804, 218] on div "QZ Status: Connected" at bounding box center [729, 225] width 179 height 14
click at [799, 226] on span "QZ Status: Connected" at bounding box center [761, 224] width 95 height 11
click at [804, 225] on icon at bounding box center [805, 223] width 10 height 11
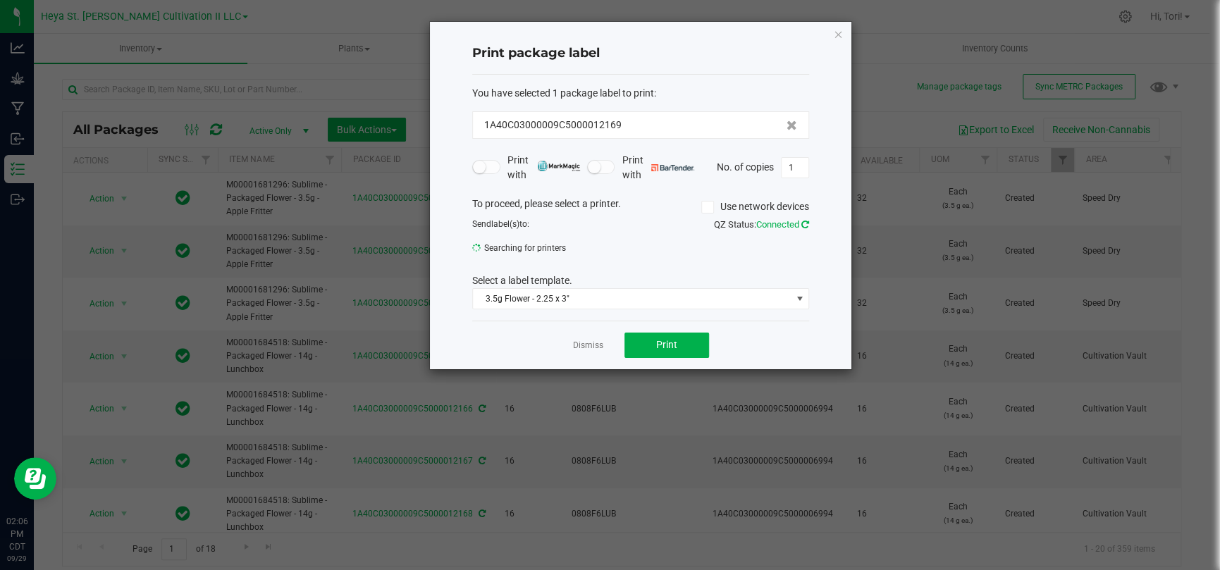
click at [804, 225] on icon at bounding box center [805, 224] width 8 height 9
click at [804, 225] on icon at bounding box center [805, 223] width 10 height 11
click at [804, 225] on icon at bounding box center [805, 223] width 11 height 11
click at [690, 337] on button "Print" at bounding box center [666, 345] width 85 height 25
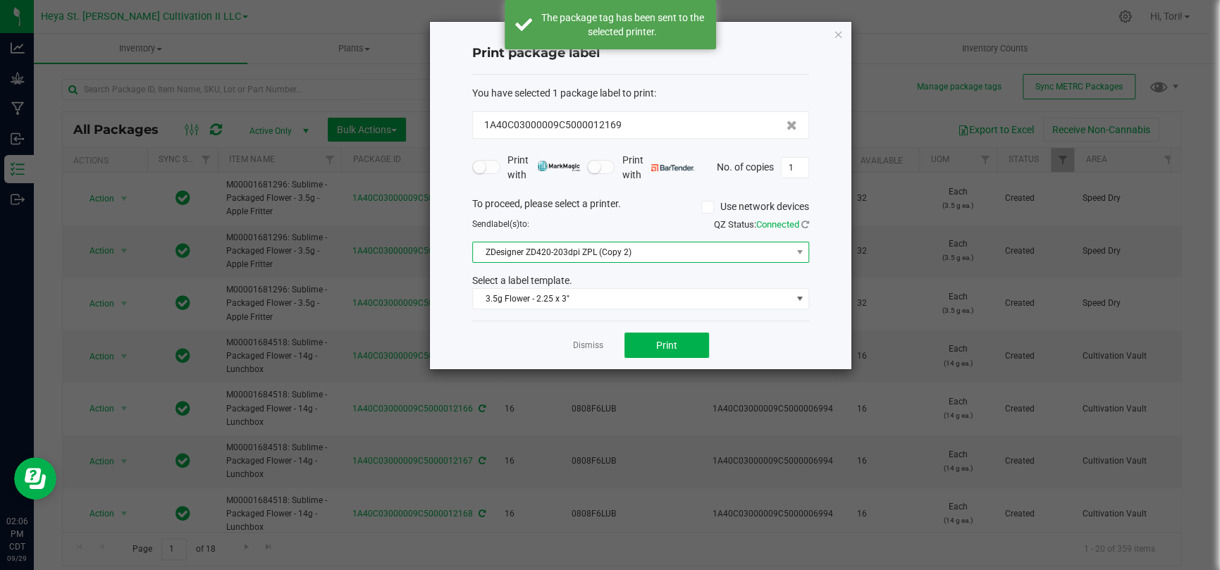
click at [764, 254] on span "ZDesigner ZD420-203dpi ZPL (Copy 2)" at bounding box center [632, 252] width 318 height 20
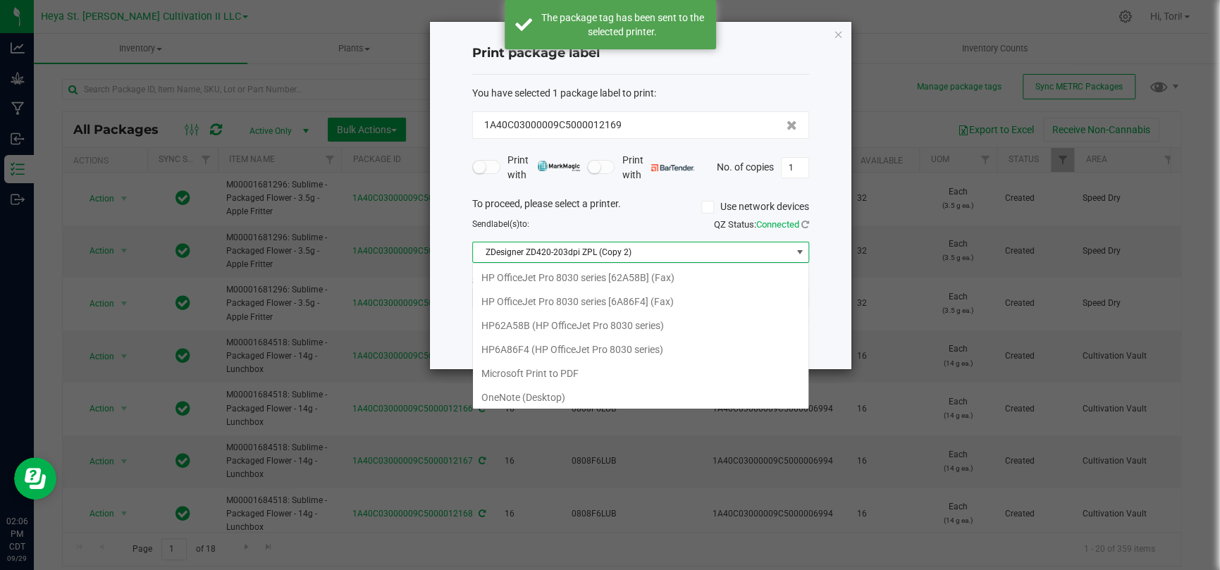
scroll to position [73, 0]
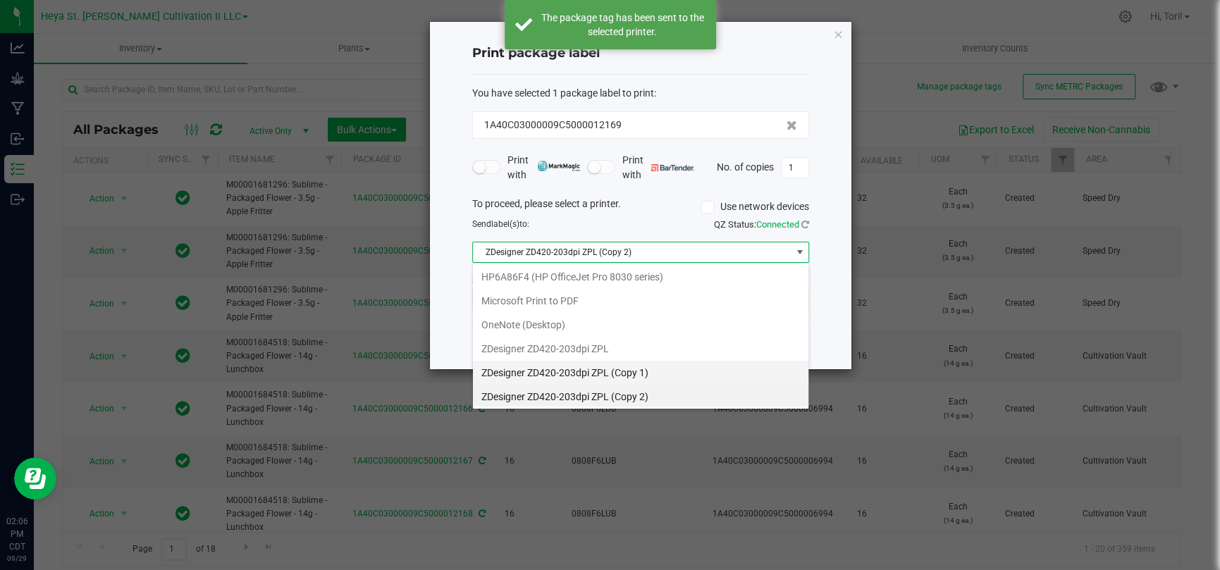
click at [752, 372] on 1\) "ZDesigner ZD420-203dpi ZPL (Copy 1)" at bounding box center [640, 373] width 335 height 24
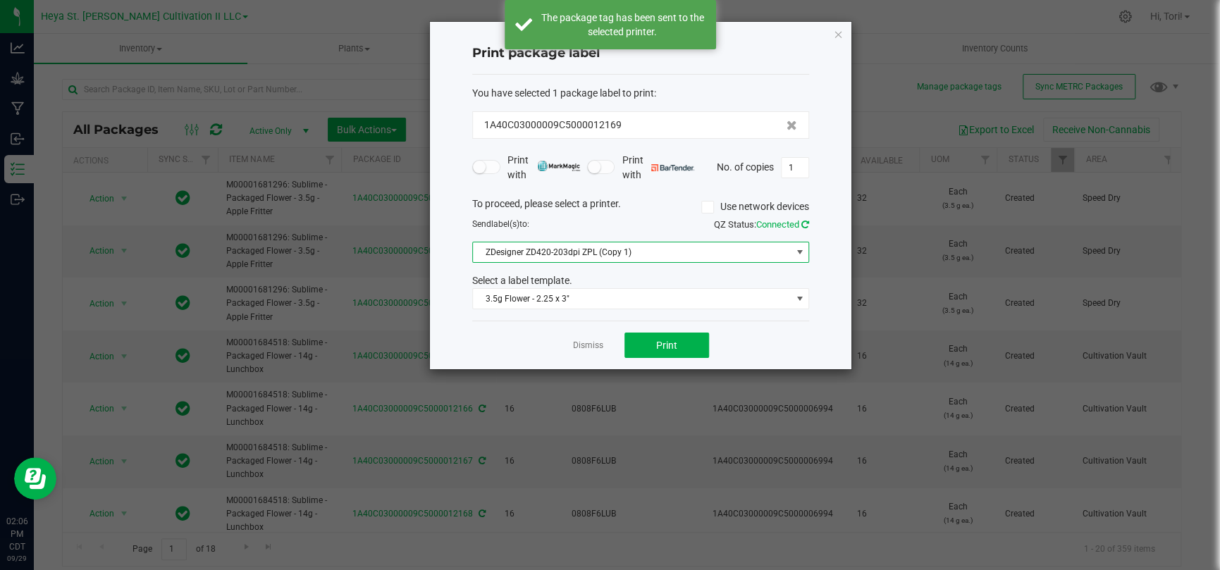
click at [802, 221] on icon at bounding box center [805, 223] width 11 height 11
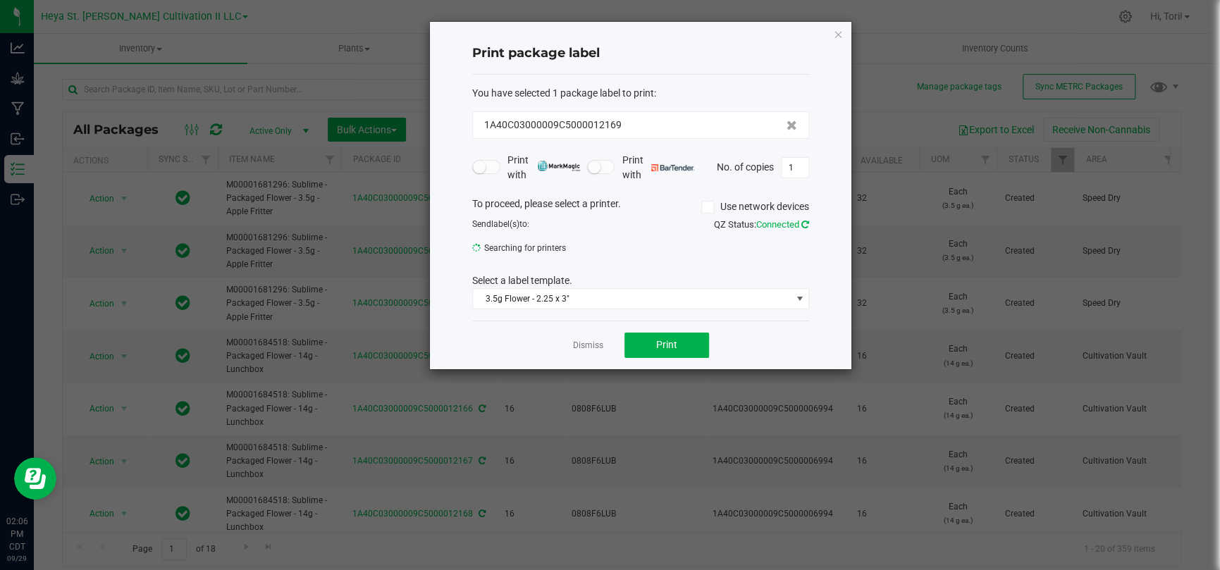
click at [802, 221] on icon at bounding box center [805, 224] width 8 height 9
click at [802, 221] on icon at bounding box center [805, 224] width 12 height 12
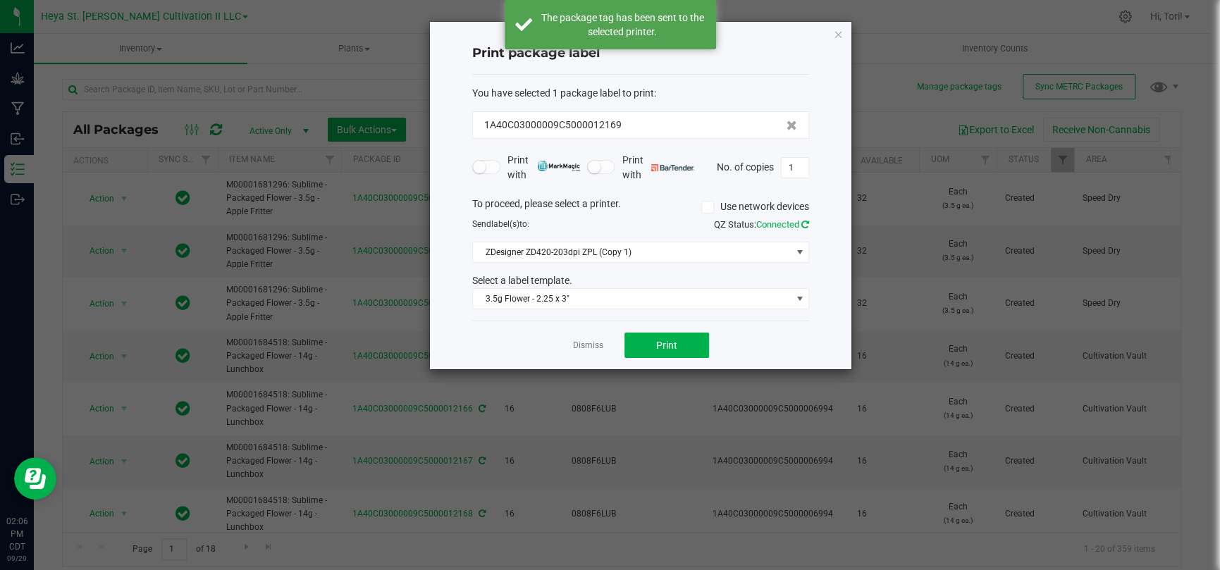
click at [802, 221] on icon at bounding box center [805, 223] width 10 height 11
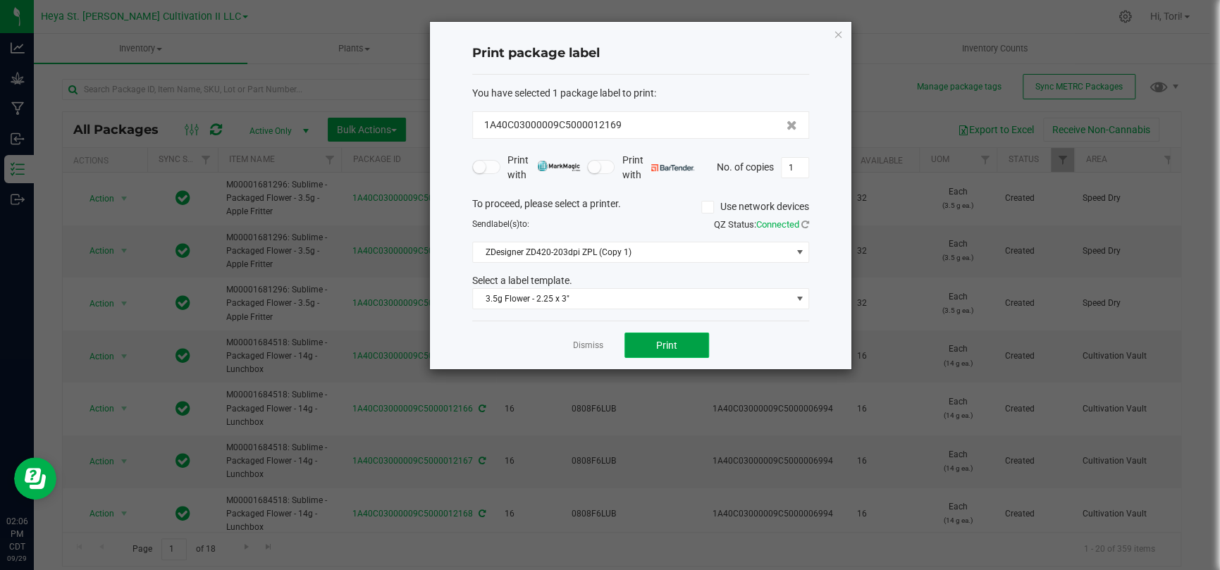
click at [678, 336] on button "Print" at bounding box center [666, 345] width 85 height 25
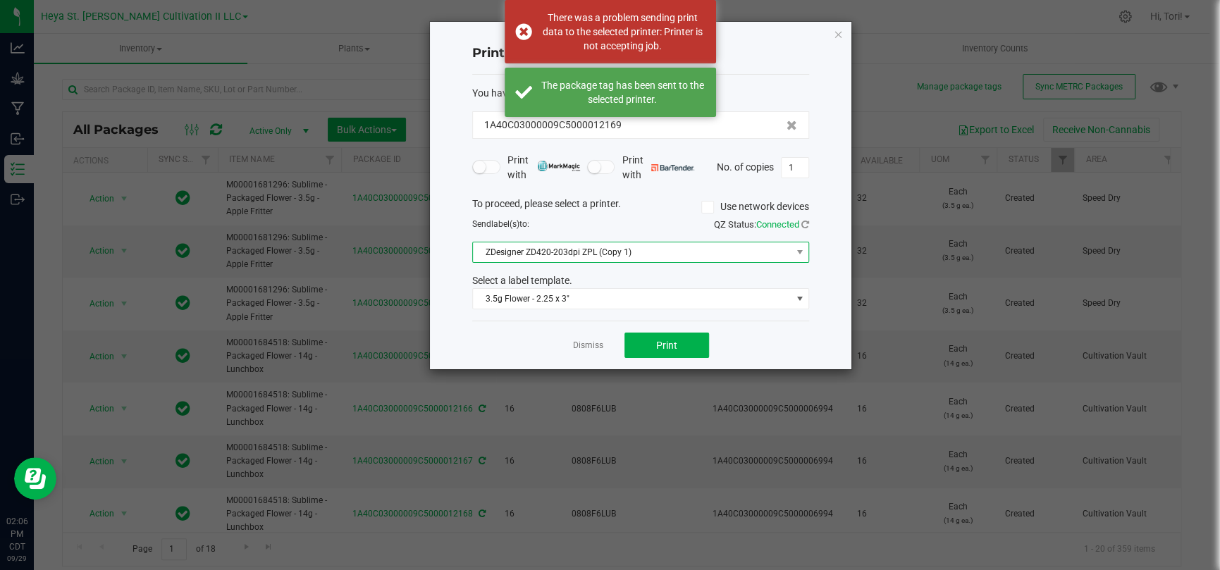
click at [640, 254] on span "ZDesigner ZD420-203dpi ZPL (Copy 1)" at bounding box center [632, 252] width 318 height 20
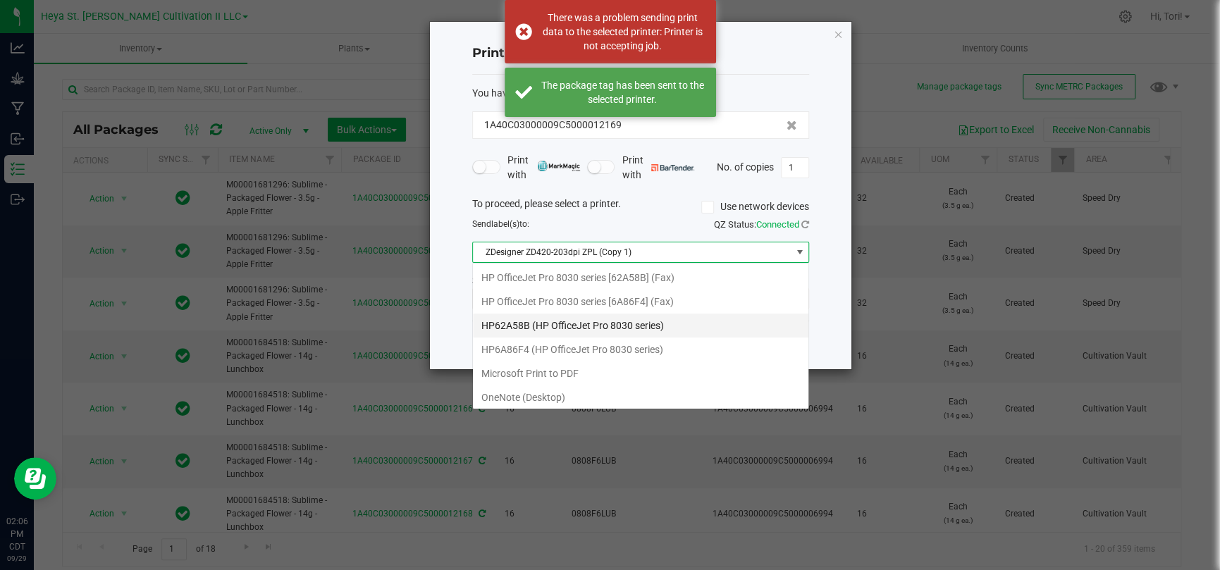
scroll to position [50, 0]
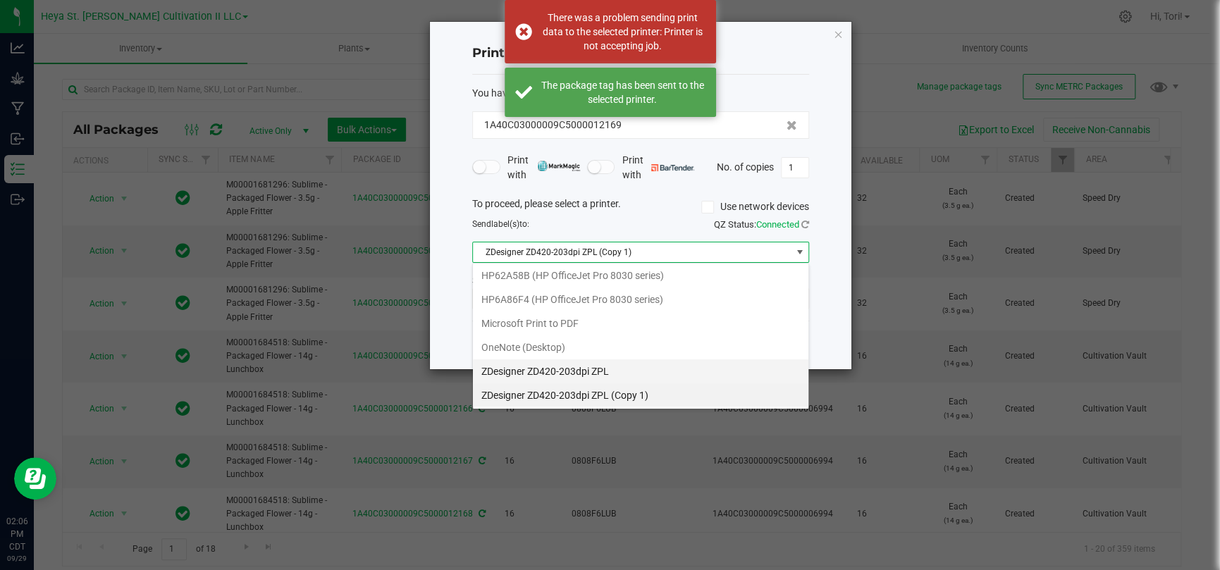
click at [633, 361] on ZPL "ZDesigner ZD420-203dpi ZPL" at bounding box center [640, 371] width 335 height 24
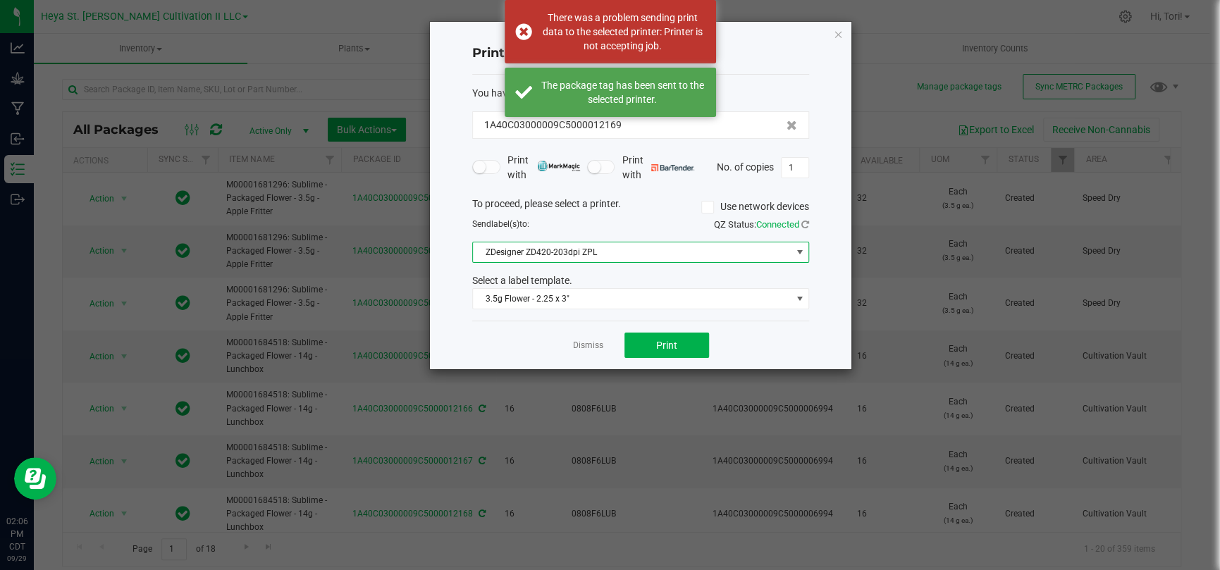
click at [788, 215] on span "Use network devices" at bounding box center [755, 207] width 108 height 21
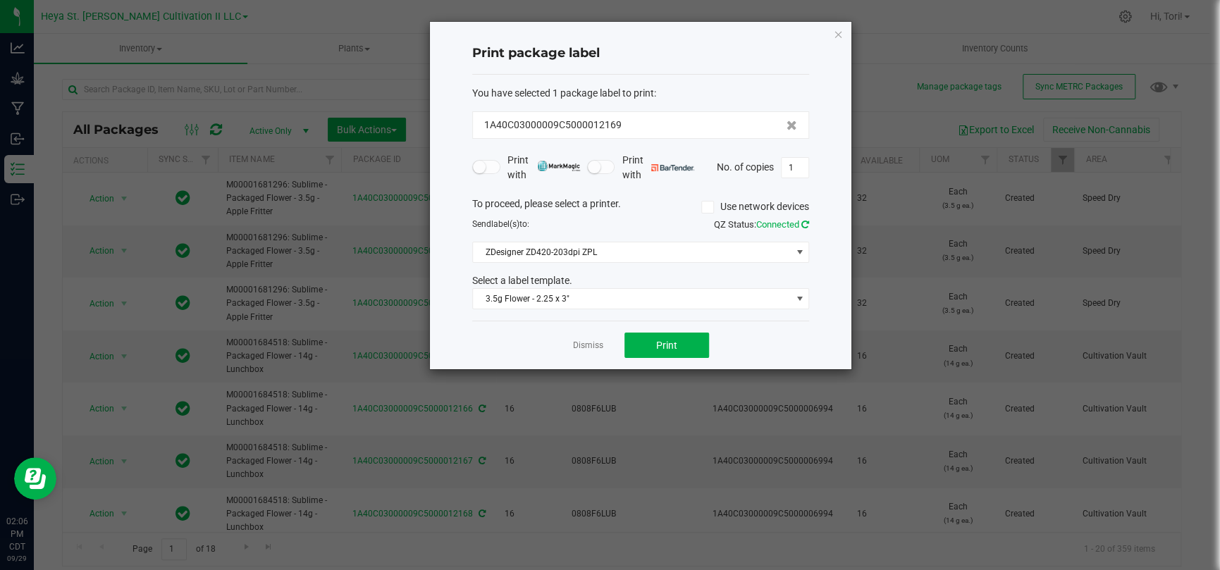
click at [800, 223] on icon at bounding box center [804, 224] width 11 height 12
click at [802, 223] on icon at bounding box center [805, 224] width 8 height 9
click at [802, 223] on icon at bounding box center [804, 224] width 9 height 10
click at [802, 223] on icon at bounding box center [804, 224] width 11 height 12
click at [671, 342] on span "Print" at bounding box center [666, 345] width 21 height 11
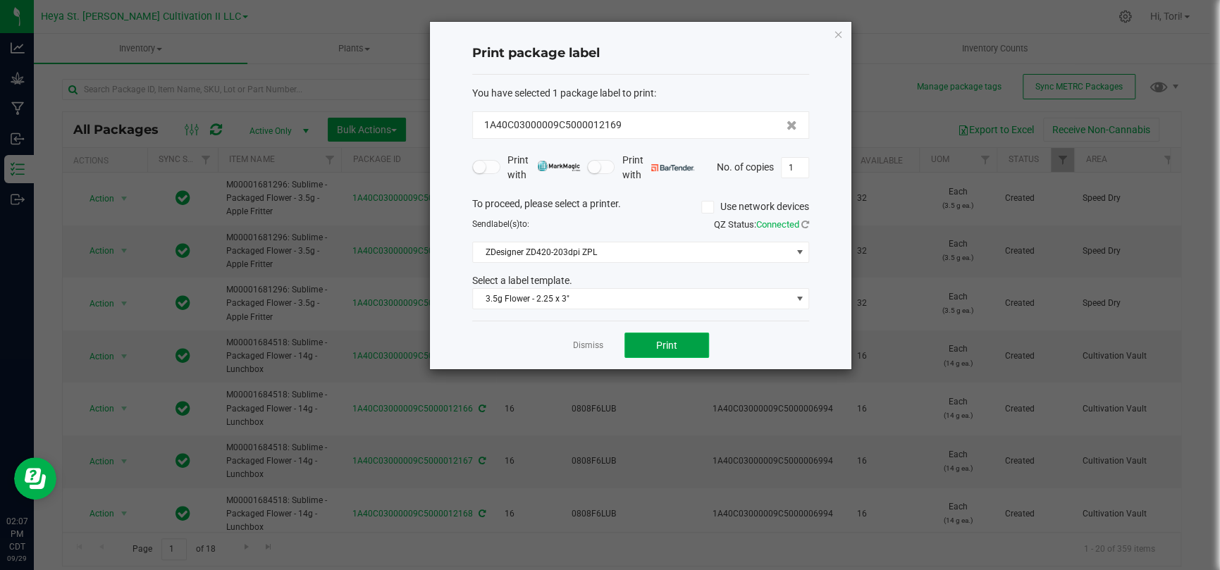
click at [694, 342] on button "Print" at bounding box center [666, 345] width 85 height 25
click at [804, 219] on icon at bounding box center [805, 223] width 12 height 11
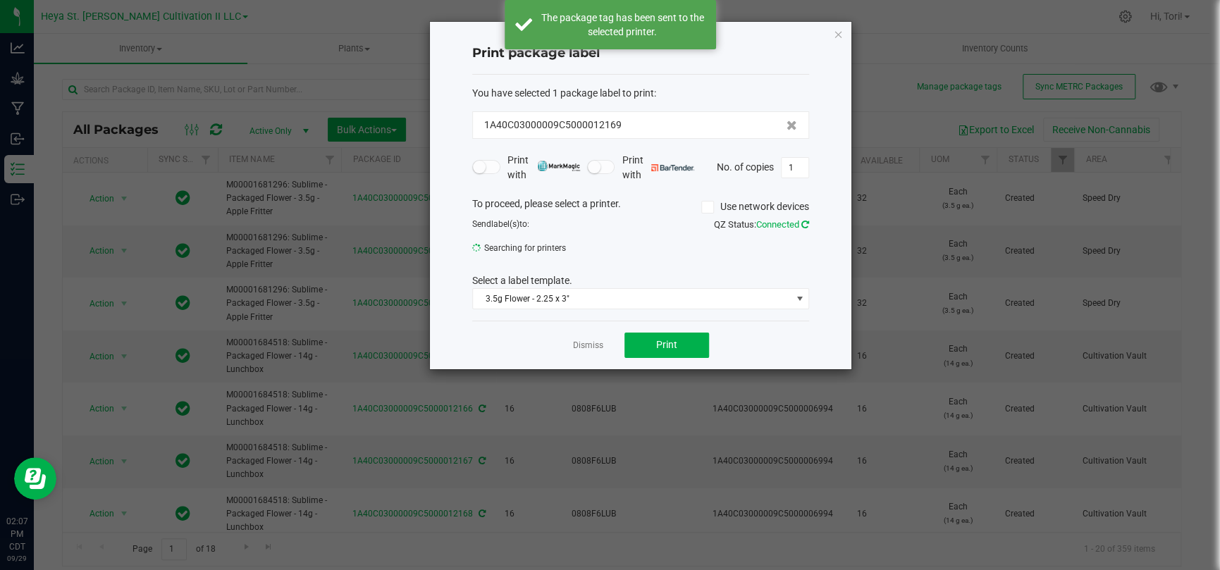
click at [804, 219] on icon at bounding box center [805, 223] width 10 height 11
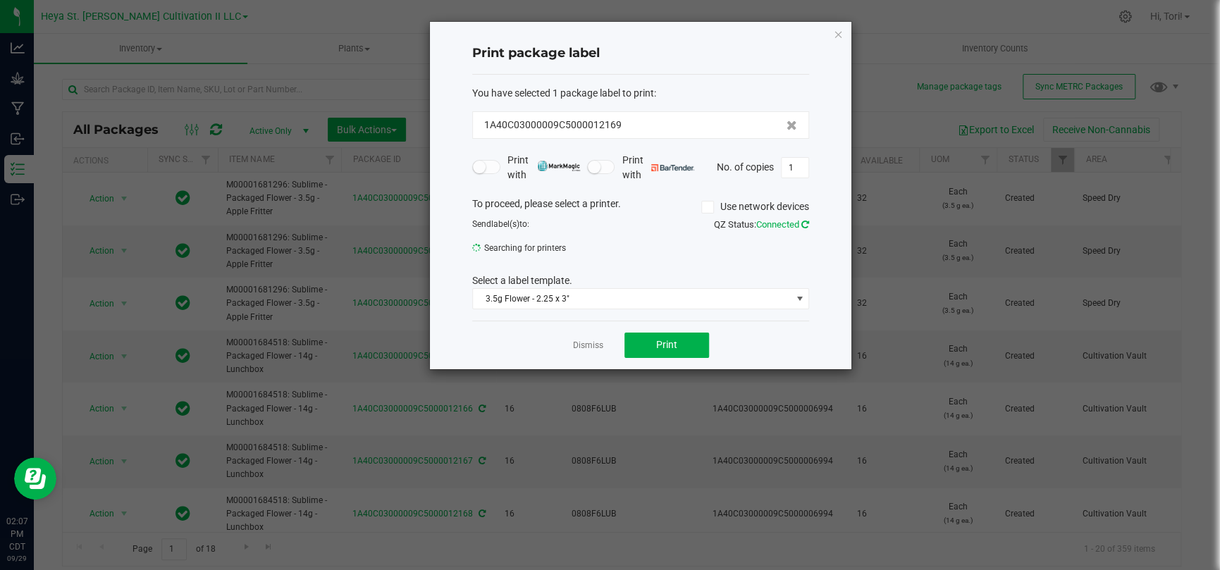
click at [804, 220] on icon at bounding box center [805, 224] width 8 height 9
click at [804, 219] on icon at bounding box center [805, 223] width 11 height 11
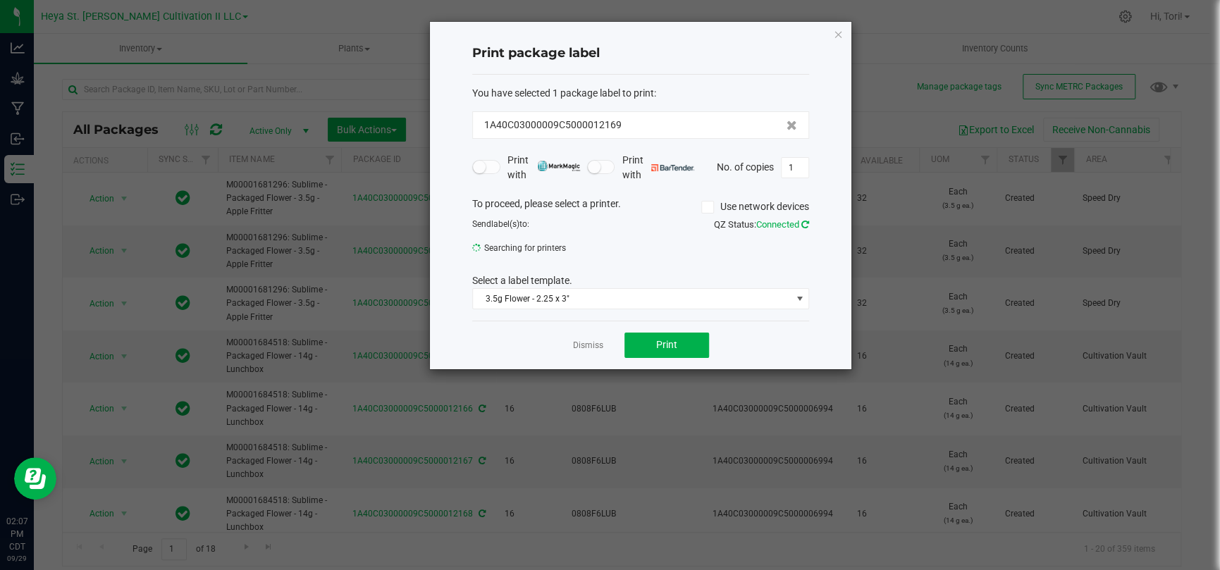
click at [804, 220] on icon at bounding box center [805, 224] width 8 height 9
click at [804, 219] on icon at bounding box center [804, 224] width 9 height 10
click at [799, 263] on div "To proceed, please select a printer. Use network devices Send label(s) to: QZ S…" at bounding box center [640, 253] width 337 height 113
click at [800, 254] on span at bounding box center [798, 252] width 11 height 11
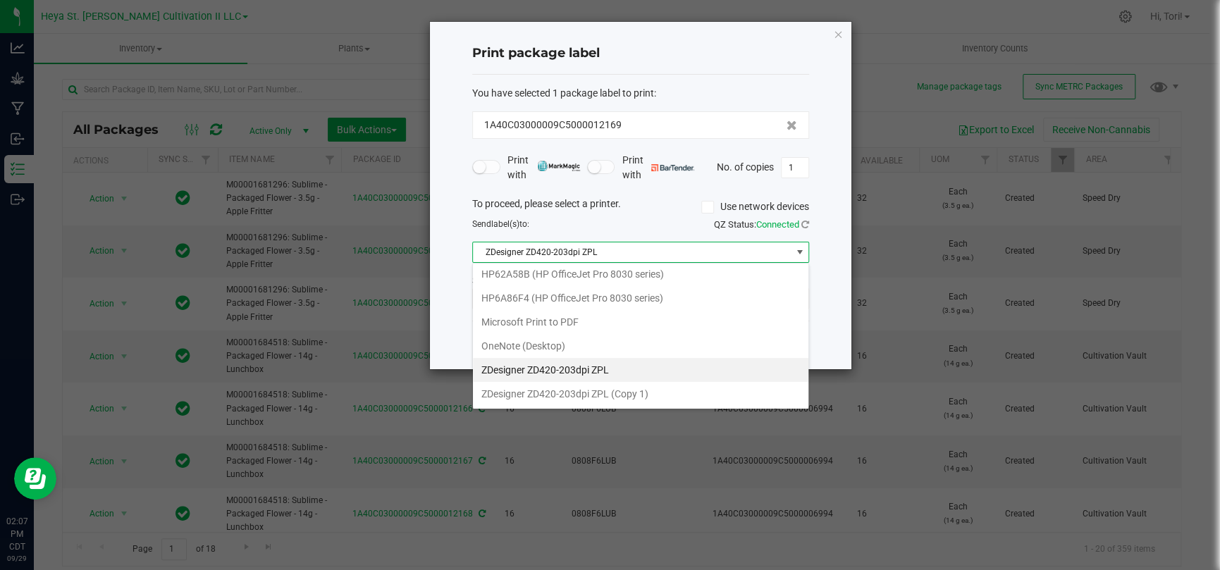
scroll to position [73, 0]
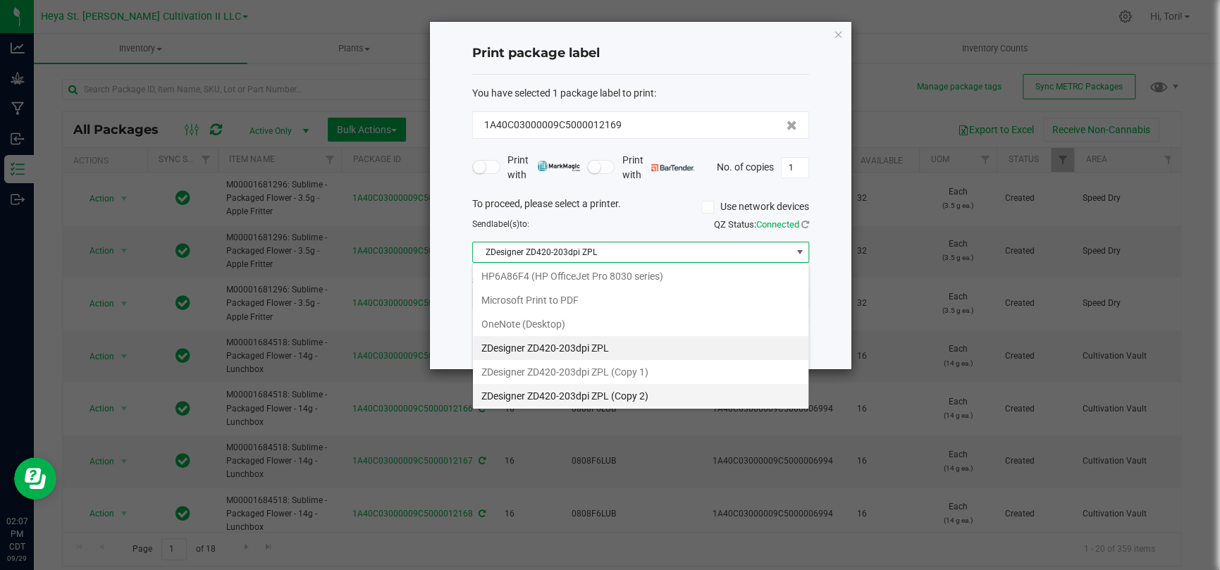
click at [762, 385] on 2\) "ZDesigner ZD420-203dpi ZPL (Copy 2)" at bounding box center [640, 396] width 335 height 24
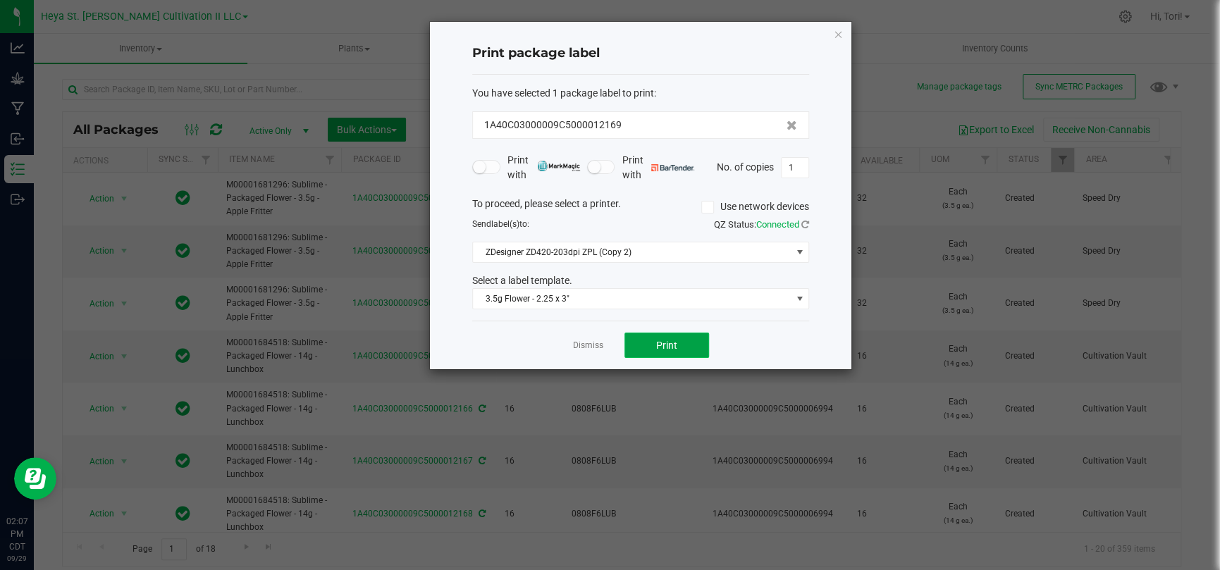
click at [671, 344] on span "Print" at bounding box center [666, 345] width 21 height 11
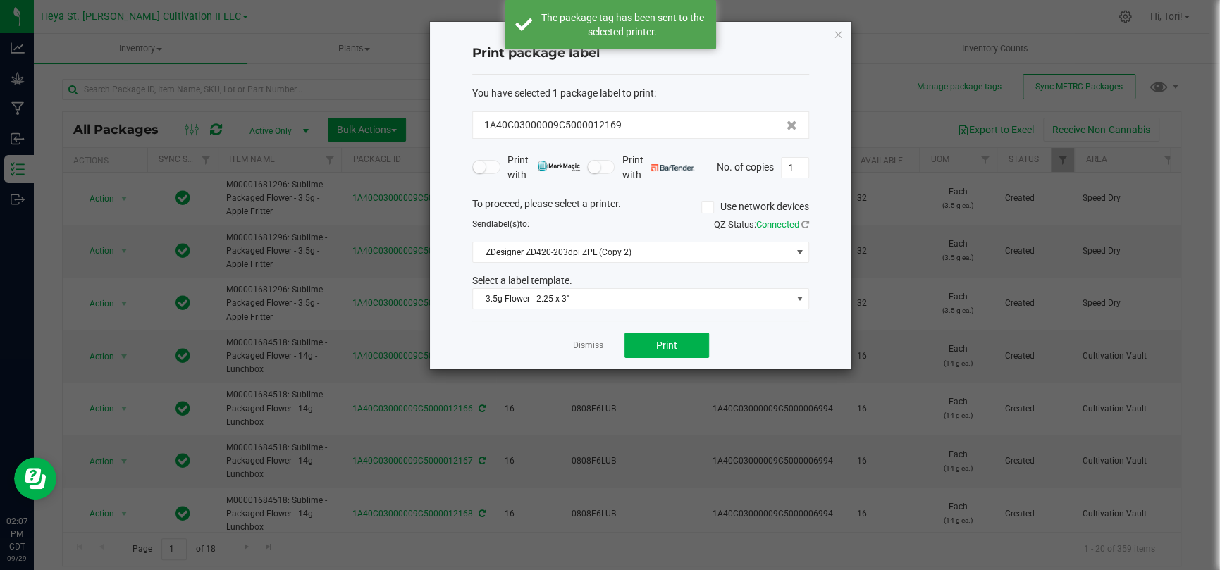
click at [793, 219] on span "Connected" at bounding box center [777, 224] width 43 height 11
click at [806, 223] on icon at bounding box center [804, 224] width 9 height 10
click at [806, 223] on icon at bounding box center [805, 223] width 11 height 11
click at [774, 255] on span "ZDesigner ZD420-203dpi ZPL (Copy 2)" at bounding box center [632, 252] width 318 height 20
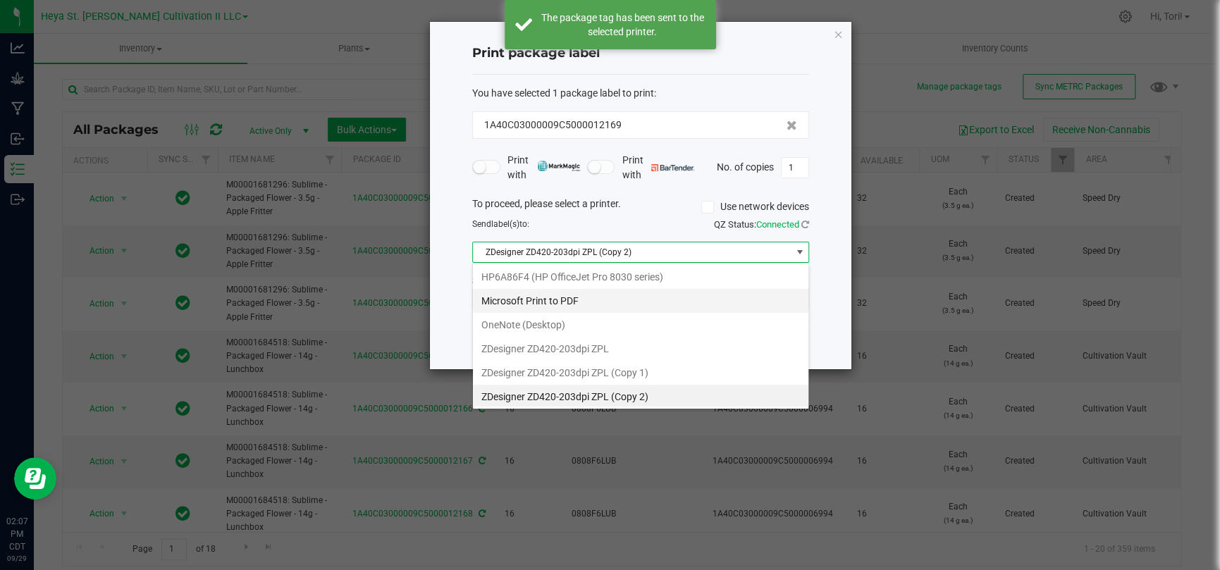
scroll to position [20, 337]
click at [712, 373] on 1\) "ZDesigner ZD420-203dpi ZPL (Copy 1)" at bounding box center [640, 373] width 335 height 24
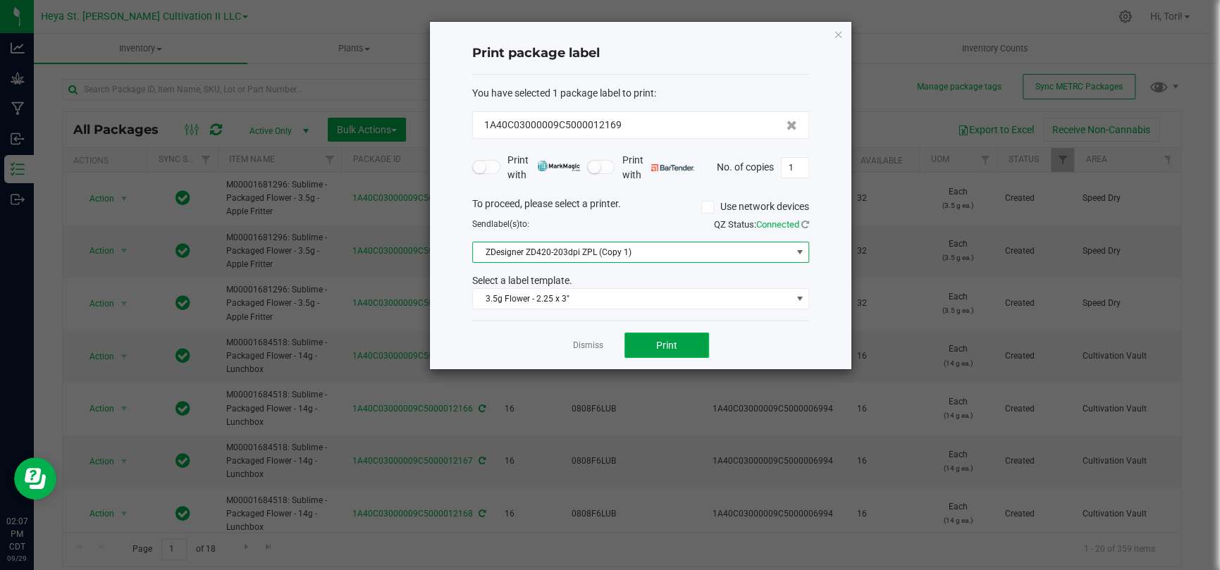
click at [678, 346] on button "Print" at bounding box center [666, 345] width 85 height 25
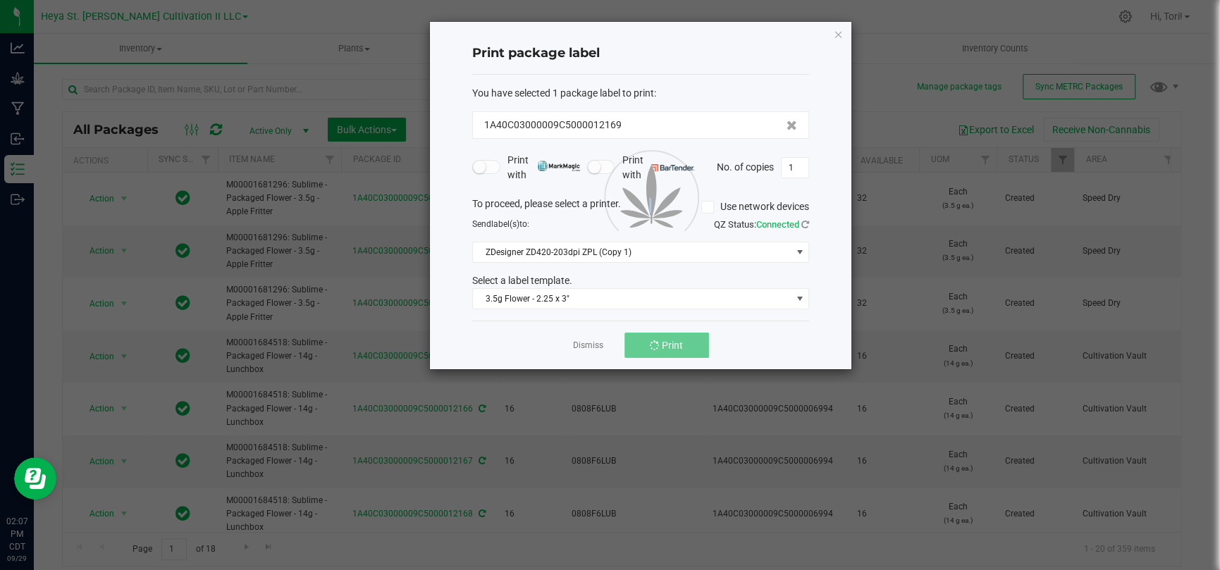
click at [678, 346] on div at bounding box center [640, 195] width 421 height 347
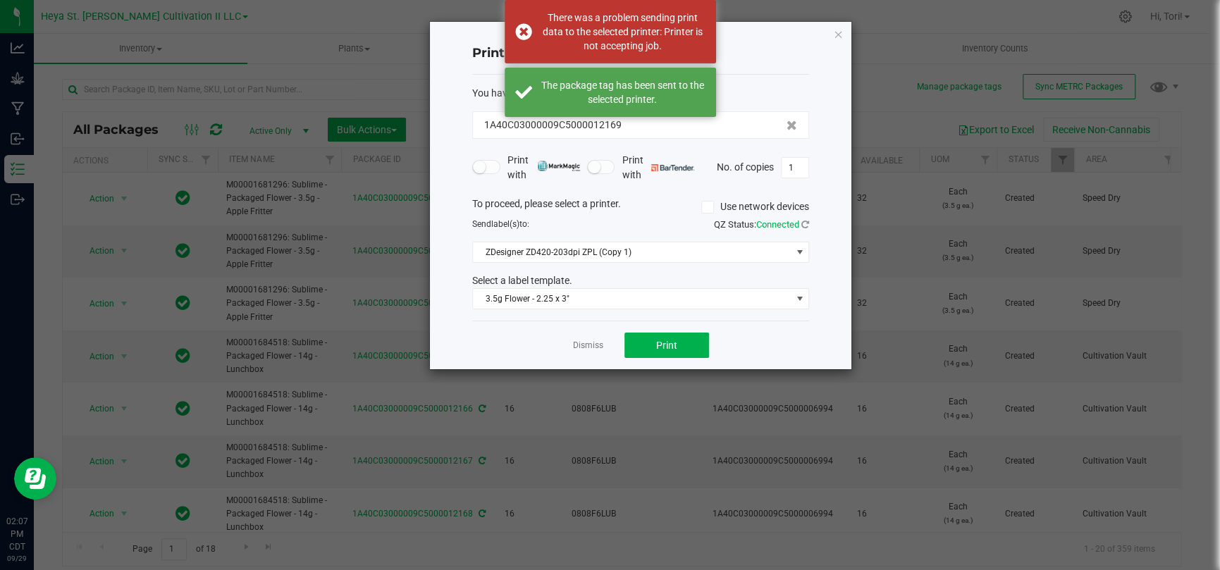
click at [783, 265] on div "To proceed, please select a printer. Use network devices Send label(s) to: QZ S…" at bounding box center [640, 253] width 337 height 113
click at [784, 256] on span "ZDesigner ZD420-203dpi ZPL (Copy 1)" at bounding box center [632, 252] width 318 height 20
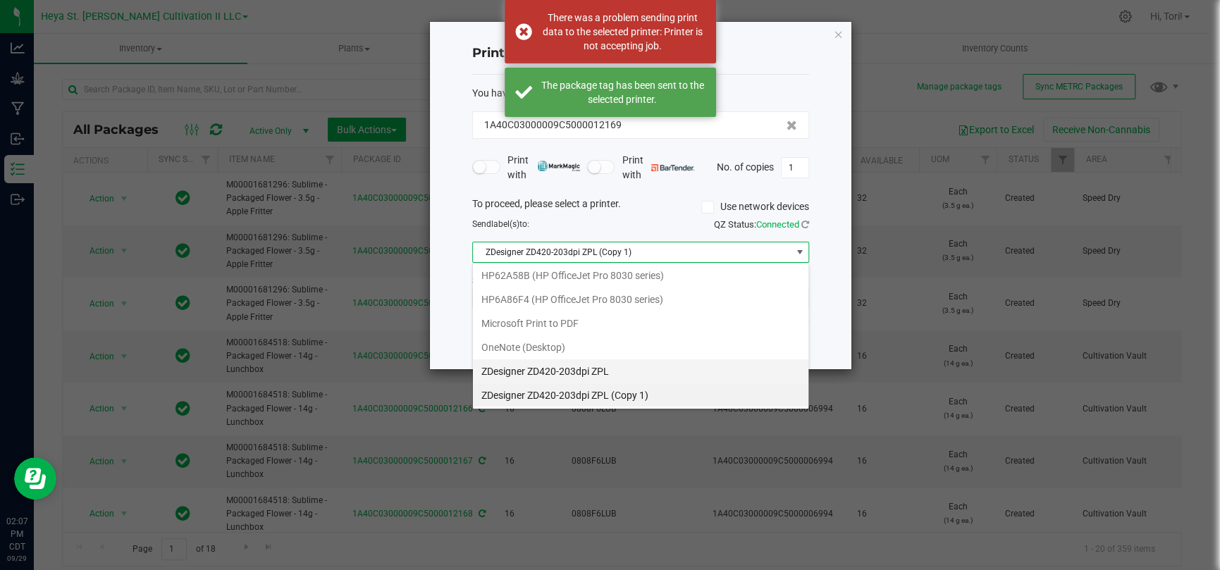
click at [688, 366] on ZPL "ZDesigner ZD420-203dpi ZPL" at bounding box center [640, 371] width 335 height 24
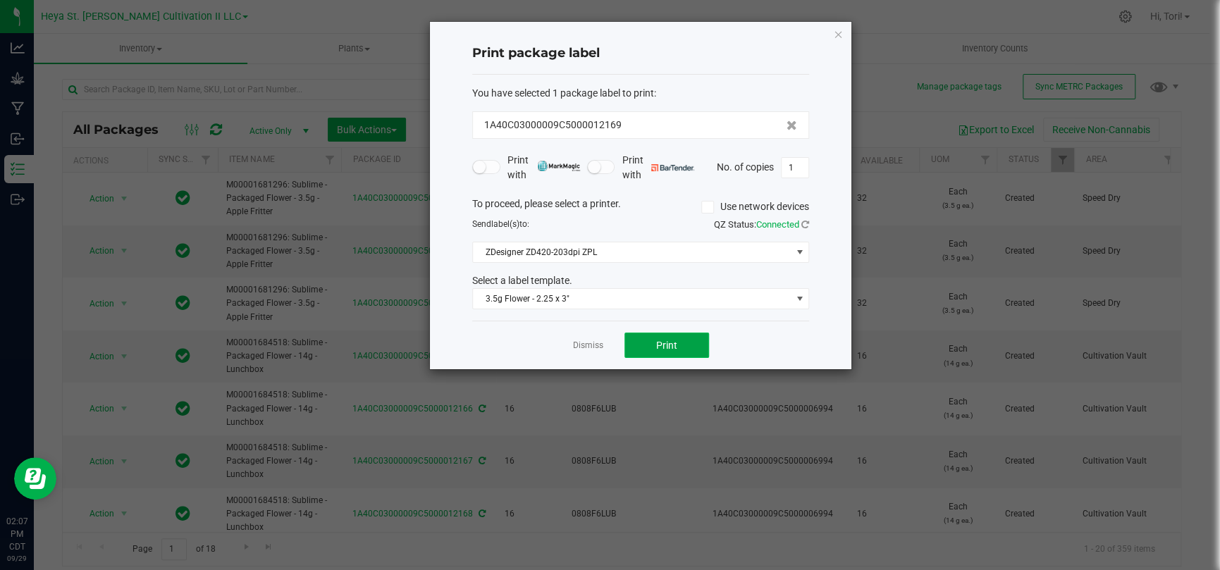
click at [693, 340] on button "Print" at bounding box center [666, 345] width 85 height 25
